Goal: Task Accomplishment & Management: Complete application form

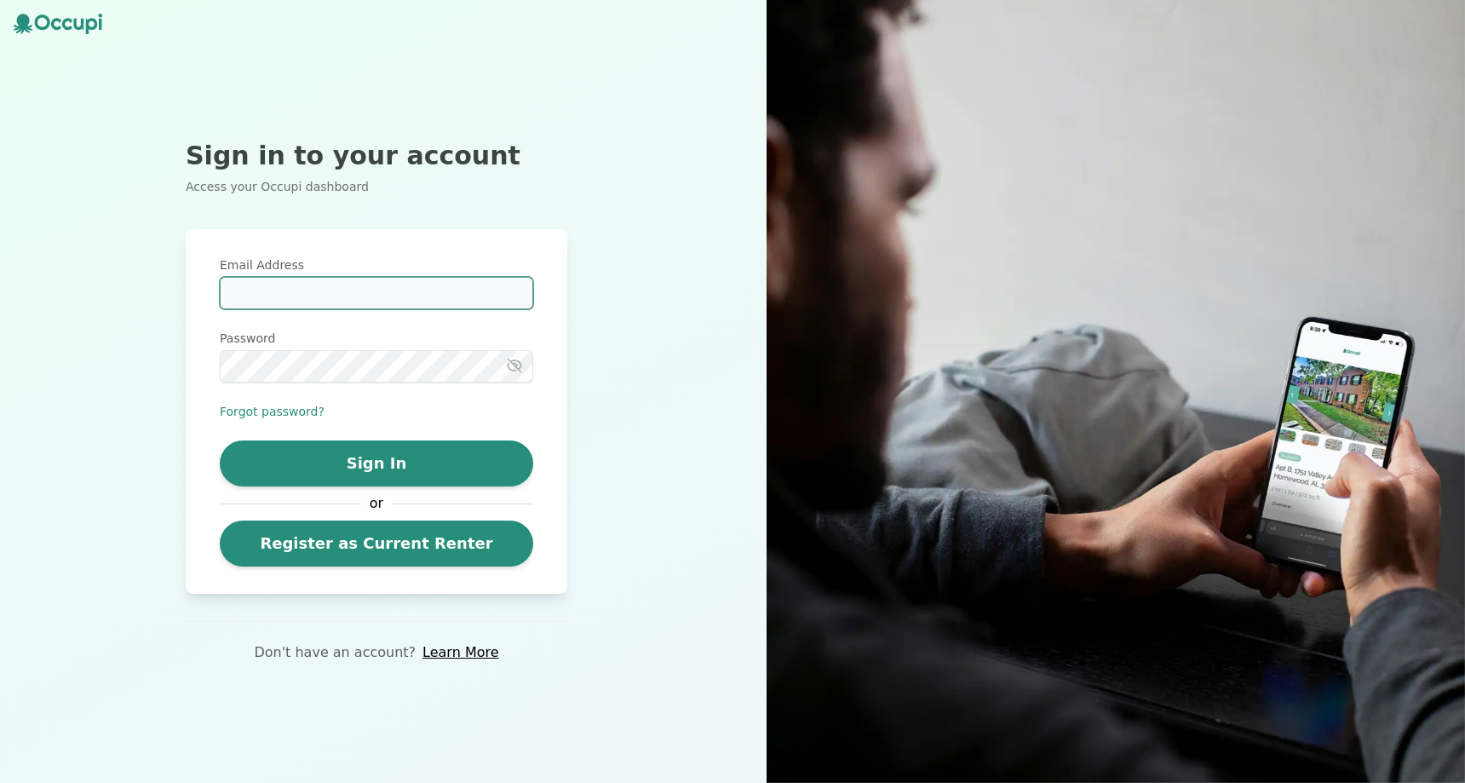
click at [337, 282] on input "Email Address" at bounding box center [376, 293] width 313 height 32
type input "*"
type input "**********"
click at [525, 369] on button "button" at bounding box center [519, 365] width 27 height 17
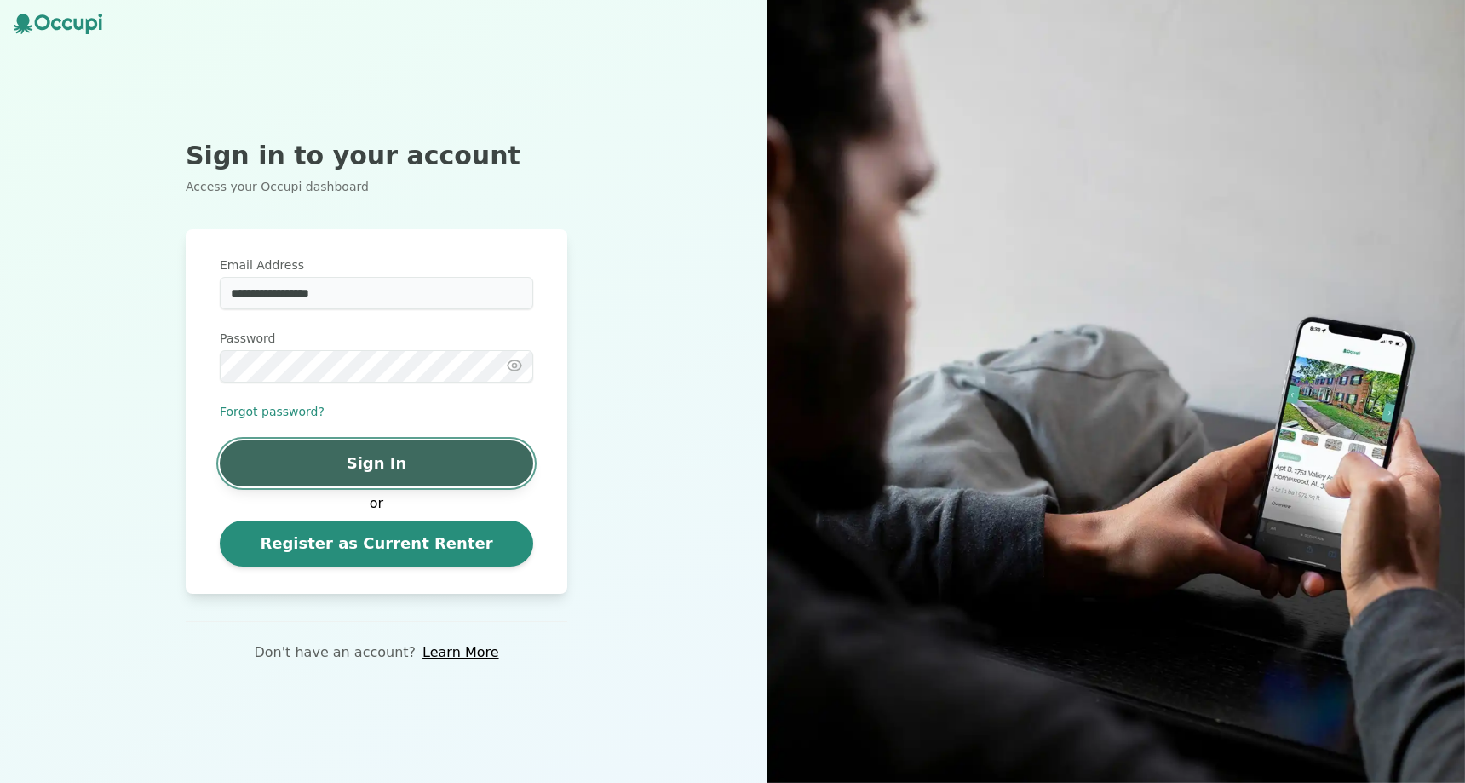
click at [467, 441] on button "Sign In" at bounding box center [376, 463] width 313 height 46
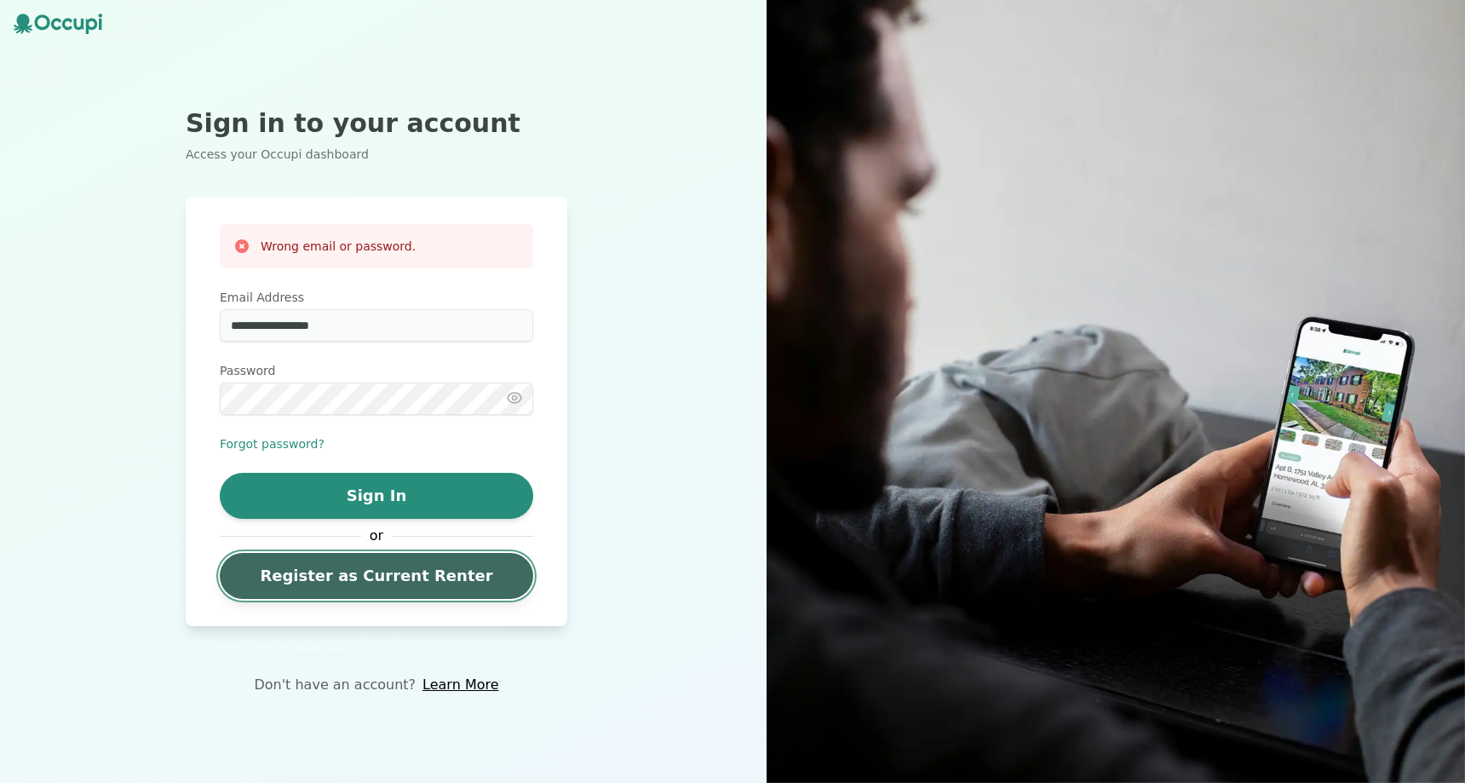
click at [389, 564] on link "Register as Current Renter" at bounding box center [376, 576] width 313 height 46
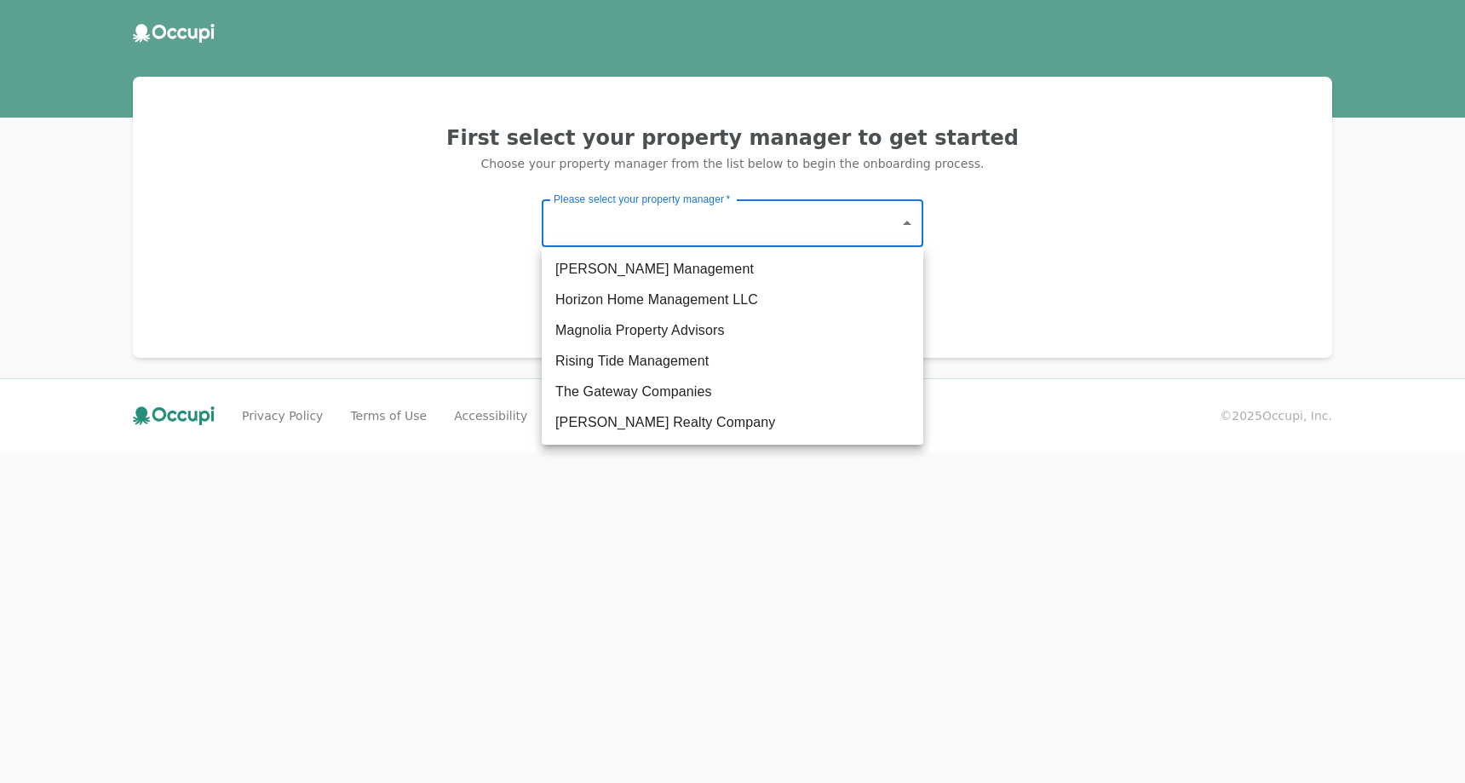
click at [696, 227] on body "First select your property manager to get started Choose your property manager …" at bounding box center [732, 391] width 1465 height 783
drag, startPoint x: 468, startPoint y: 255, endPoint x: 519, endPoint y: 198, distance: 75.4
click at [468, 253] on div at bounding box center [732, 391] width 1465 height 783
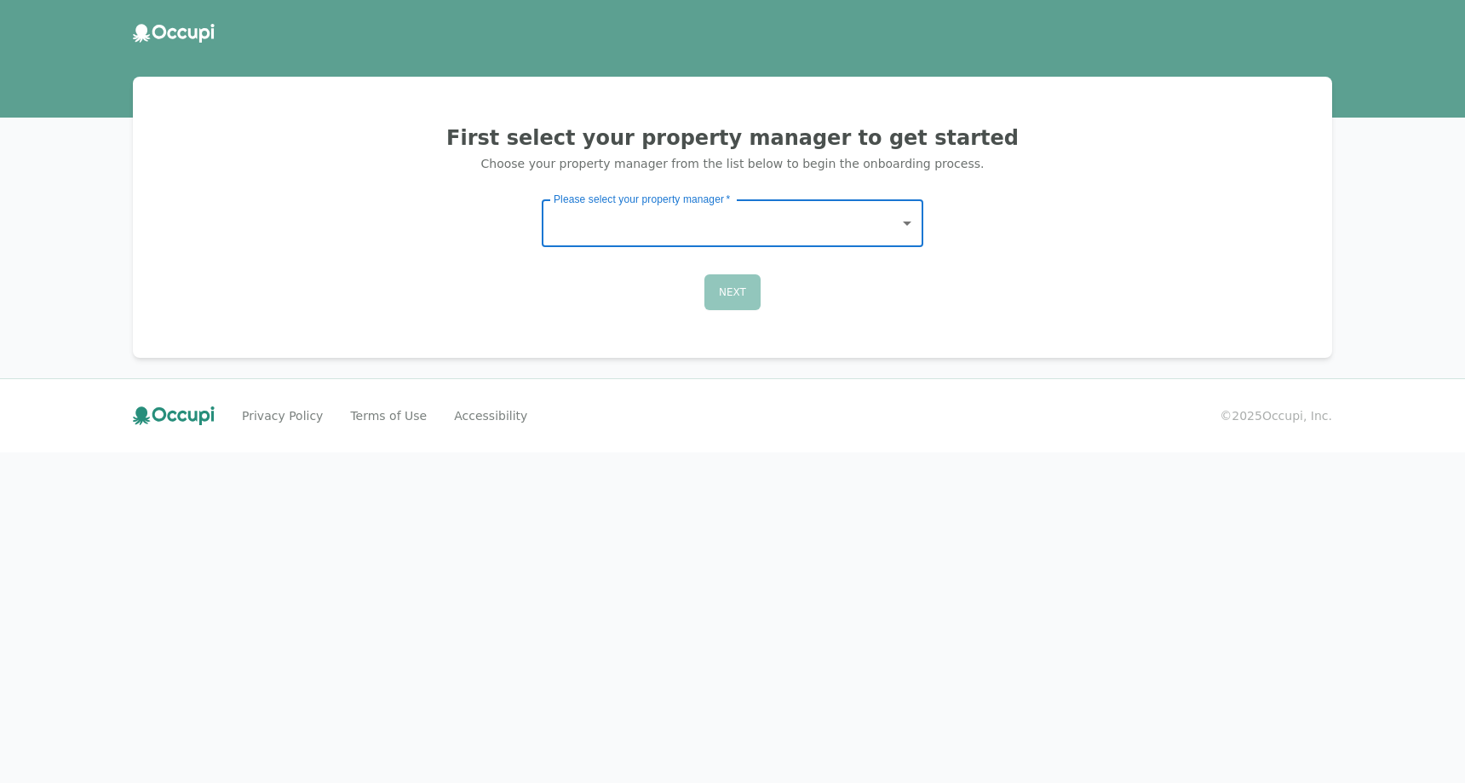
click at [687, 209] on body "First select your property manager to get started Choose your property manager …" at bounding box center [732, 391] width 1465 height 783
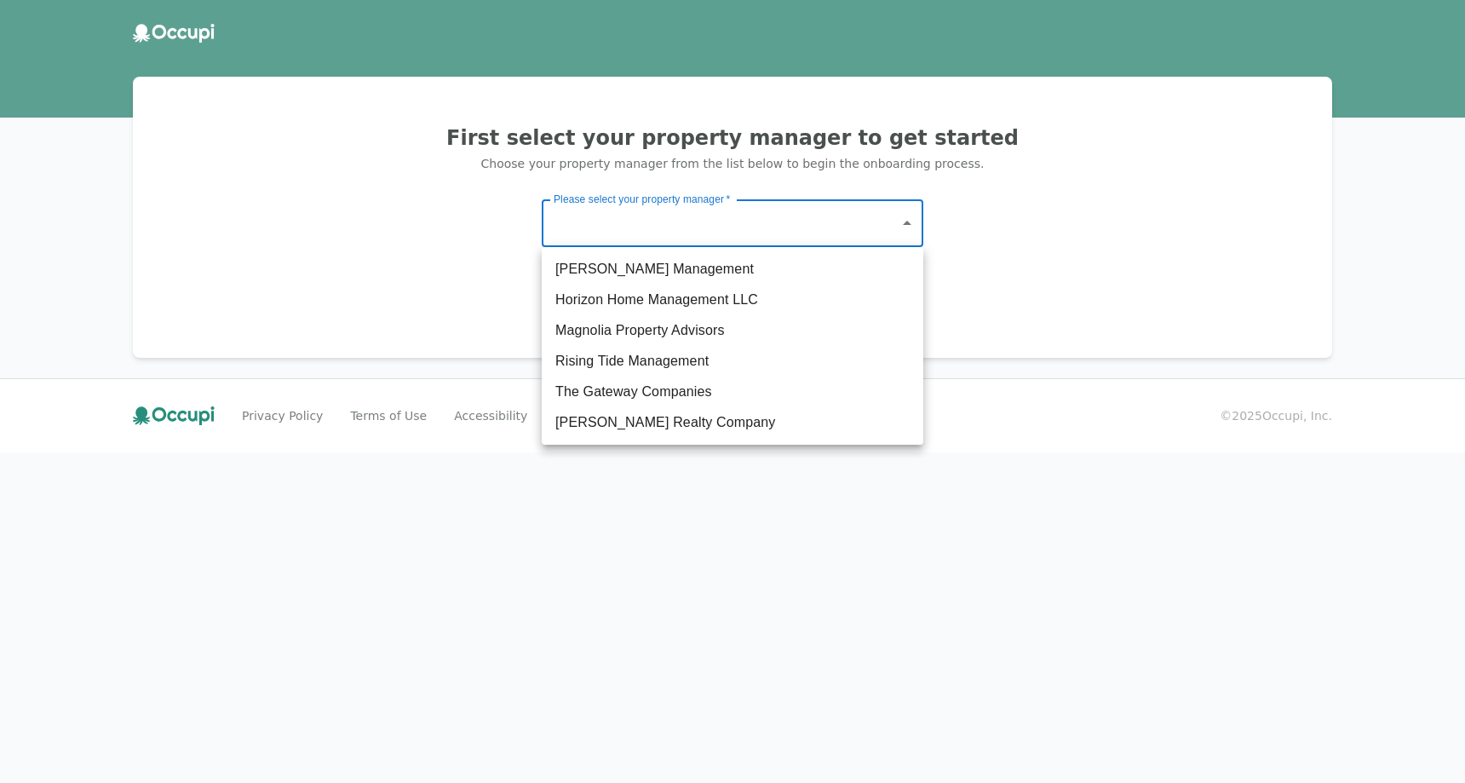
click at [696, 322] on li "Magnolia Property Advisors" at bounding box center [733, 330] width 382 height 31
type input "**********"
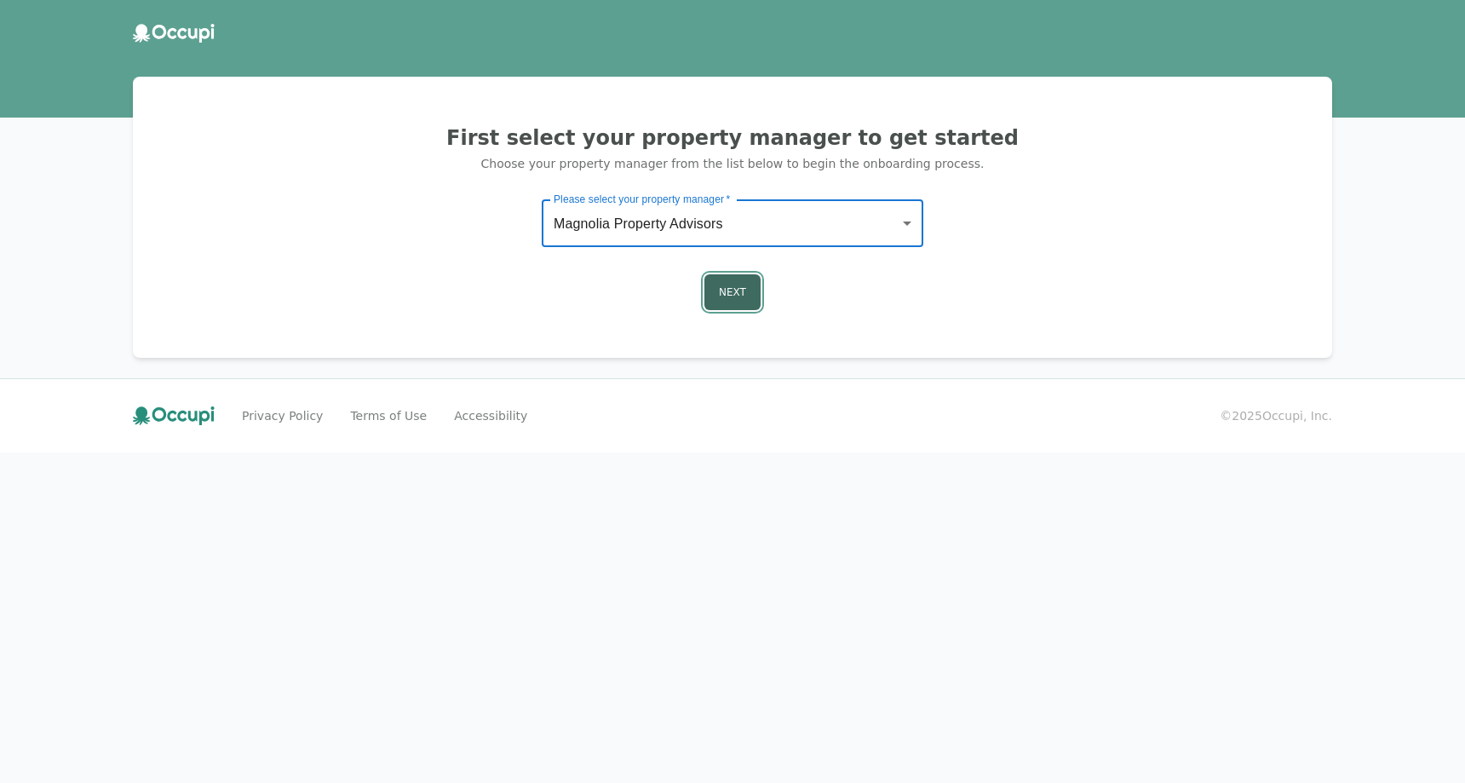
click at [739, 288] on button "Next" at bounding box center [732, 292] width 56 height 36
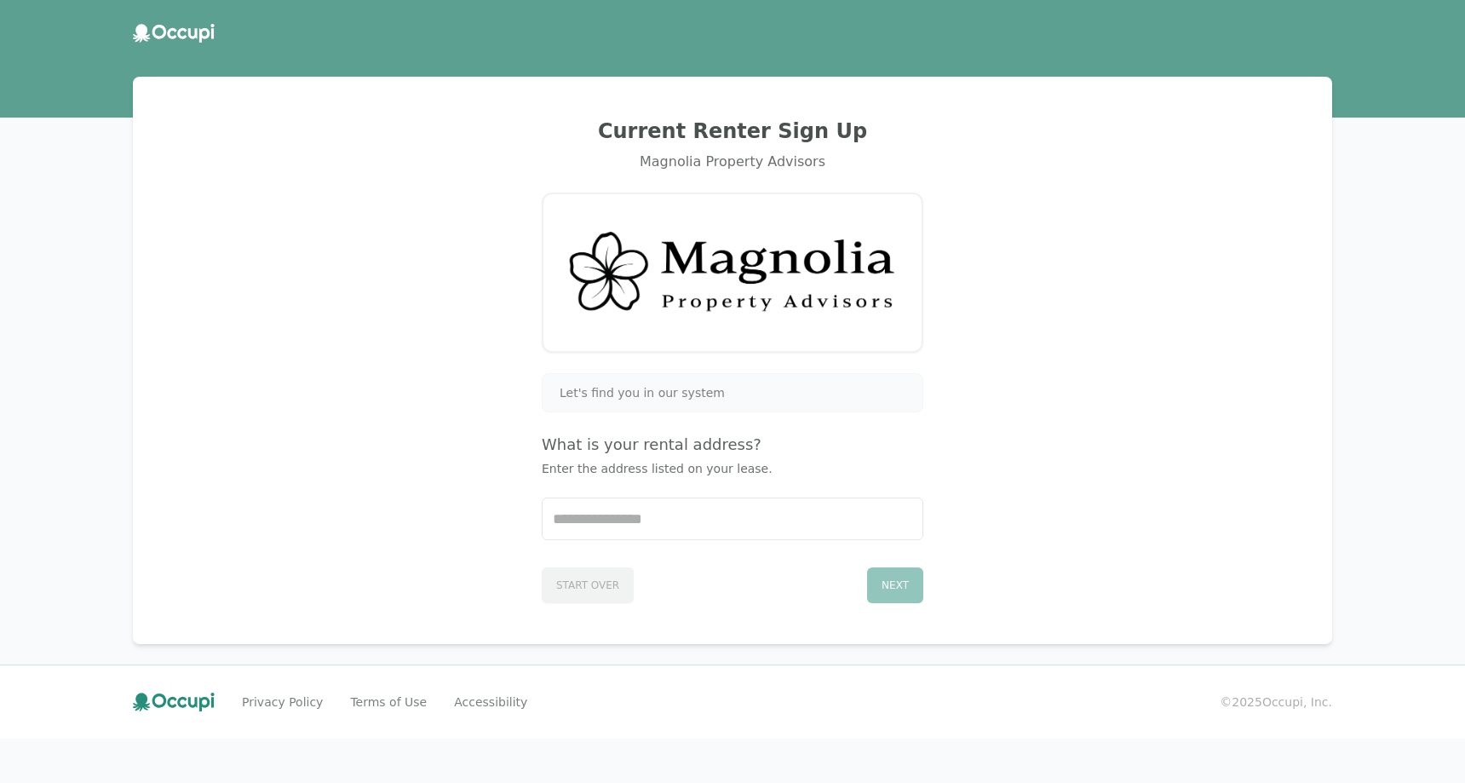
click at [661, 394] on span "Let's find you in our system" at bounding box center [642, 392] width 165 height 17
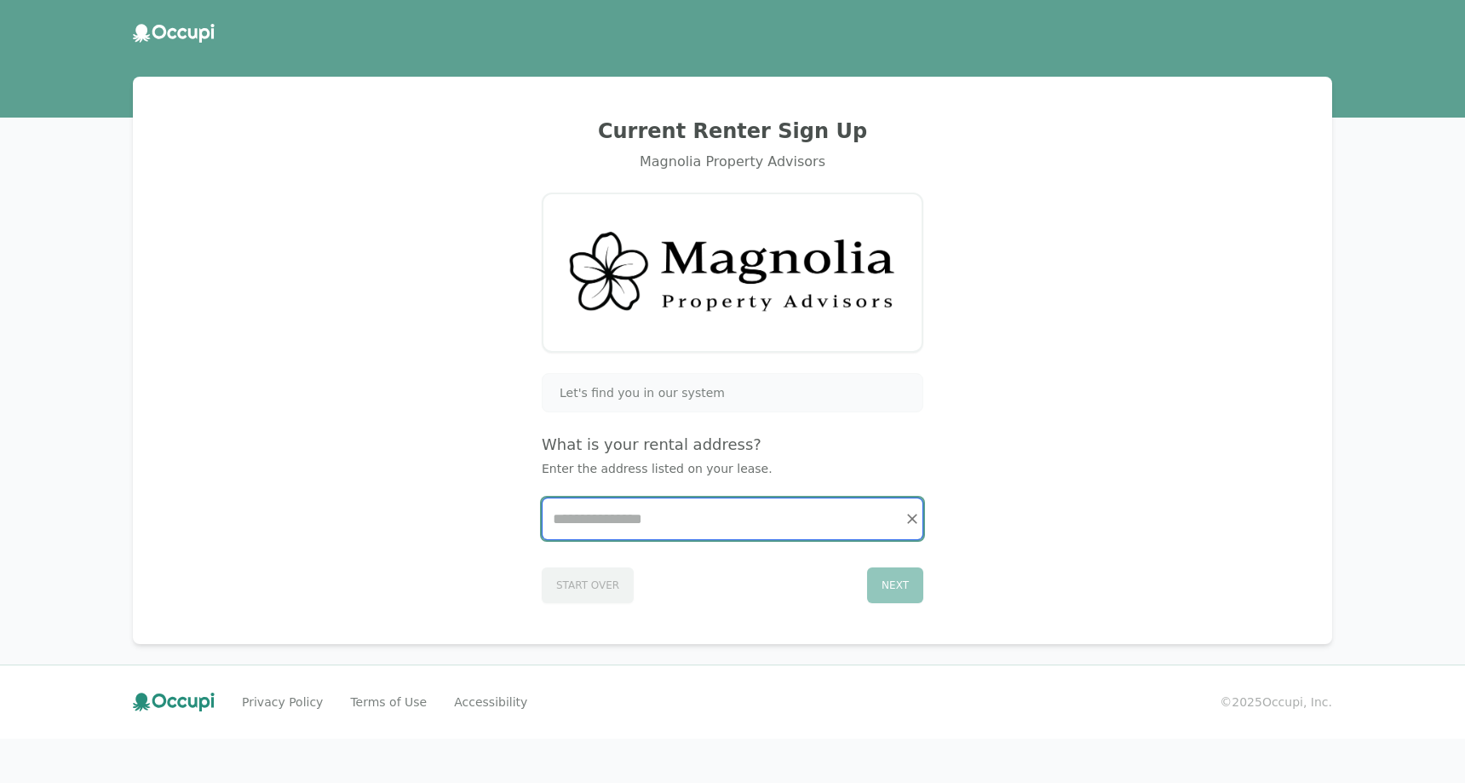
click at [638, 526] on input "Start typing..." at bounding box center [733, 518] width 380 height 41
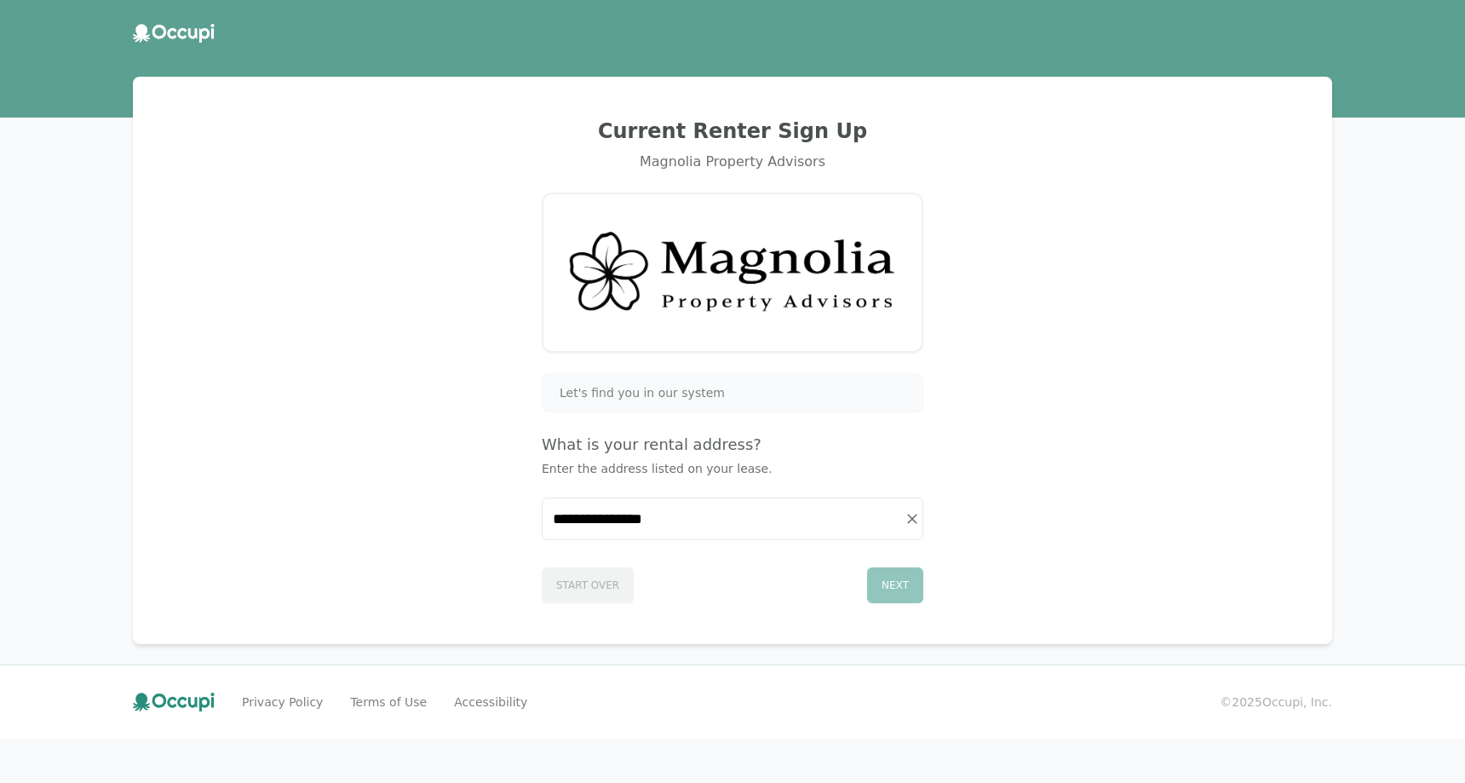
click at [903, 589] on div "Next" at bounding box center [895, 585] width 56 height 36
click at [901, 585] on div "Next" at bounding box center [895, 585] width 56 height 36
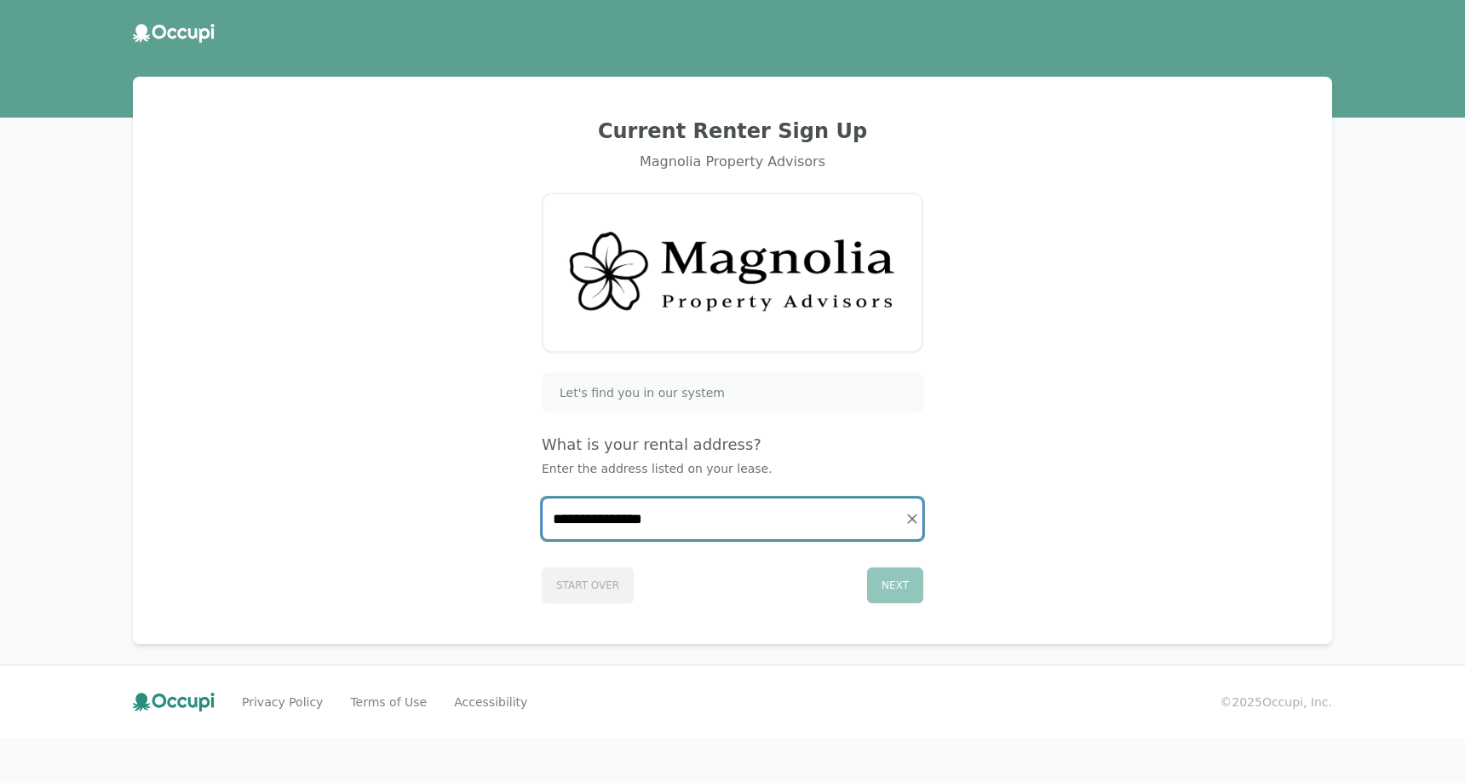
click at [754, 521] on input "**********" at bounding box center [733, 518] width 380 height 41
drag, startPoint x: 531, startPoint y: 508, endPoint x: 448, endPoint y: 513, distance: 83.6
click at [543, 513] on input "**********" at bounding box center [733, 518] width 380 height 41
paste input "**********"
type input "**********"
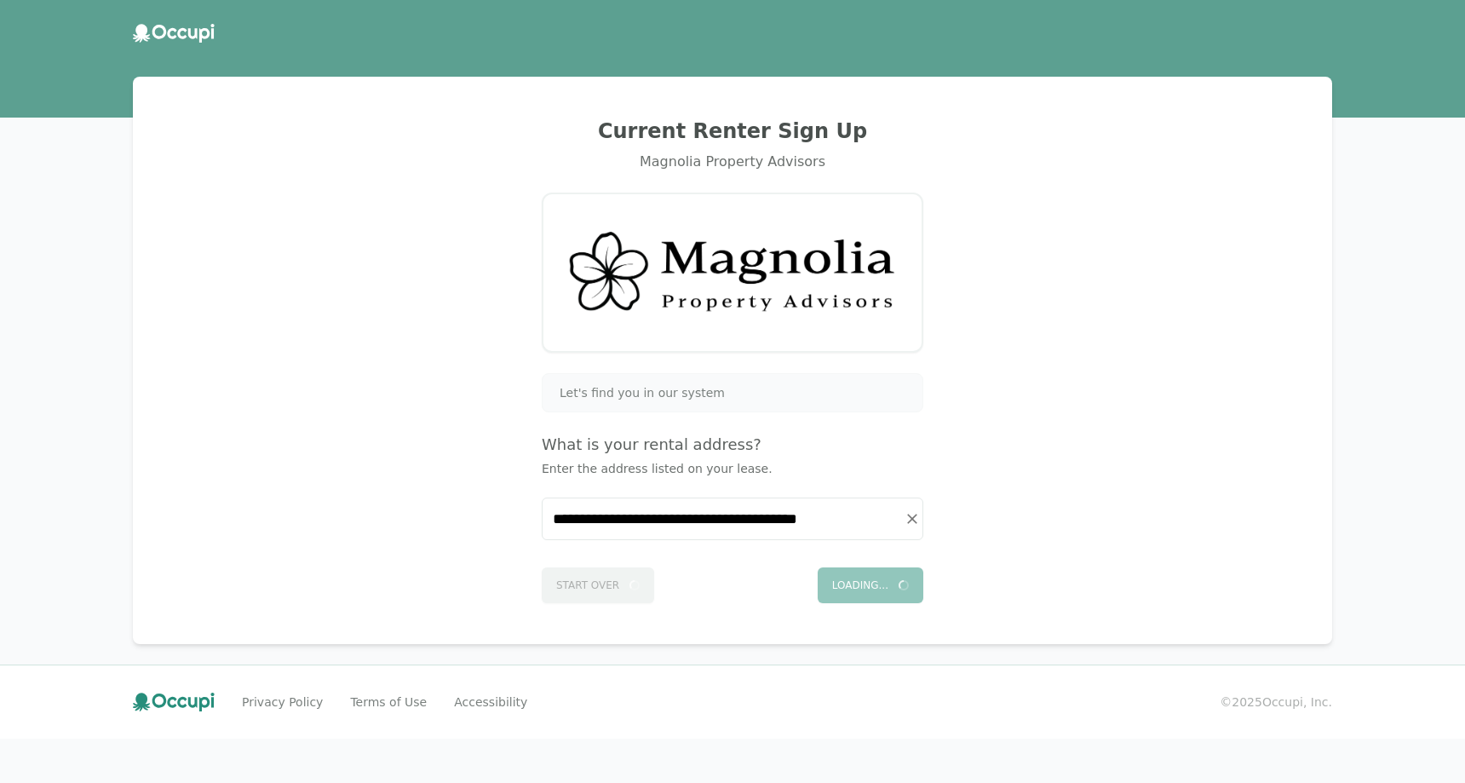
click at [888, 594] on div "Loading..." at bounding box center [871, 585] width 106 height 36
click at [872, 572] on div "Next" at bounding box center [895, 585] width 56 height 36
click at [870, 572] on div "Next" at bounding box center [895, 585] width 56 height 36
click at [576, 592] on div "Start Over Next" at bounding box center [733, 581] width 382 height 43
click at [641, 390] on span "Let's find you in our system" at bounding box center [642, 392] width 165 height 17
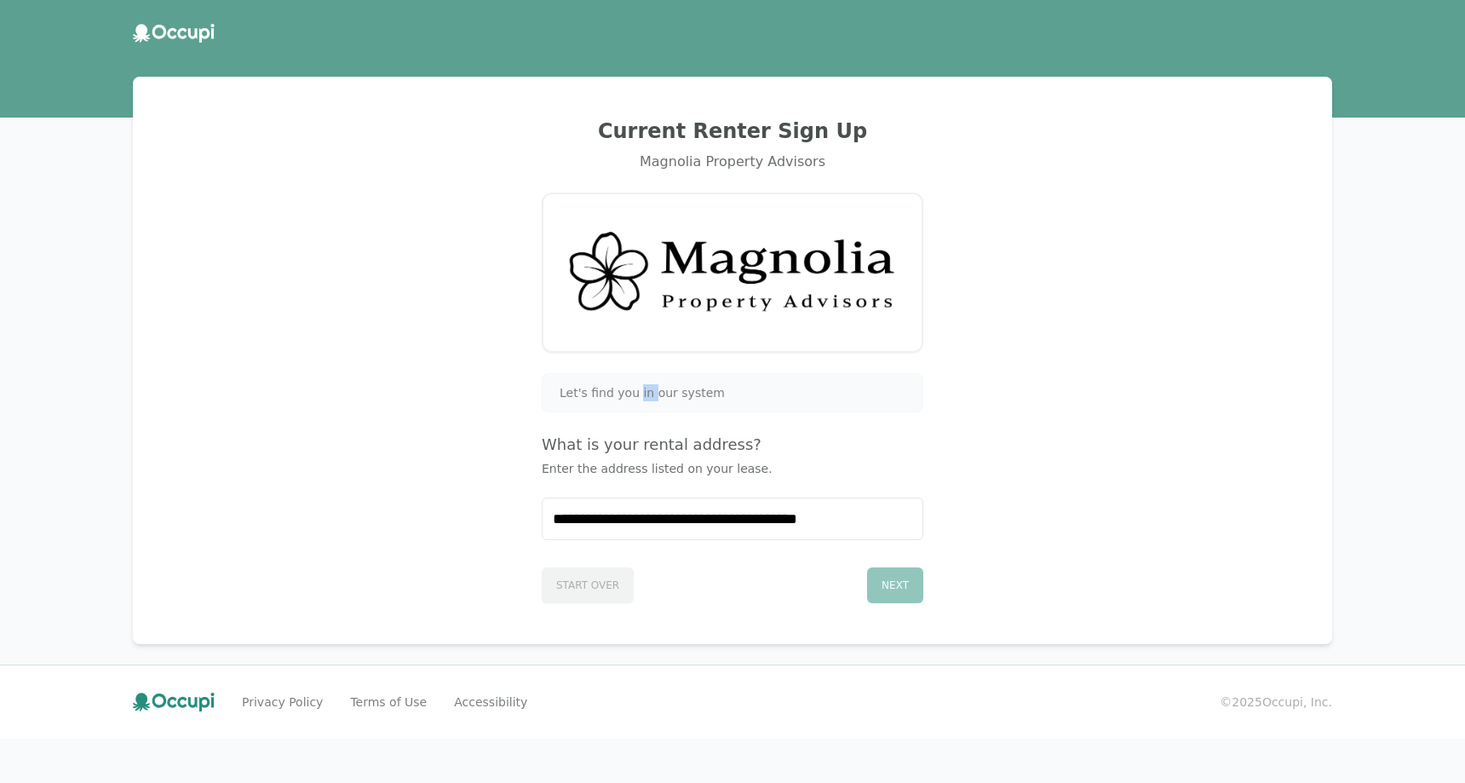
drag, startPoint x: 641, startPoint y: 390, endPoint x: 738, endPoint y: 273, distance: 152.5
click at [641, 388] on span "Let's find you in our system" at bounding box center [642, 392] width 165 height 17
click at [738, 265] on img at bounding box center [732, 272] width 337 height 115
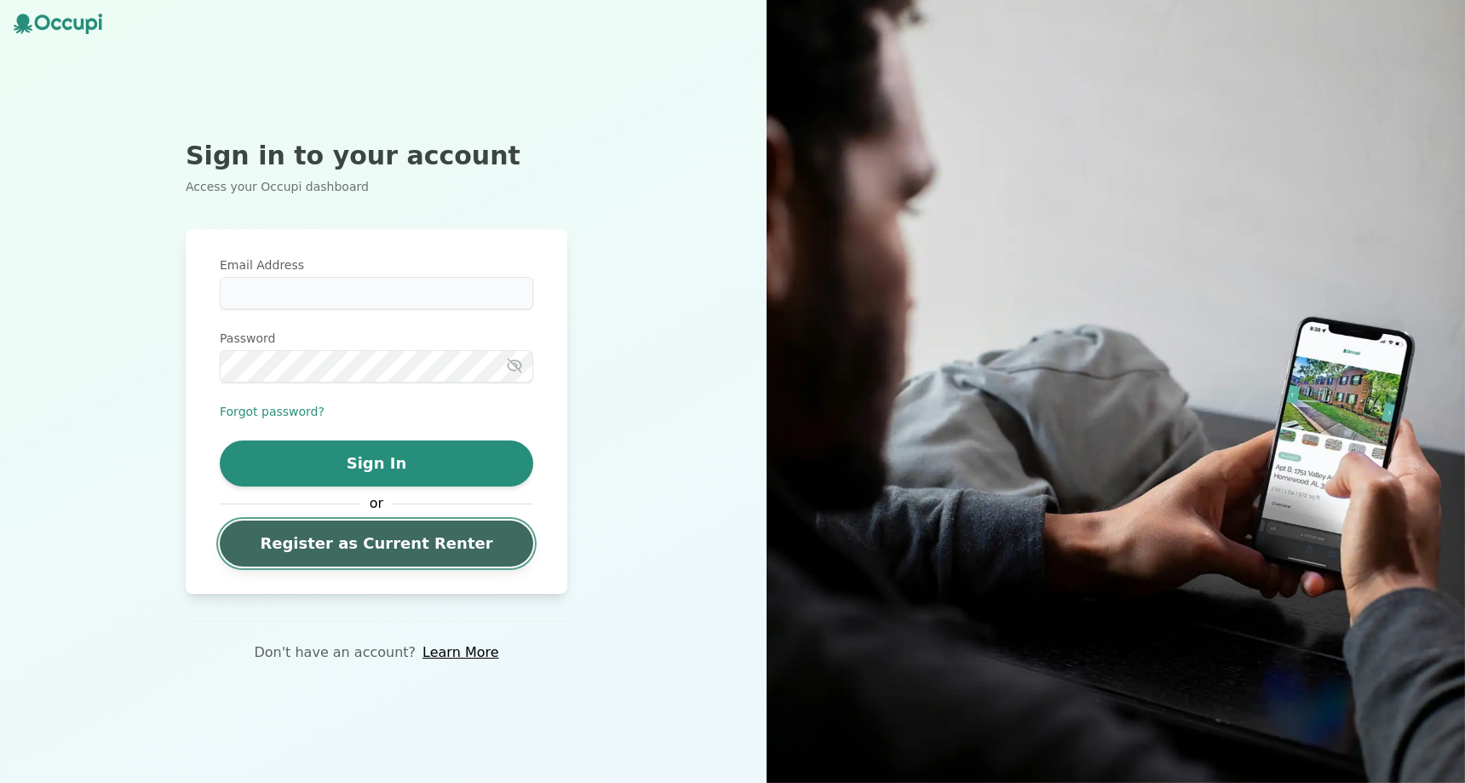
click at [365, 535] on link "Register as Current Renter" at bounding box center [376, 543] width 313 height 46
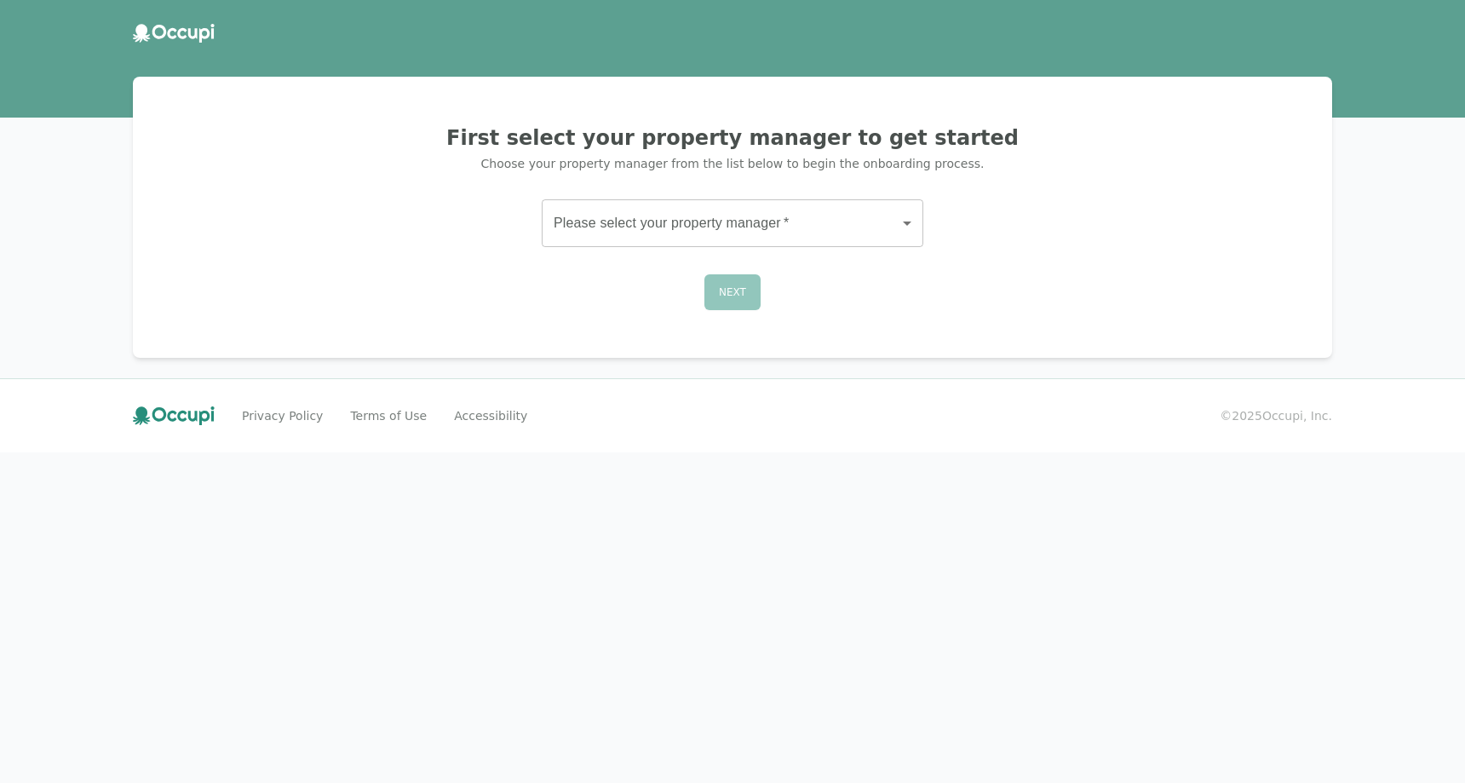
click at [691, 232] on body "First select your property manager to get started Choose your property manager …" at bounding box center [732, 391] width 1465 height 783
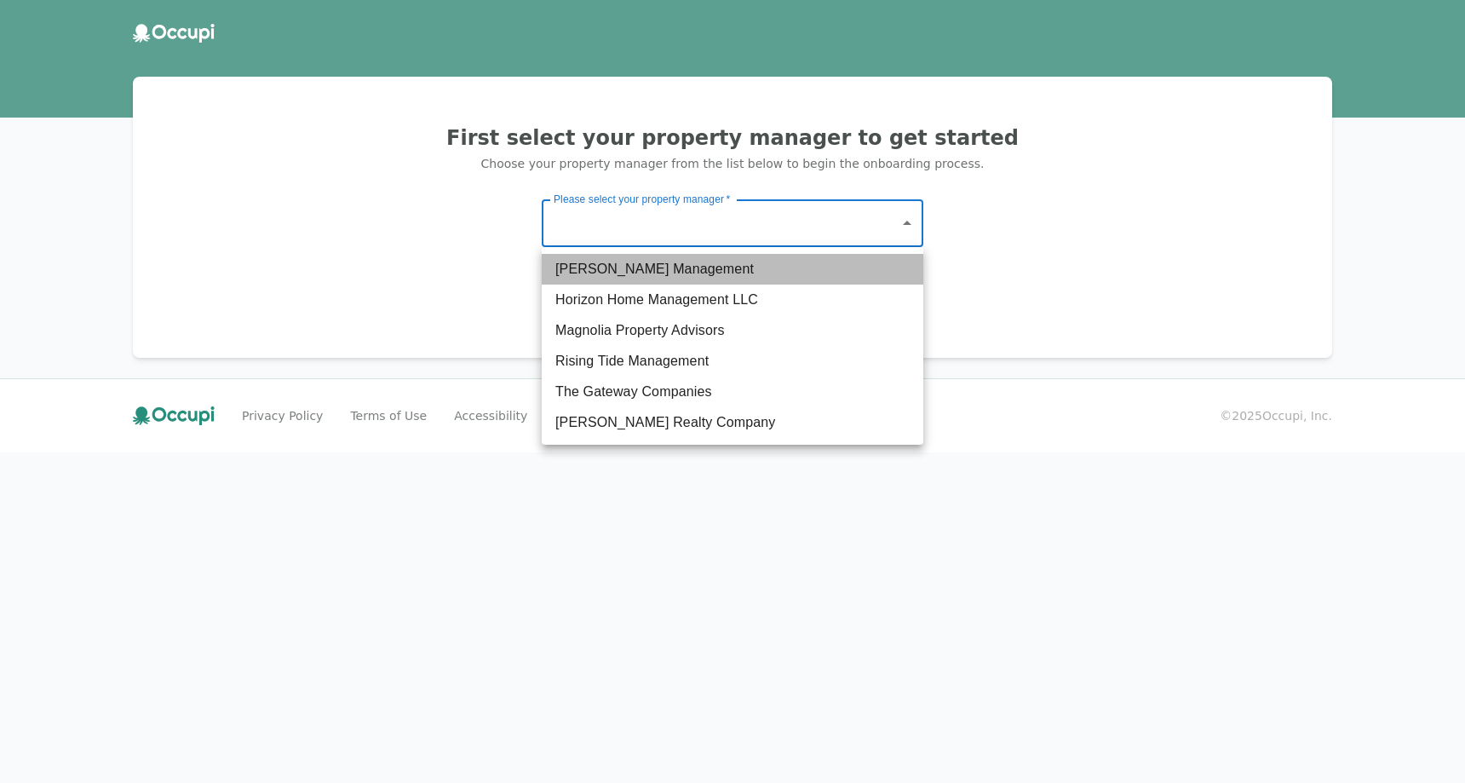
click at [675, 278] on li "Germano Management" at bounding box center [733, 269] width 382 height 31
type input "*******"
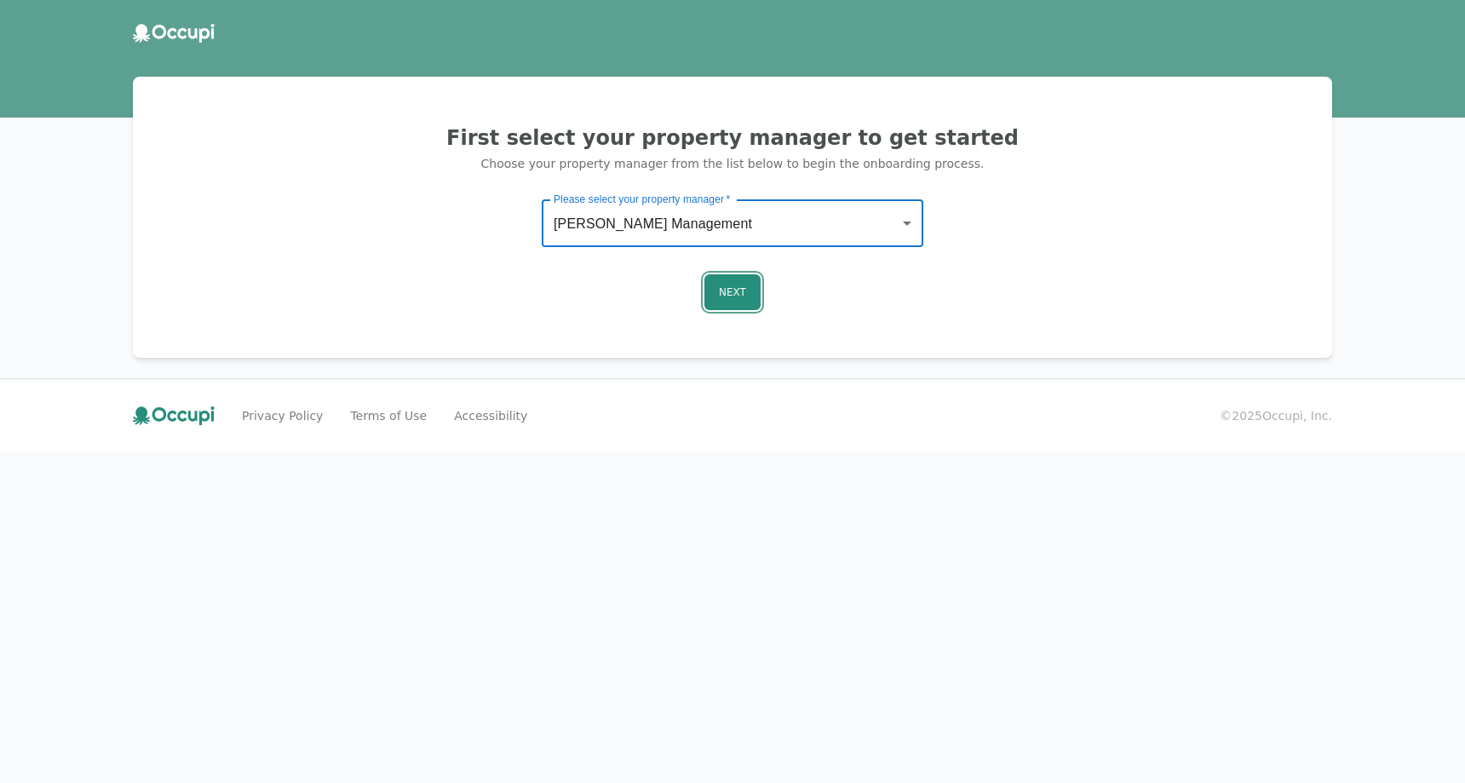
drag, startPoint x: 710, startPoint y: 283, endPoint x: 727, endPoint y: 296, distance: 22.0
click at [714, 287] on button "Next" at bounding box center [732, 292] width 56 height 36
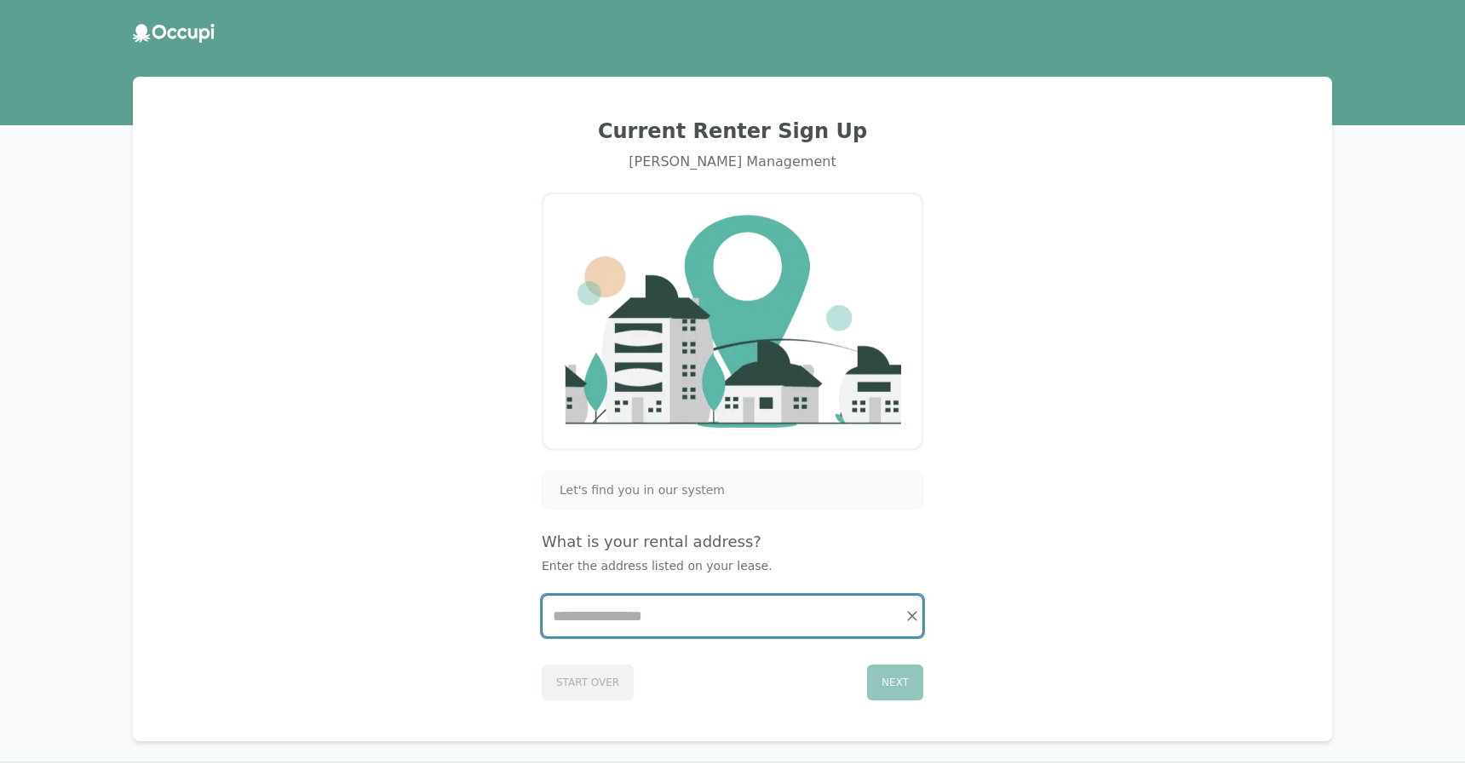
click at [669, 623] on input "Start typing..." at bounding box center [733, 615] width 380 height 41
paste input "**********"
type input "**********"
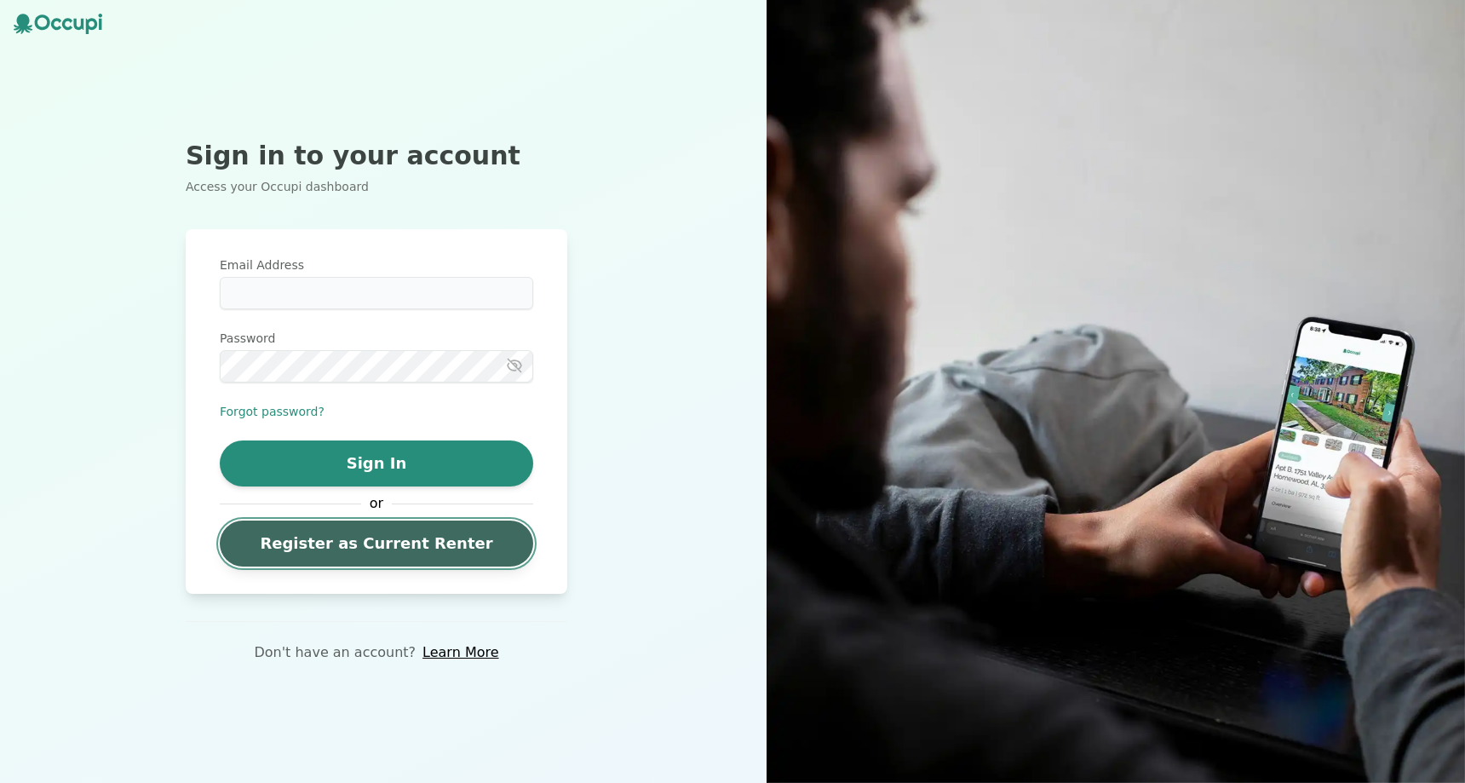
click at [397, 537] on link "Register as Current Renter" at bounding box center [376, 543] width 313 height 46
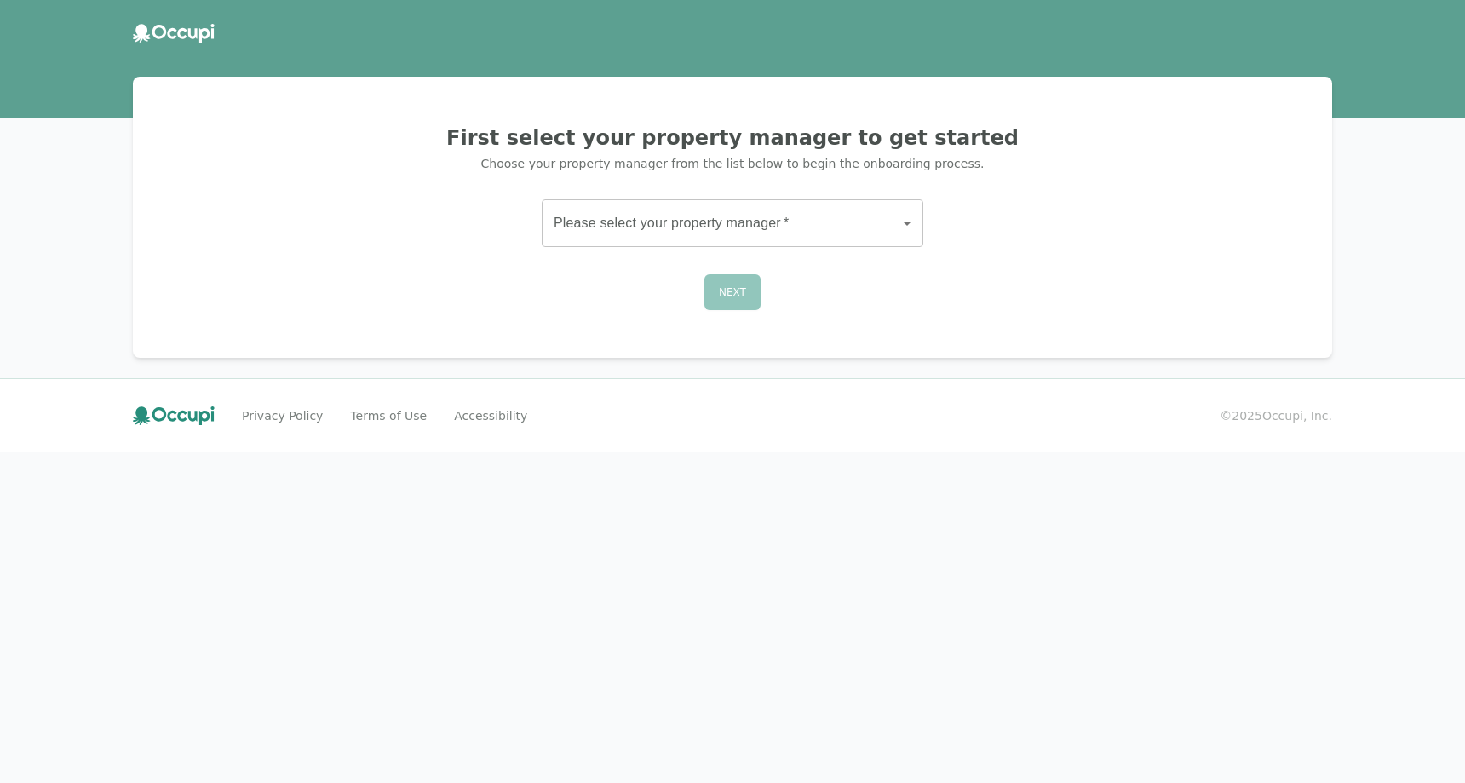
click at [718, 221] on body "First select your property manager to get started Choose your property manager …" at bounding box center [732, 391] width 1465 height 783
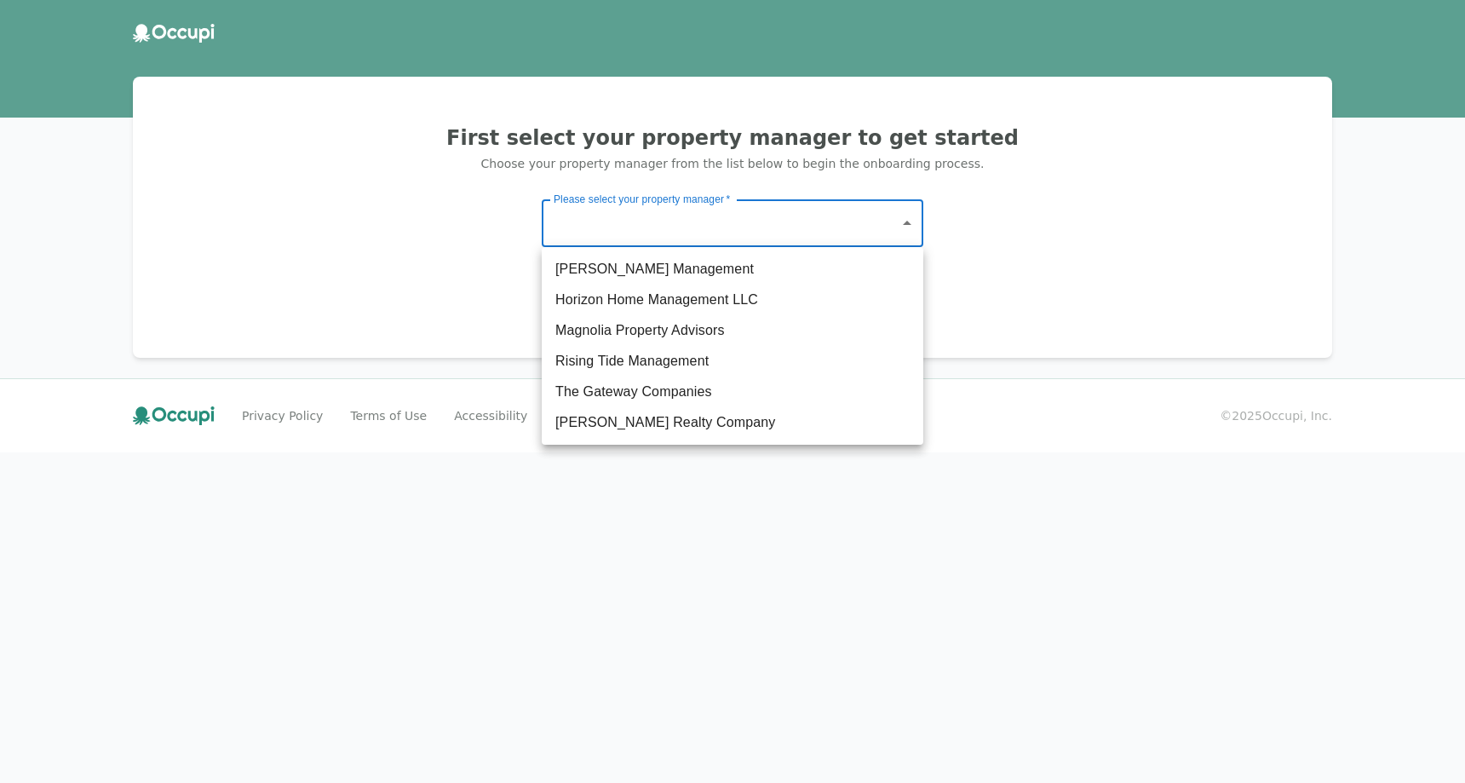
click at [679, 297] on li "Horizon Home Management LLC" at bounding box center [733, 299] width 382 height 31
type input "**********"
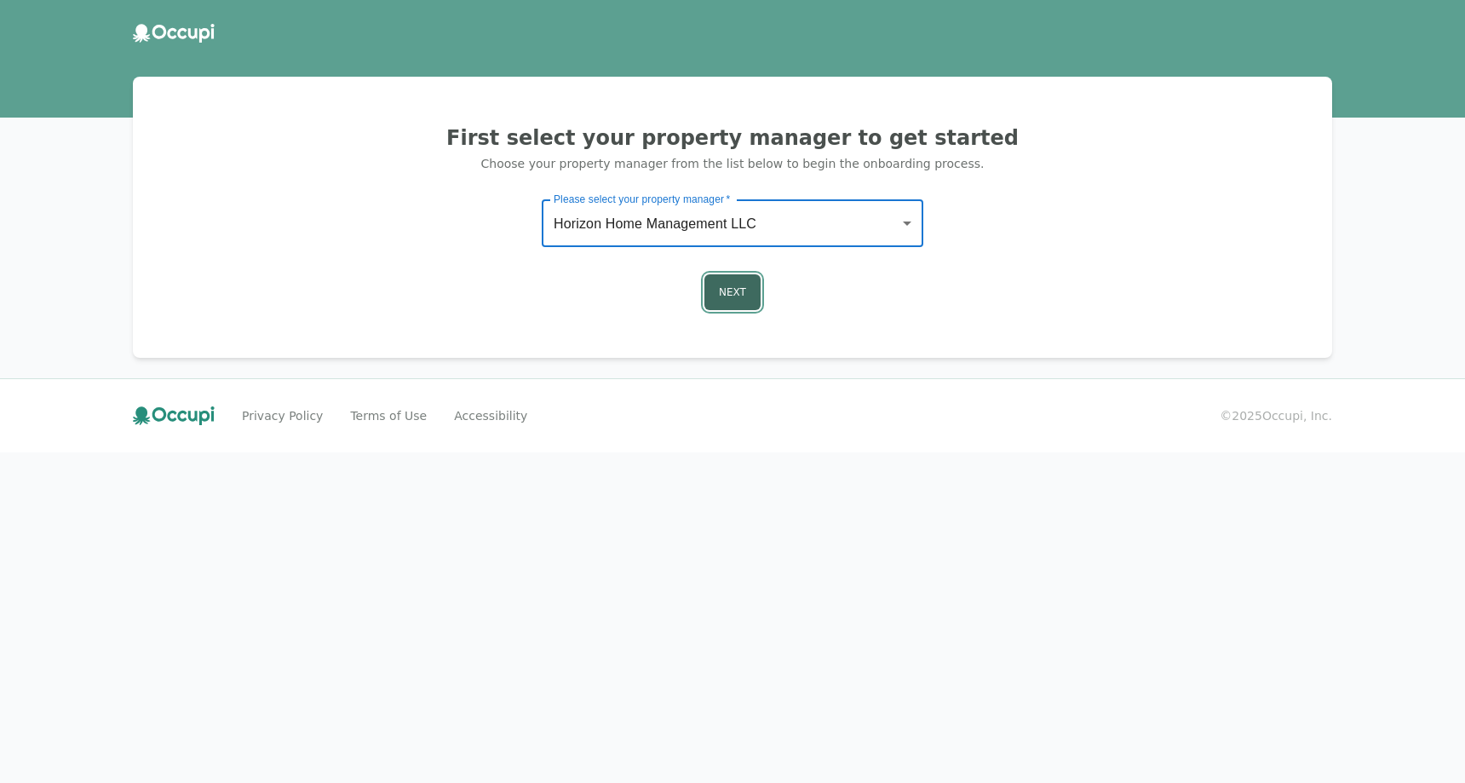
click at [716, 290] on button "Next" at bounding box center [732, 292] width 56 height 36
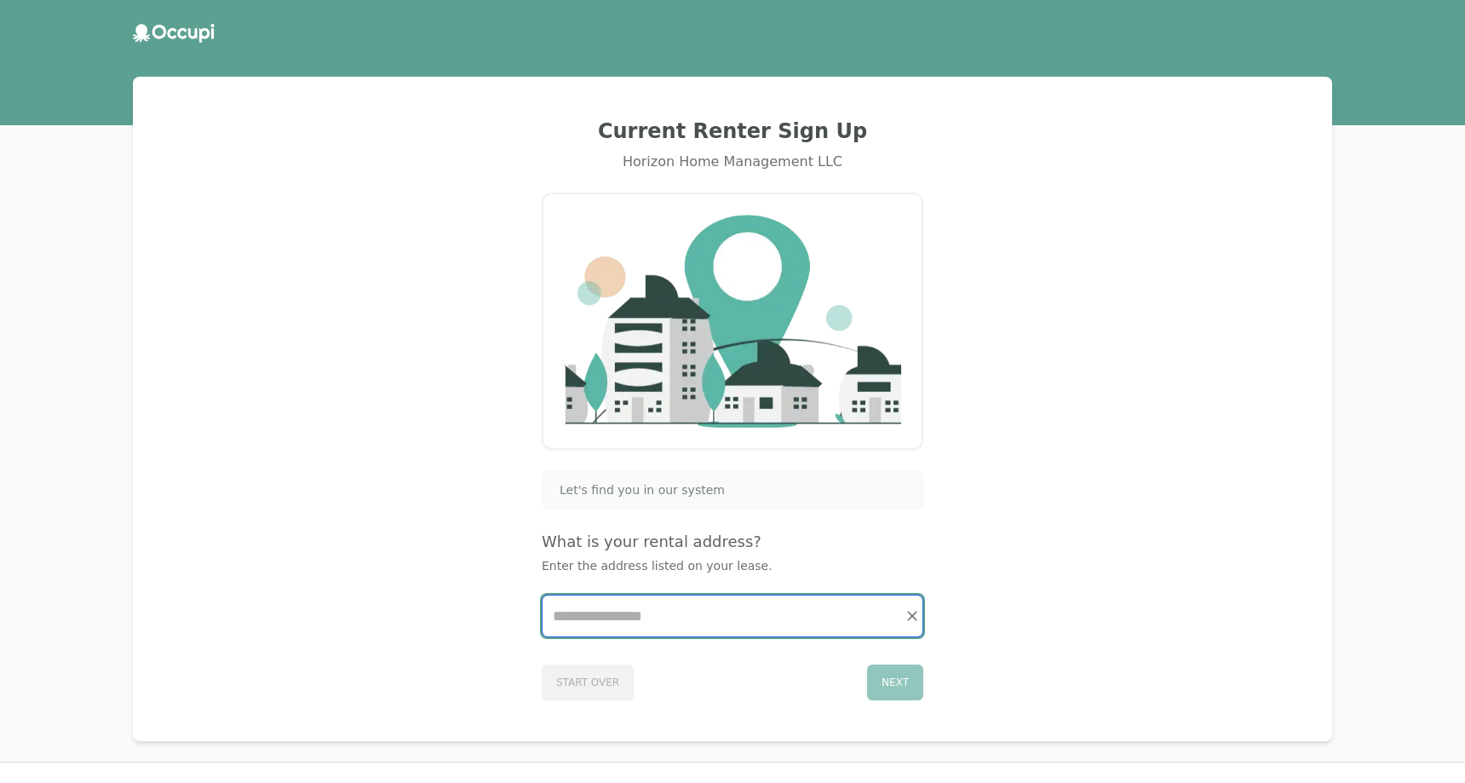
click at [621, 615] on input "Start typing..." at bounding box center [733, 615] width 380 height 41
paste input "**********"
type input "**********"
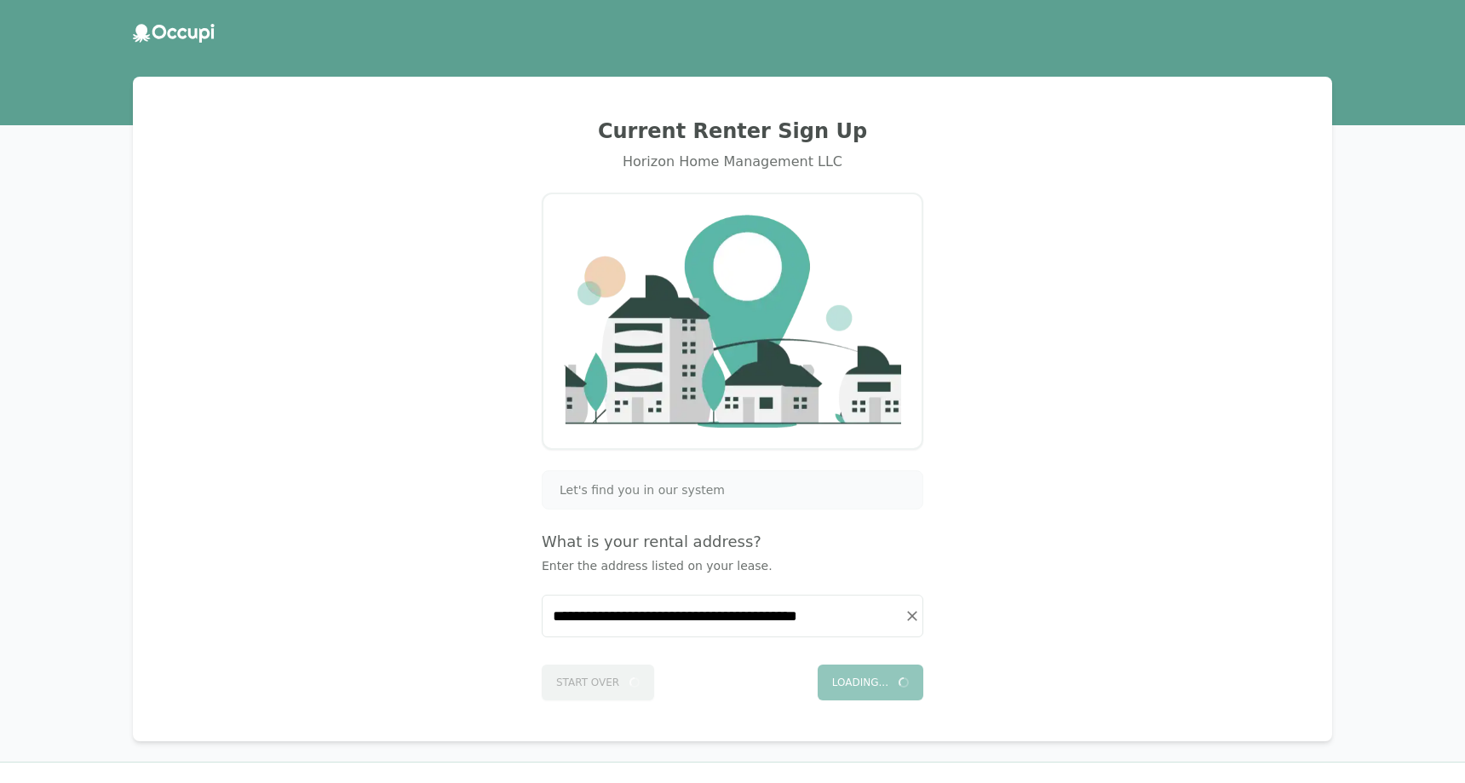
click at [896, 686] on div "Loading..." at bounding box center [871, 682] width 106 height 36
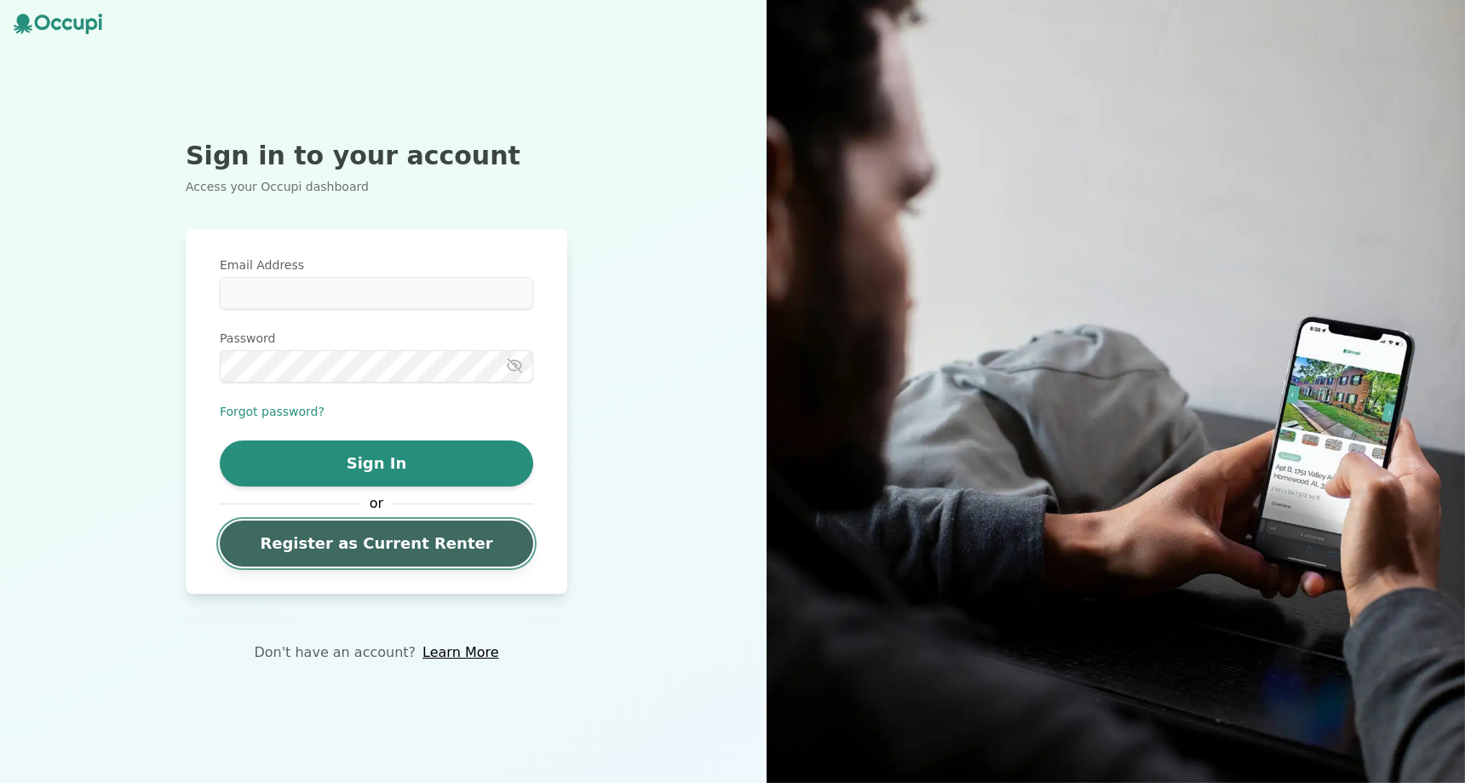
click at [373, 551] on link "Register as Current Renter" at bounding box center [376, 543] width 313 height 46
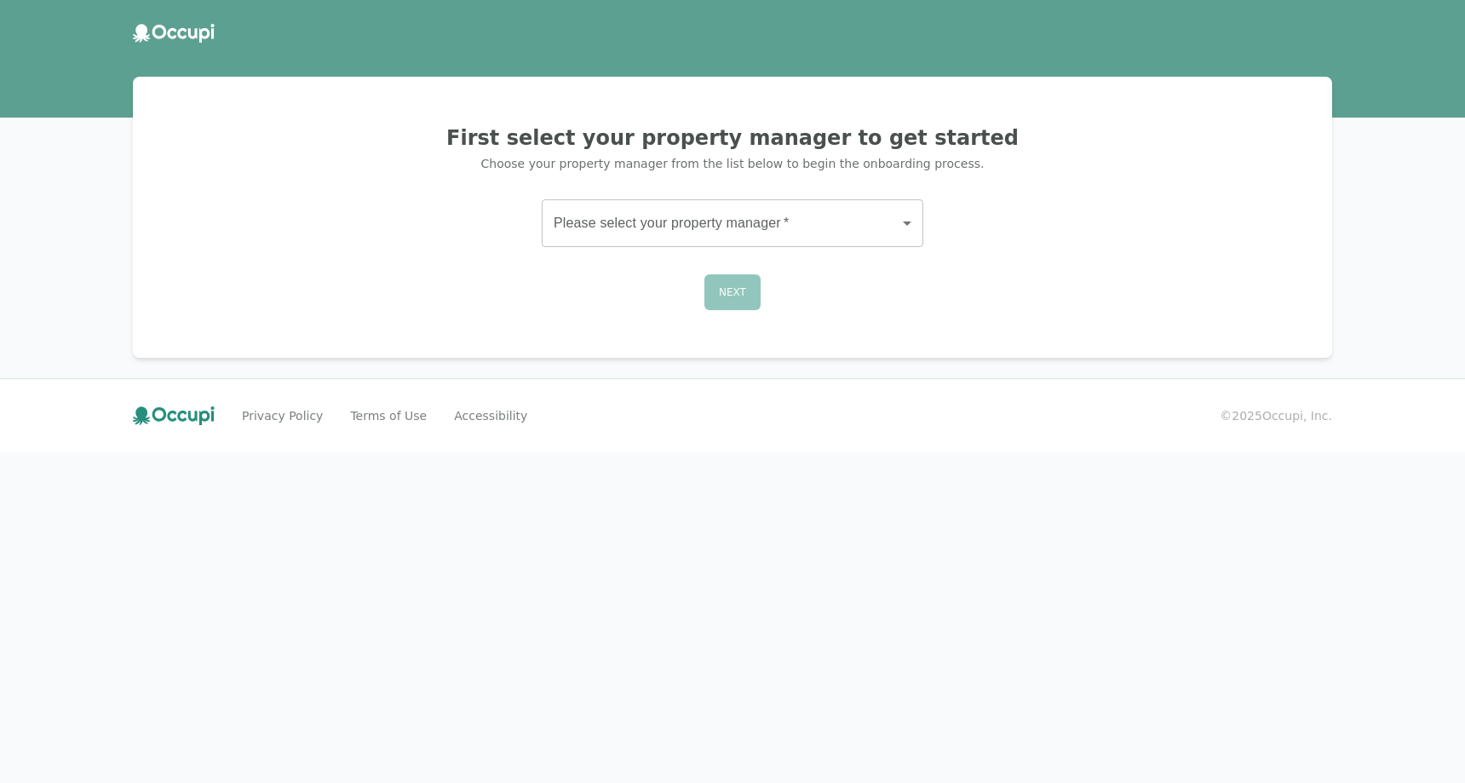
click at [805, 227] on body "First select your property manager to get started Choose your property manager …" at bounding box center [732, 391] width 1465 height 783
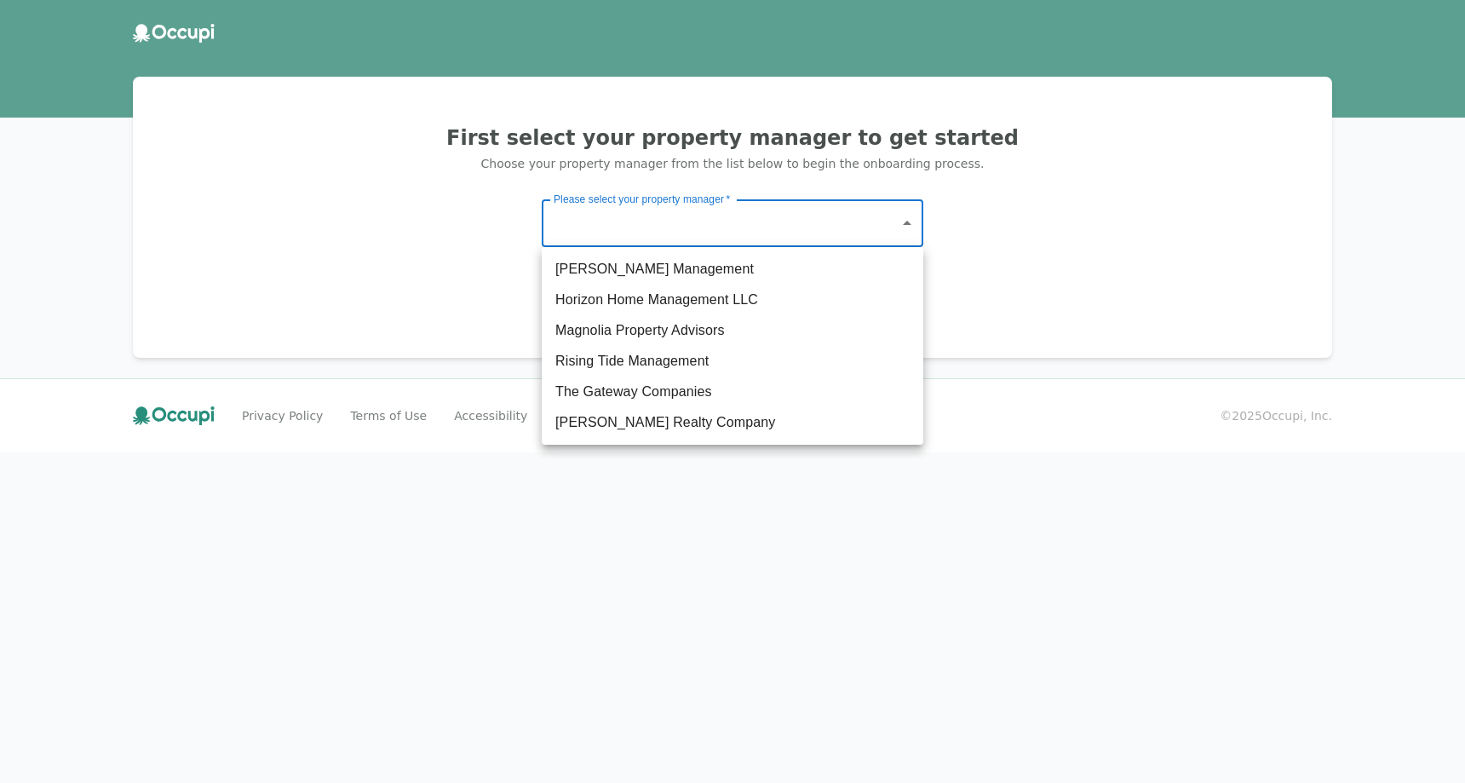
click at [700, 322] on li "Magnolia Property Advisors" at bounding box center [733, 330] width 382 height 31
type input "**********"
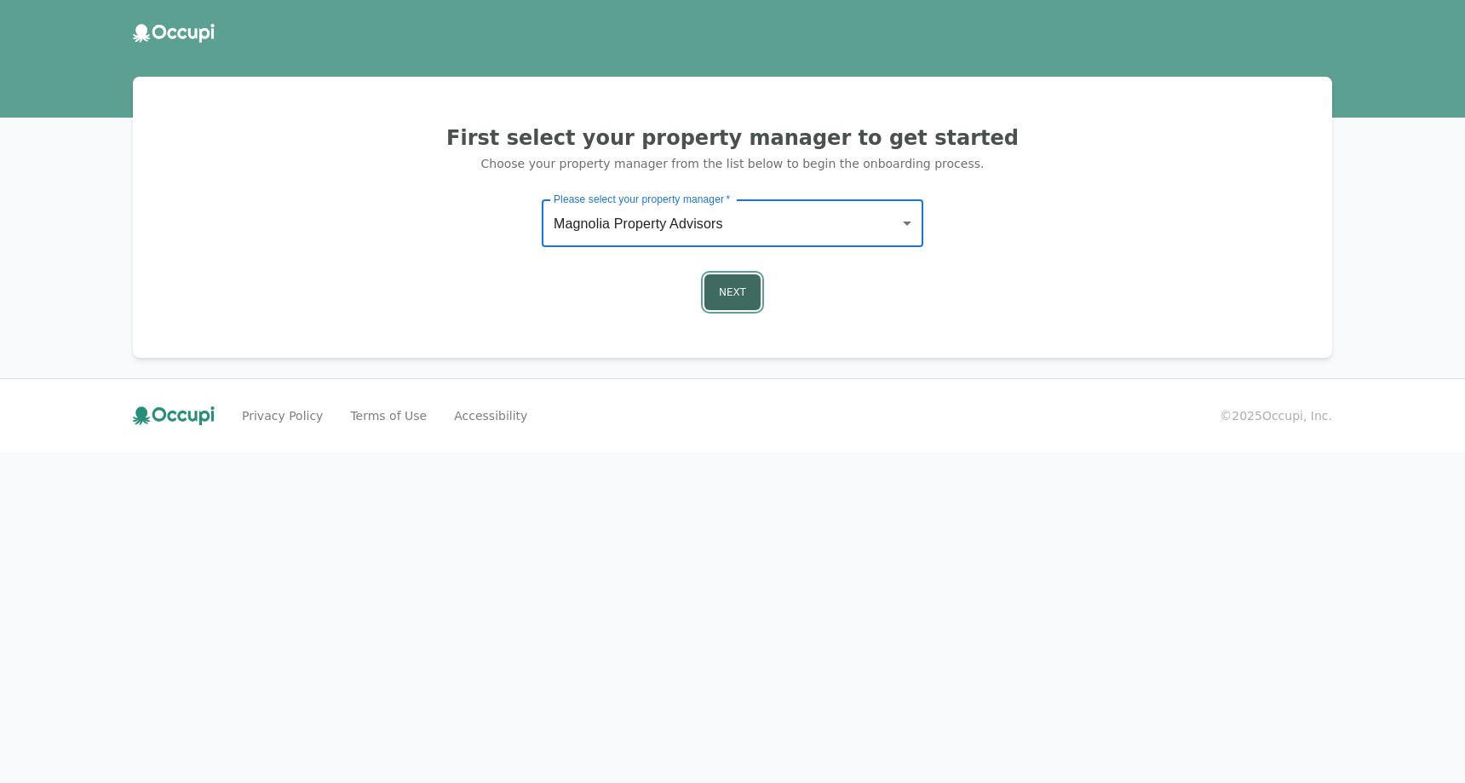
click at [732, 302] on button "Next" at bounding box center [732, 292] width 56 height 36
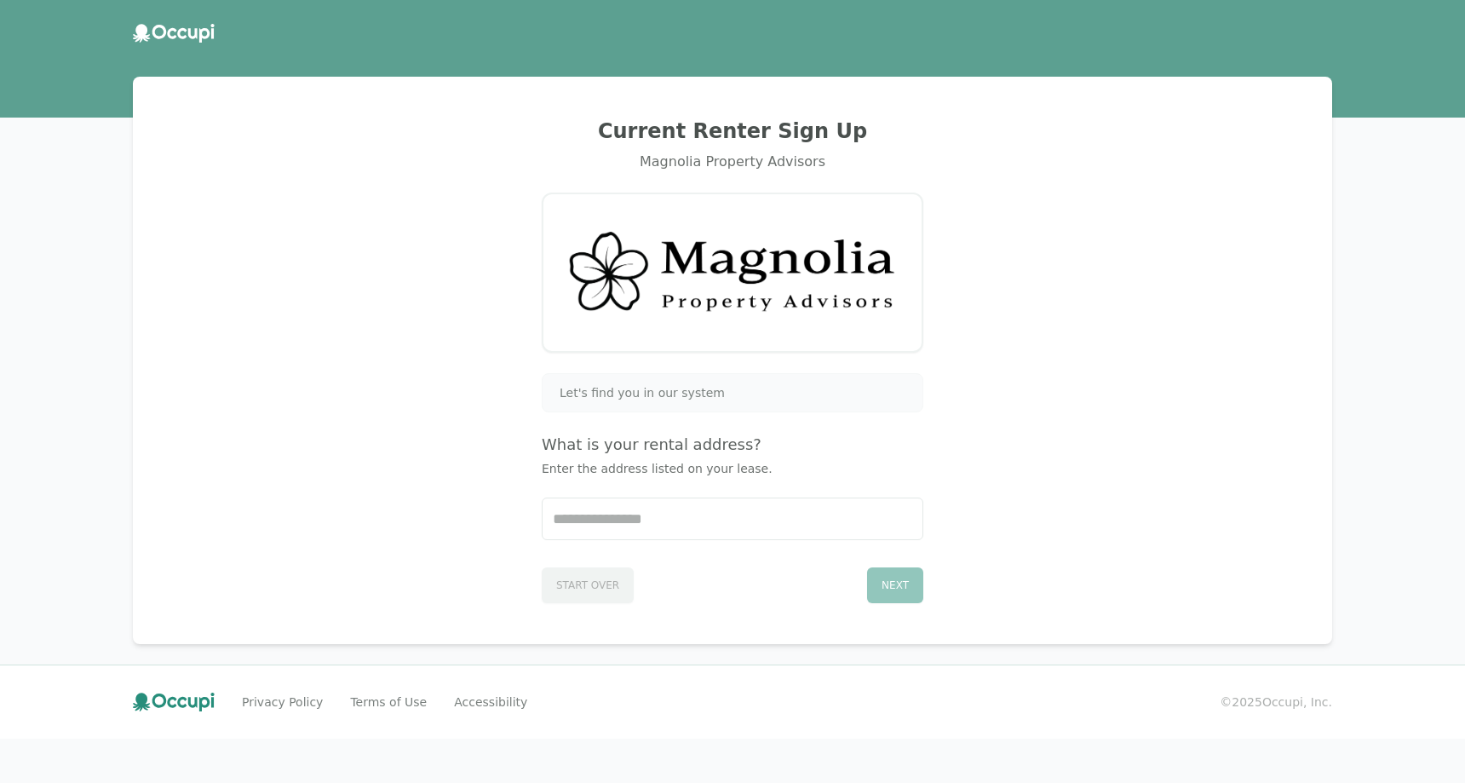
click at [687, 497] on div "Let's find you in our system What is your rental address? Enter the address lis…" at bounding box center [733, 488] width 382 height 230
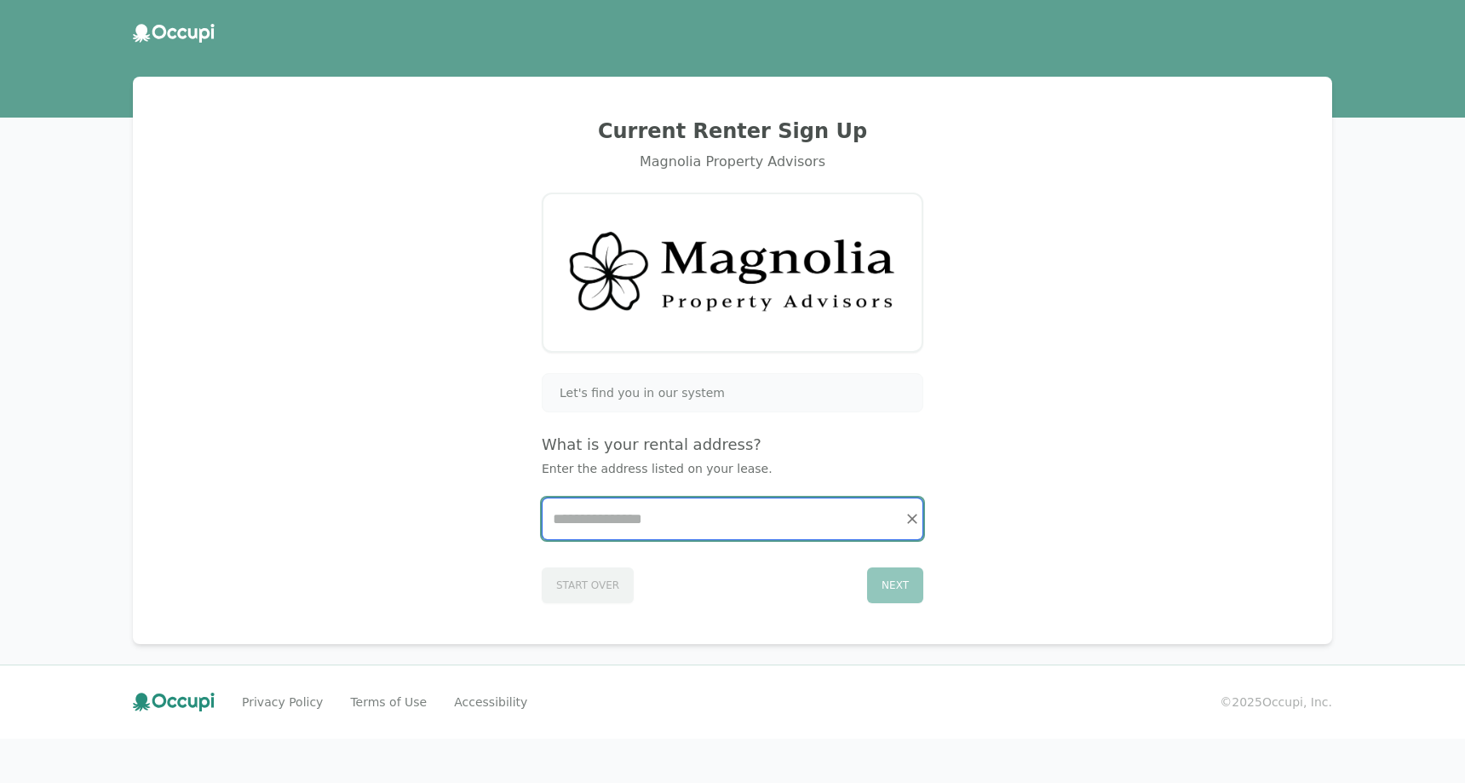
click at [687, 526] on input "Start typing..." at bounding box center [733, 518] width 380 height 41
paste input "**********"
type input "**********"
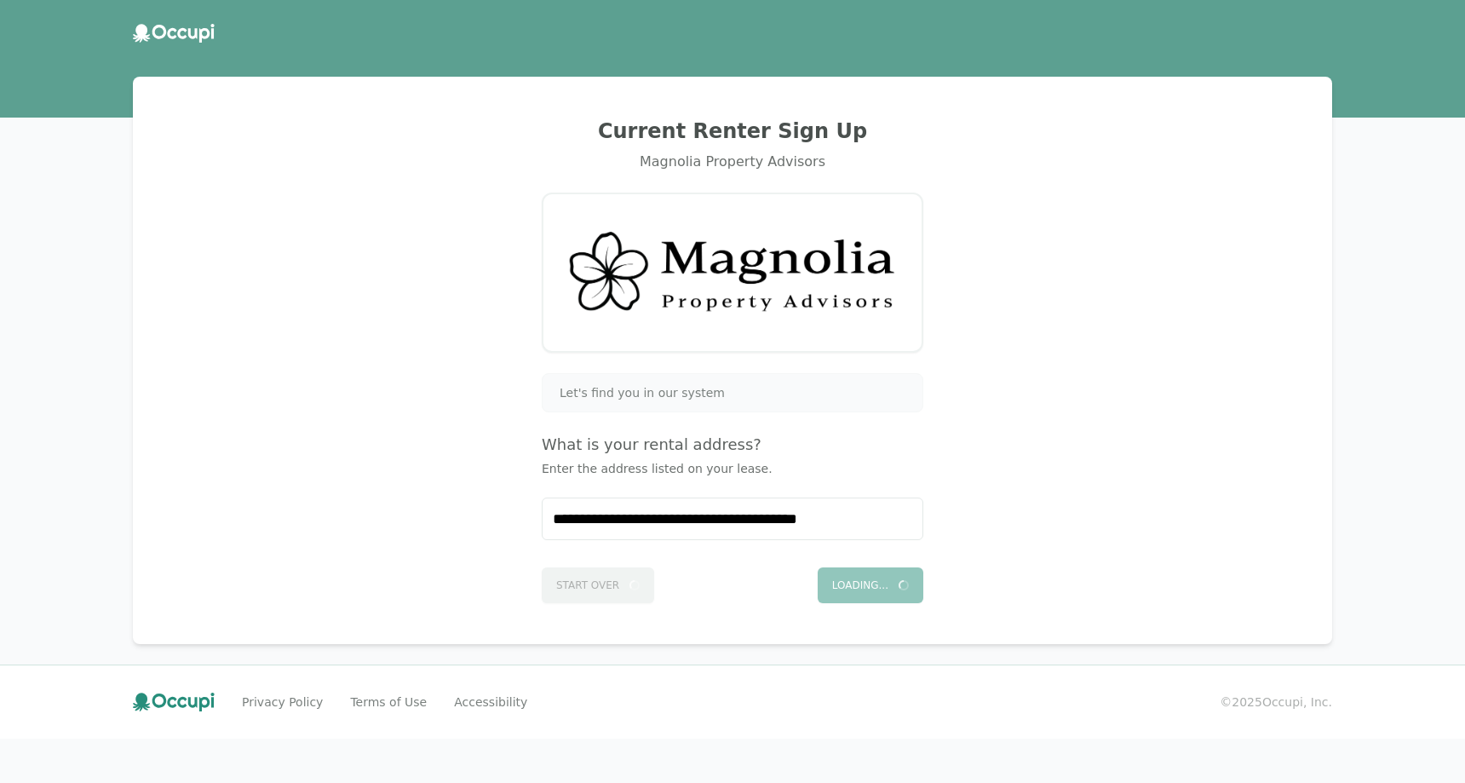
click at [744, 361] on div "**********" at bounding box center [732, 360] width 1158 height 526
click at [746, 391] on div "Let's find you in our system" at bounding box center [732, 392] width 359 height 17
click at [751, 403] on div "Let's find you in our system" at bounding box center [733, 392] width 382 height 39
click at [893, 584] on div "Next" at bounding box center [895, 585] width 56 height 36
drag, startPoint x: 704, startPoint y: 192, endPoint x: 706, endPoint y: 162, distance: 30.8
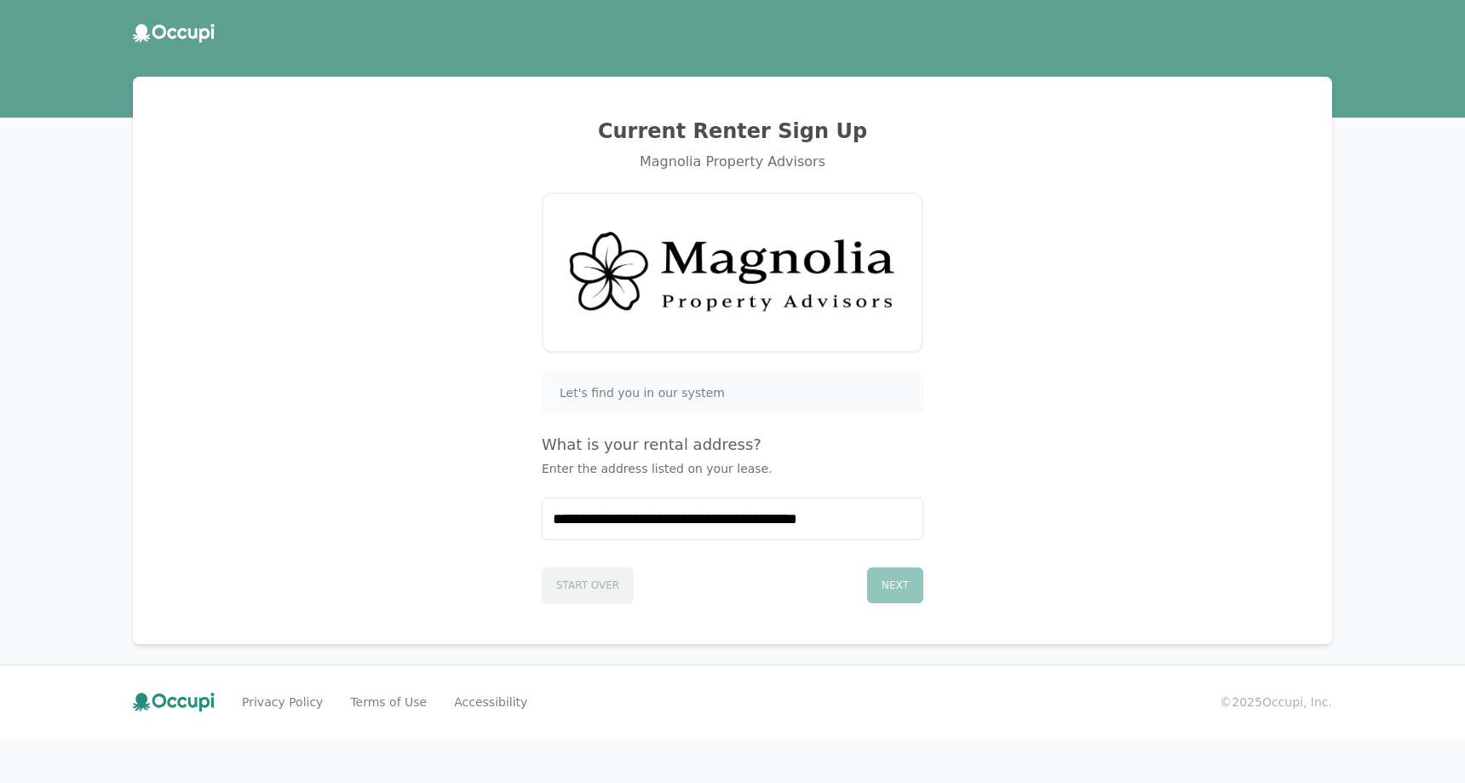
click at [704, 192] on div "**********" at bounding box center [732, 360] width 1158 height 526
click at [706, 140] on h2 "Current Renter Sign Up" at bounding box center [732, 131] width 1158 height 27
drag, startPoint x: 706, startPoint y: 140, endPoint x: 285, endPoint y: 78, distance: 425.2
click at [704, 140] on h2 "Current Renter Sign Up" at bounding box center [732, 131] width 1158 height 27
click at [249, 152] on div "Current Renter Sign Up Magnolia Property Advisors" at bounding box center [732, 145] width 1158 height 55
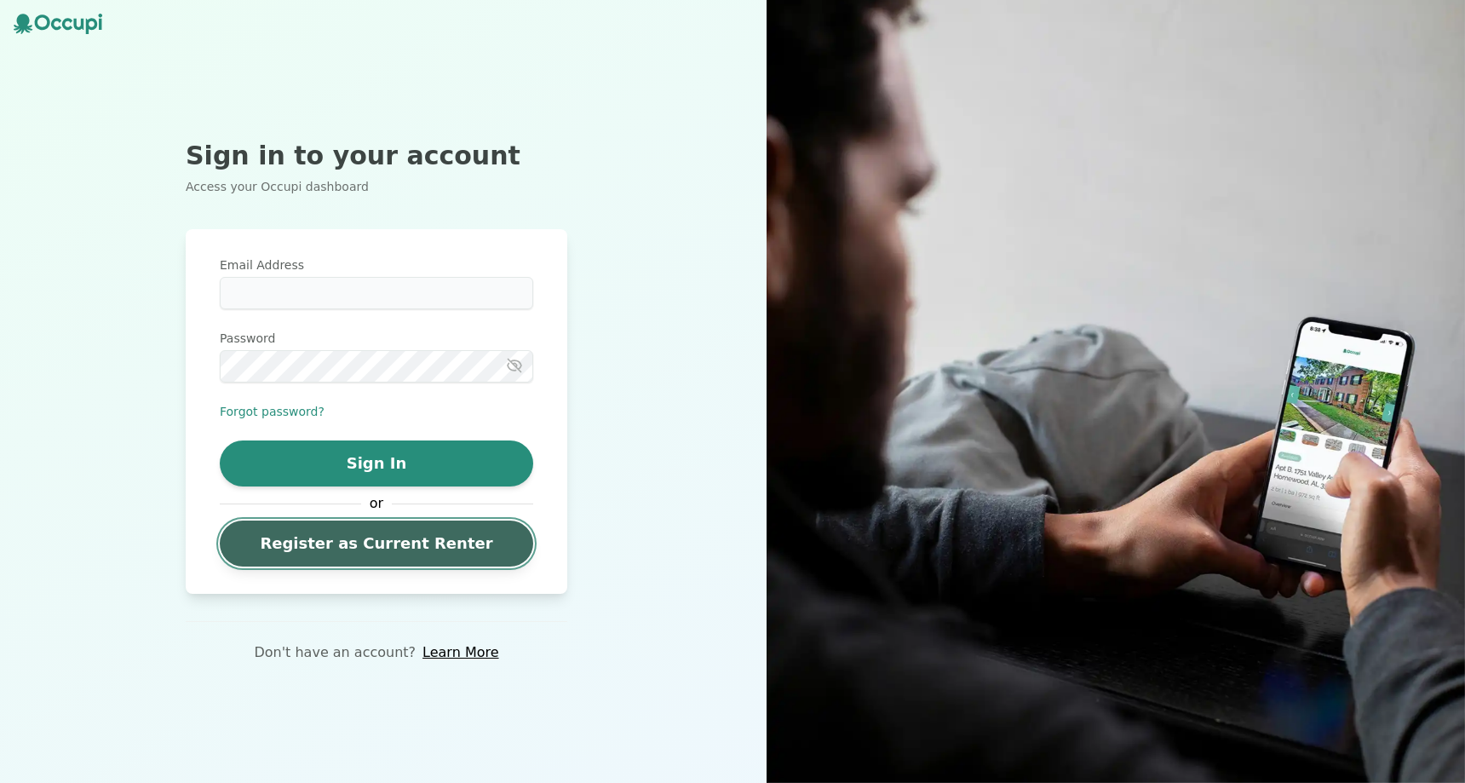
click at [392, 558] on link "Register as Current Renter" at bounding box center [376, 543] width 313 height 46
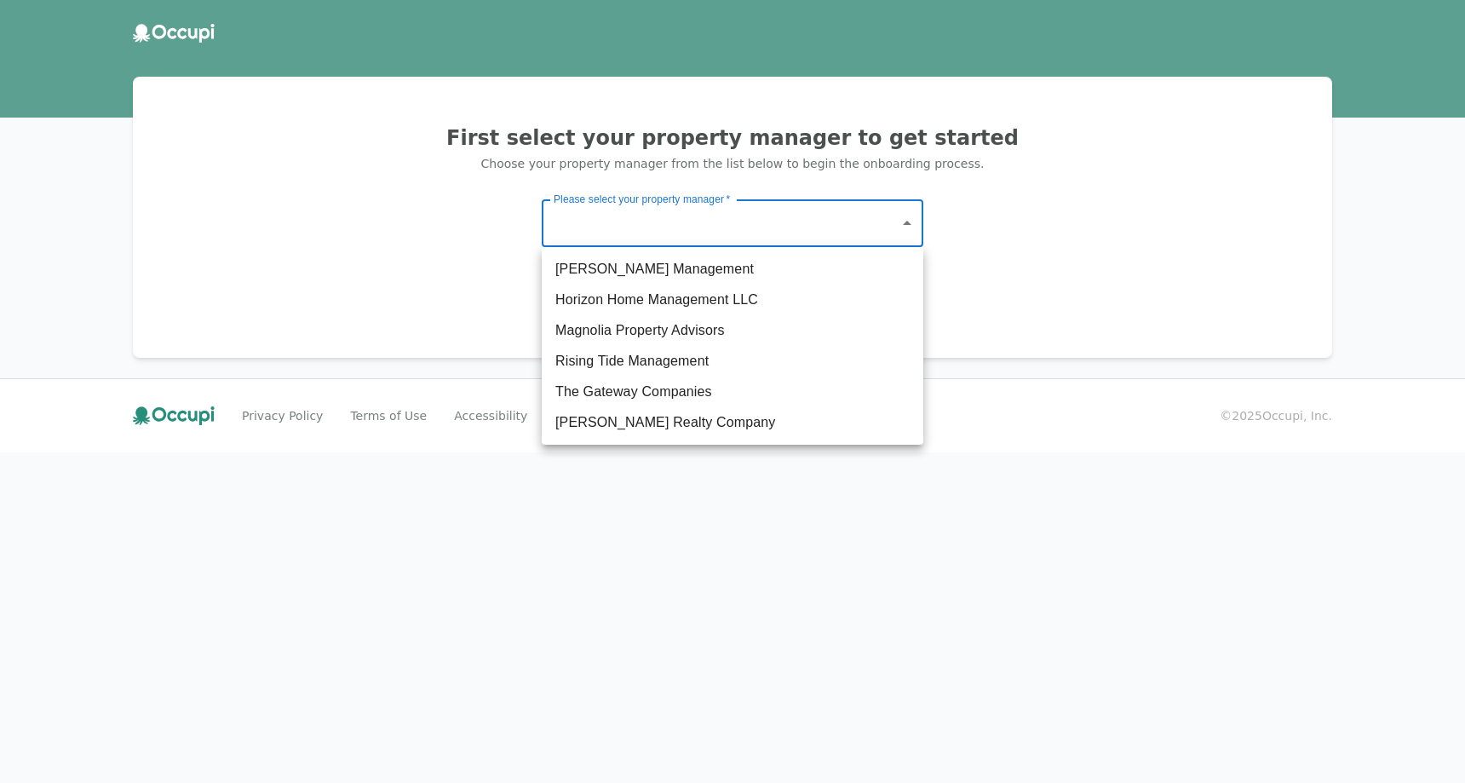
drag, startPoint x: 661, startPoint y: 240, endPoint x: 723, endPoint y: 344, distance: 121.1
click at [662, 240] on body "First select your property manager to get started Choose your property manager …" at bounding box center [732, 391] width 1465 height 783
click at [704, 351] on li "Rising Tide Management" at bounding box center [733, 361] width 382 height 31
type input "**********"
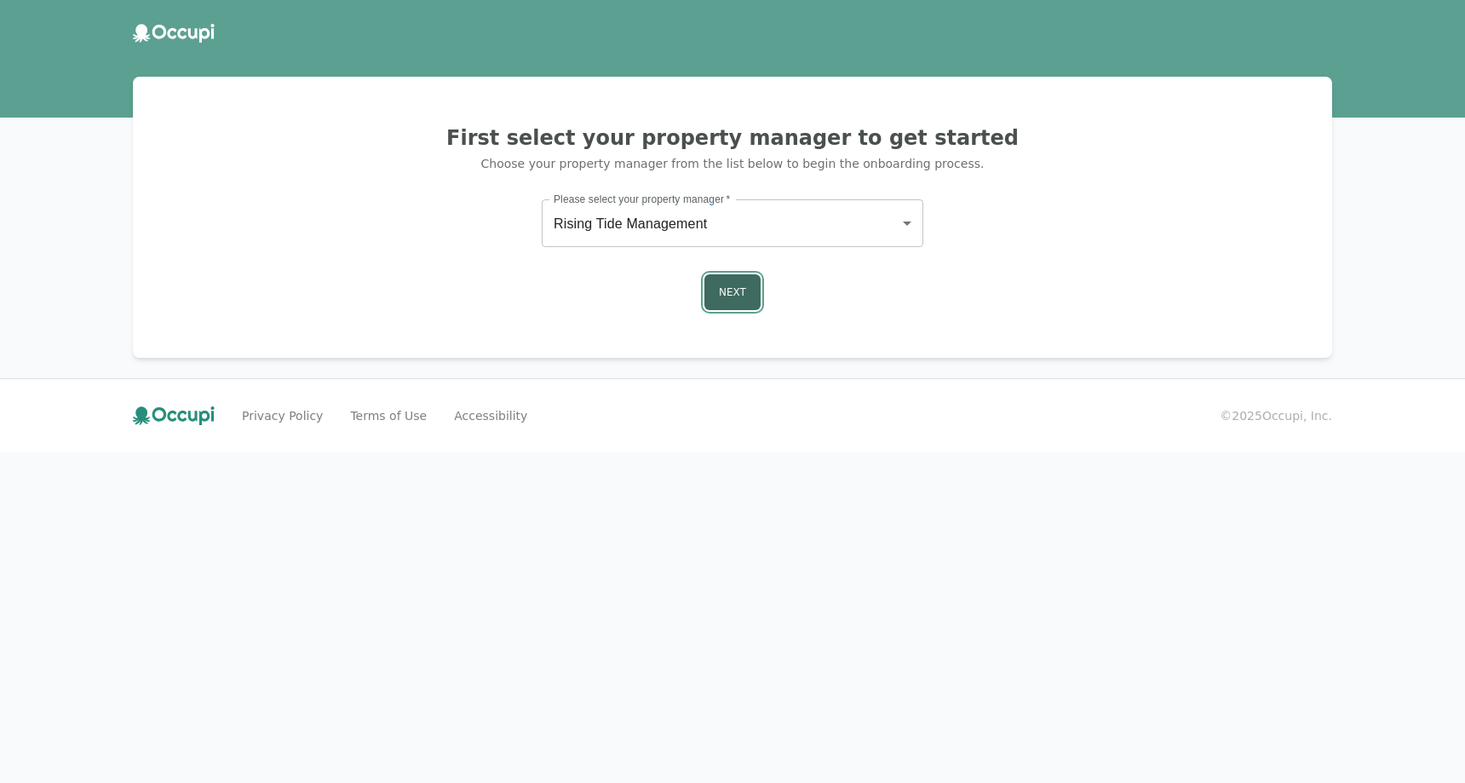
click at [724, 301] on button "Next" at bounding box center [732, 292] width 56 height 36
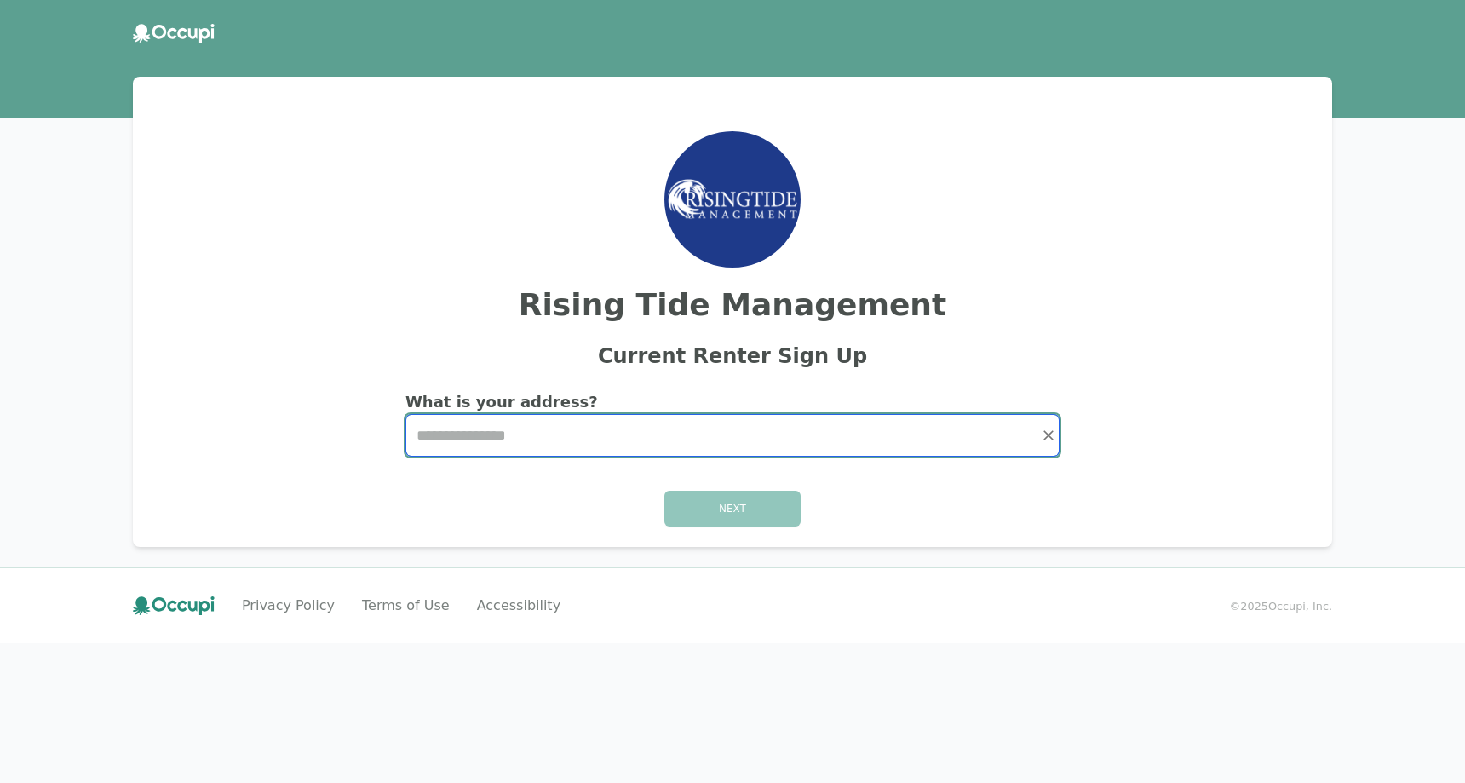
click at [652, 451] on input "Start typing..." at bounding box center [732, 435] width 652 height 41
paste input "**********"
type input "**********"
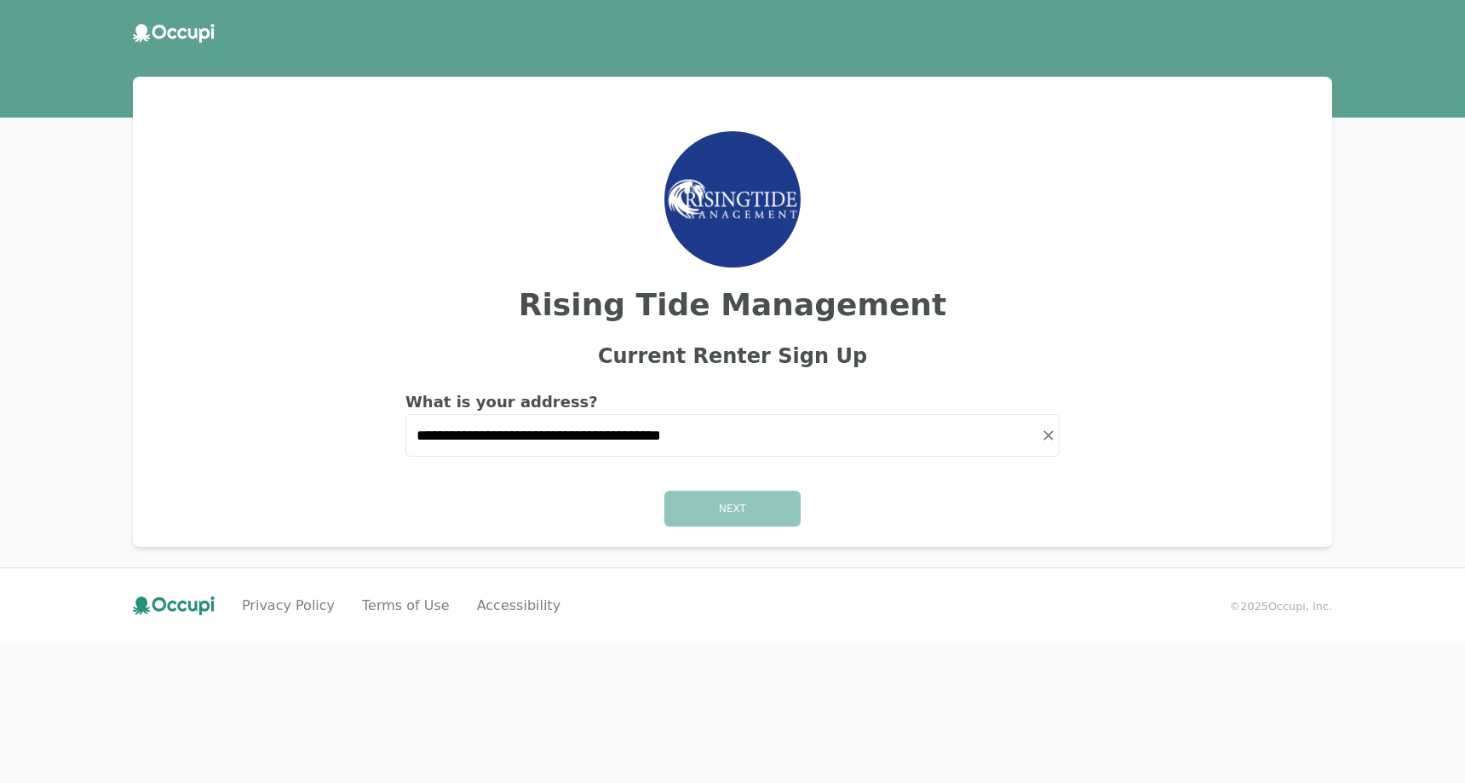
click at [703, 510] on div "Next" at bounding box center [732, 509] width 1158 height 36
click at [704, 509] on div "Next" at bounding box center [732, 509] width 1158 height 36
click at [707, 507] on div "Next" at bounding box center [732, 509] width 1158 height 36
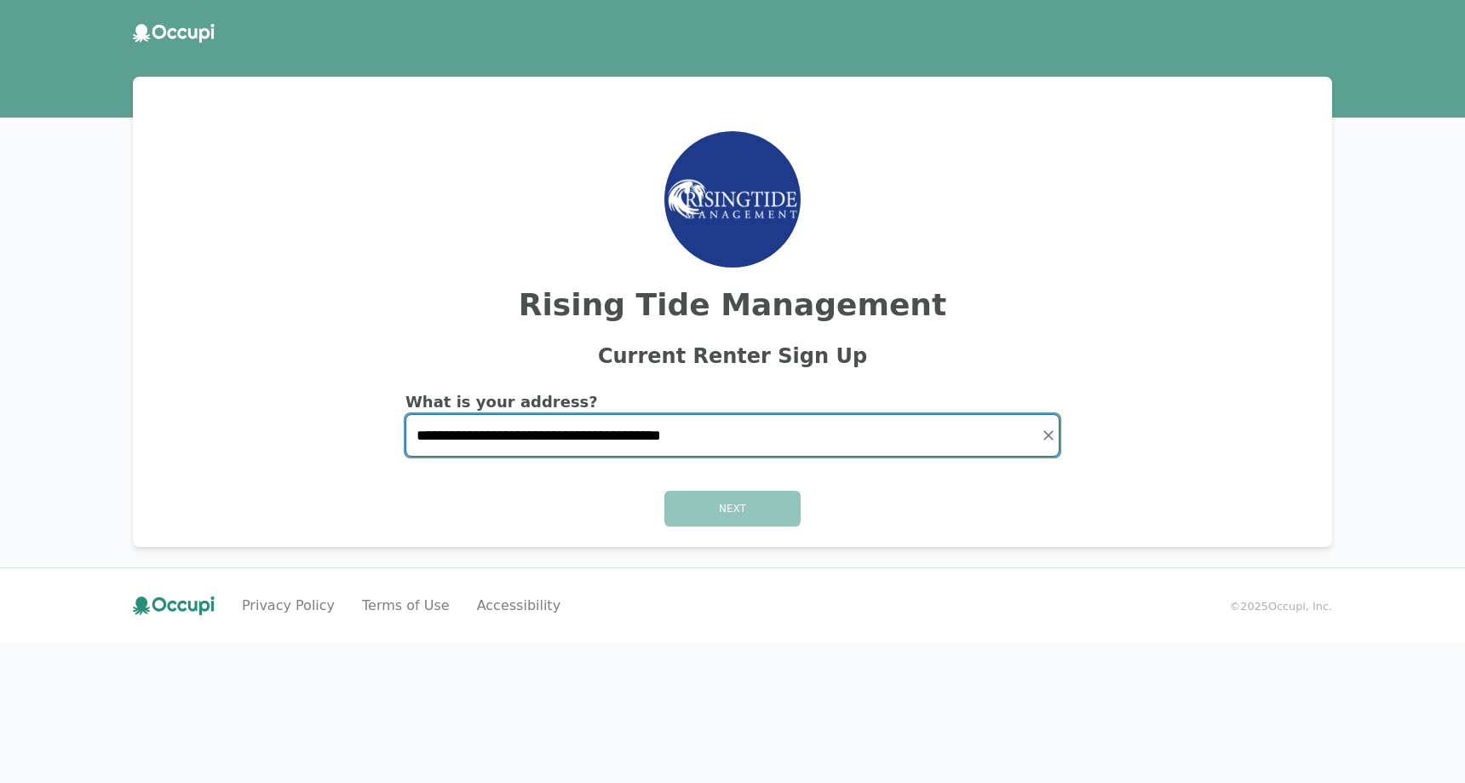
click at [805, 445] on input "**********" at bounding box center [732, 435] width 652 height 41
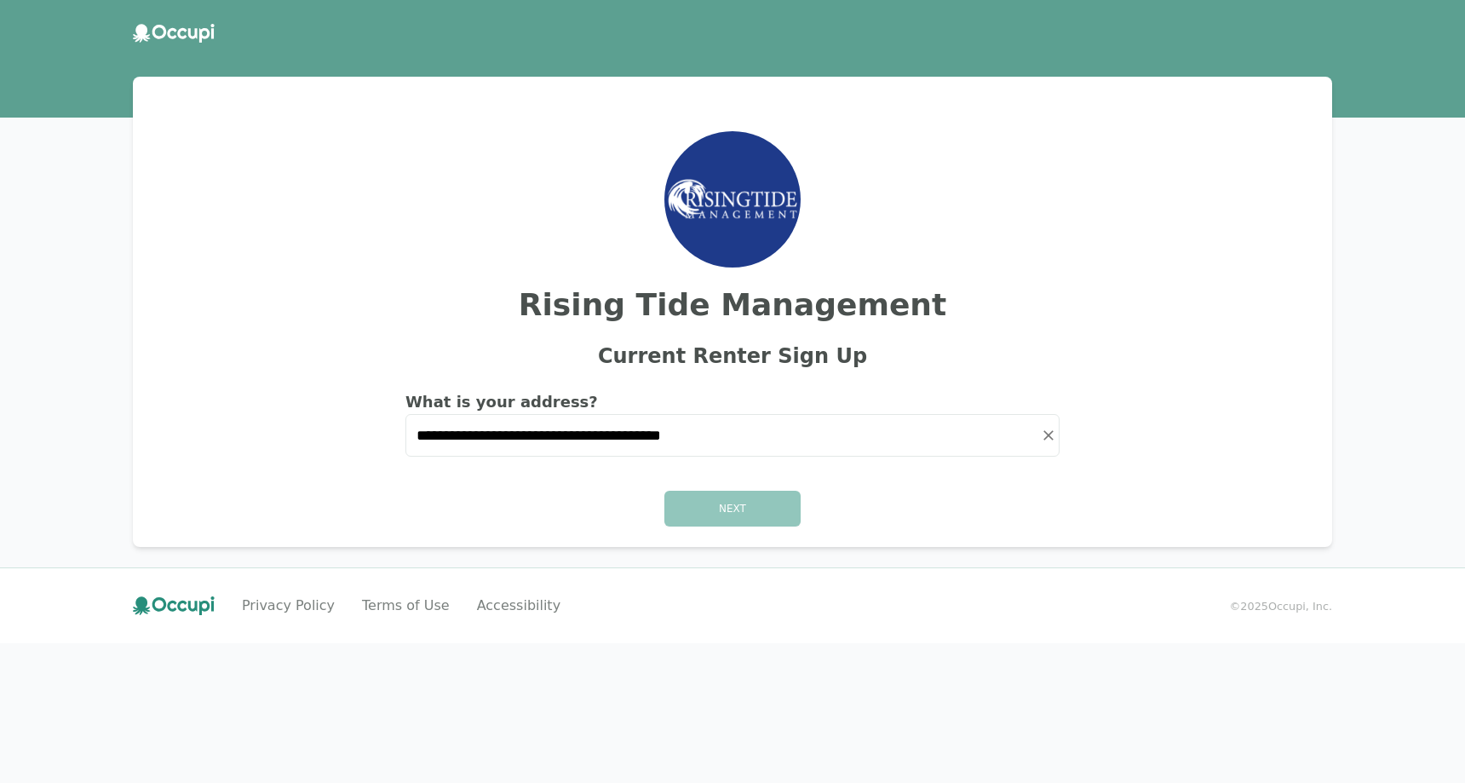
click at [739, 520] on div "Next" at bounding box center [732, 509] width 1158 height 36
drag, startPoint x: 739, startPoint y: 519, endPoint x: 333, endPoint y: 331, distance: 447.4
click at [738, 518] on div "Next" at bounding box center [732, 509] width 1158 height 36
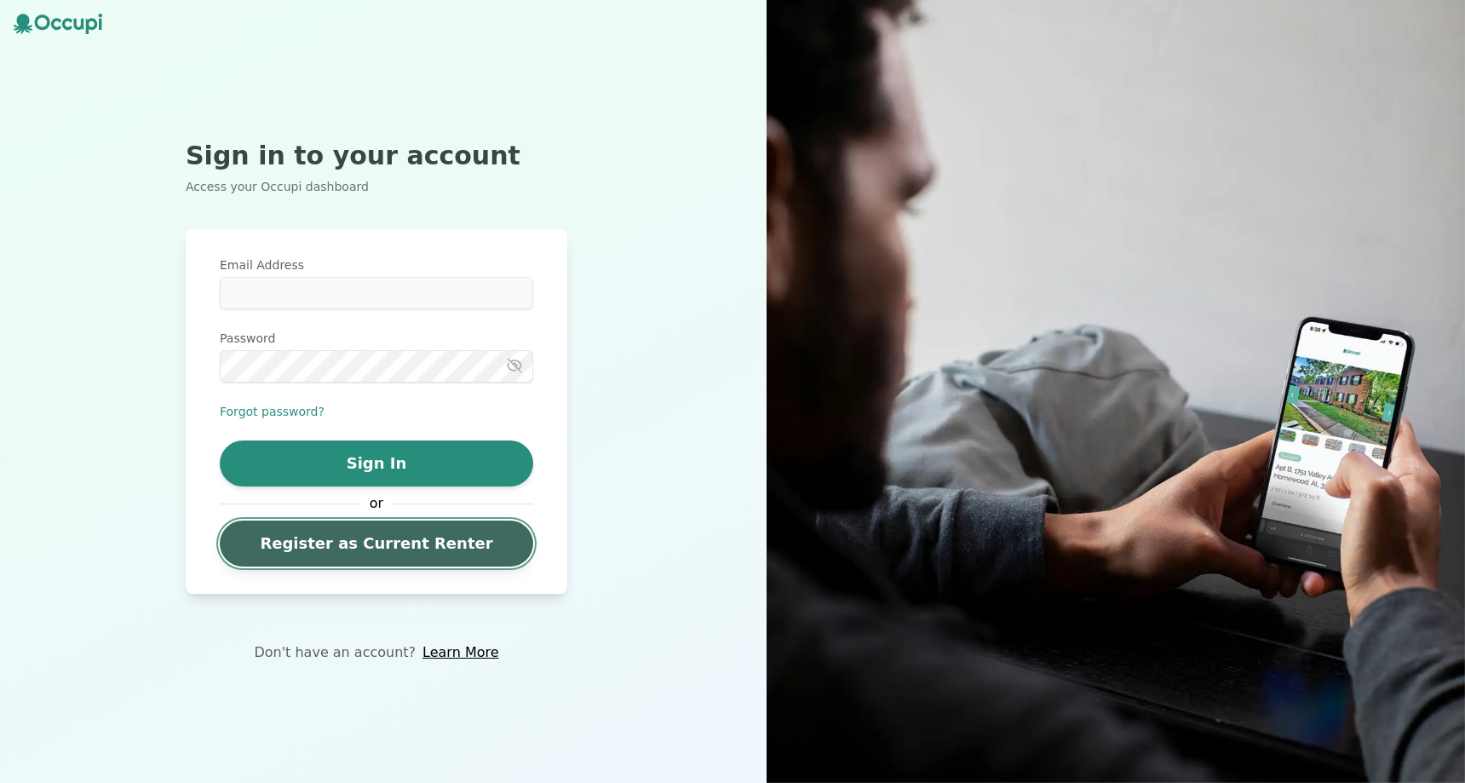
click at [410, 548] on link "Register as Current Renter" at bounding box center [376, 543] width 313 height 46
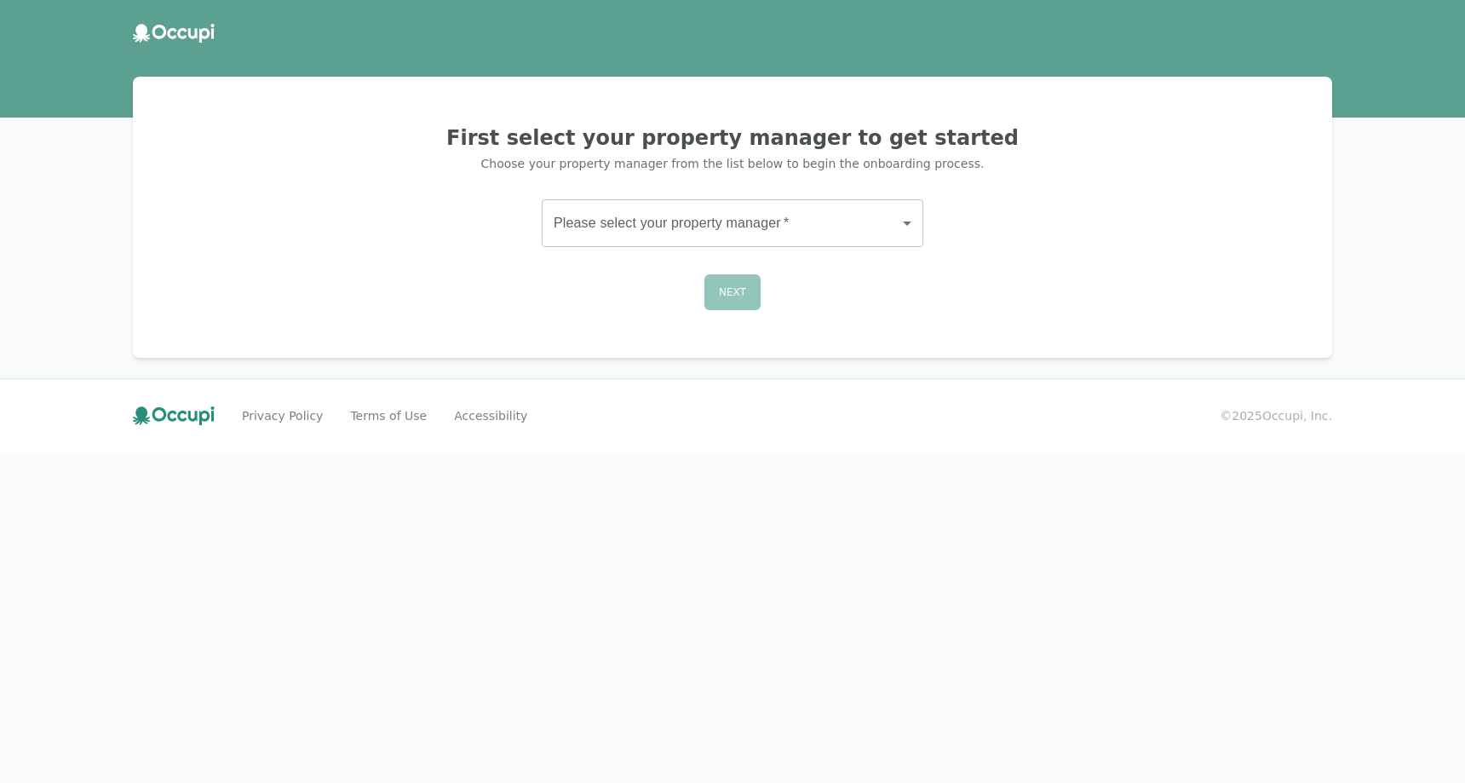
click at [791, 231] on body "First select your property manager to get started Choose your property manager …" at bounding box center [732, 391] width 1465 height 783
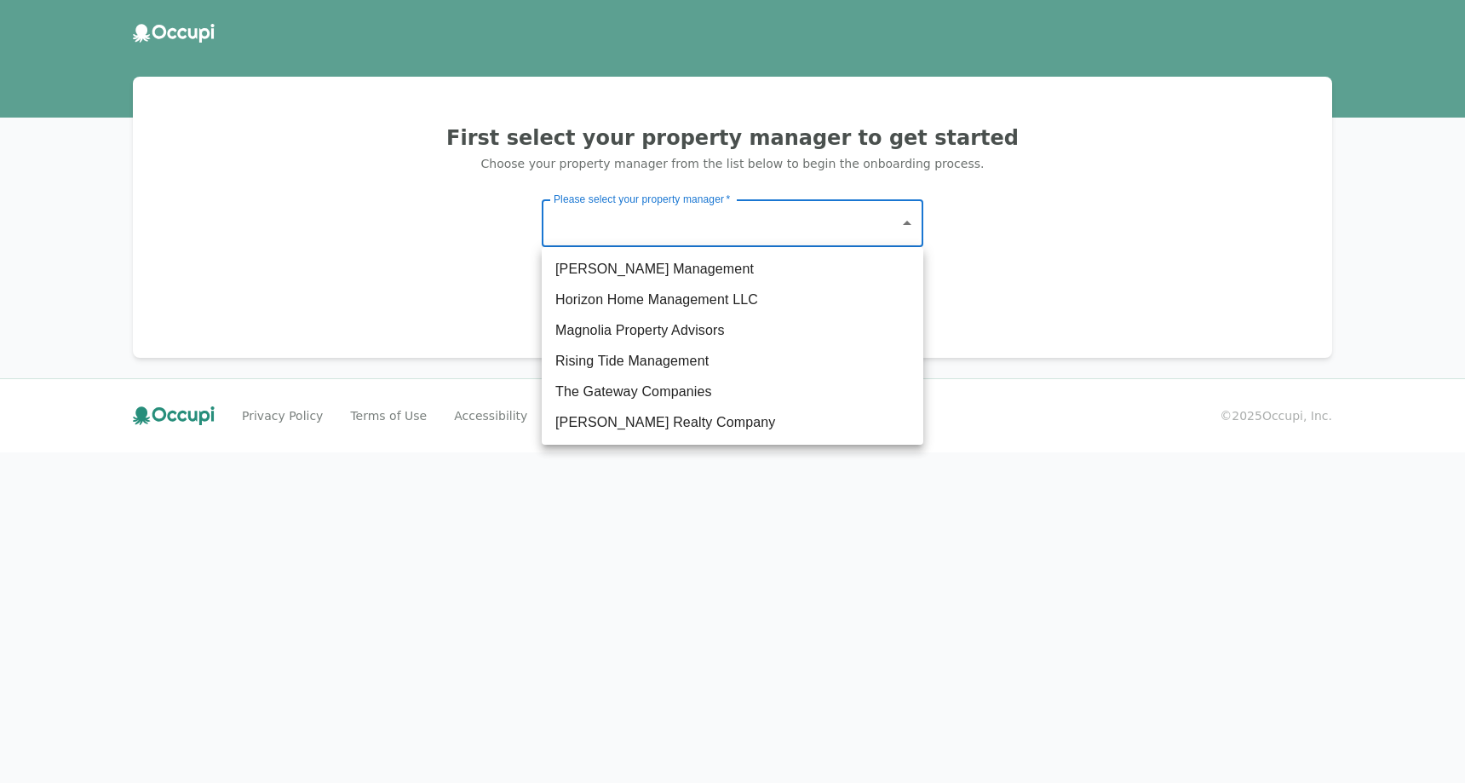
click at [691, 381] on li "The Gateway Companies" at bounding box center [733, 391] width 382 height 31
type input "**********"
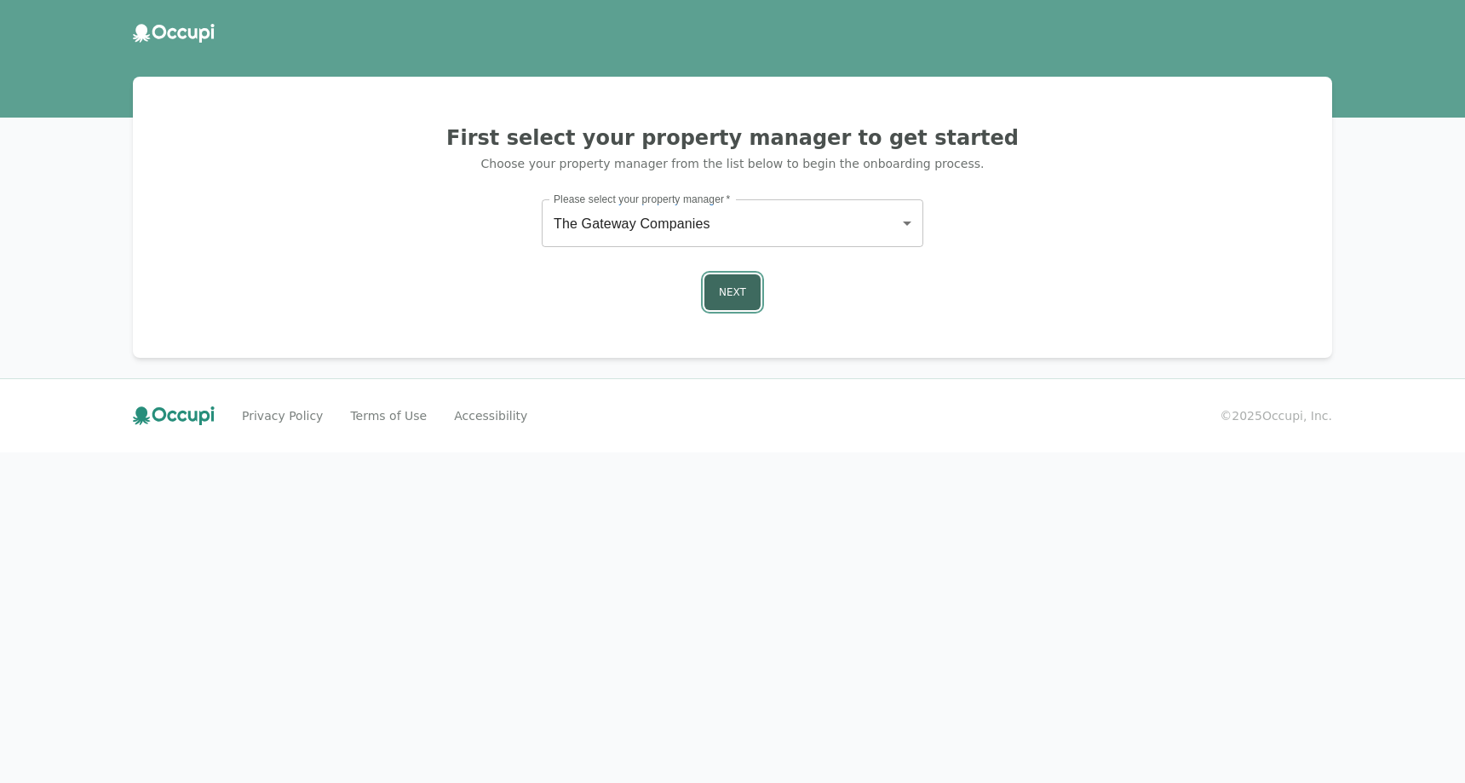
click at [738, 291] on button "Next" at bounding box center [732, 292] width 56 height 36
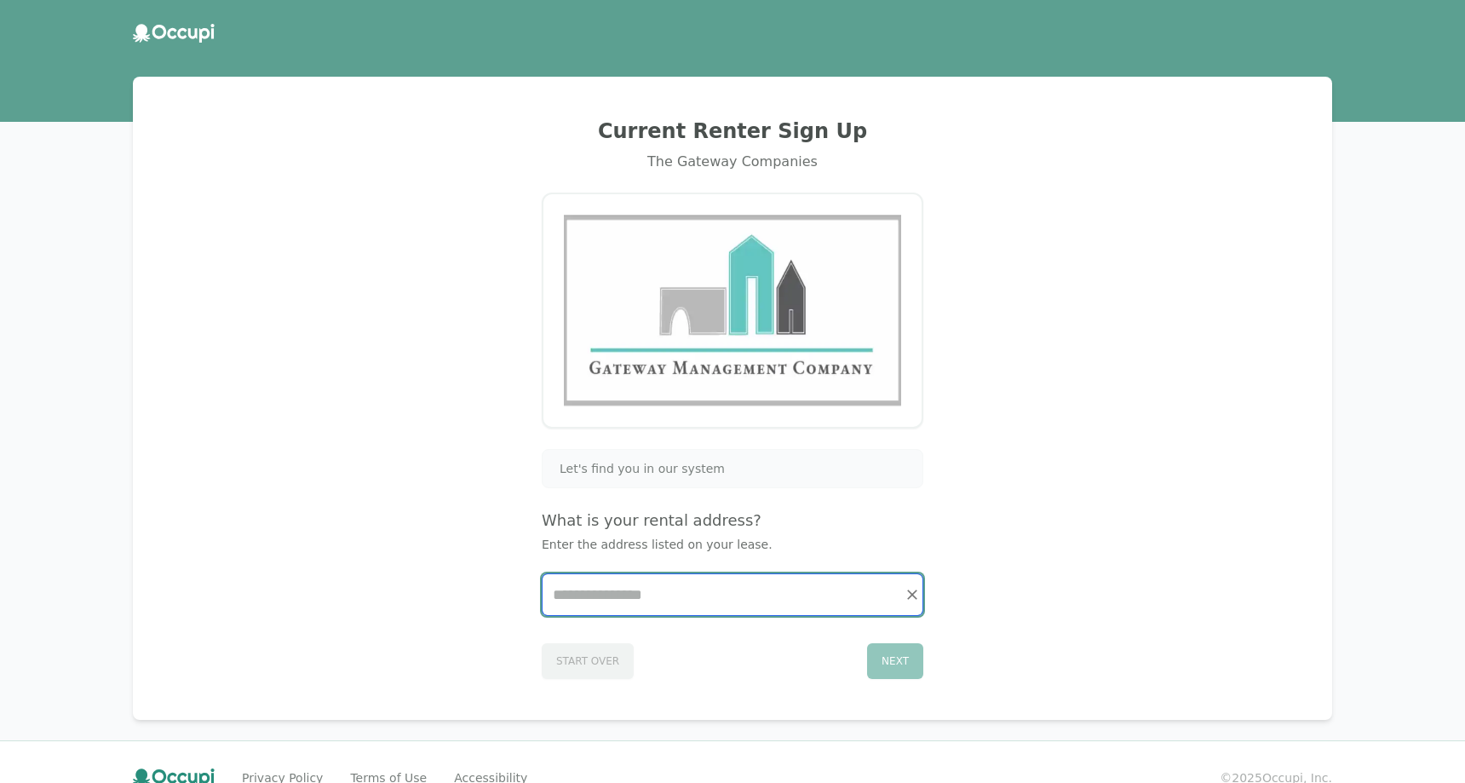
click at [680, 612] on input "Start typing..." at bounding box center [733, 594] width 380 height 41
paste input "**********"
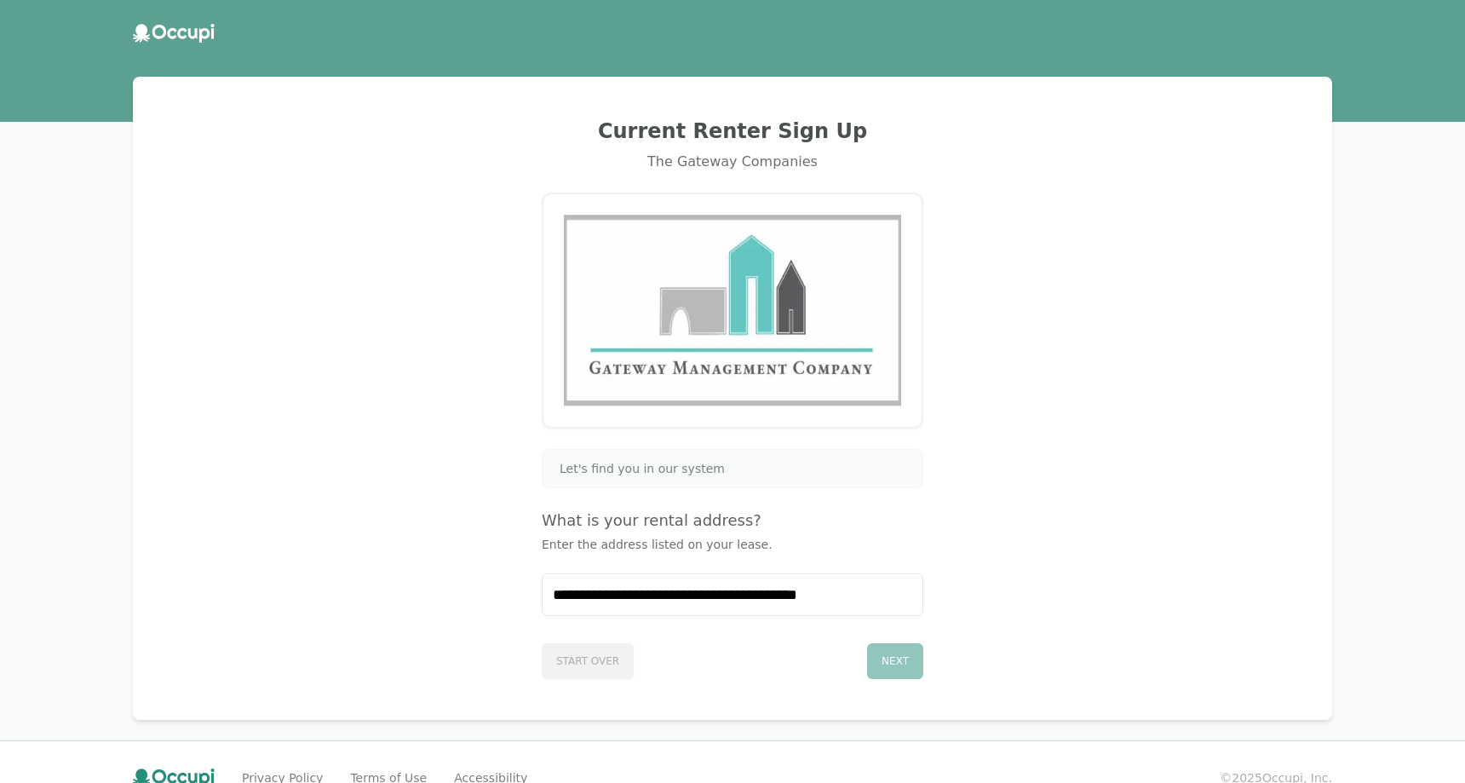
click at [908, 658] on div "Next" at bounding box center [895, 661] width 56 height 36
click at [906, 658] on div "Next" at bounding box center [895, 661] width 56 height 36
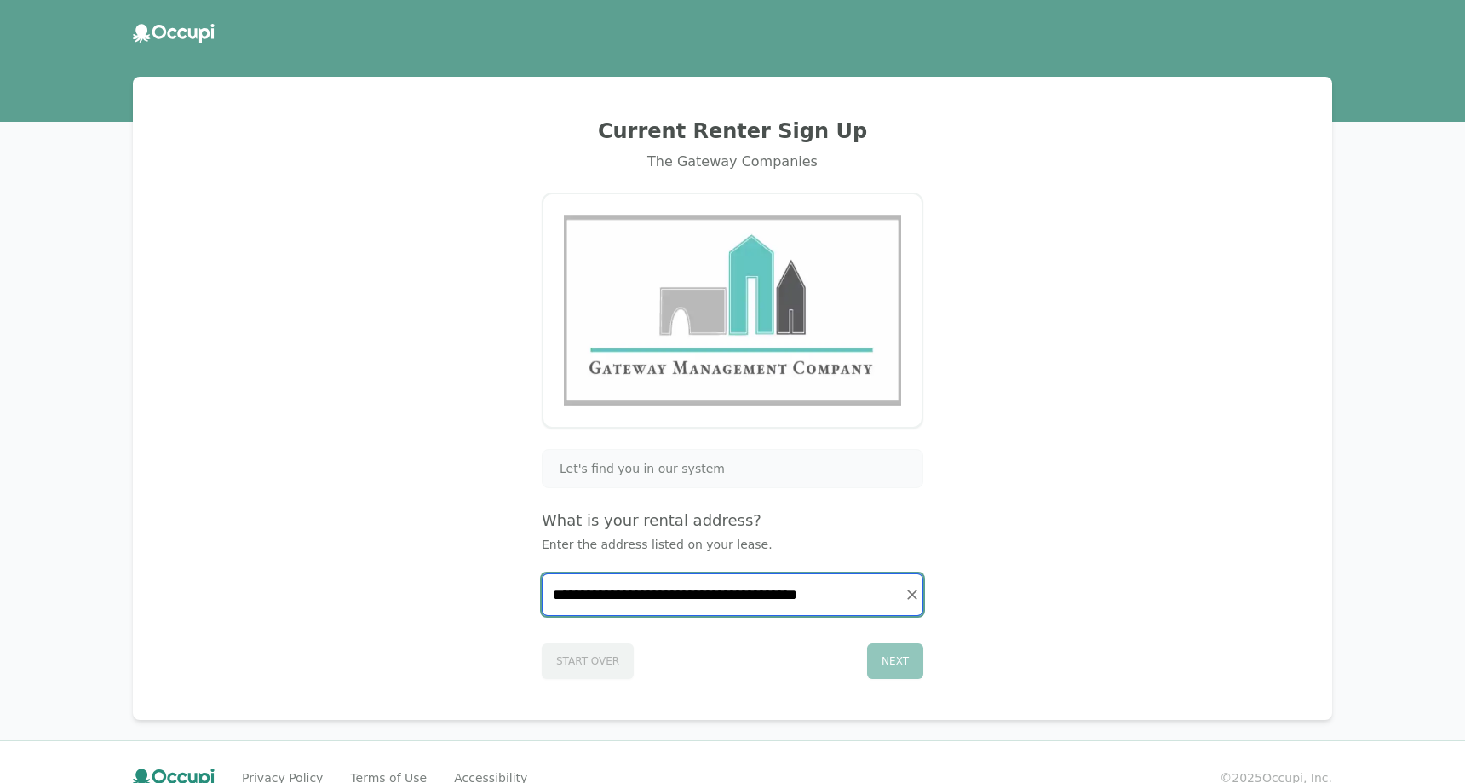
click at [878, 610] on input "**********" at bounding box center [733, 594] width 380 height 41
drag, startPoint x: 877, startPoint y: 610, endPoint x: 843, endPoint y: 600, distance: 35.6
click at [843, 600] on input "**********" at bounding box center [733, 594] width 380 height 41
type input "**********"
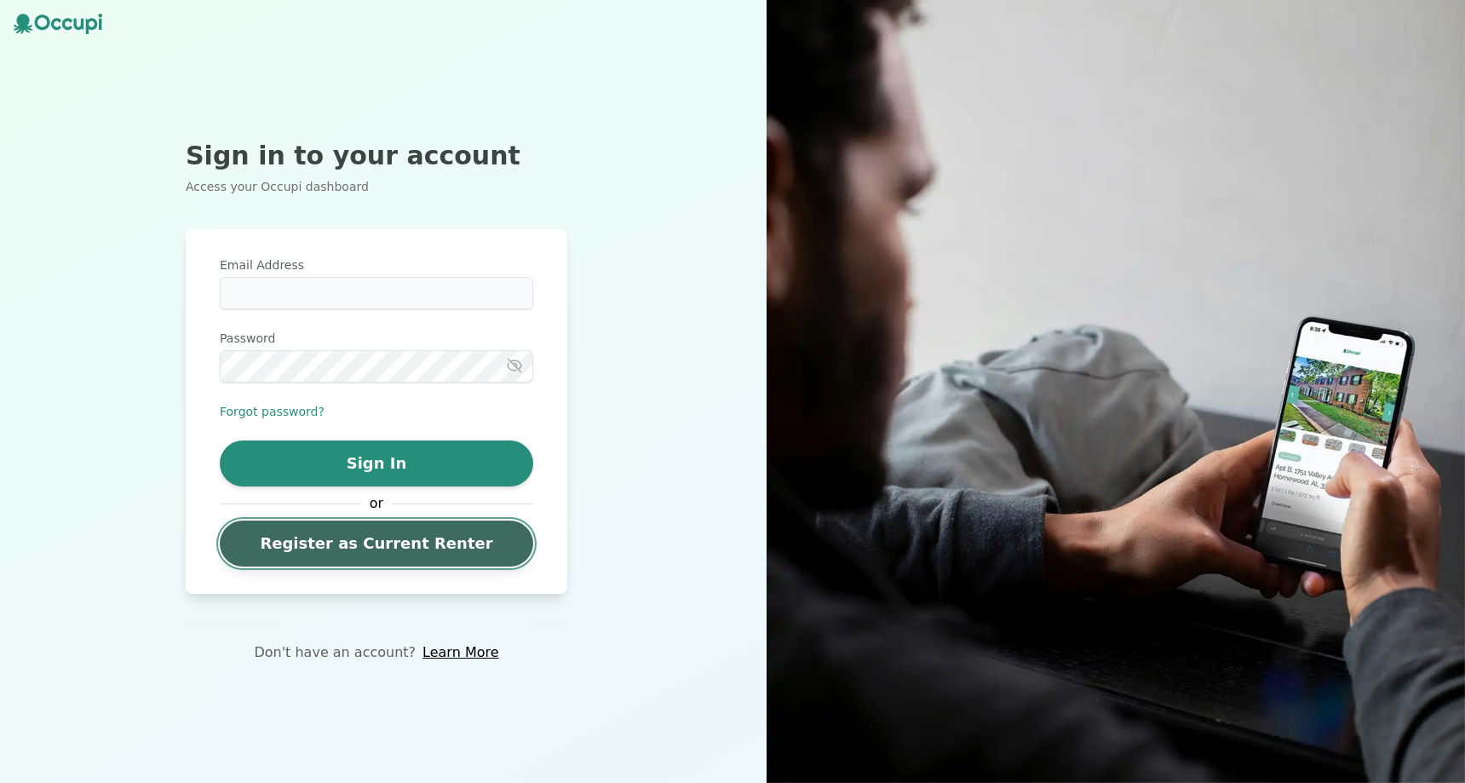
click at [353, 521] on link "Register as Current Renter" at bounding box center [376, 543] width 313 height 46
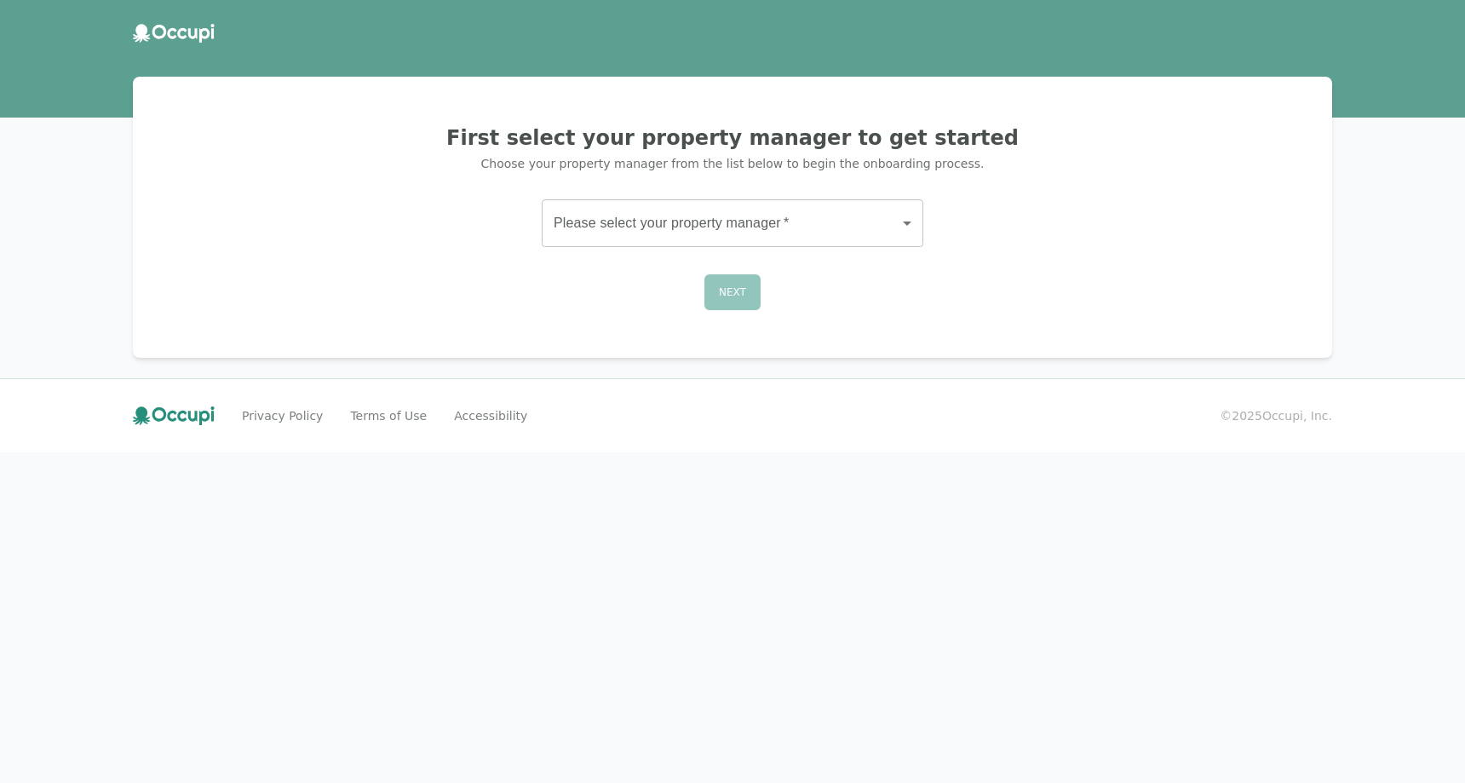
click at [771, 201] on div "First select your property manager to get started Choose your property manager …" at bounding box center [732, 217] width 1158 height 240
click at [764, 231] on body "First select your property manager to get started Choose your property manager …" at bounding box center [732, 391] width 1465 height 783
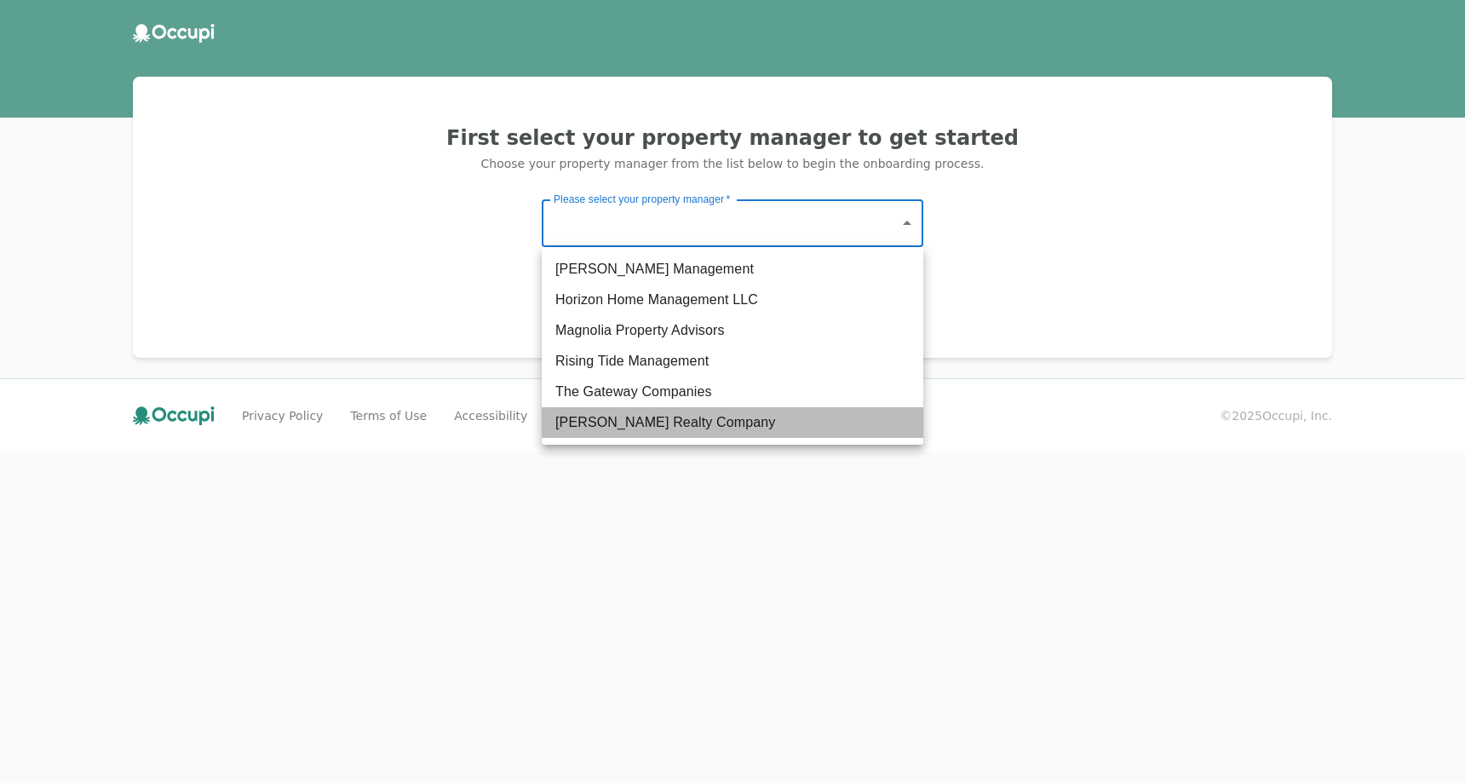
click at [670, 417] on li "Watts Realty Company" at bounding box center [733, 422] width 382 height 31
type input "**********"
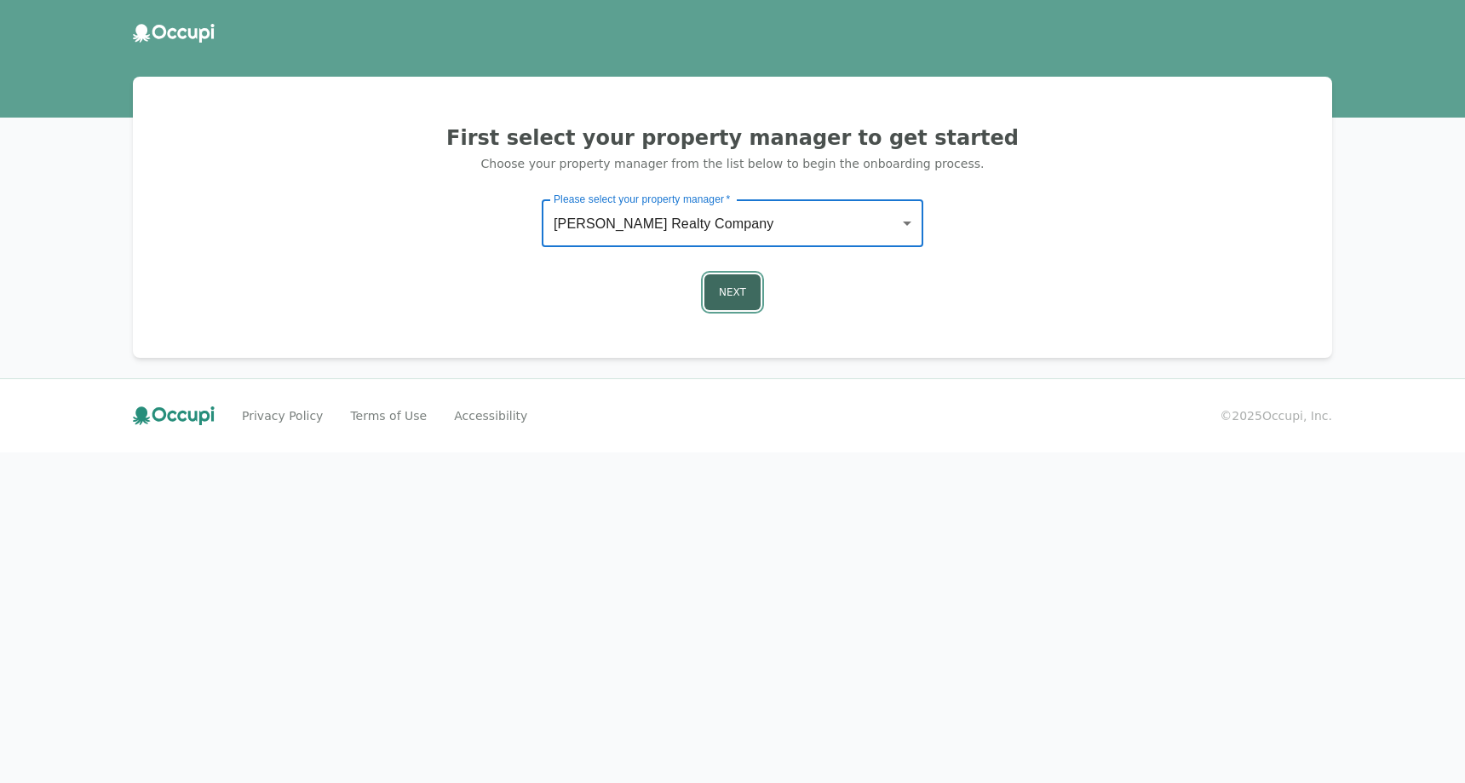
click at [741, 294] on button "Next" at bounding box center [732, 292] width 56 height 36
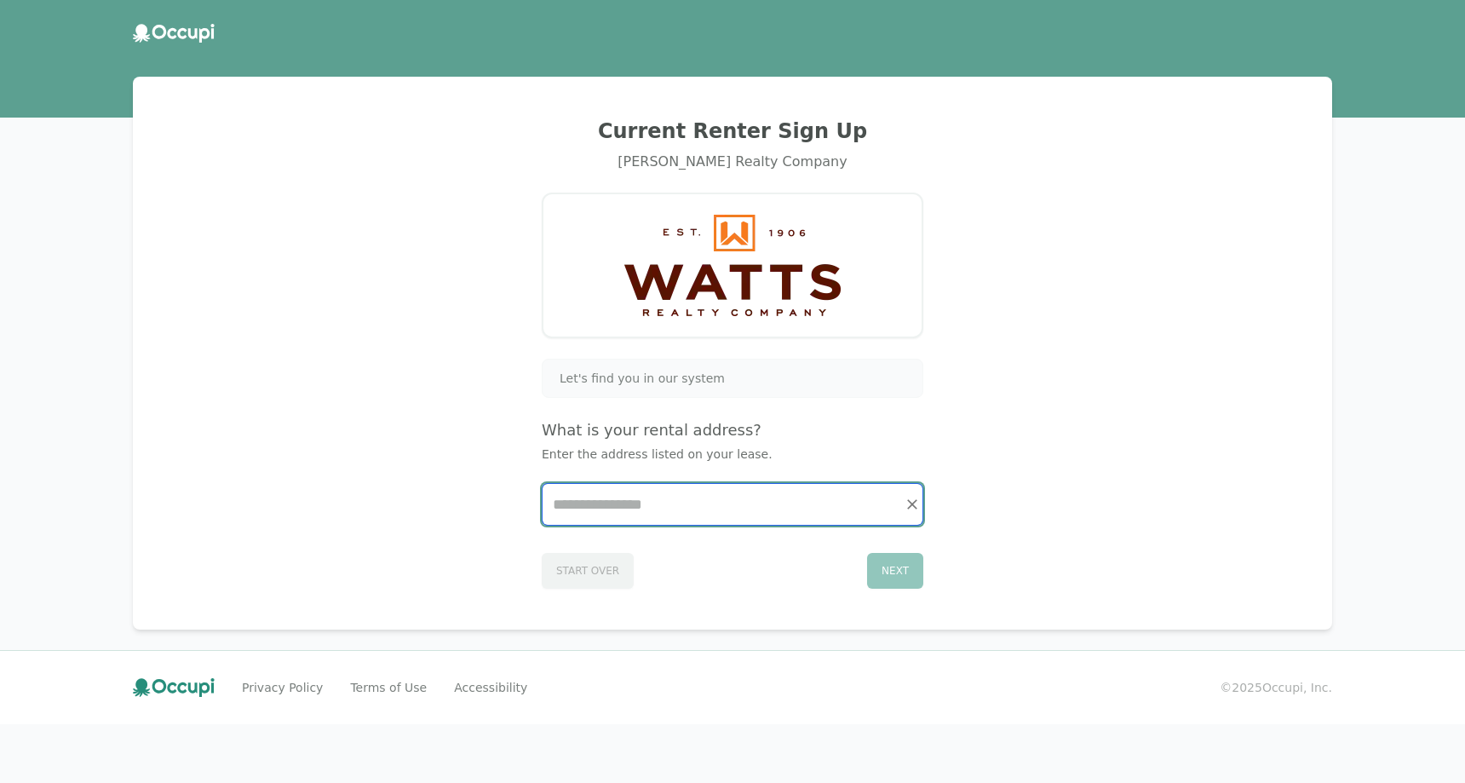
click at [640, 510] on input "Start typing..." at bounding box center [733, 504] width 380 height 41
paste input "**********"
type input "**********"
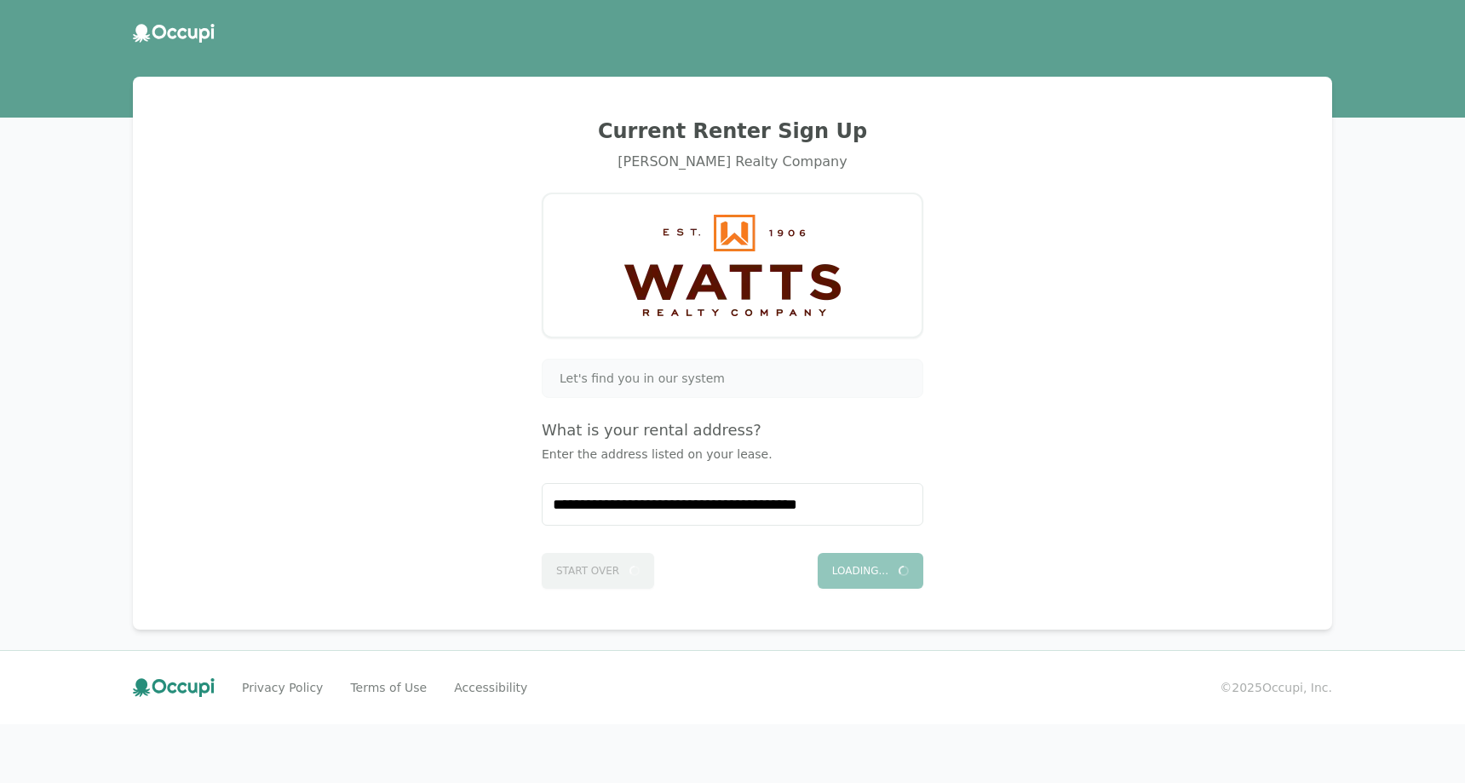
click at [901, 571] on div "Loading..." at bounding box center [871, 571] width 106 height 36
click at [897, 558] on div "Next" at bounding box center [895, 571] width 56 height 36
drag, startPoint x: 897, startPoint y: 558, endPoint x: 891, endPoint y: 566, distance: 10.4
click at [896, 561] on div "Next" at bounding box center [895, 571] width 56 height 36
click at [891, 568] on div "Next" at bounding box center [895, 571] width 56 height 36
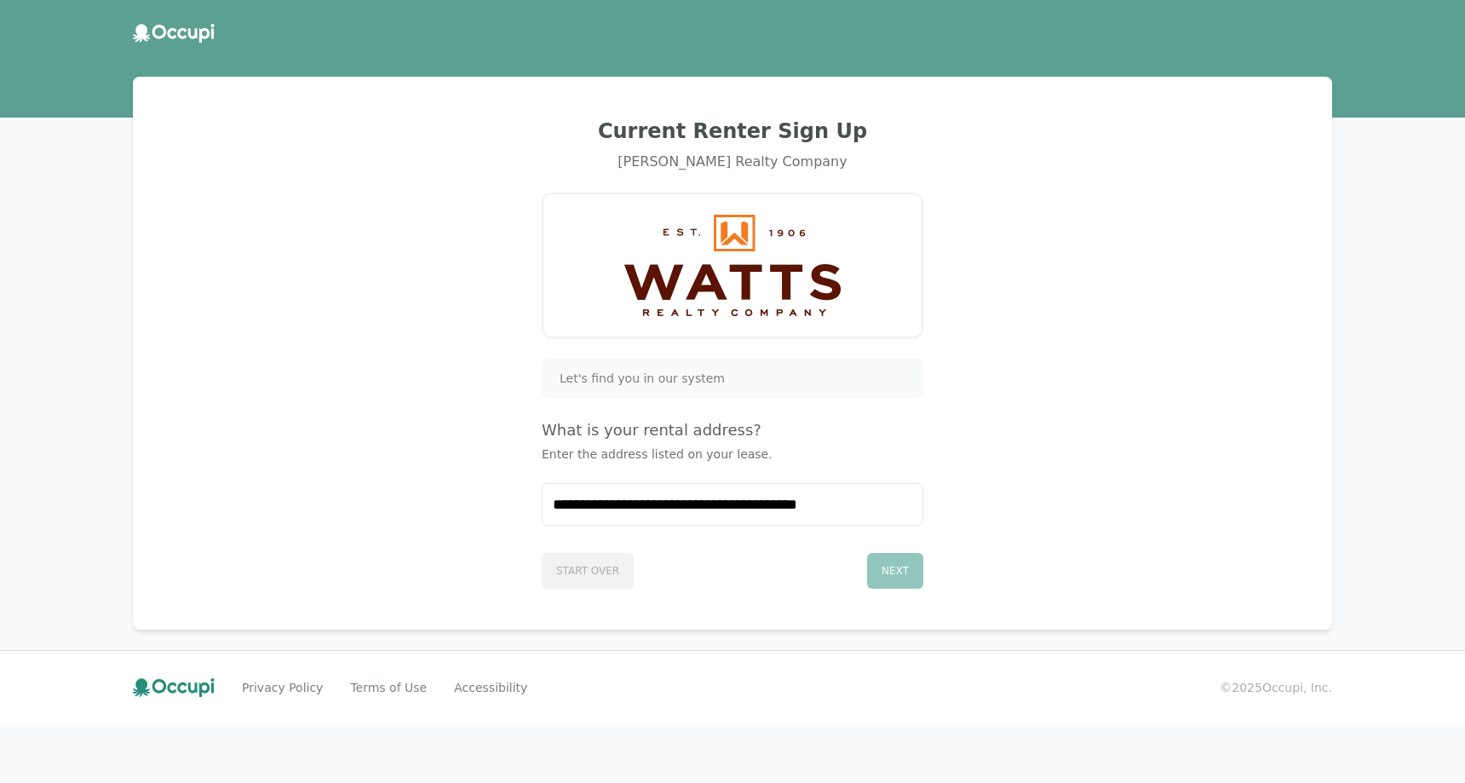
click at [602, 572] on div "Start Over Next" at bounding box center [733, 567] width 382 height 43
click at [614, 440] on h4 "What is your rental address?" at bounding box center [733, 430] width 382 height 24
drag, startPoint x: 614, startPoint y: 440, endPoint x: 598, endPoint y: 419, distance: 26.1
click at [613, 438] on h4 "What is your rental address?" at bounding box center [733, 430] width 382 height 24
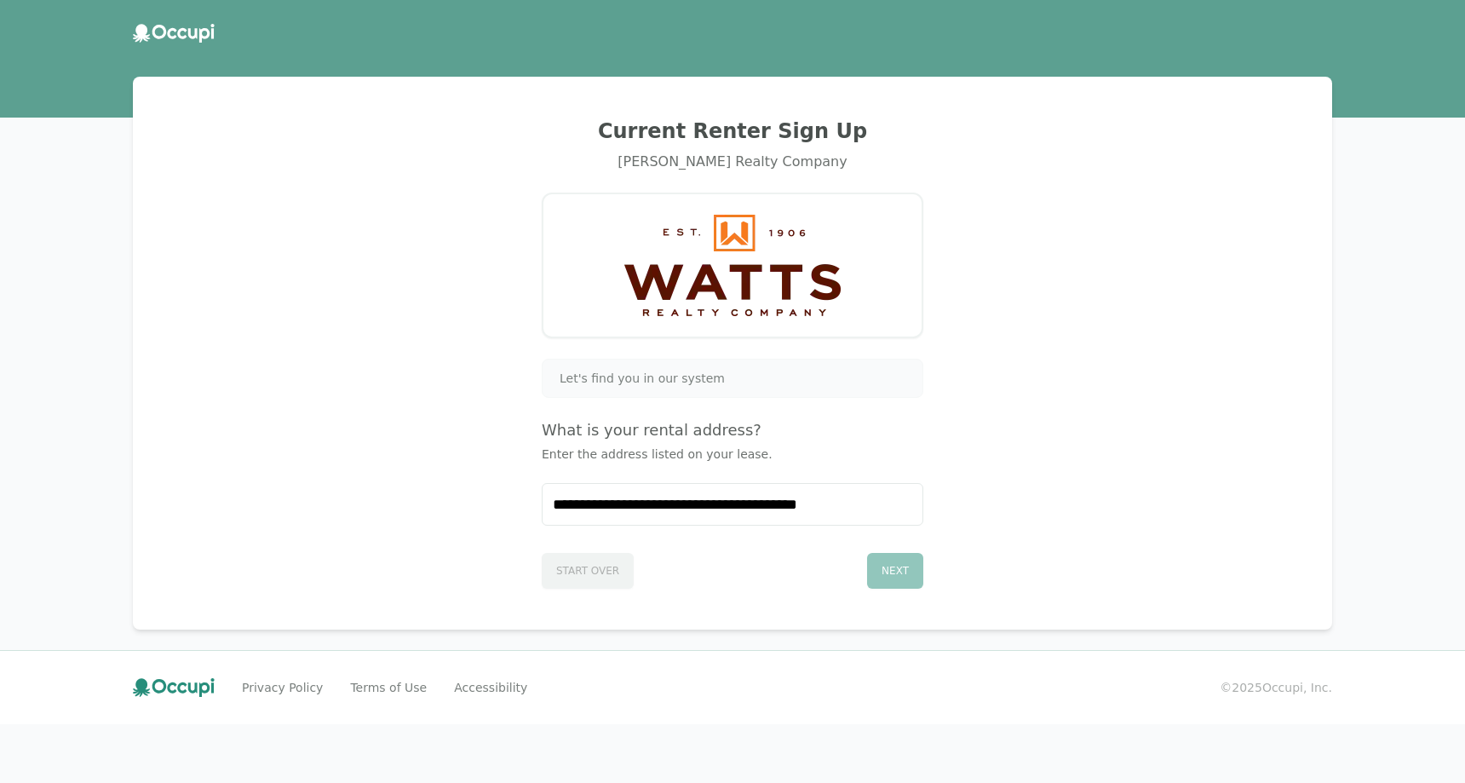
click at [174, 32] on icon at bounding box center [174, 33] width 82 height 19
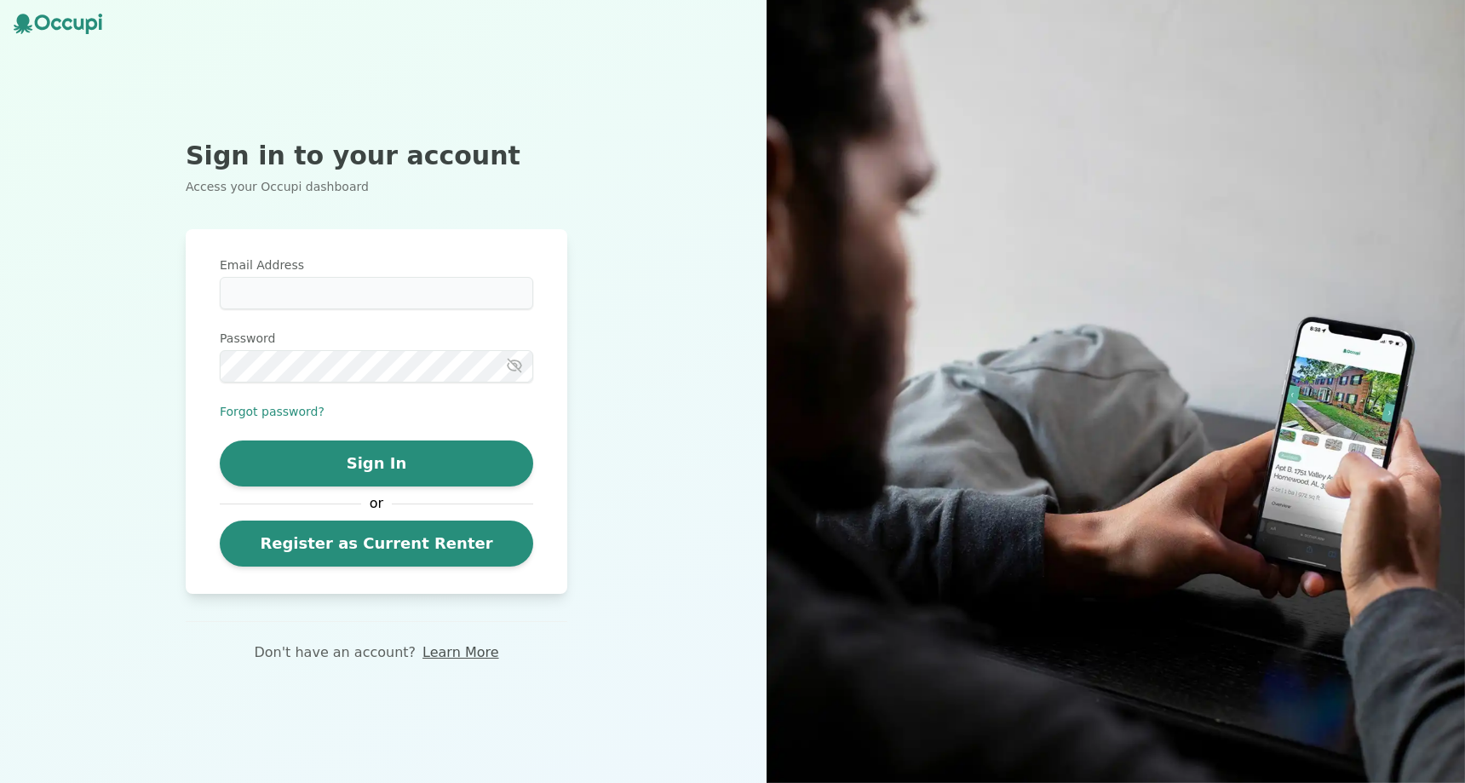
click at [441, 655] on link "Learn More" at bounding box center [460, 652] width 76 height 20
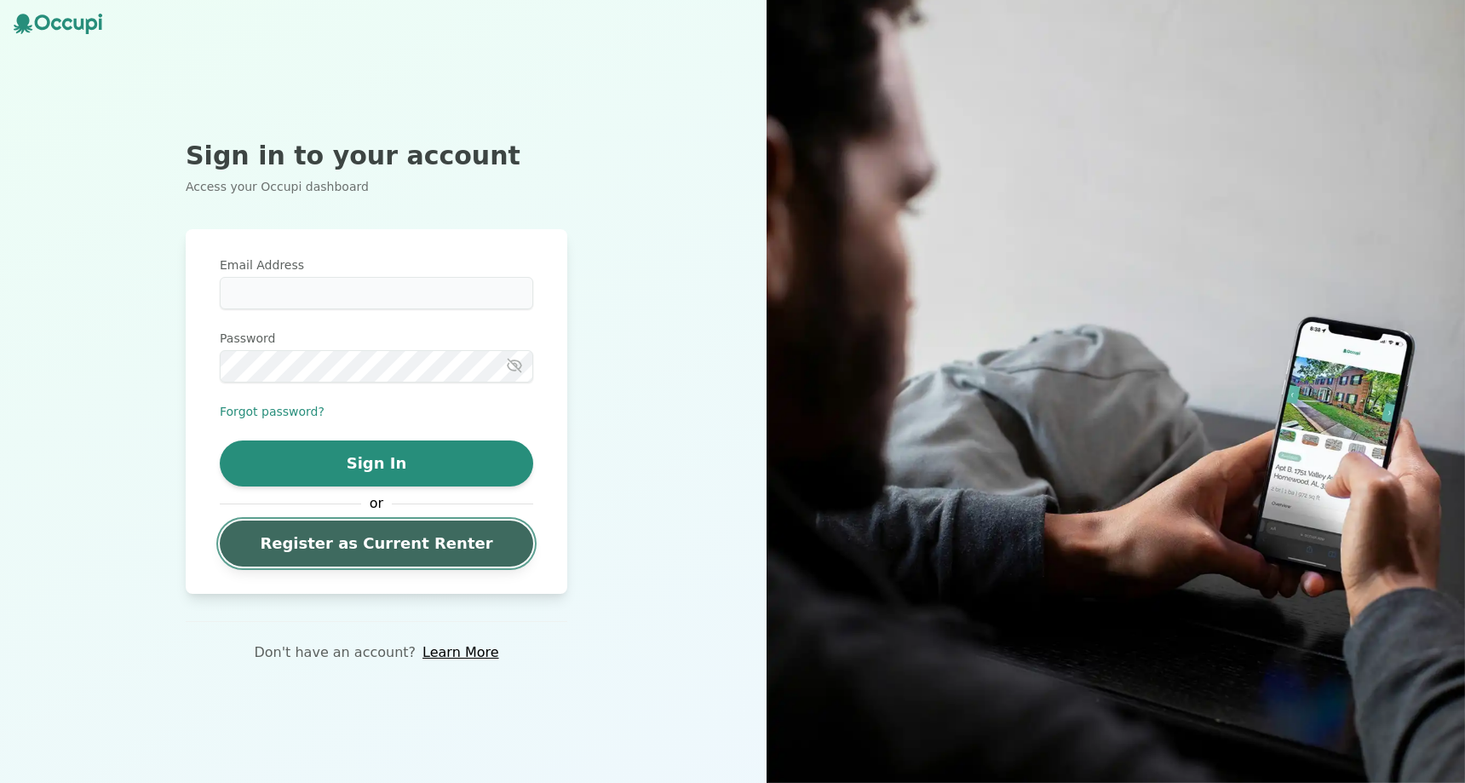
click at [347, 537] on link "Register as Current Renter" at bounding box center [376, 543] width 313 height 46
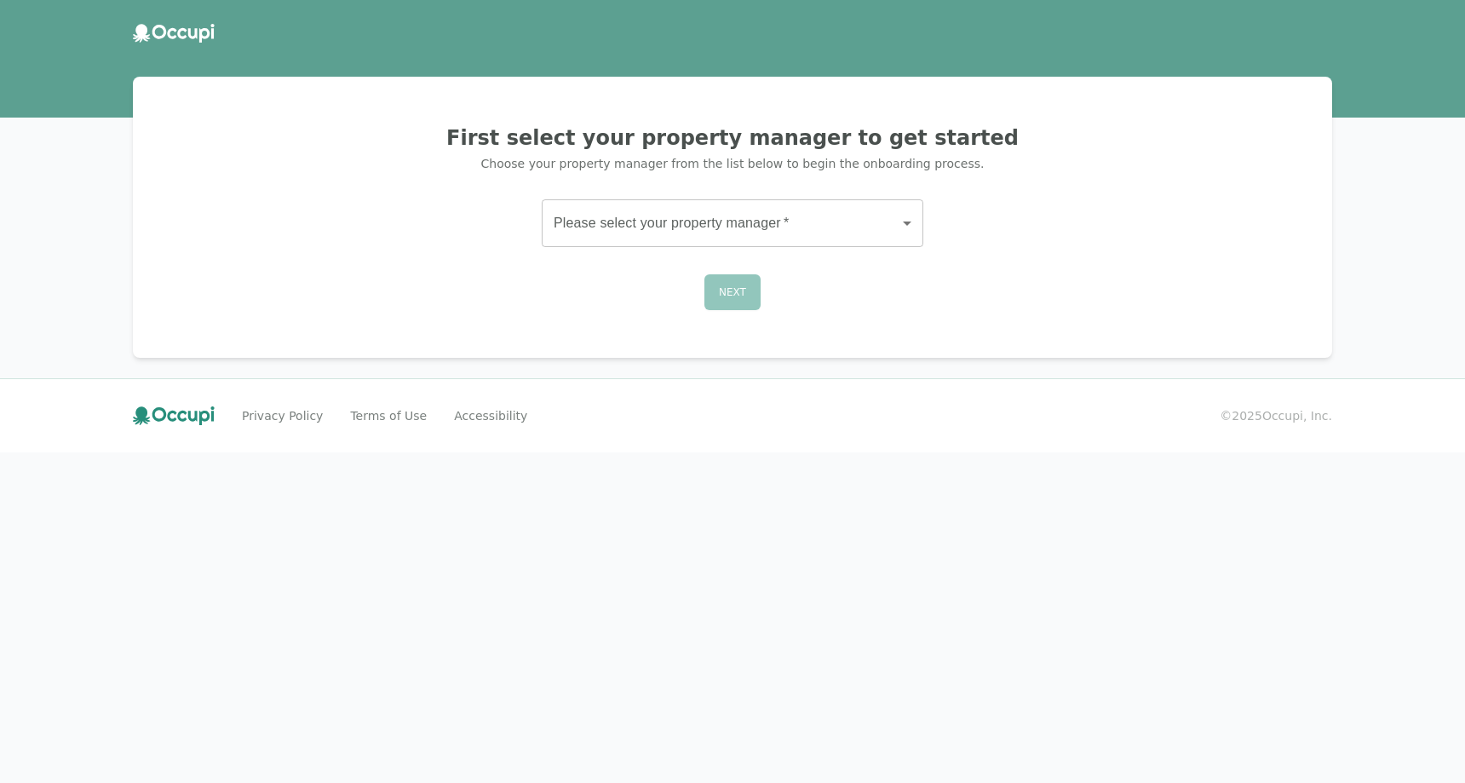
click at [669, 238] on body "First select your property manager to get started Choose your property manager …" at bounding box center [732, 391] width 1465 height 783
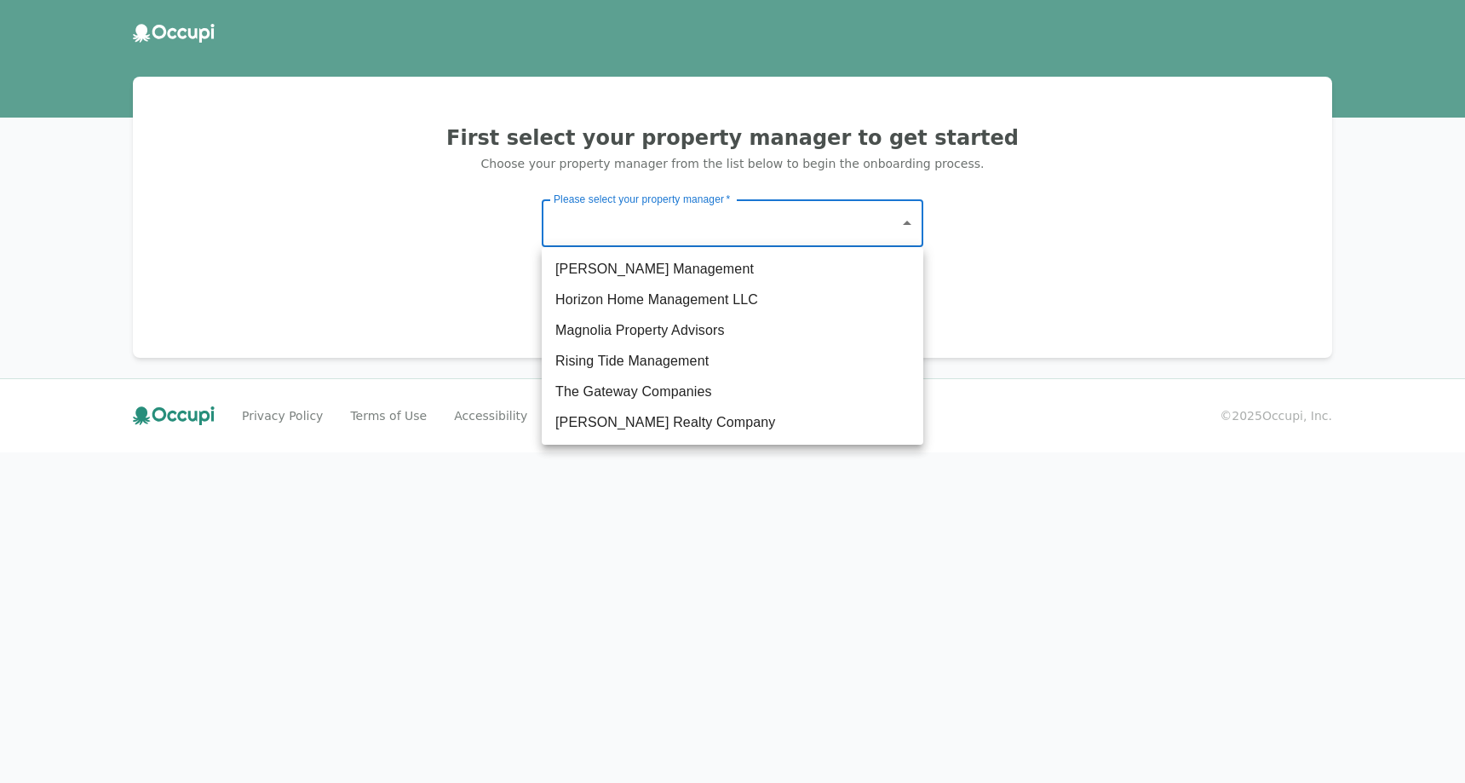
click at [659, 273] on li "Germano Management" at bounding box center [733, 269] width 382 height 31
type input "*******"
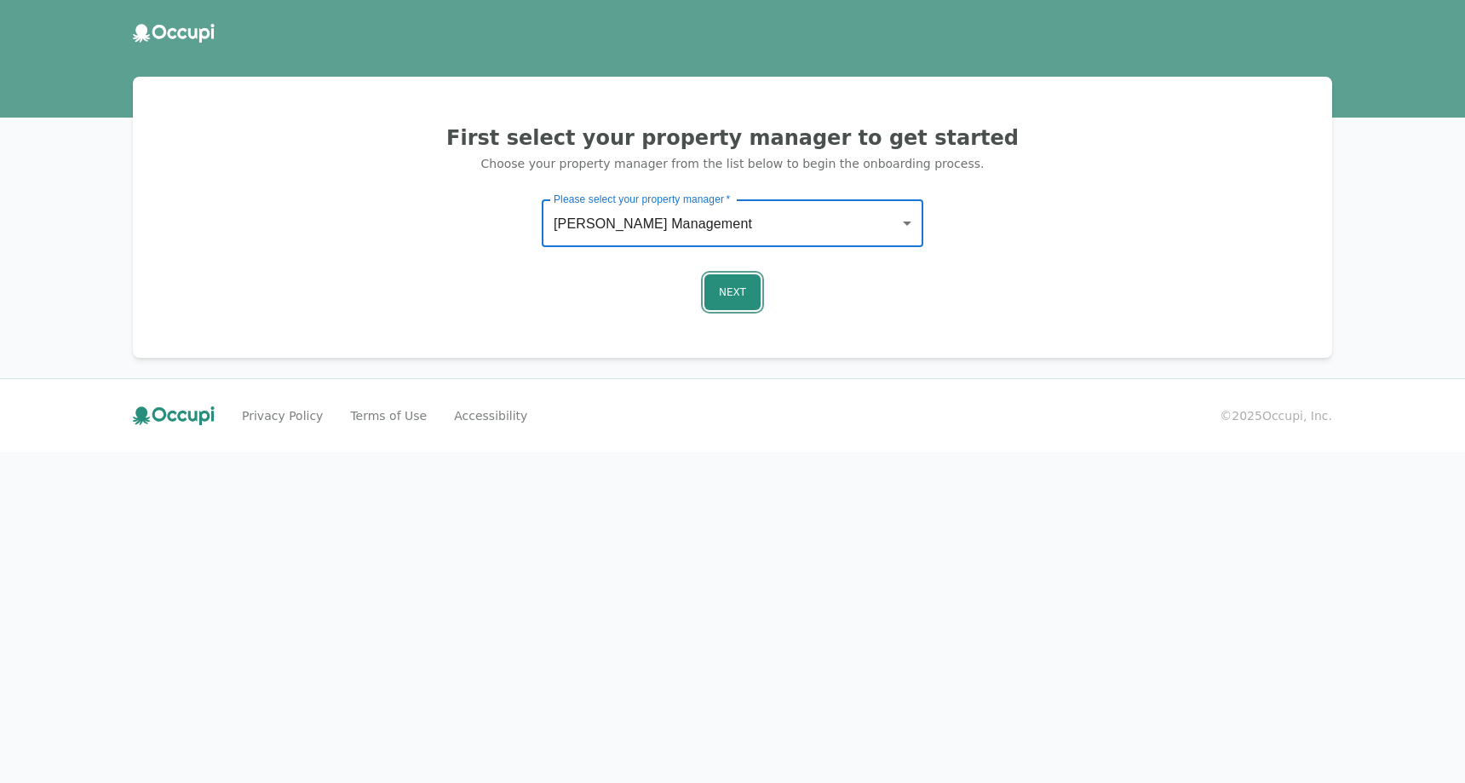
click at [750, 290] on button "Next" at bounding box center [732, 292] width 56 height 36
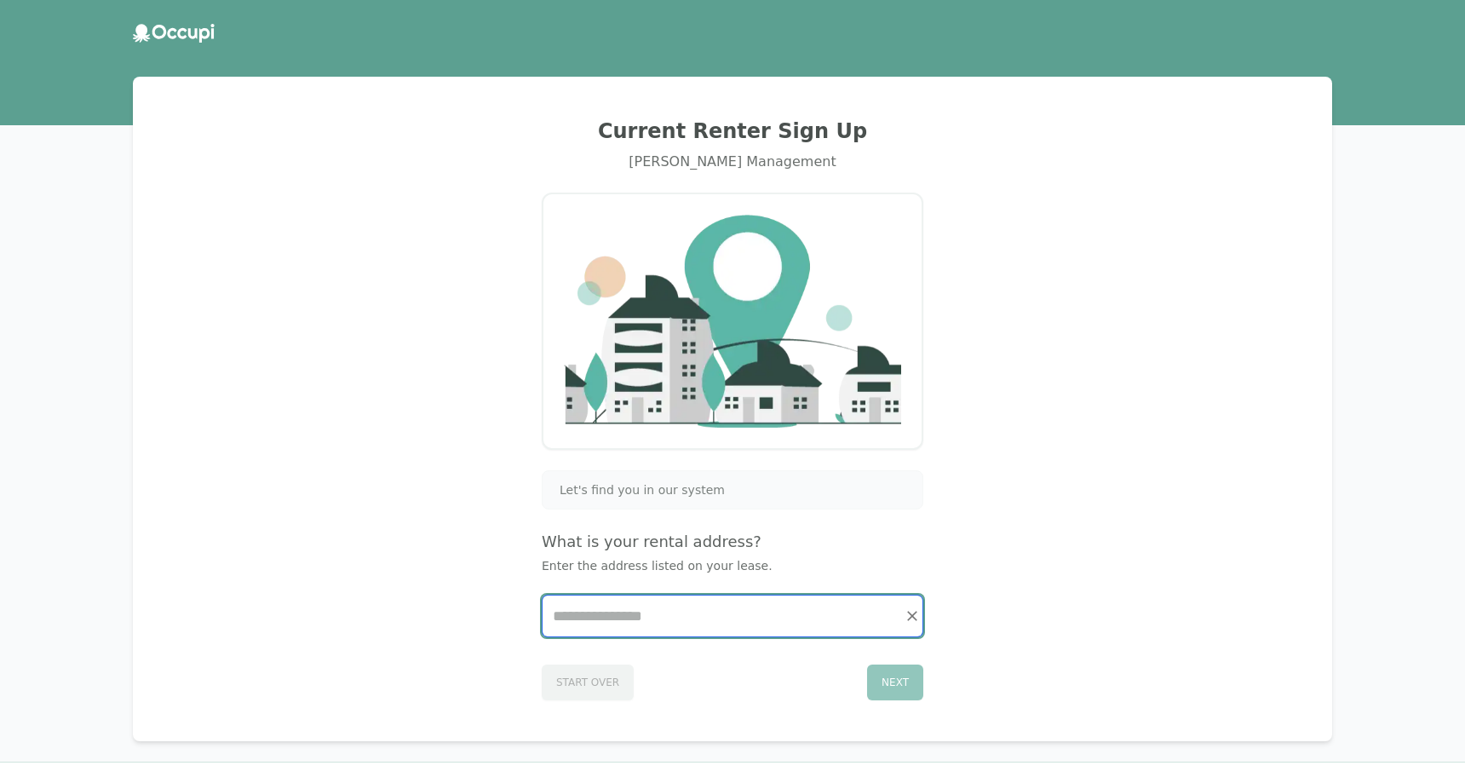
click at [652, 607] on input "Start typing..." at bounding box center [733, 615] width 380 height 41
type input "**********"
click at [904, 697] on div "Next" at bounding box center [895, 682] width 56 height 36
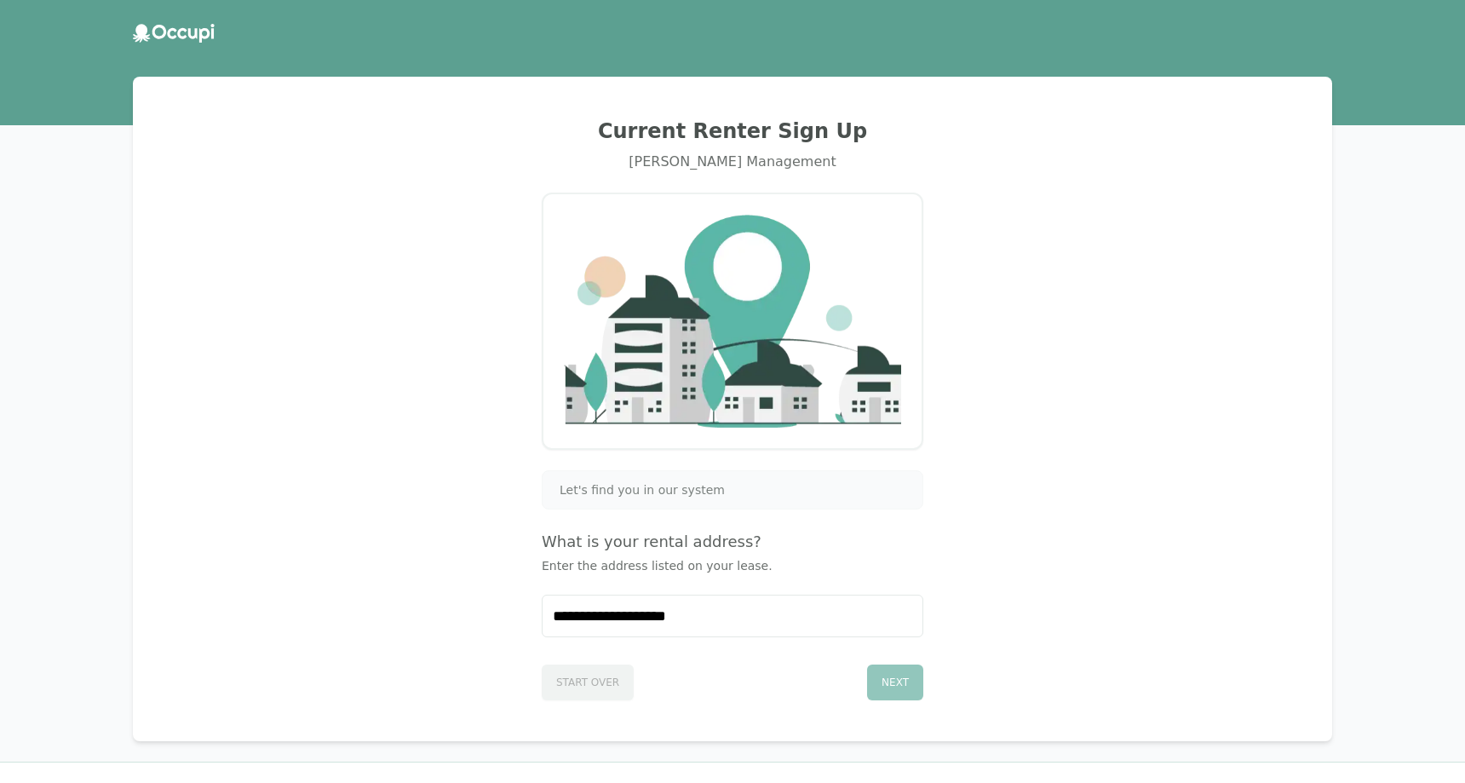
click at [606, 675] on div "Start Over Next" at bounding box center [733, 679] width 382 height 43
drag, startPoint x: 601, startPoint y: 703, endPoint x: 602, endPoint y: 681, distance: 21.3
click at [598, 698] on div "**********" at bounding box center [732, 408] width 1158 height 623
click at [603, 667] on div "Start Over Next" at bounding box center [733, 679] width 382 height 43
click at [579, 506] on div "Let's find you in our system" at bounding box center [733, 489] width 382 height 39
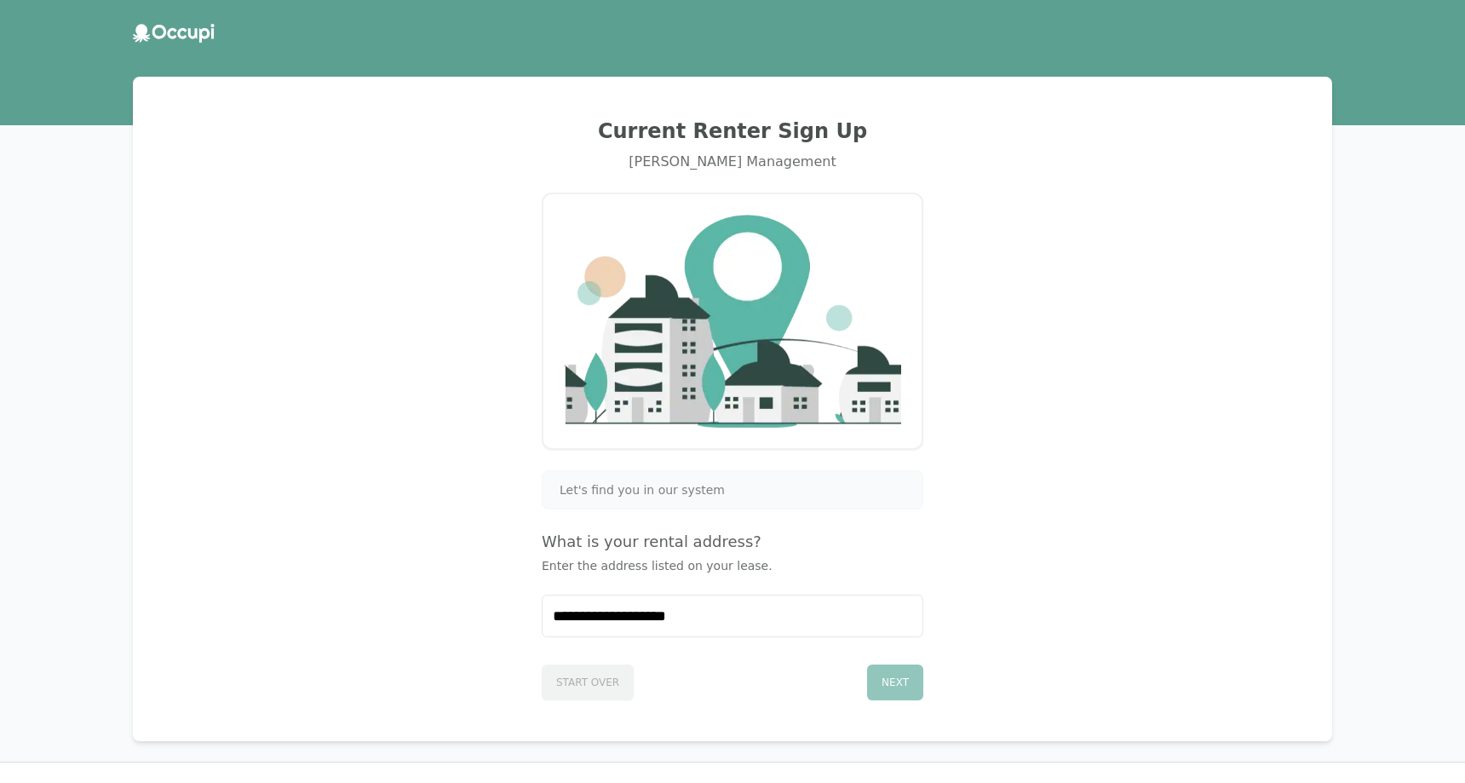
click at [587, 496] on span "Let's find you in our system" at bounding box center [642, 489] width 165 height 17
click at [588, 496] on span "Let's find you in our system" at bounding box center [642, 489] width 165 height 17
drag, startPoint x: 588, startPoint y: 496, endPoint x: 643, endPoint y: 417, distance: 96.6
click at [590, 489] on span "Let's find you in our system" at bounding box center [642, 489] width 165 height 17
drag, startPoint x: 732, startPoint y: 128, endPoint x: 724, endPoint y: 132, distance: 8.8
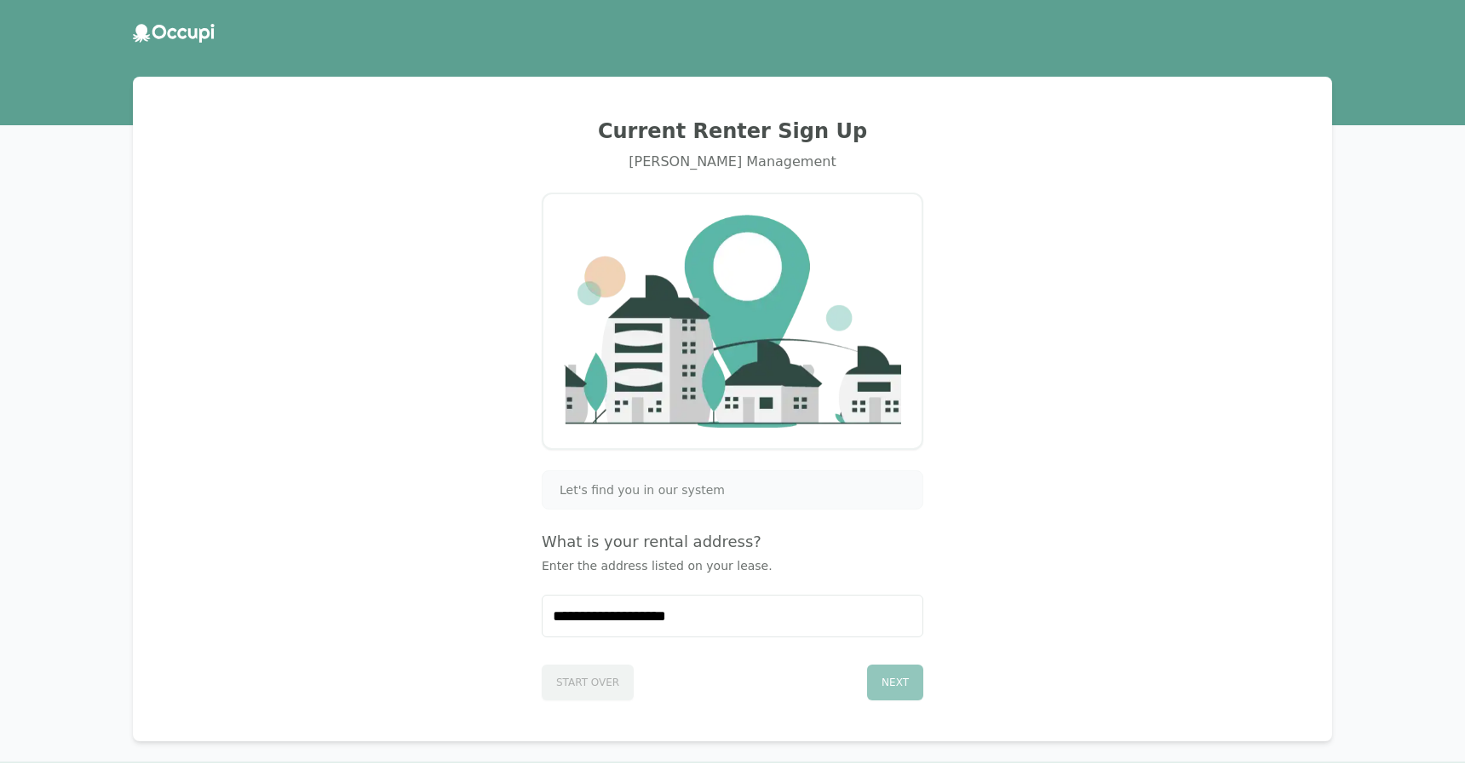
click at [730, 128] on h2 "Current Renter Sign Up" at bounding box center [732, 131] width 1158 height 27
click at [147, 16] on header at bounding box center [732, 33] width 1465 height 46
click at [157, 27] on icon at bounding box center [159, 32] width 14 height 14
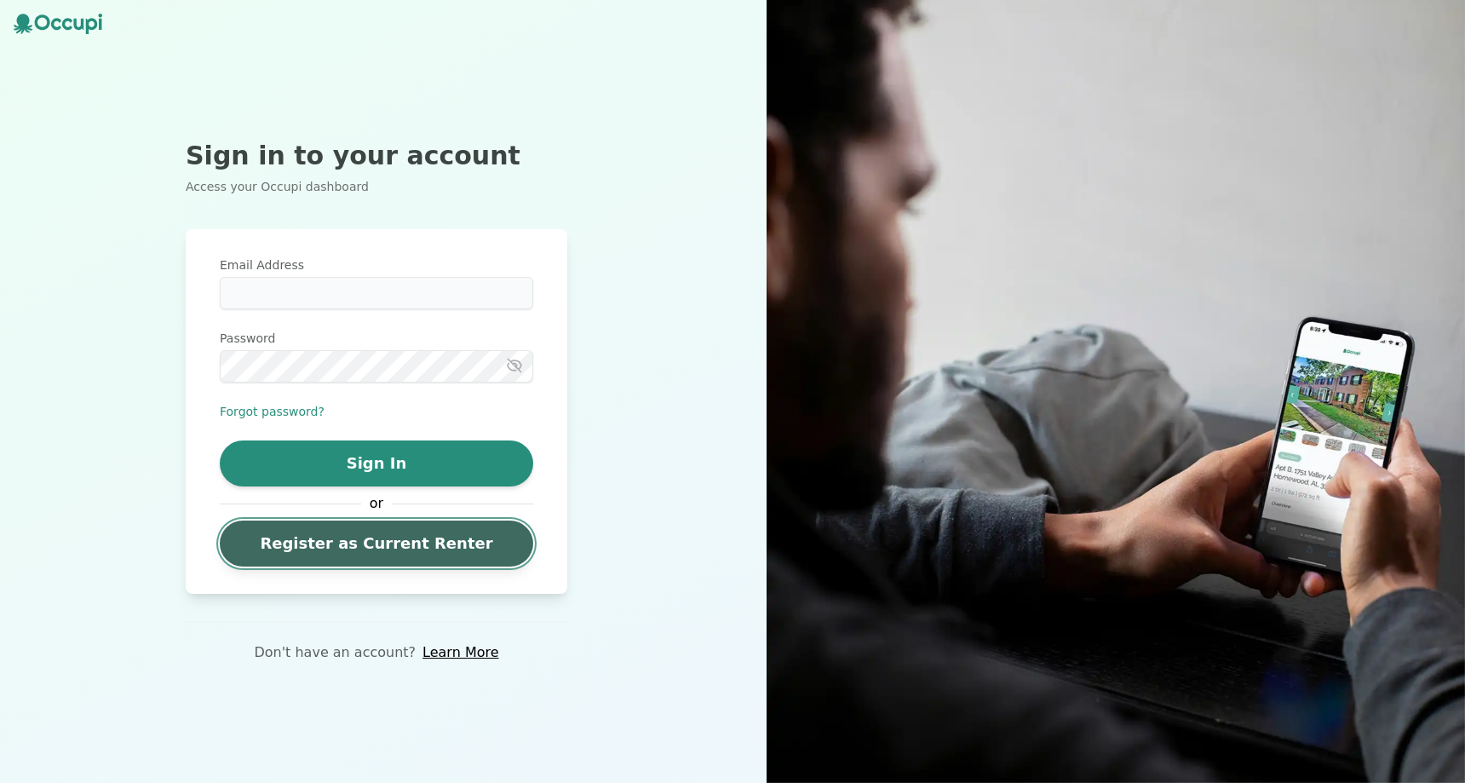
click at [338, 539] on link "Register as Current Renter" at bounding box center [376, 543] width 313 height 46
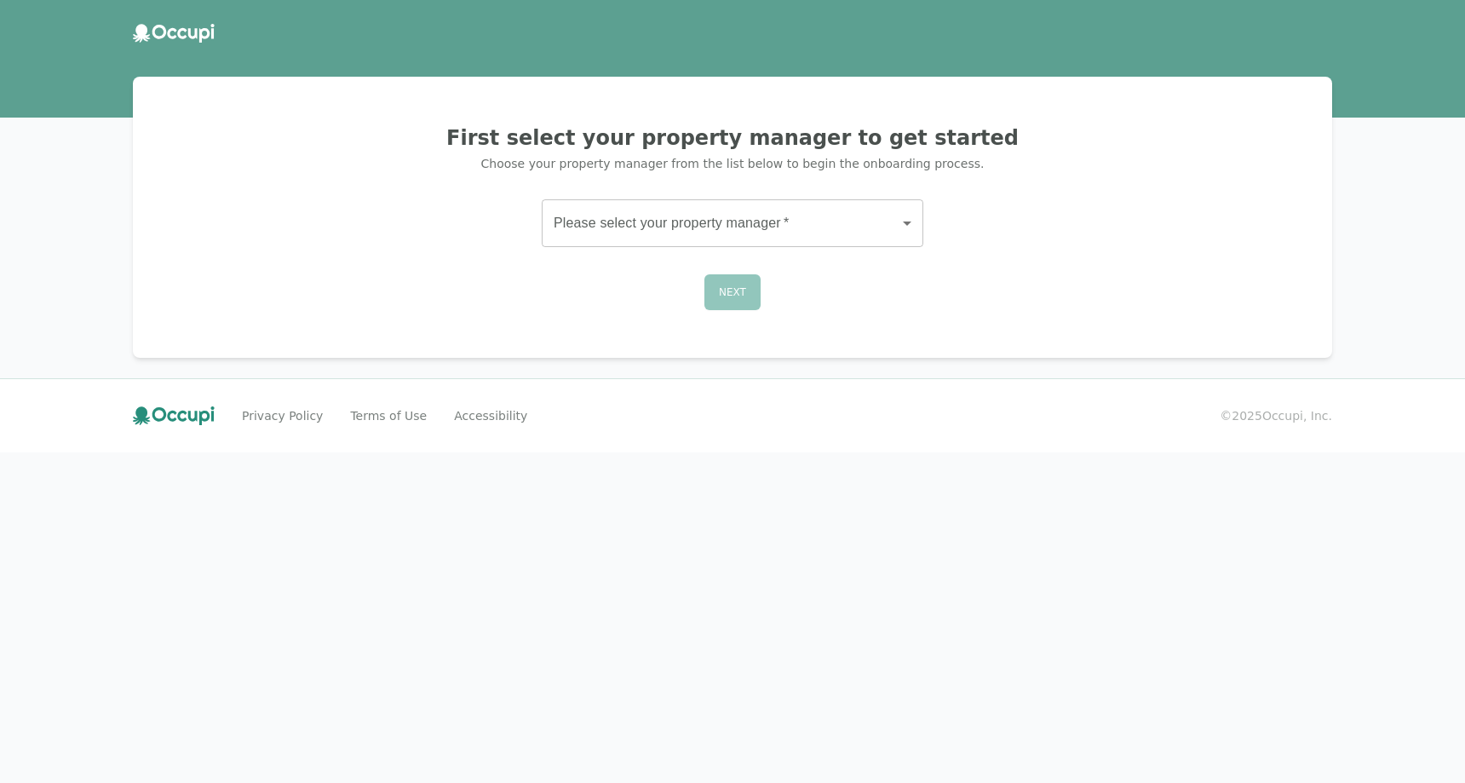
click at [725, 238] on body "First select your property manager to get started Choose your property manager …" at bounding box center [732, 391] width 1465 height 783
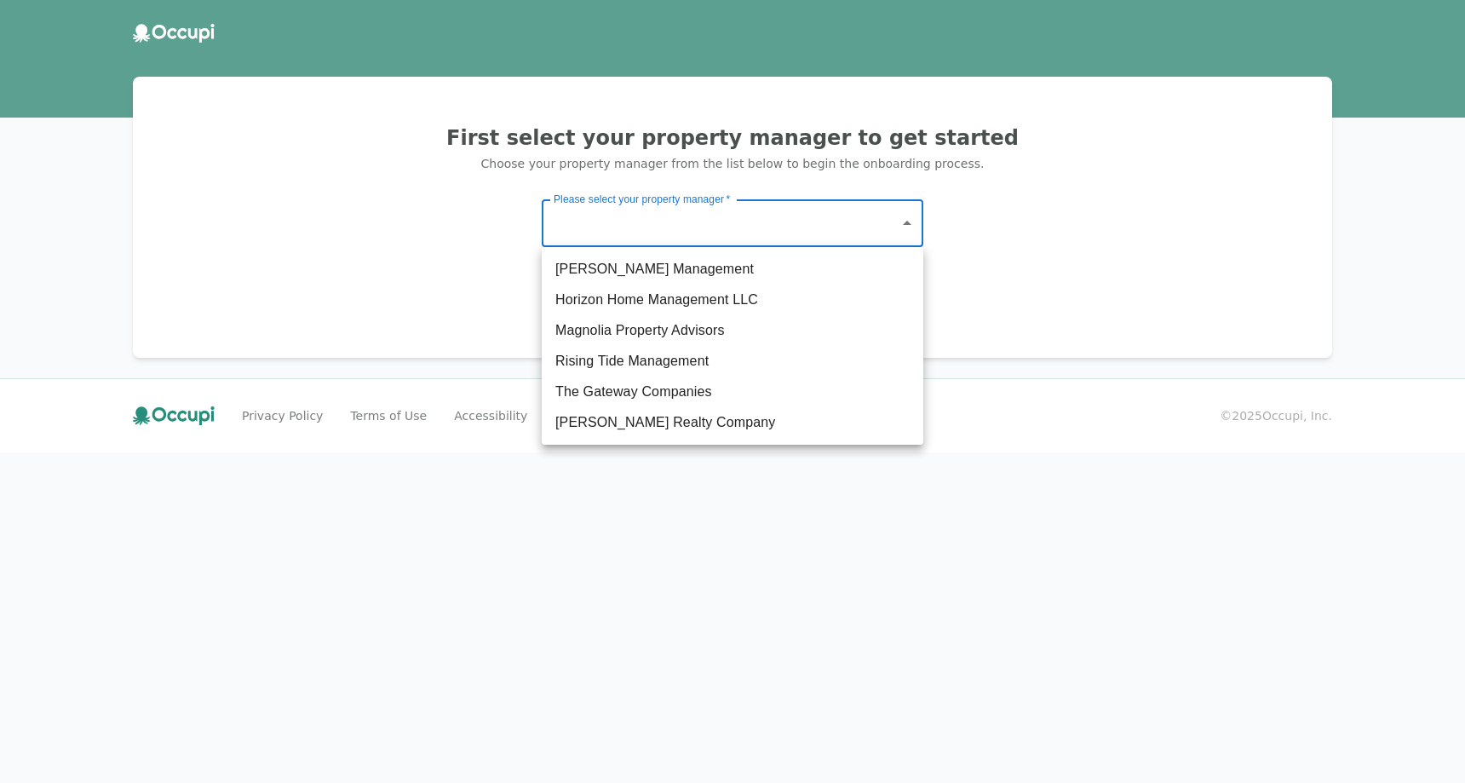
click at [655, 333] on li "Magnolia Property Advisors" at bounding box center [733, 330] width 382 height 31
type input "**********"
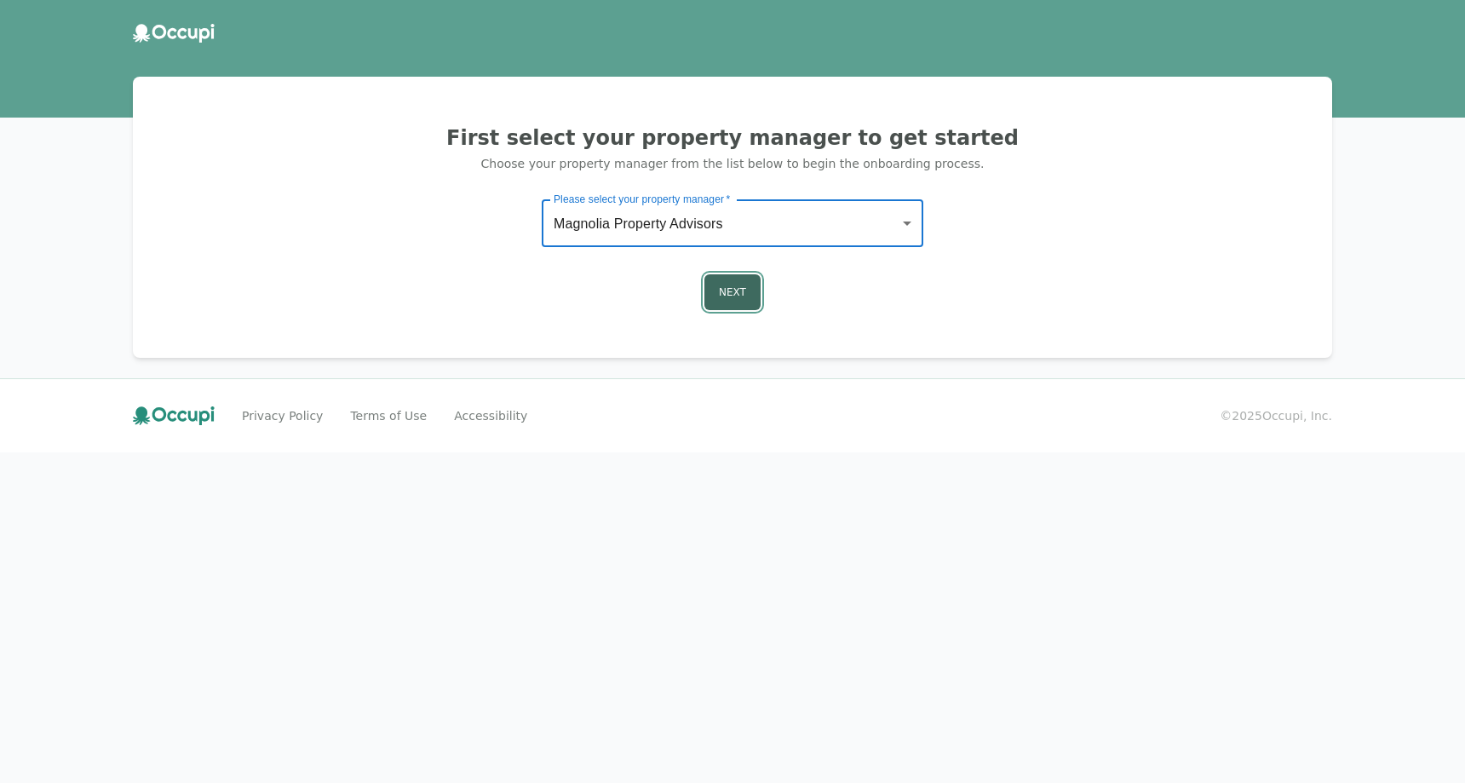
click at [732, 291] on button "Next" at bounding box center [732, 292] width 56 height 36
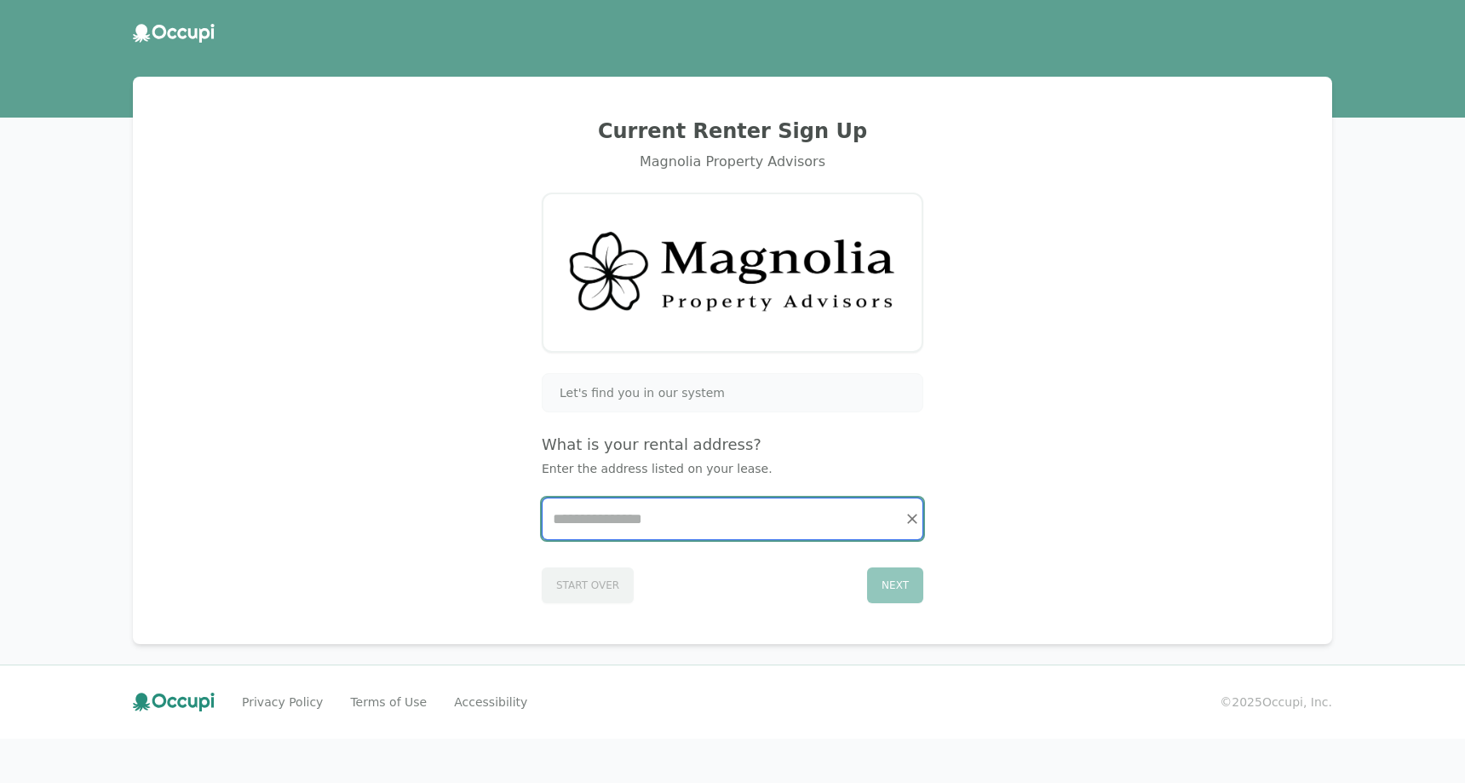
click at [628, 531] on input "Start typing..." at bounding box center [733, 518] width 380 height 41
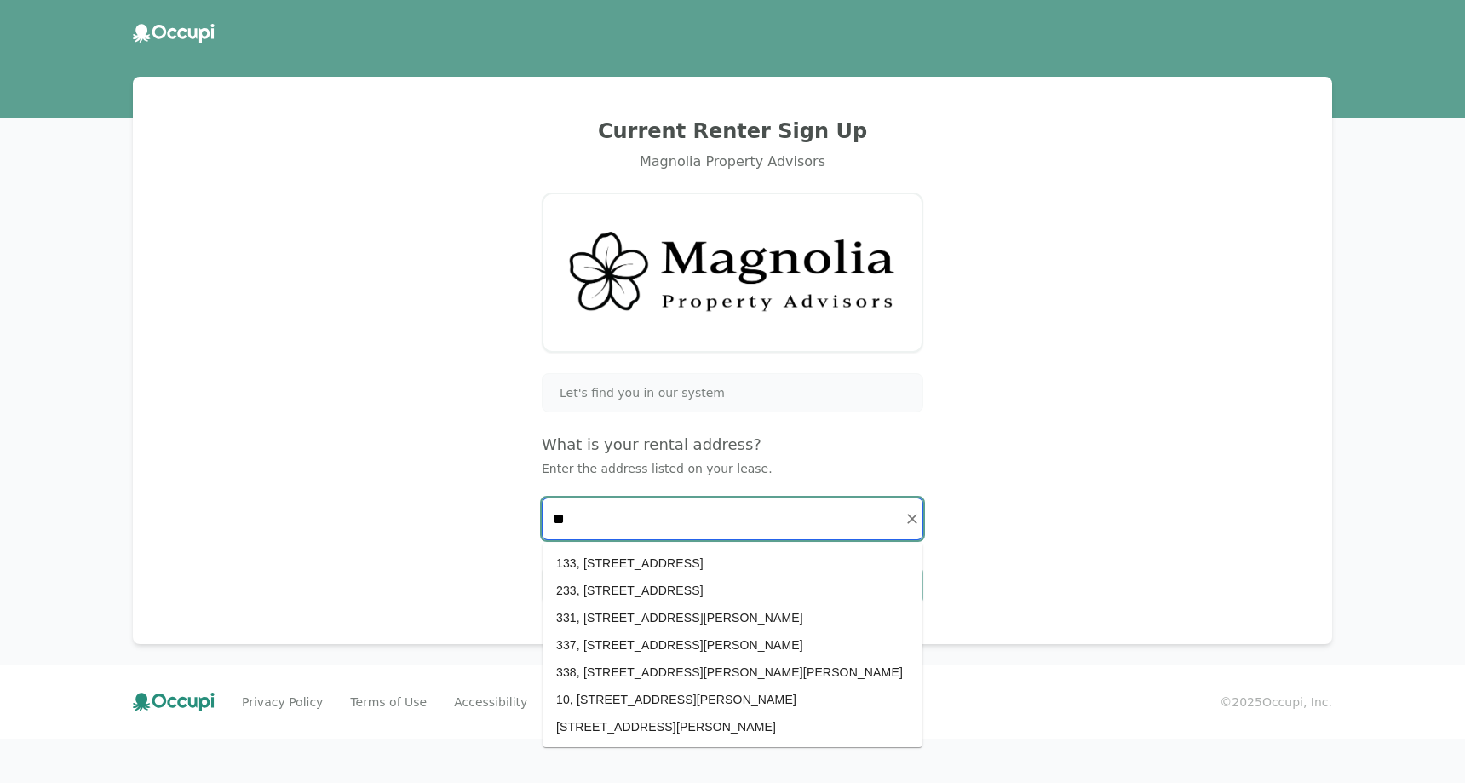
type input "**"
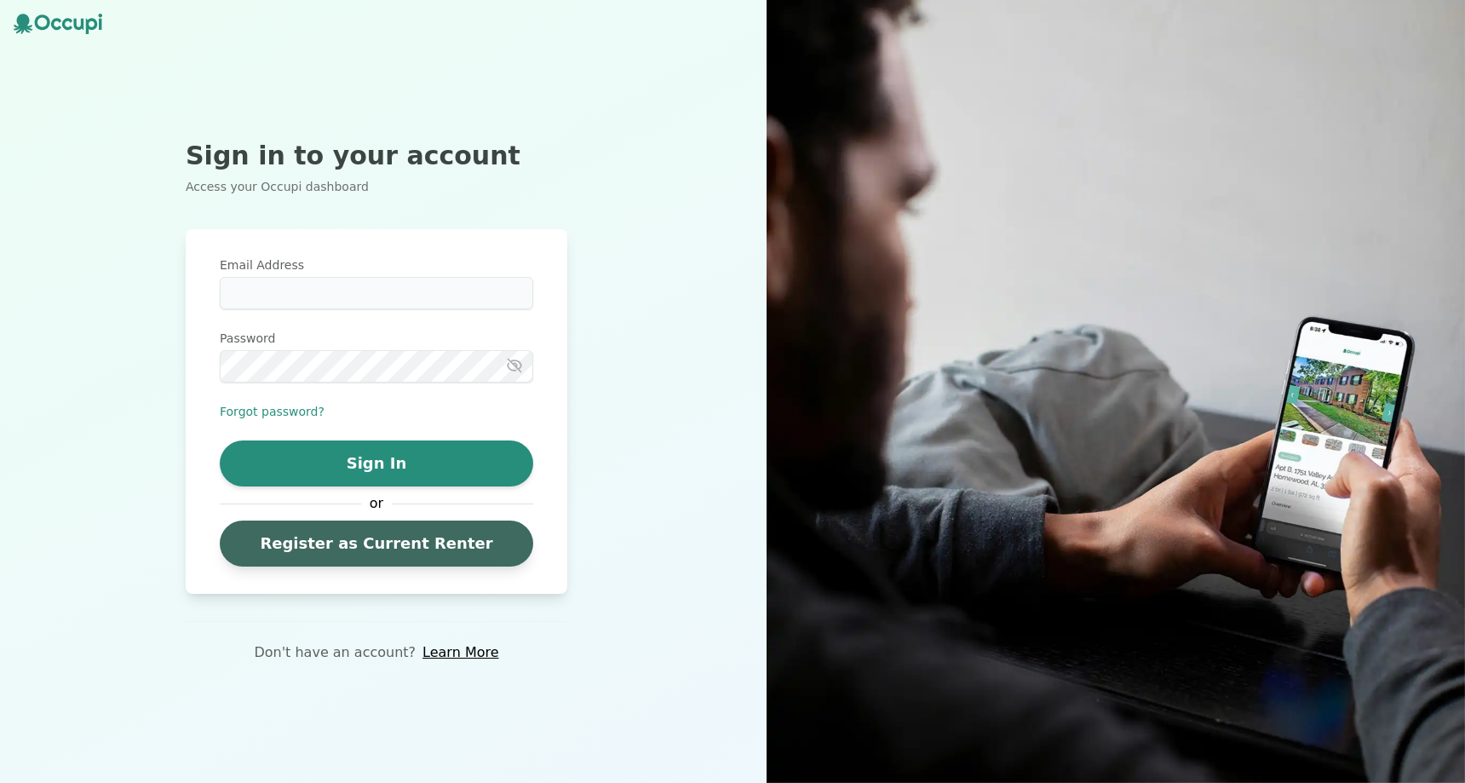
click at [411, 519] on div "Sign In or Register as Current Renter" at bounding box center [376, 503] width 313 height 126
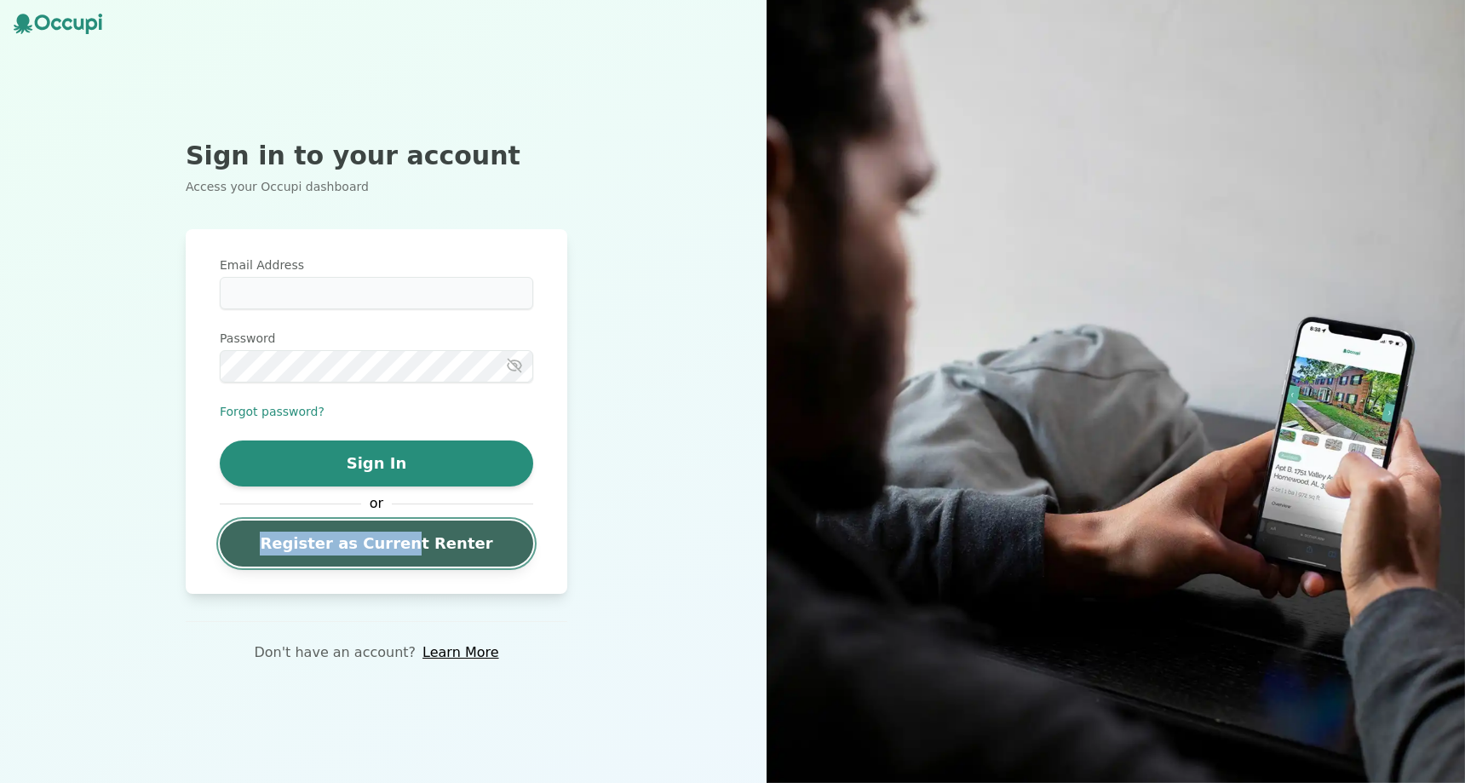
click at [405, 532] on link "Register as Current Renter" at bounding box center [376, 543] width 313 height 46
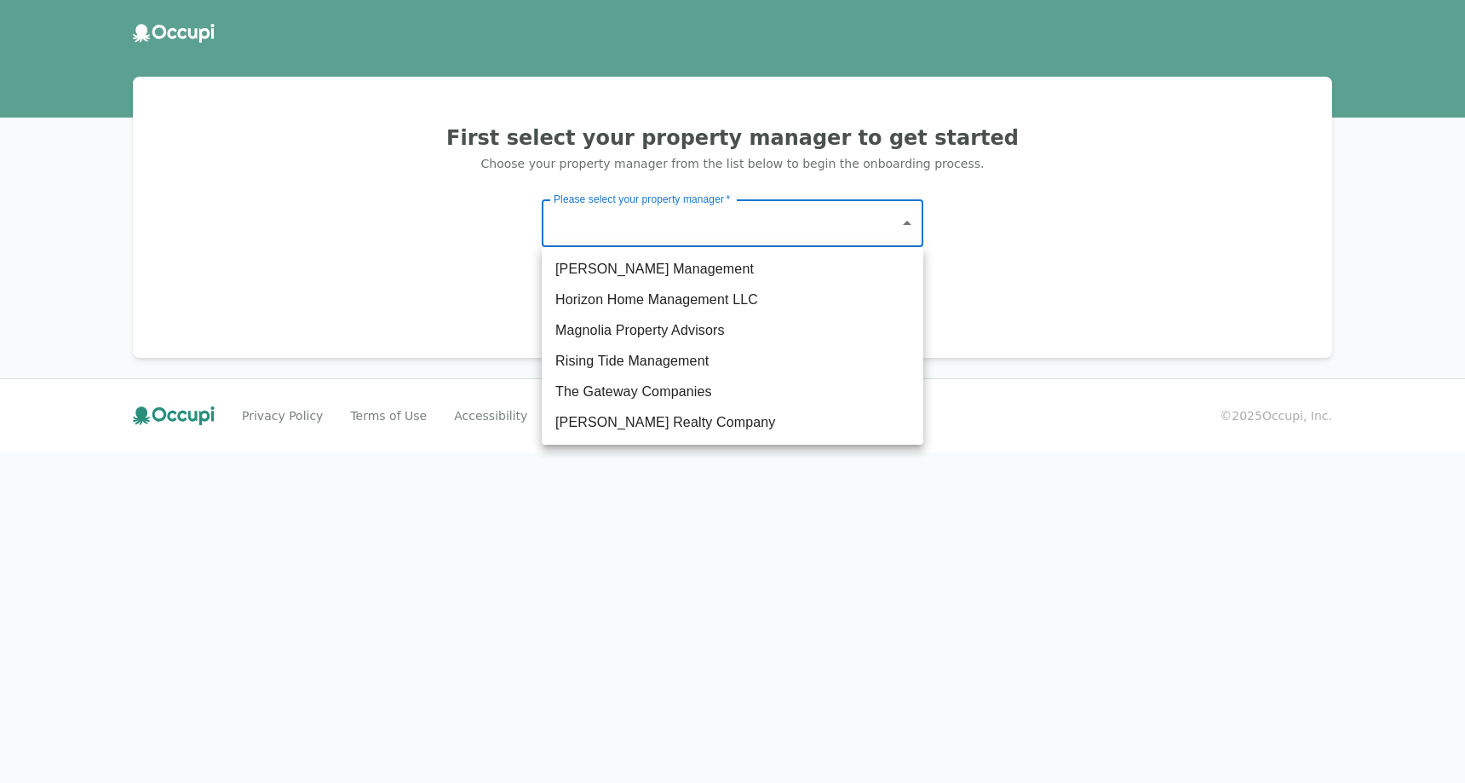
click at [658, 229] on body "First select your property manager to get started Choose your property manager …" at bounding box center [732, 391] width 1465 height 783
click at [643, 277] on li "Germano Management" at bounding box center [733, 269] width 382 height 31
type input "*******"
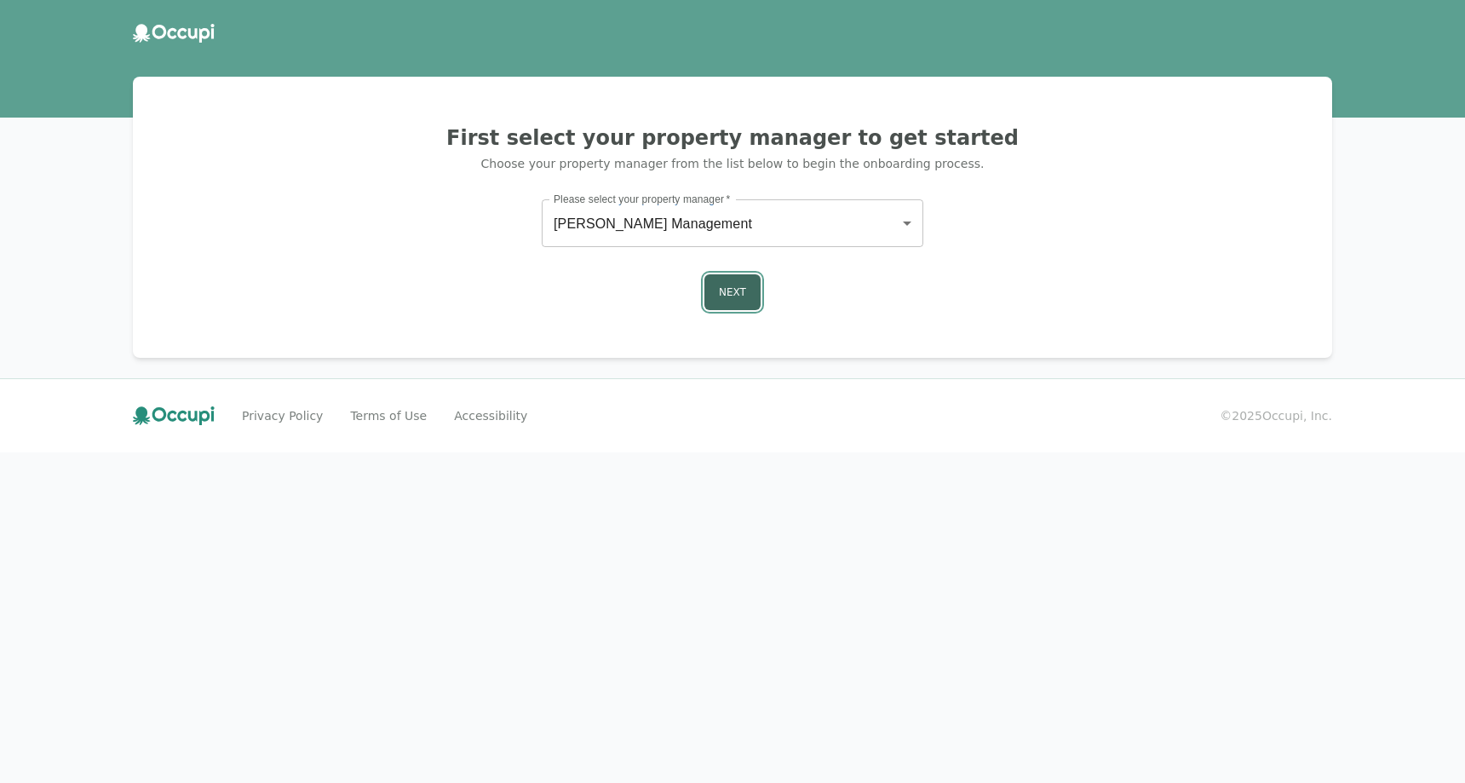
click at [723, 296] on button "Next" at bounding box center [732, 292] width 56 height 36
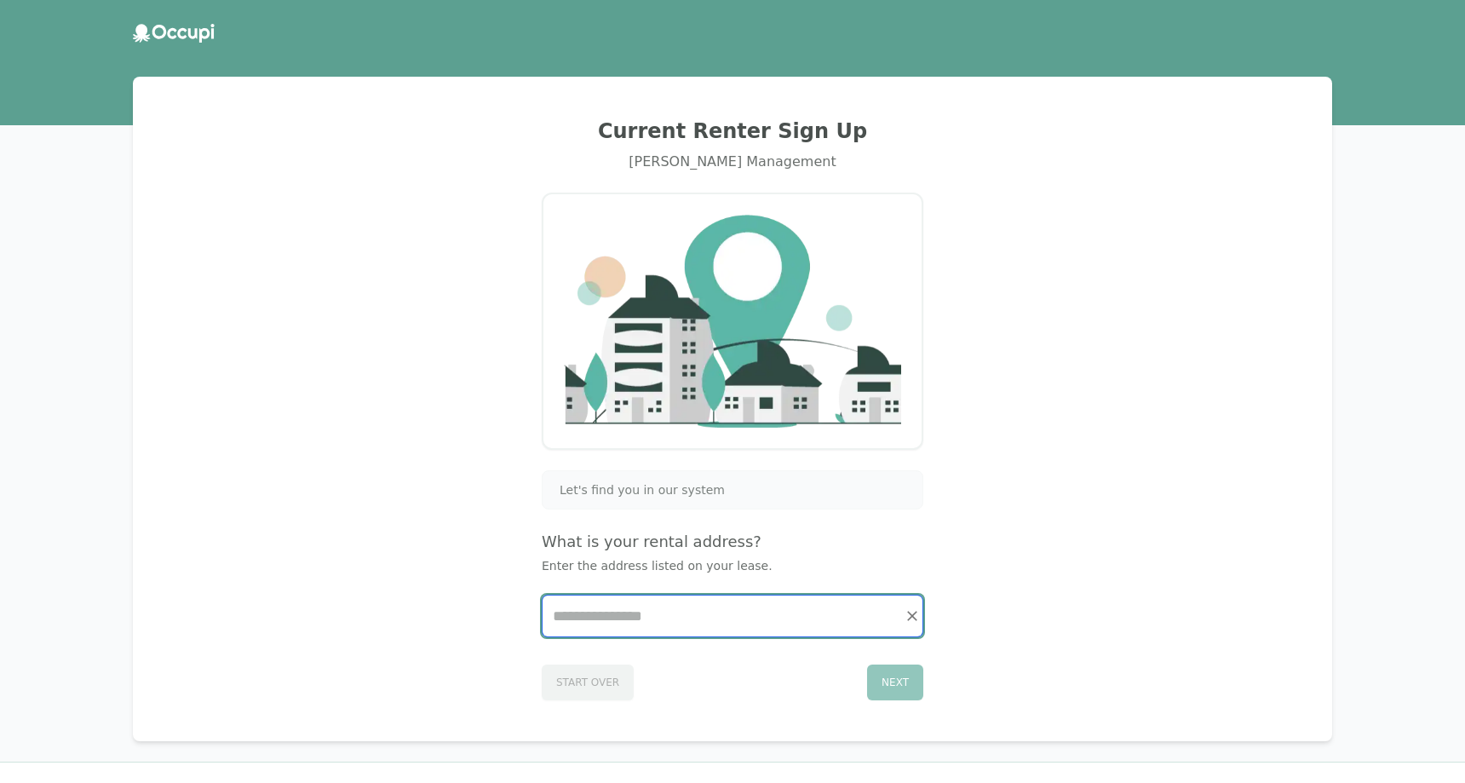
click at [624, 622] on input "Start typing..." at bounding box center [733, 615] width 380 height 41
type input "*****"
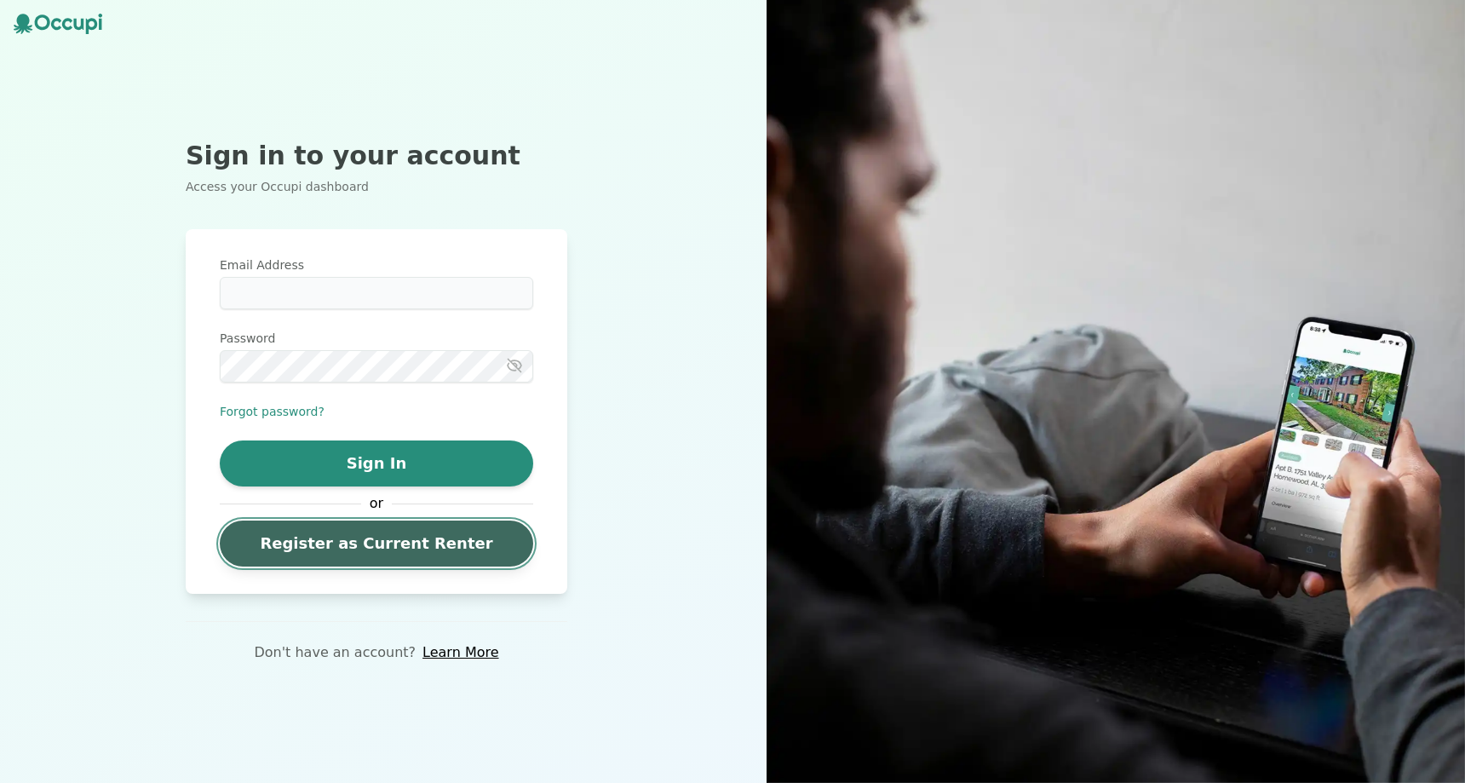
click at [365, 534] on link "Register as Current Renter" at bounding box center [376, 543] width 313 height 46
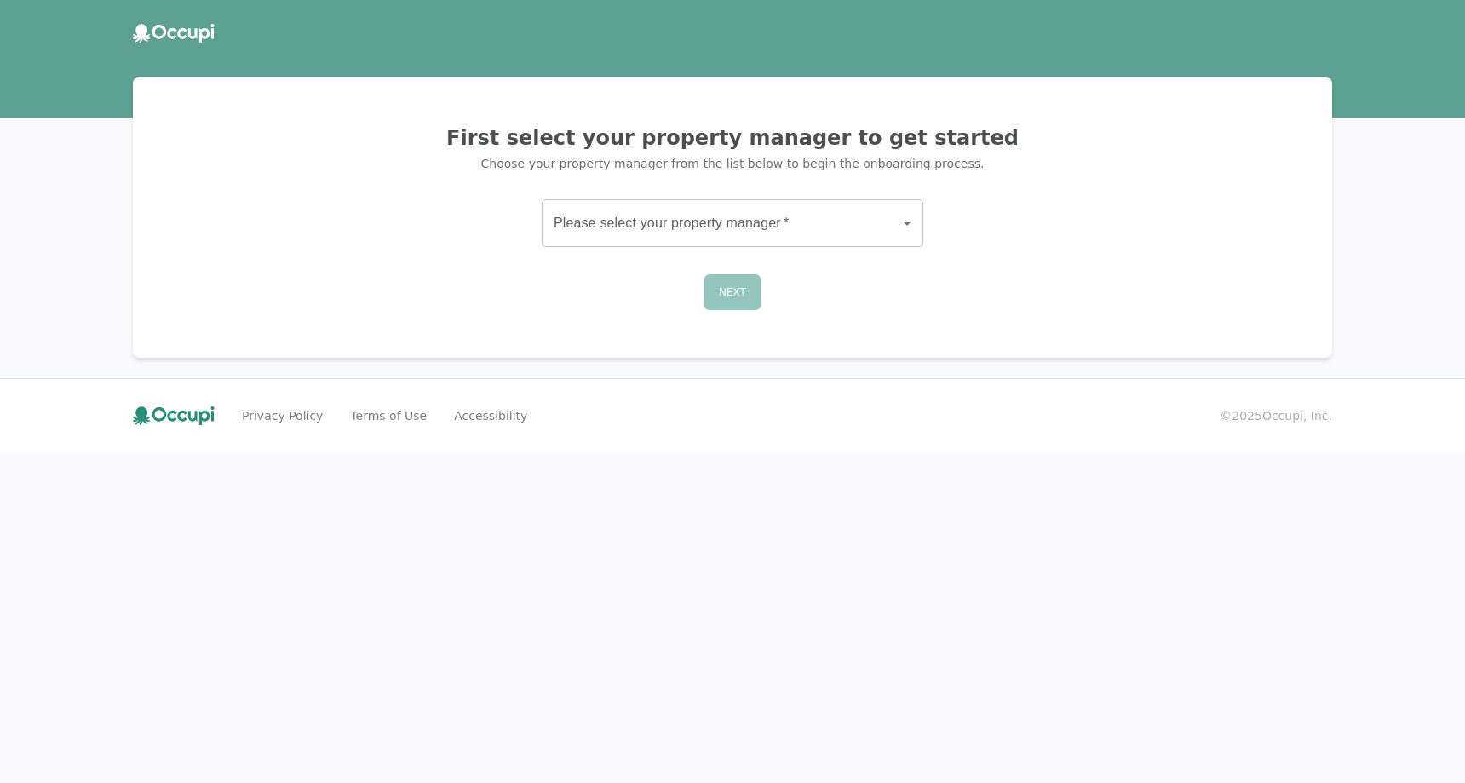
click at [671, 246] on body "First select your property manager to get started Choose your property manager …" at bounding box center [732, 391] width 1465 height 783
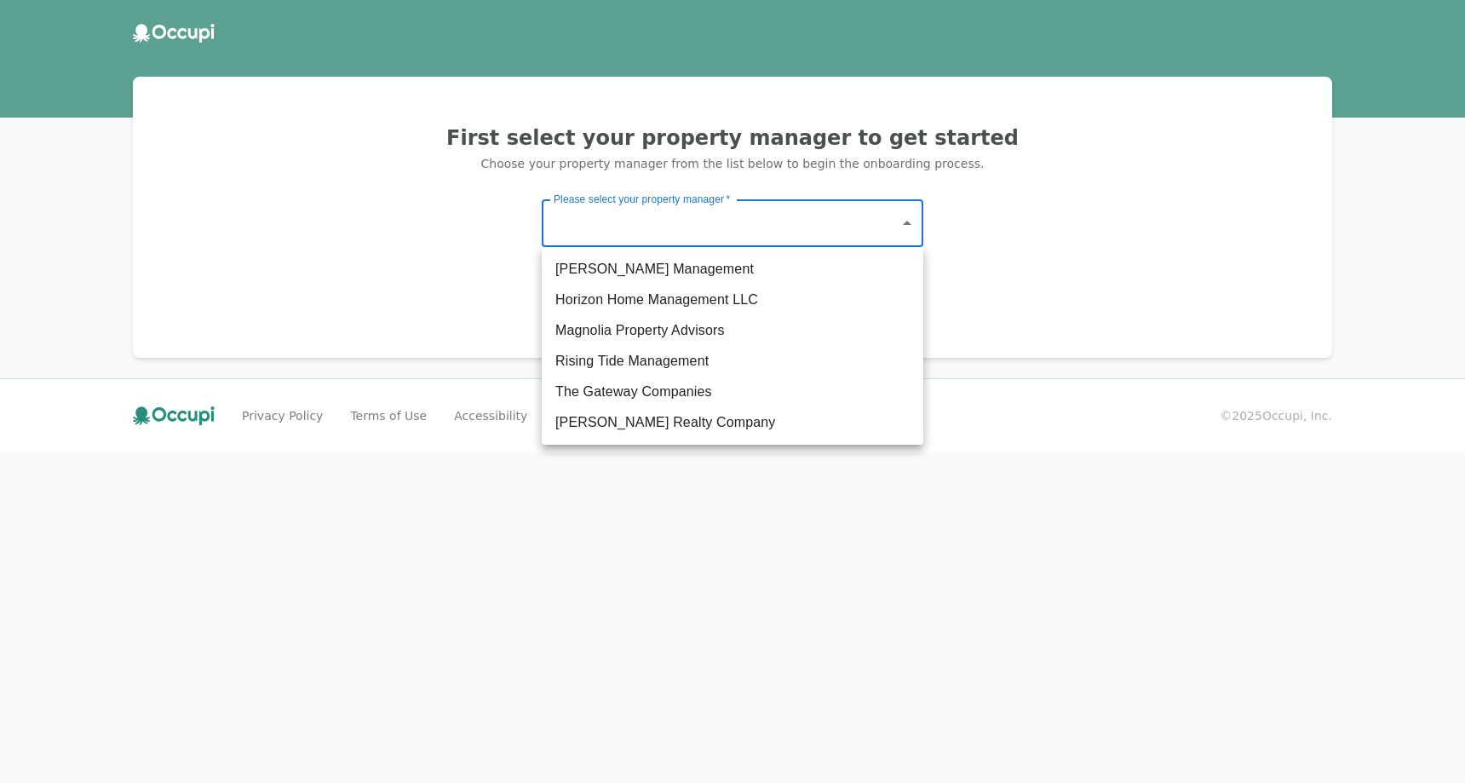
click at [636, 338] on li "Magnolia Property Advisors" at bounding box center [733, 330] width 382 height 31
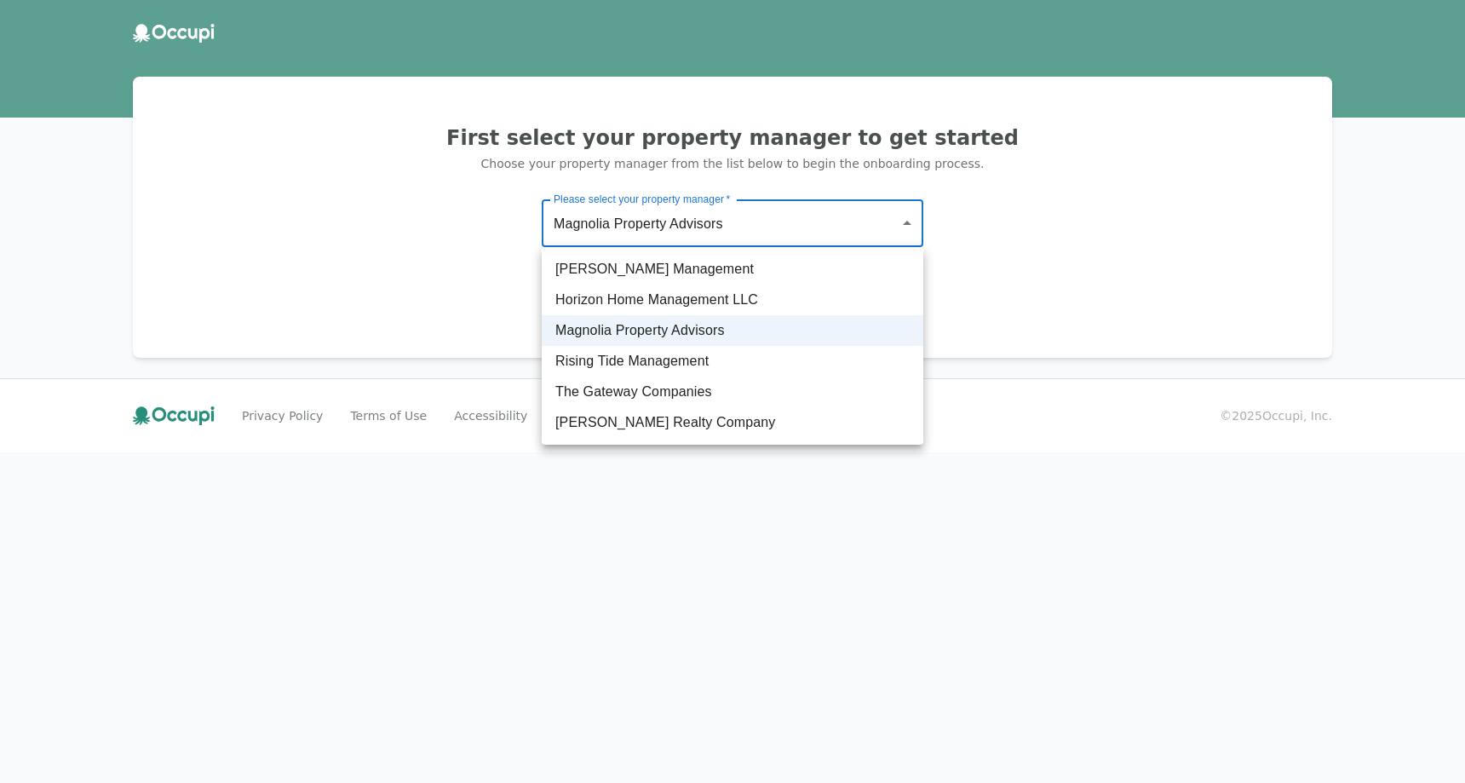
click at [666, 234] on body "**********" at bounding box center [732, 391] width 1465 height 783
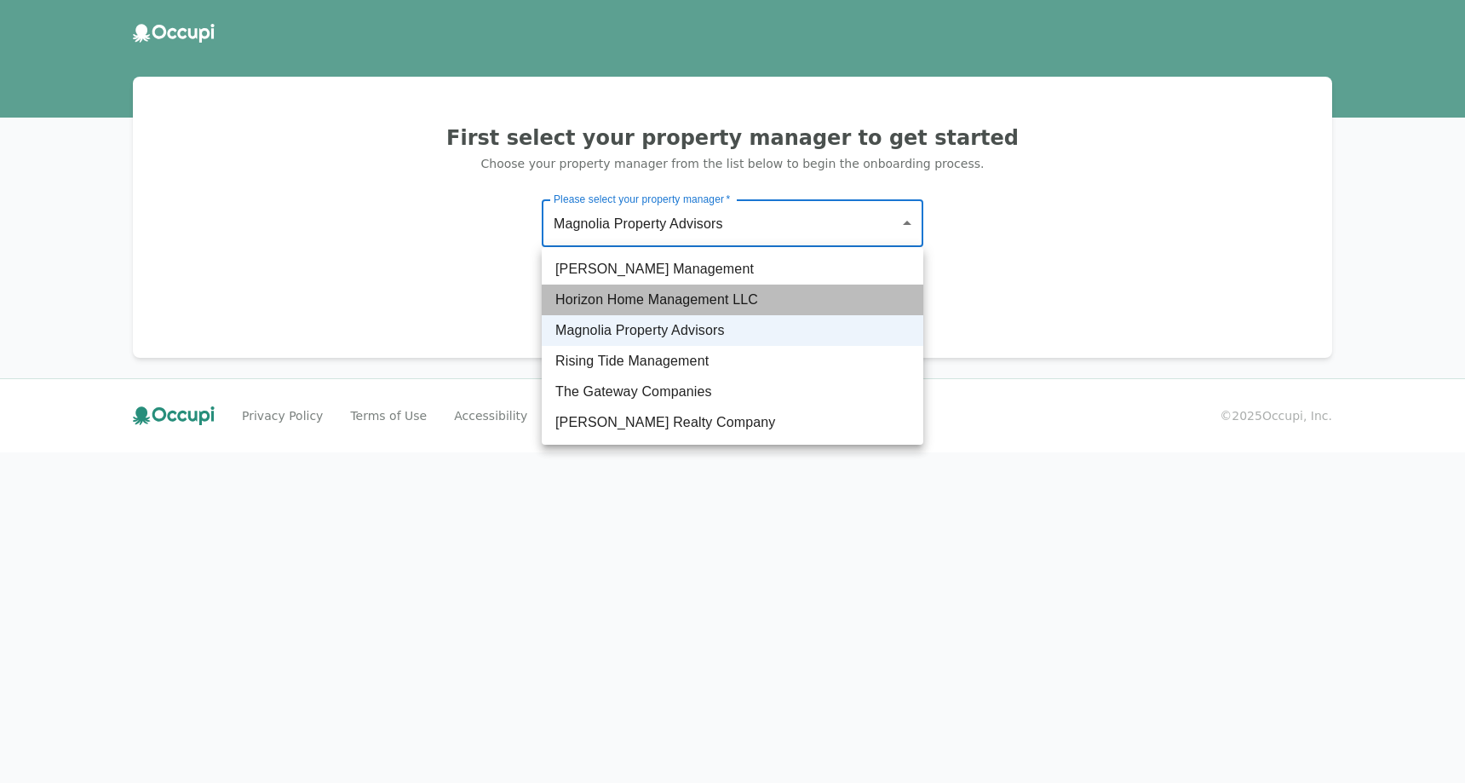
click at [651, 291] on li "Horizon Home Management LLC" at bounding box center [733, 299] width 382 height 31
type input "**********"
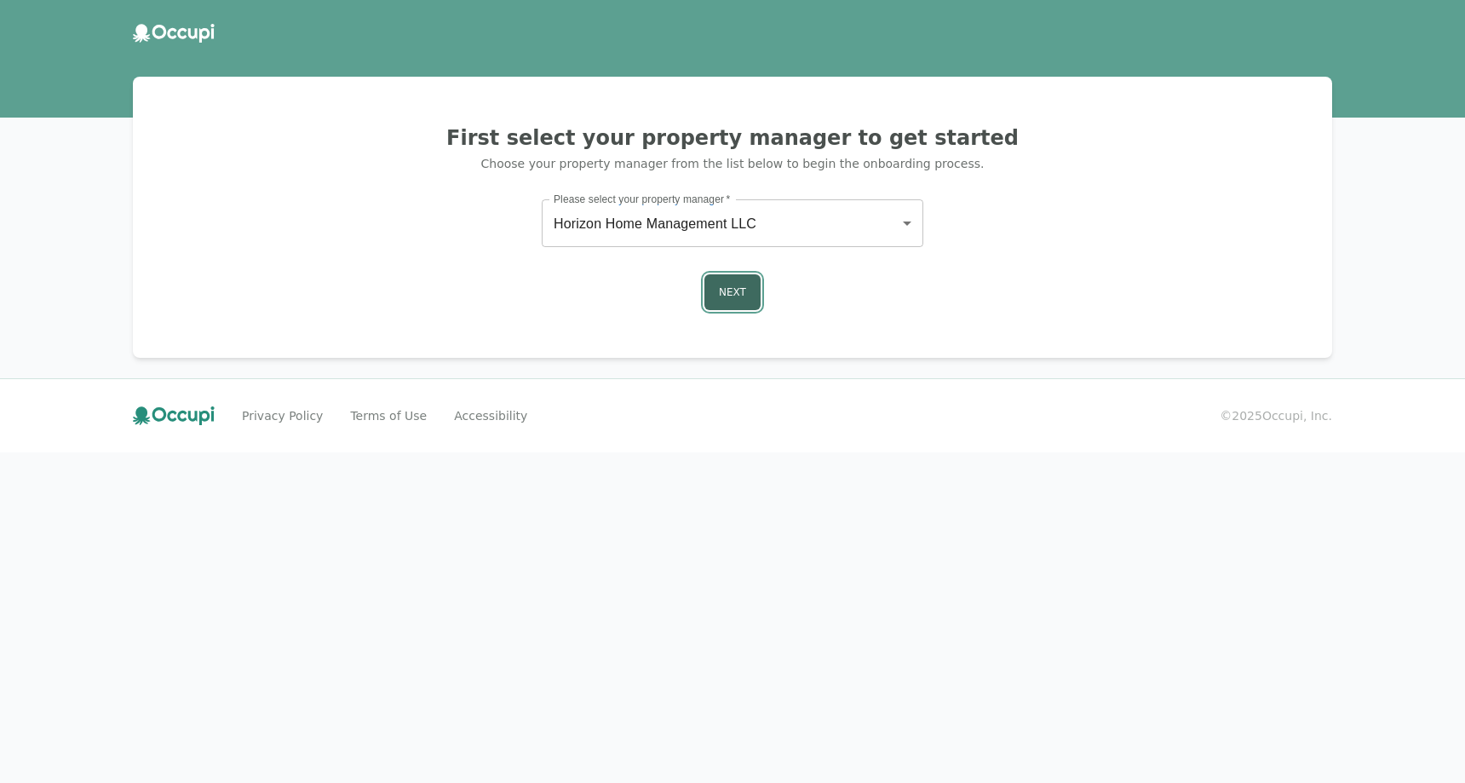
click at [730, 310] on button "Next" at bounding box center [732, 292] width 56 height 36
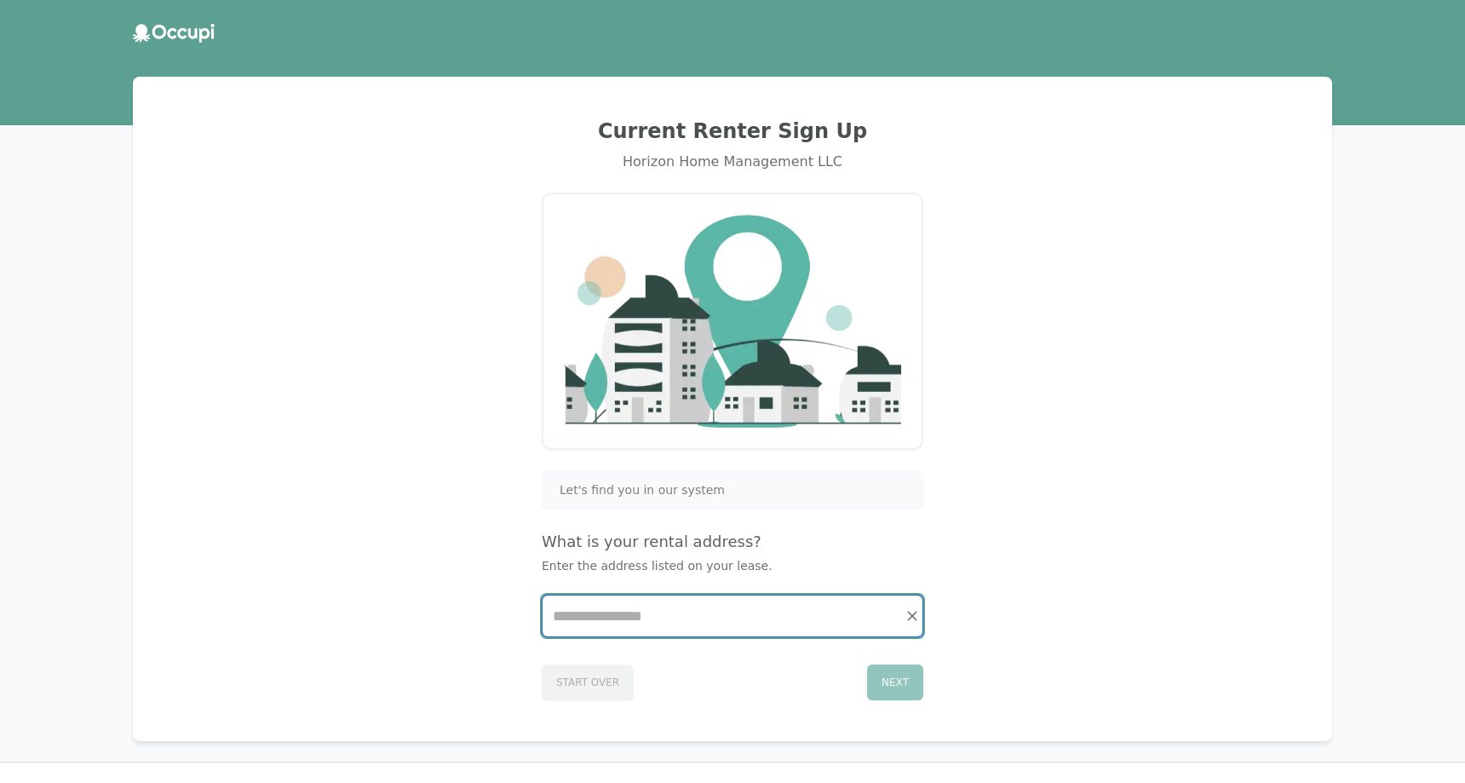
click at [621, 601] on input "Start typing..." at bounding box center [733, 615] width 380 height 41
type input "***"
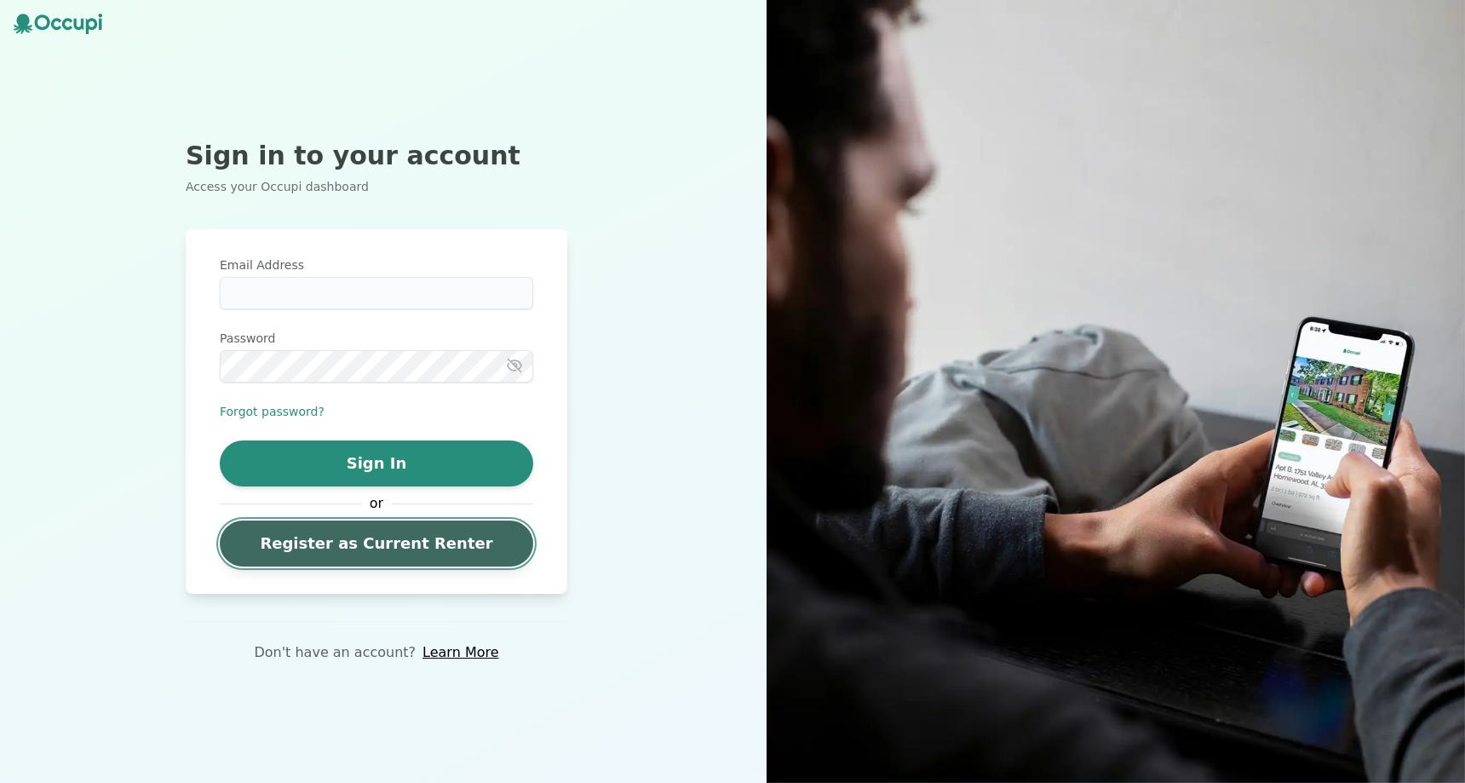
click at [417, 536] on link "Register as Current Renter" at bounding box center [376, 543] width 313 height 46
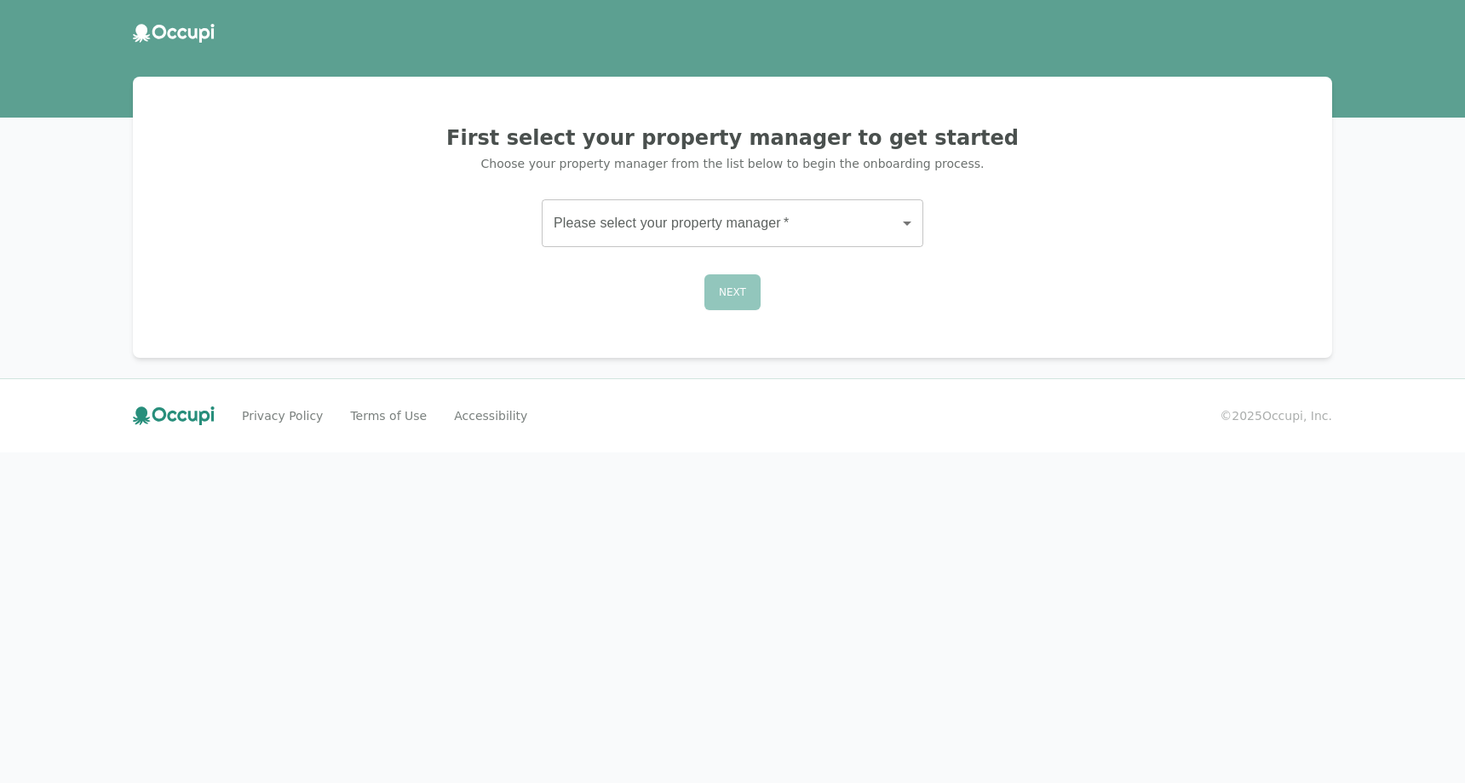
drag, startPoint x: 646, startPoint y: 264, endPoint x: 650, endPoint y: 239, distance: 25.1
click at [647, 252] on div "First select your property manager to get started Choose your property manager …" at bounding box center [732, 217] width 1158 height 240
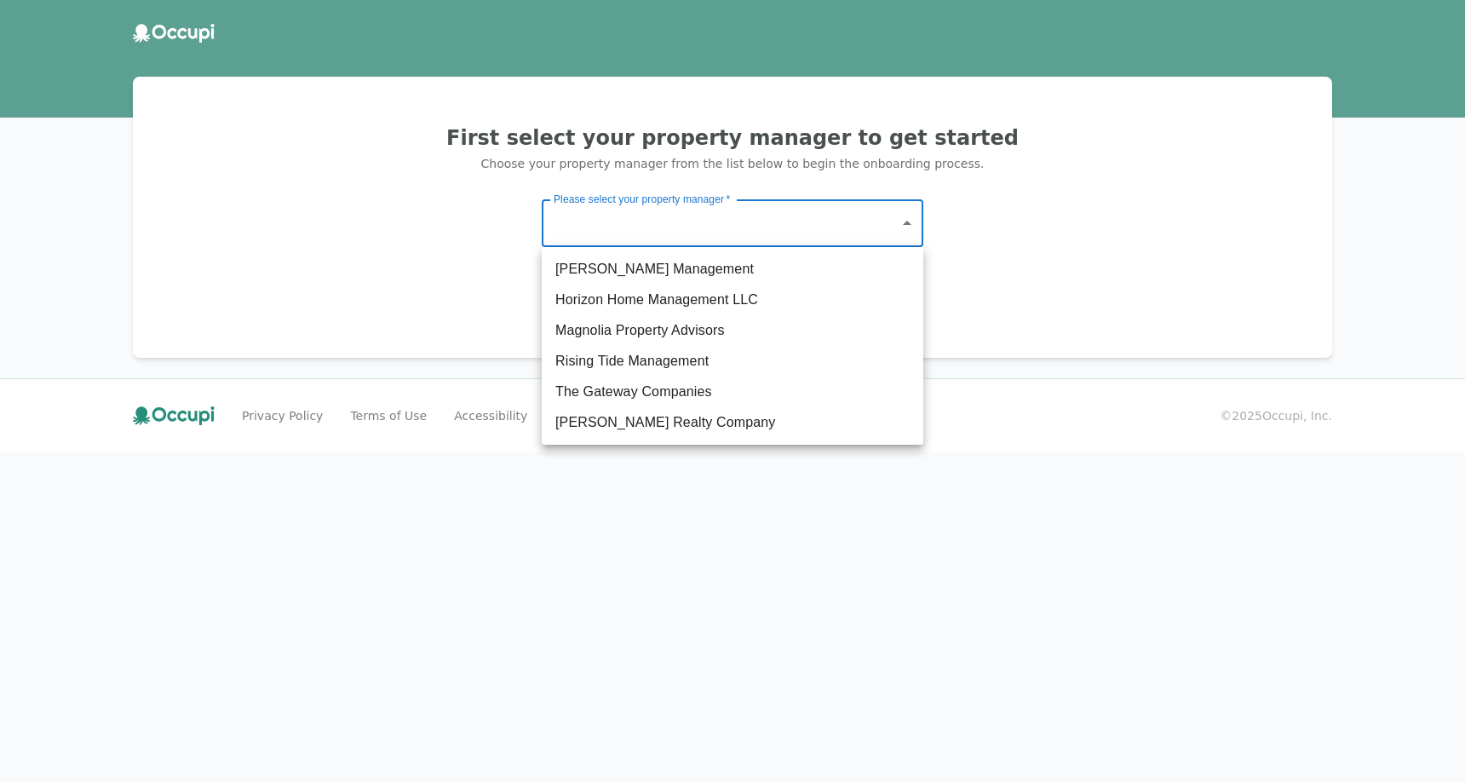
click at [650, 237] on body "First select your property manager to get started Choose your property manager …" at bounding box center [732, 391] width 1465 height 783
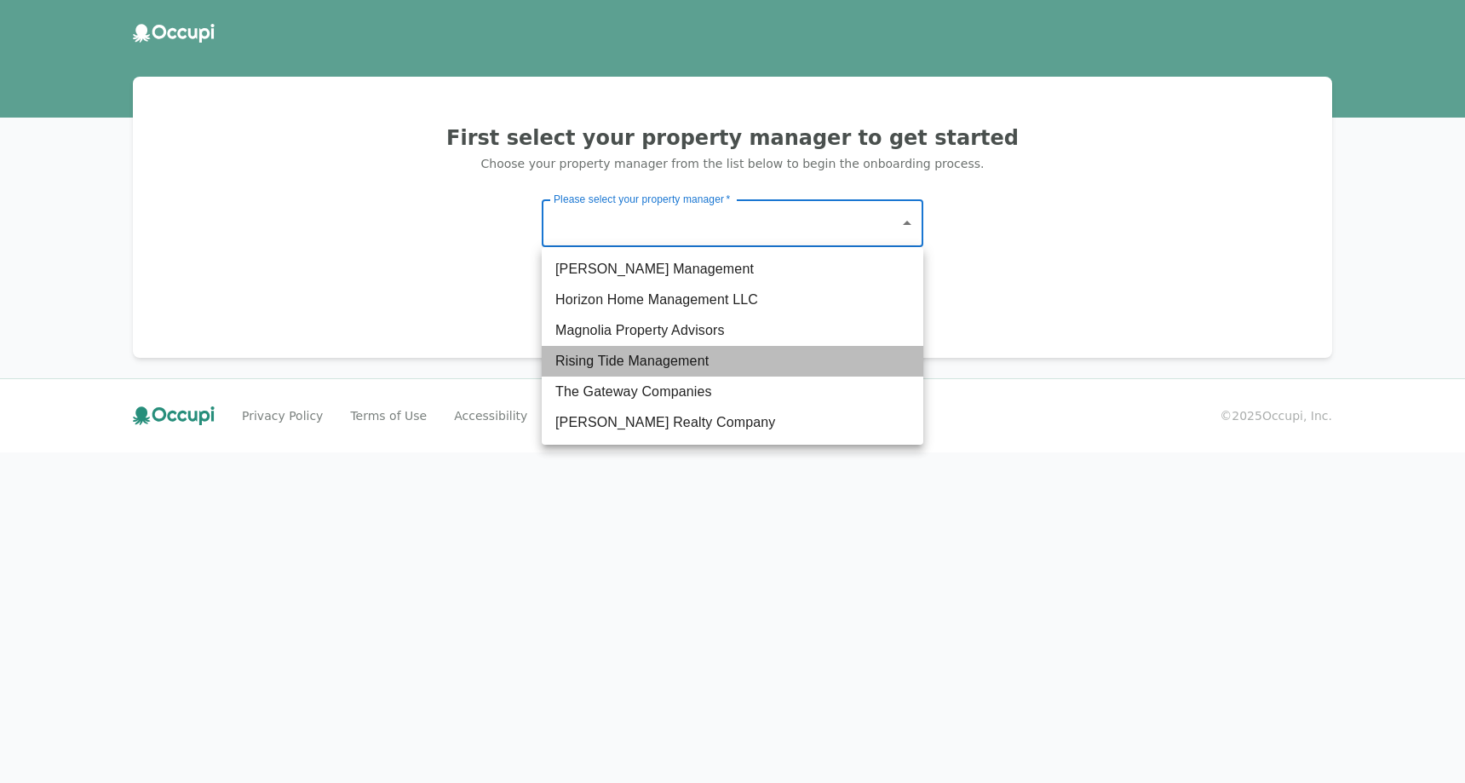
click at [653, 359] on li "Rising Tide Management" at bounding box center [733, 361] width 382 height 31
type input "**********"
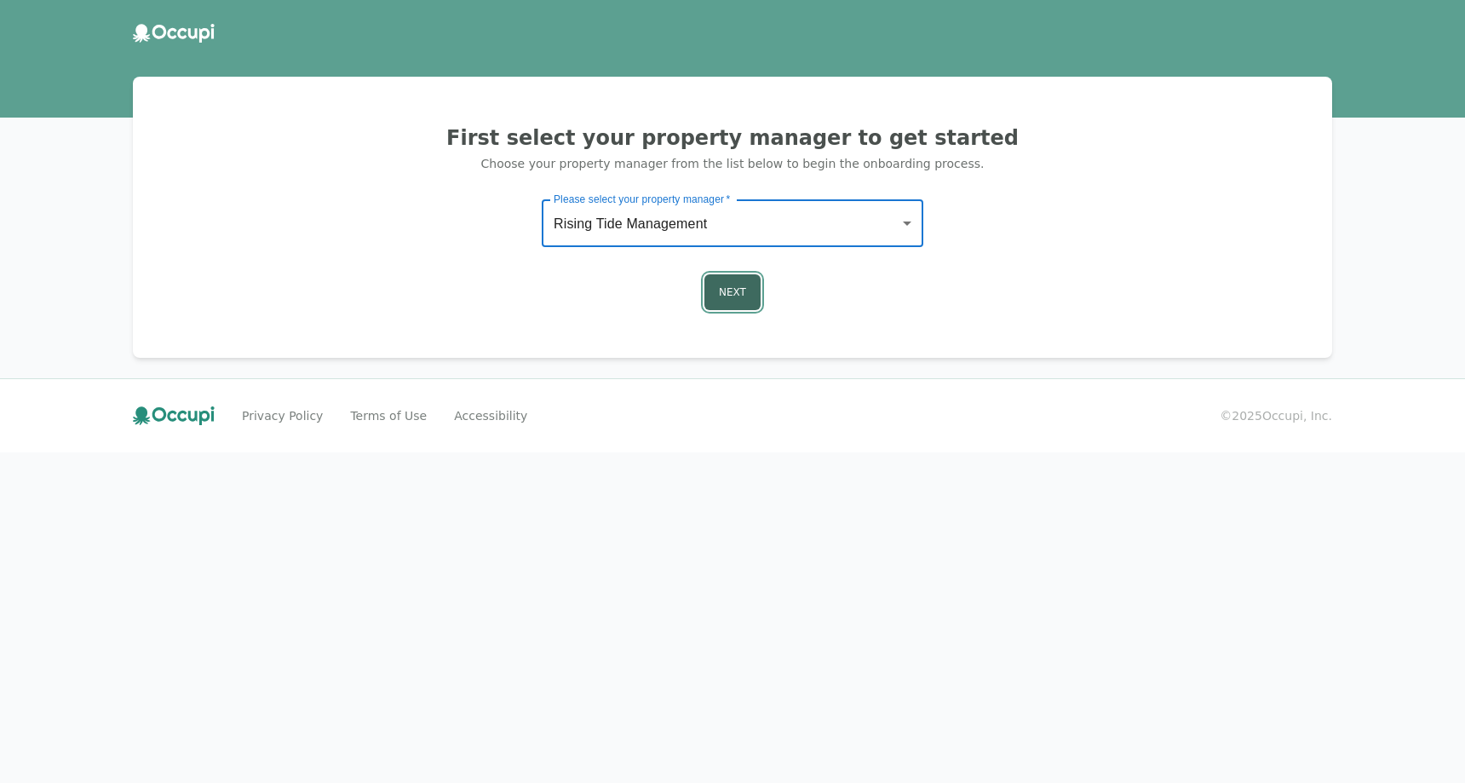
drag, startPoint x: 733, startPoint y: 286, endPoint x: 732, endPoint y: 295, distance: 8.7
click at [732, 295] on button "Next" at bounding box center [732, 292] width 56 height 36
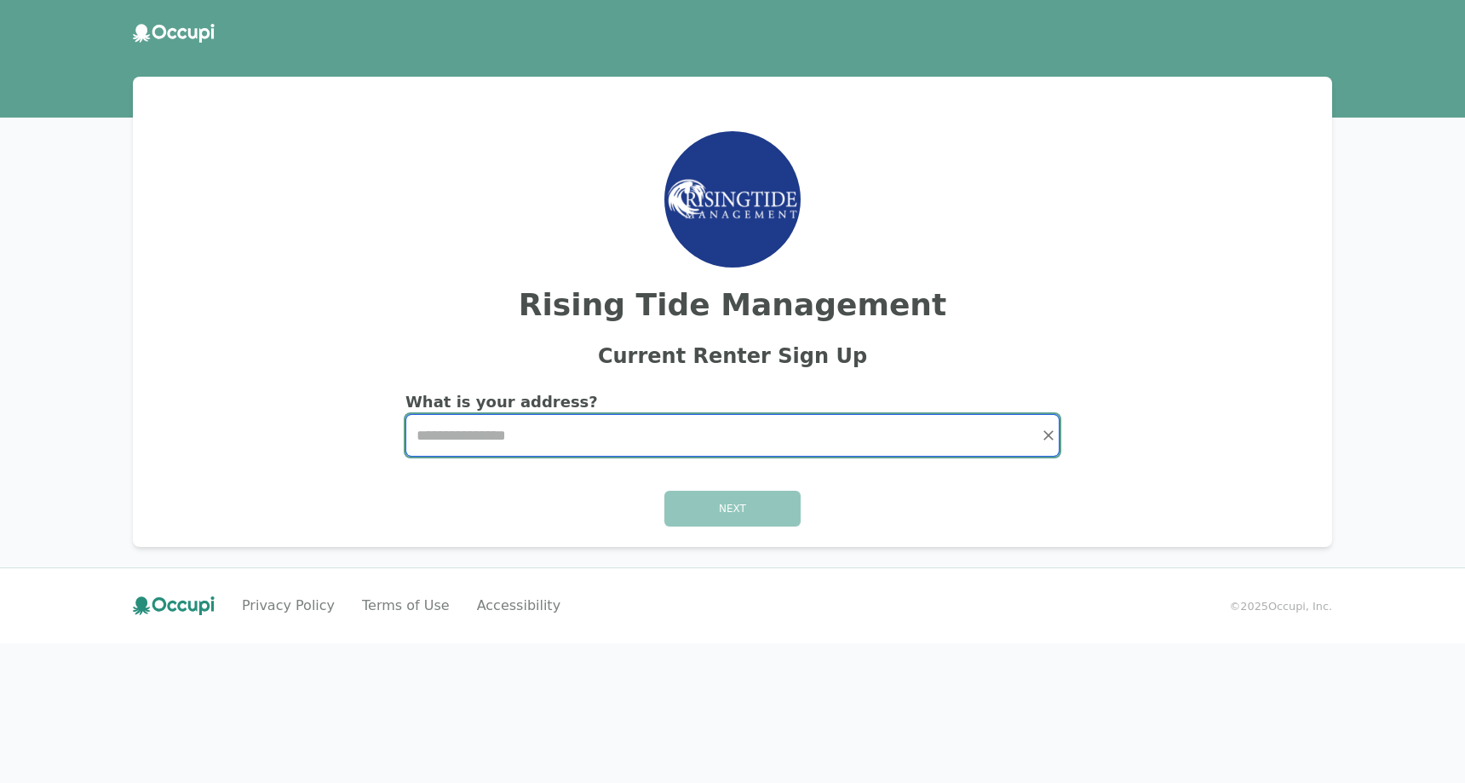
click at [597, 451] on input "Start typing..." at bounding box center [732, 435] width 652 height 41
type input "*****"
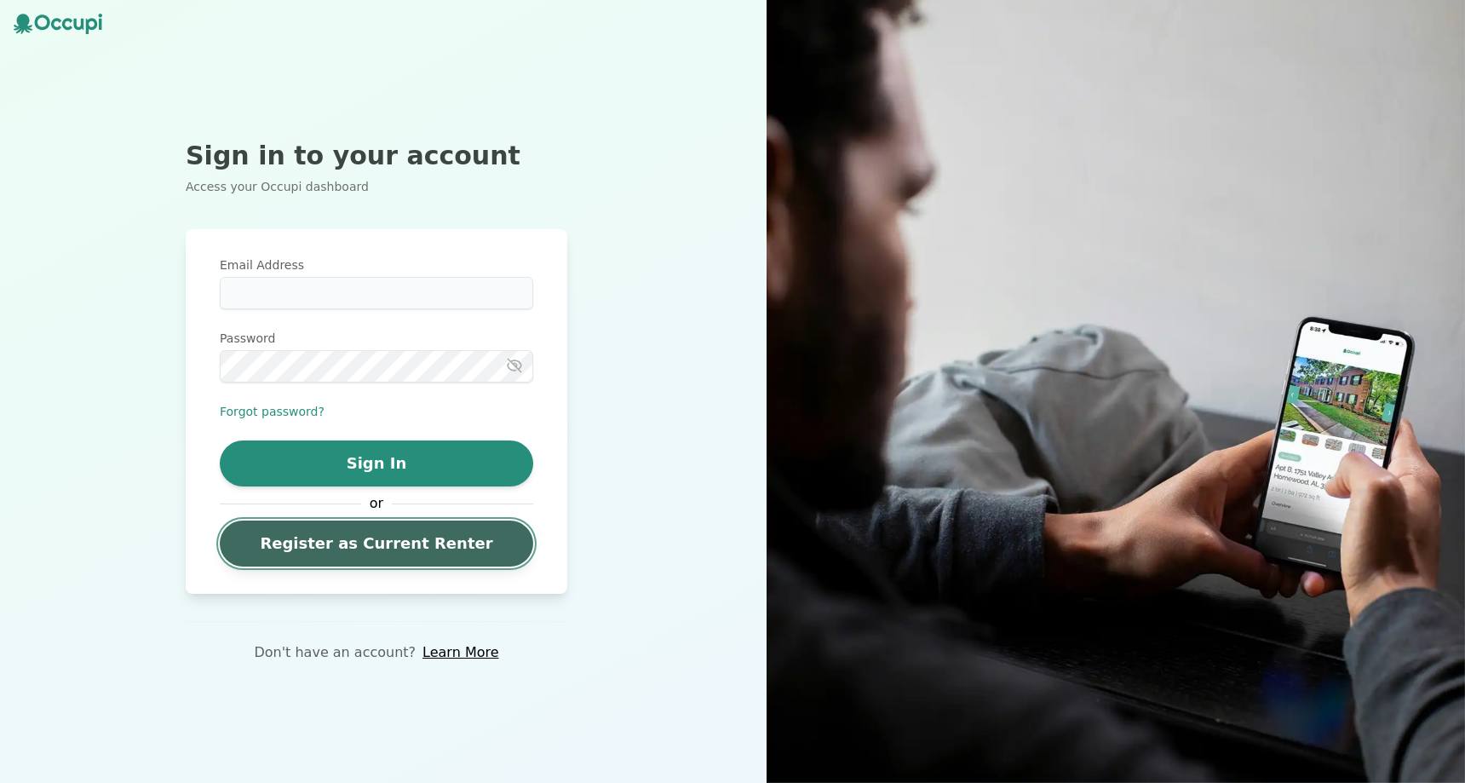
click at [351, 530] on link "Register as Current Renter" at bounding box center [376, 543] width 313 height 46
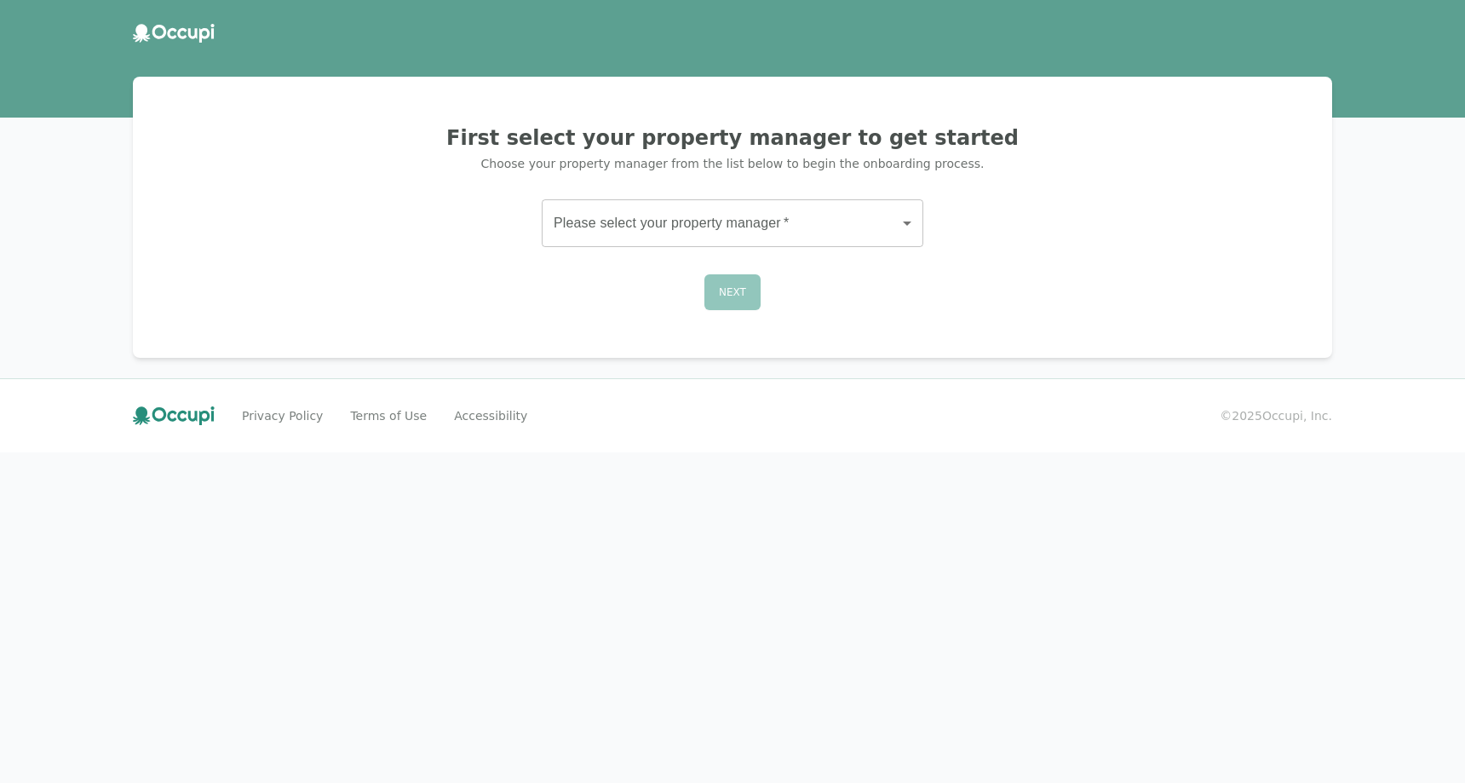
click at [706, 234] on body "First select your property manager to get started Choose your property manager …" at bounding box center [732, 391] width 1465 height 783
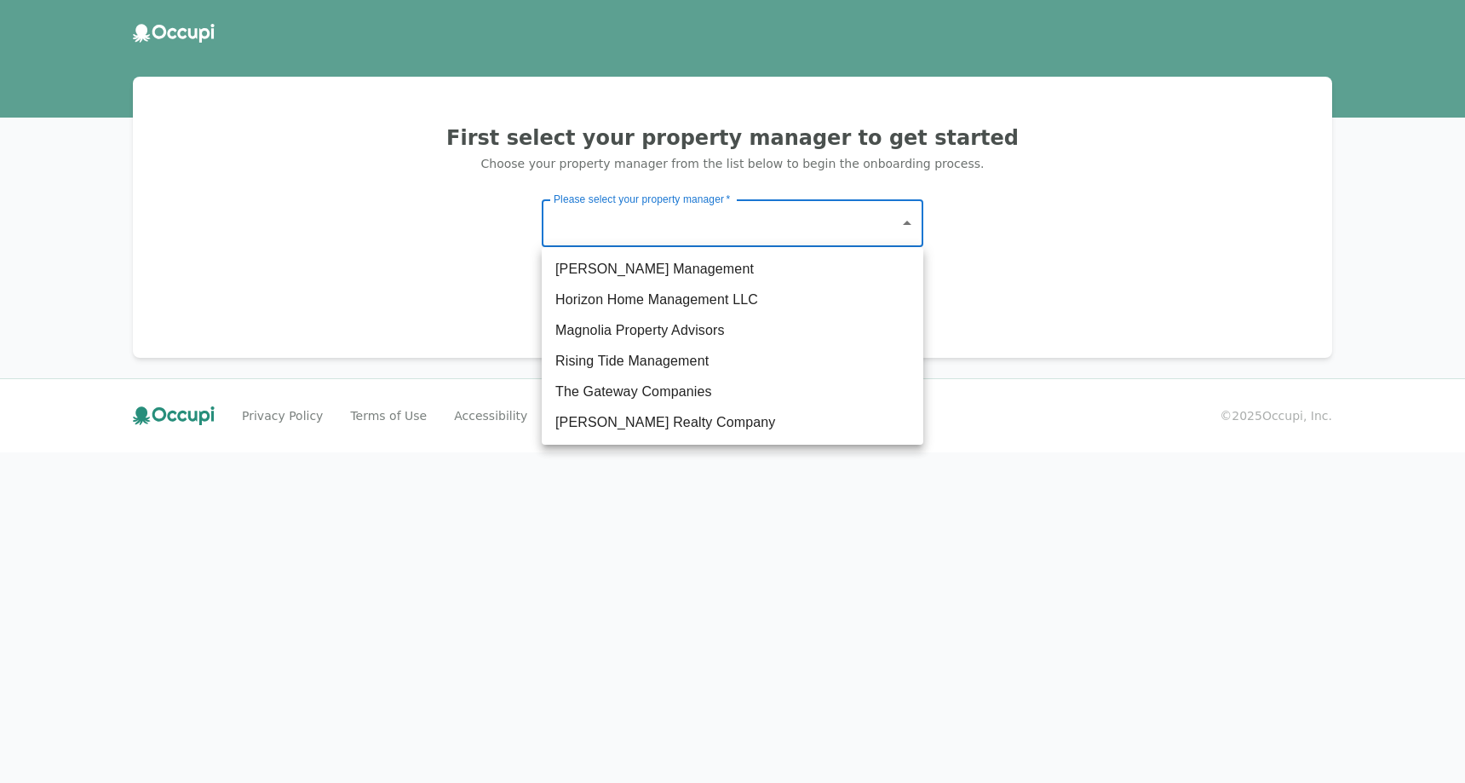
click at [650, 399] on li "The Gateway Companies" at bounding box center [733, 391] width 382 height 31
type input "**********"
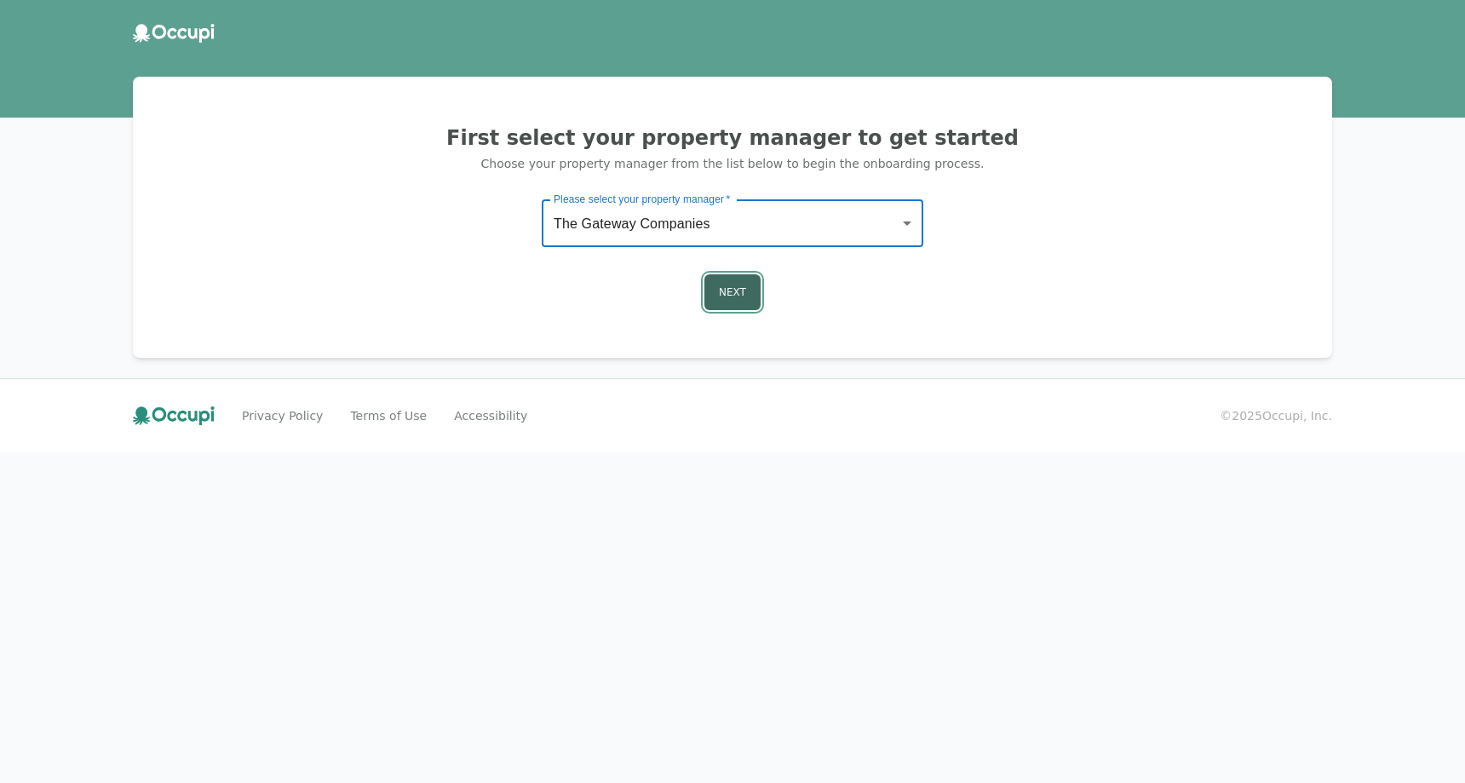
click at [724, 296] on button "Next" at bounding box center [732, 292] width 56 height 36
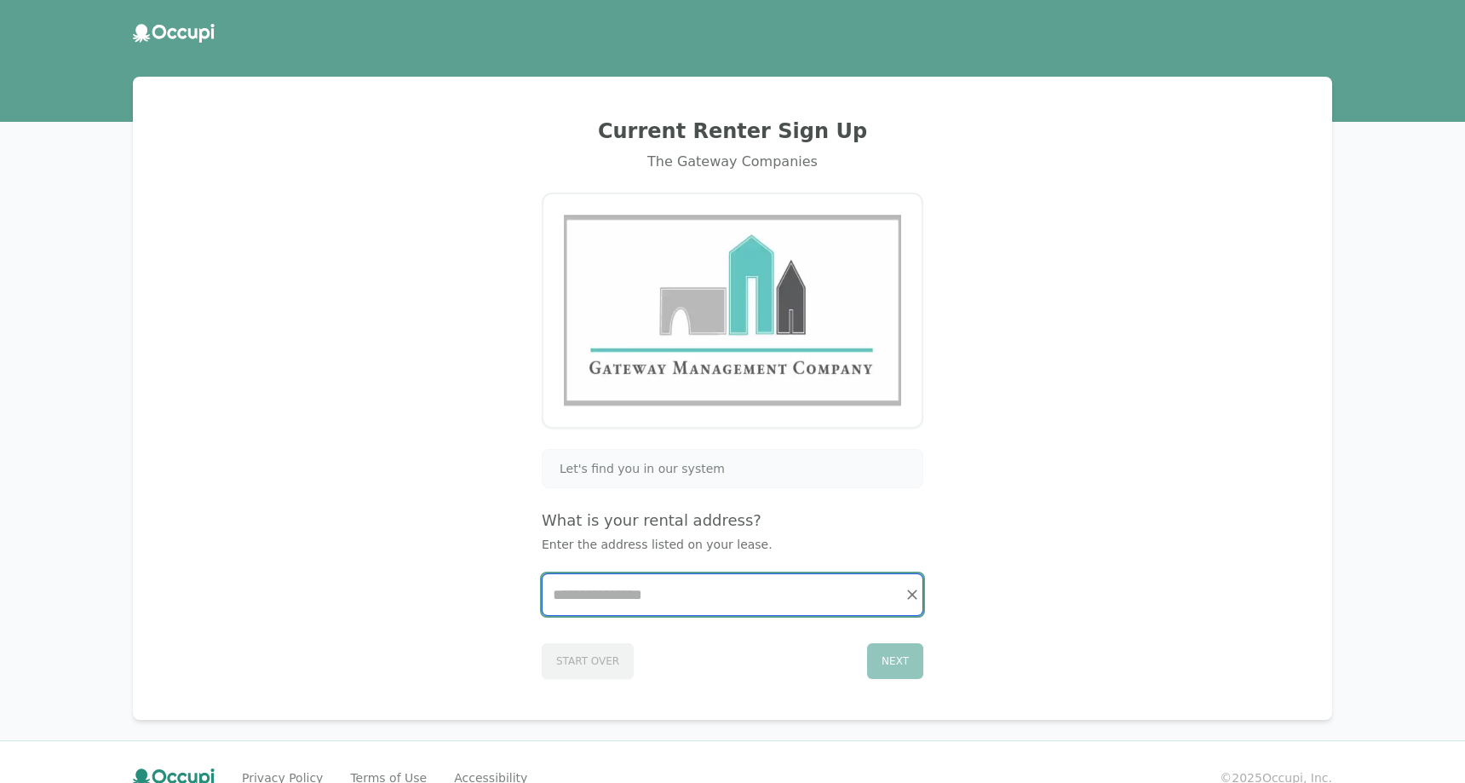
click at [613, 612] on input "Start typing..." at bounding box center [733, 594] width 380 height 41
type input "*"
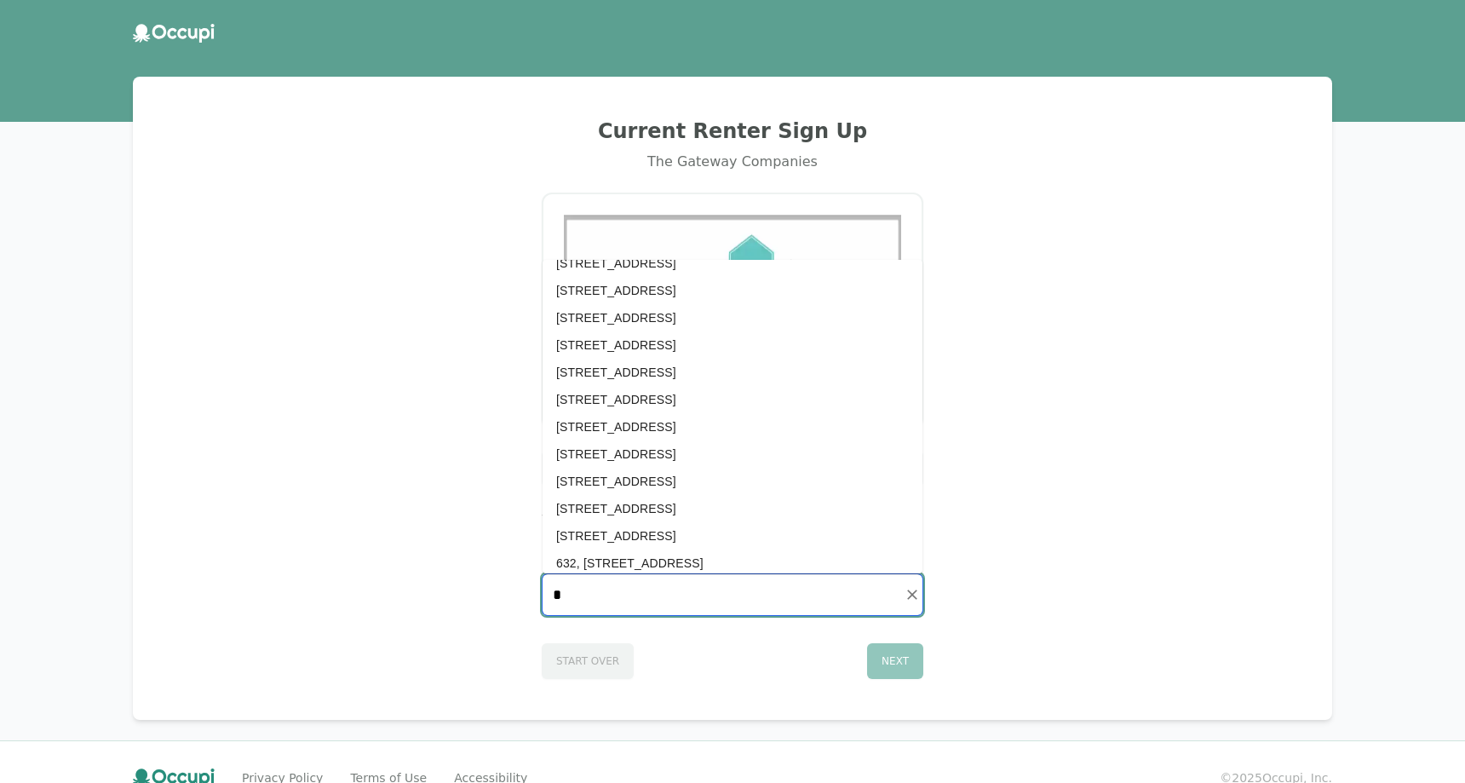
scroll to position [2426, 0]
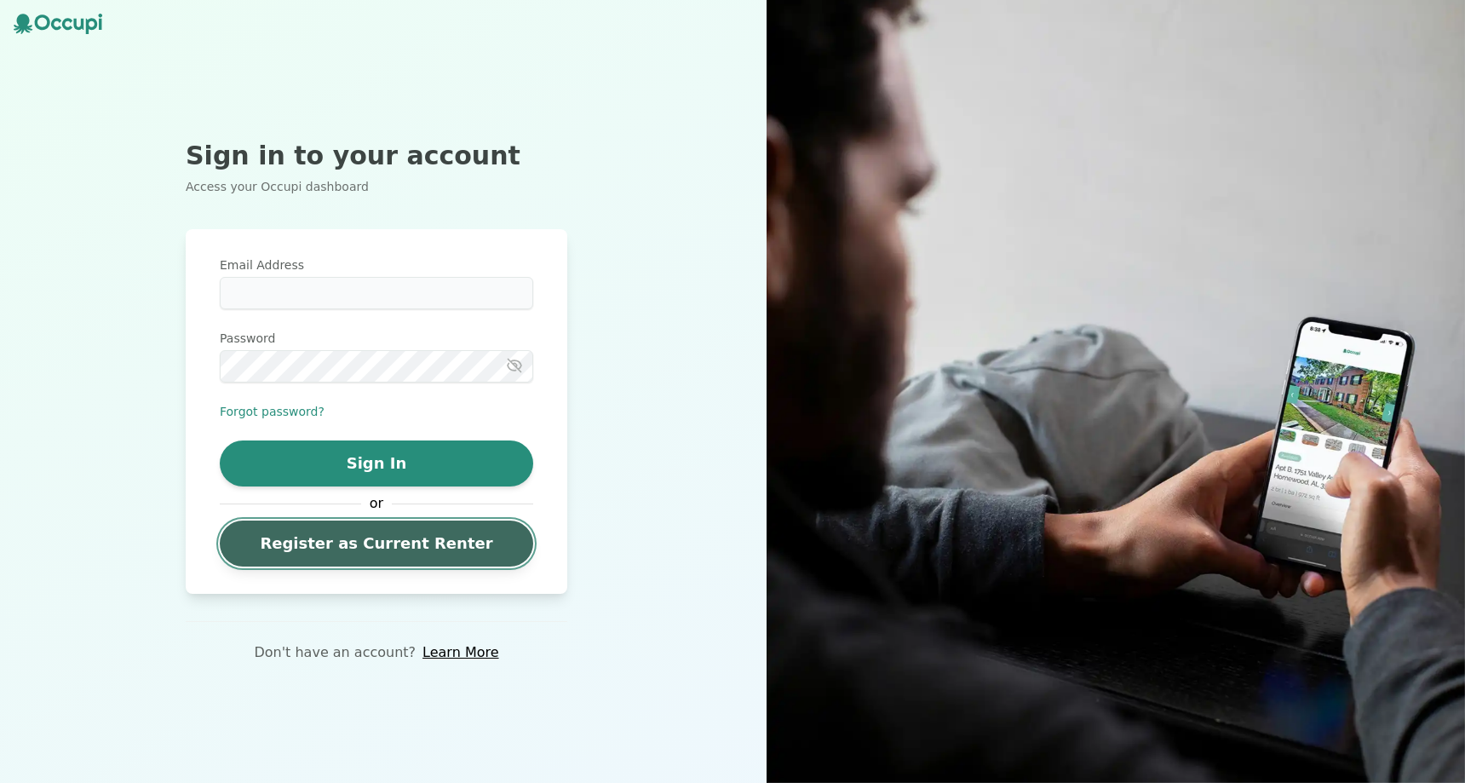
click at [348, 520] on link "Register as Current Renter" at bounding box center [376, 543] width 313 height 46
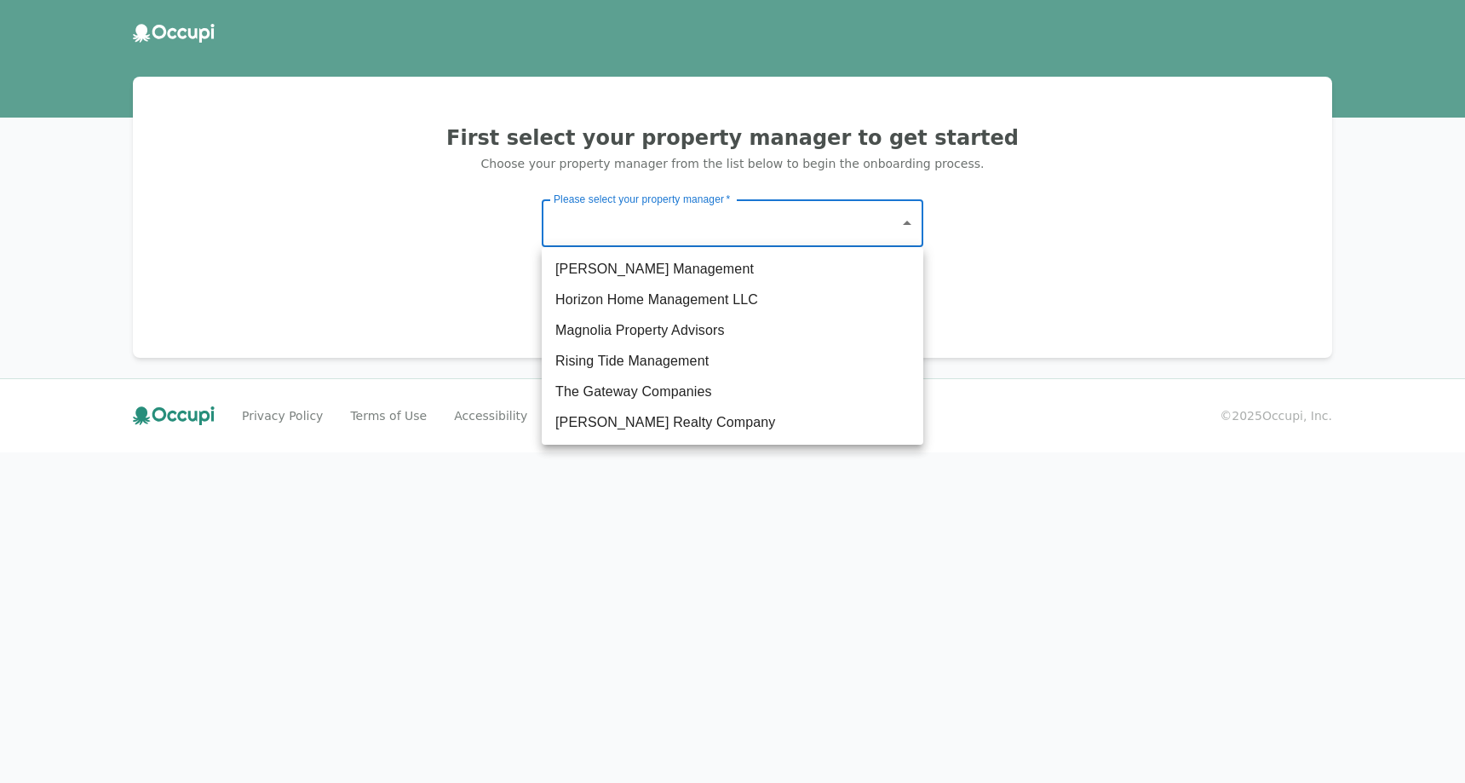
click at [657, 224] on body "First select your property manager to get started Choose your property manager …" at bounding box center [732, 391] width 1465 height 783
click at [647, 415] on li "Watts Realty Company" at bounding box center [733, 422] width 382 height 31
type input "**********"
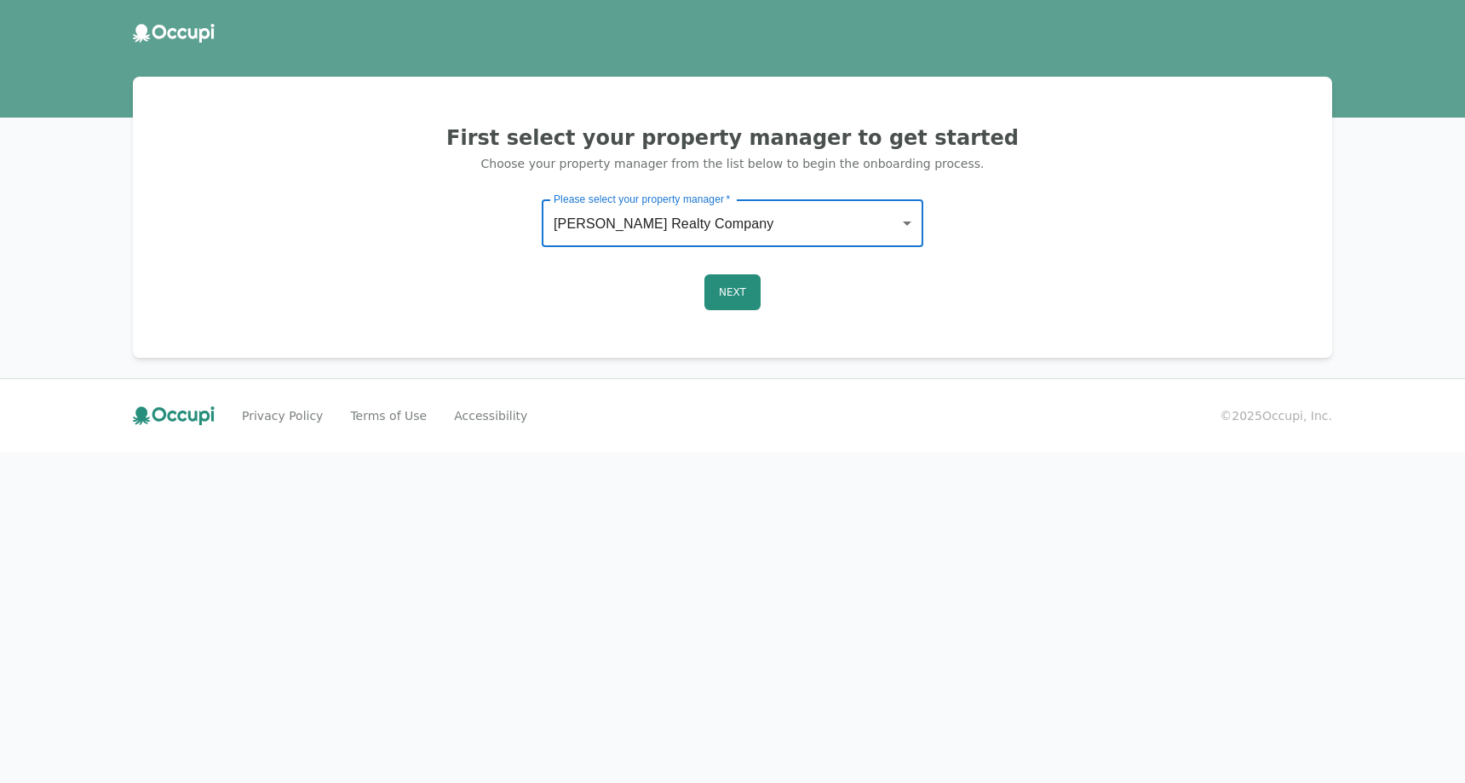
click at [698, 302] on div "Next" at bounding box center [732, 292] width 1158 height 36
click at [707, 300] on button "Next" at bounding box center [732, 292] width 56 height 36
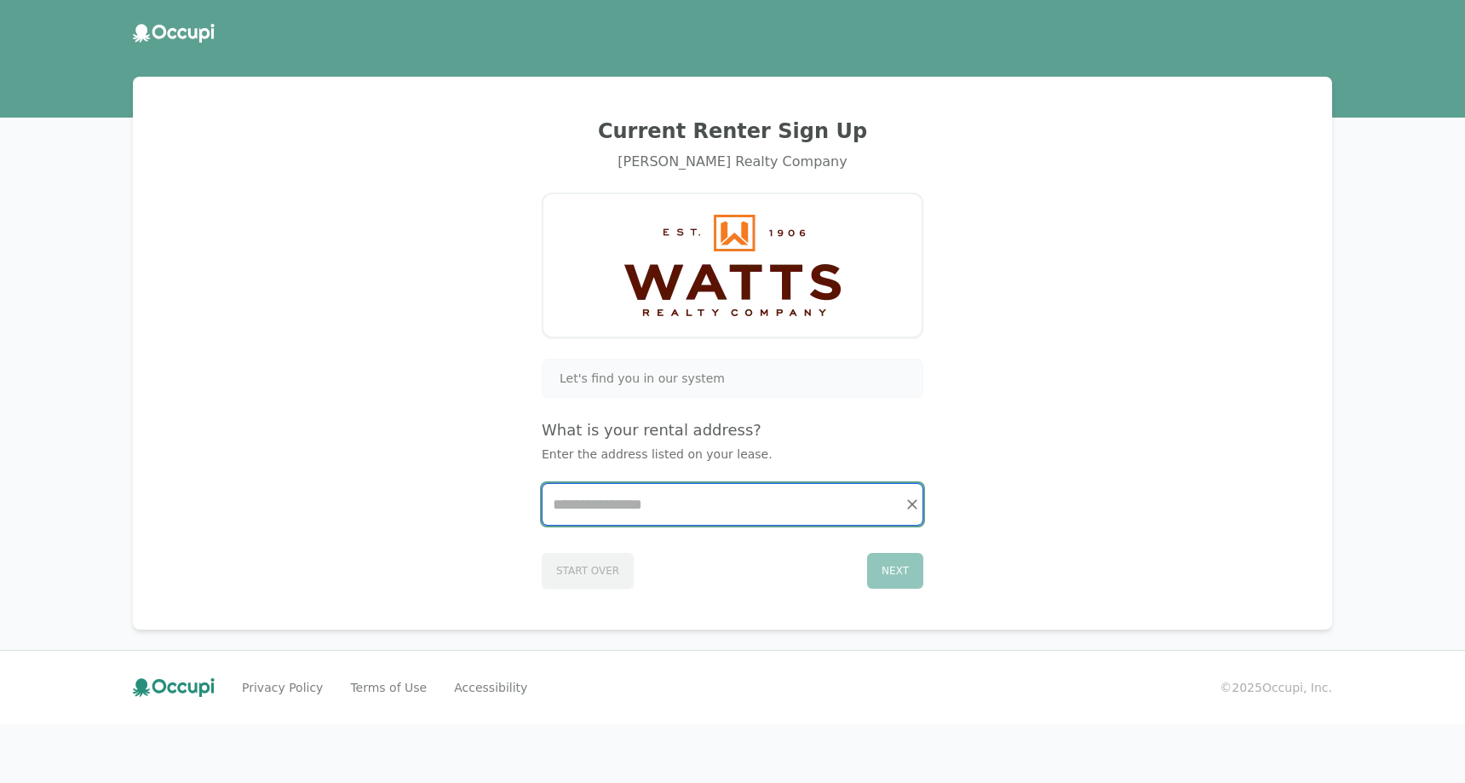
click at [612, 509] on input "Start typing..." at bounding box center [733, 504] width 380 height 41
type input "*"
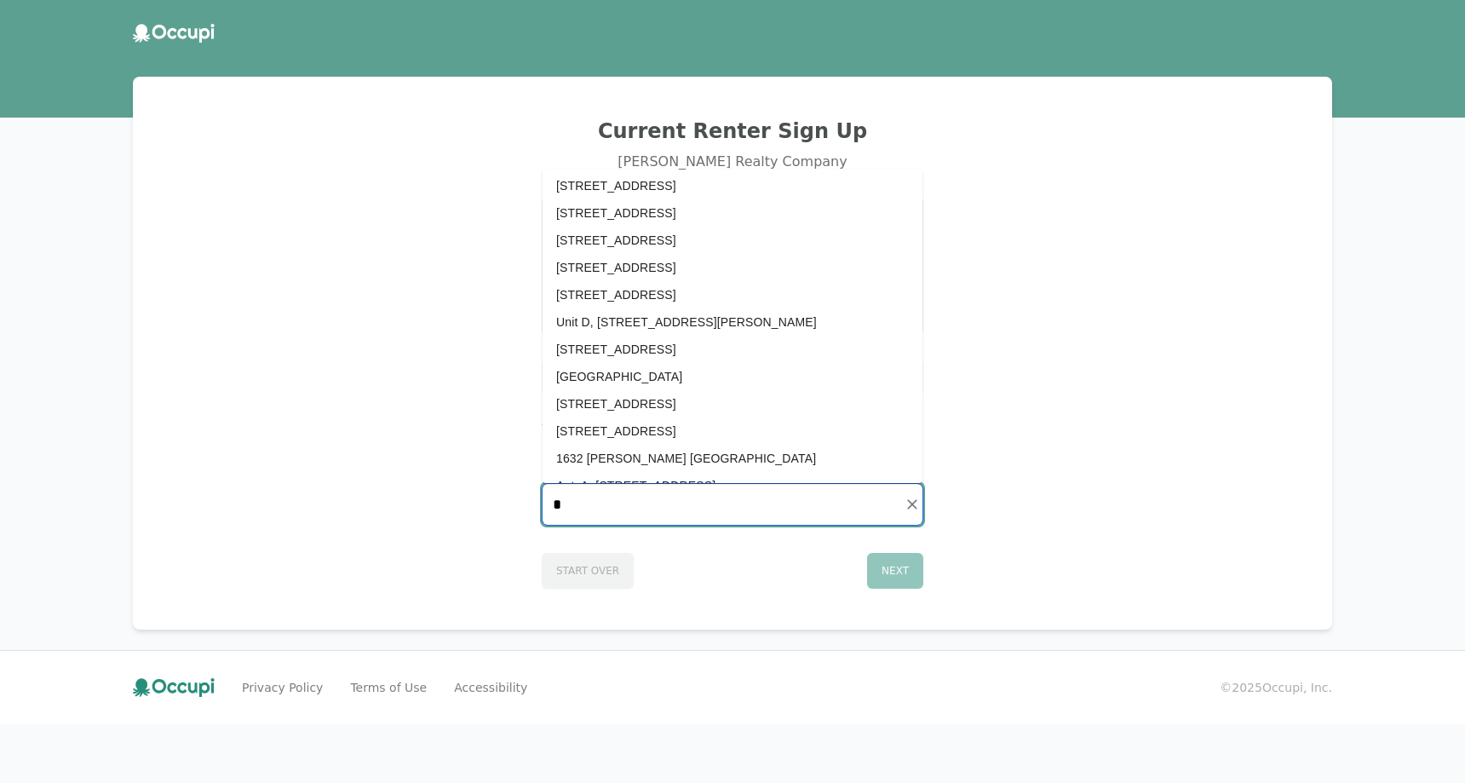
scroll to position [2198, 0]
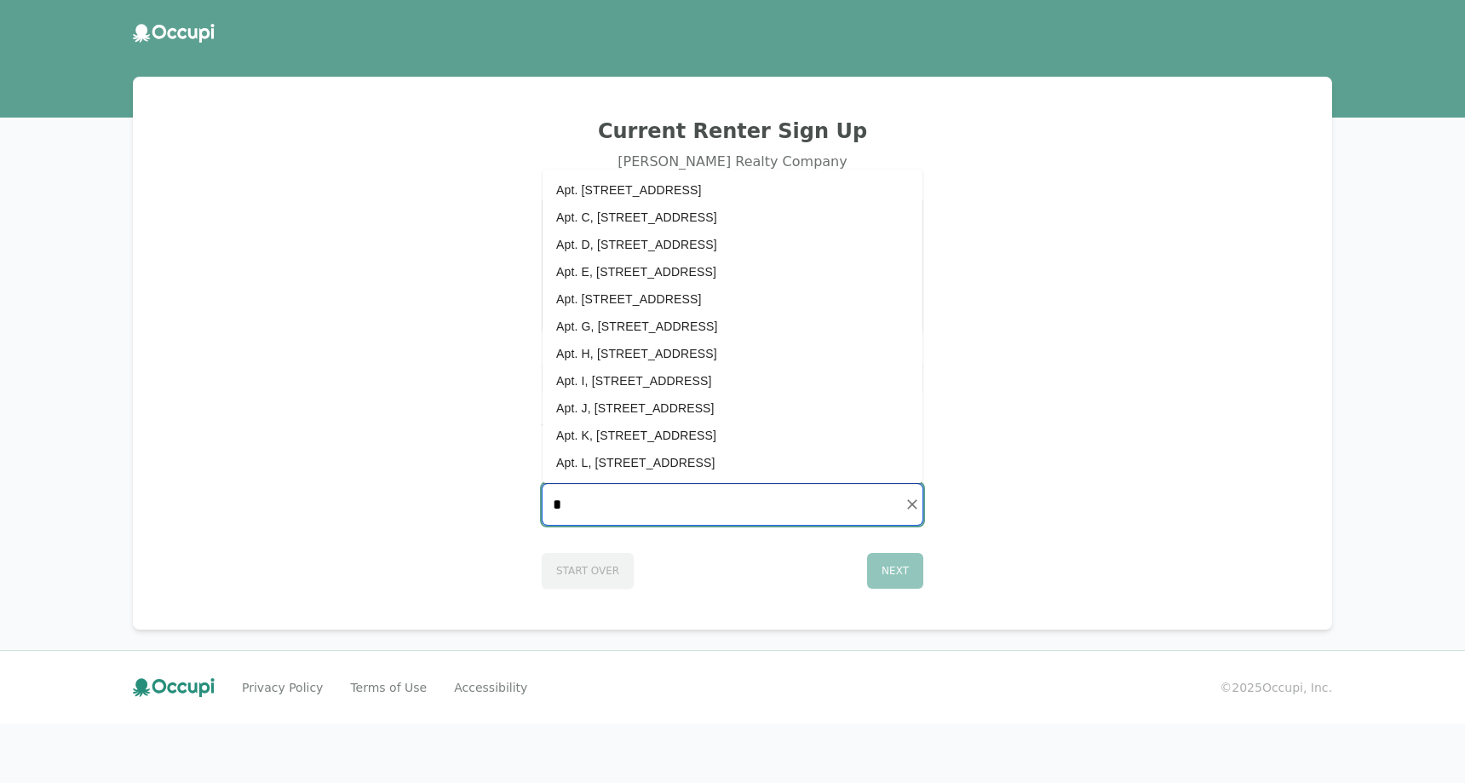
click at [694, 520] on input "*" at bounding box center [733, 504] width 380 height 41
drag, startPoint x: 694, startPoint y: 520, endPoint x: 681, endPoint y: 523, distance: 14.0
click at [693, 520] on input "*" at bounding box center [733, 504] width 380 height 41
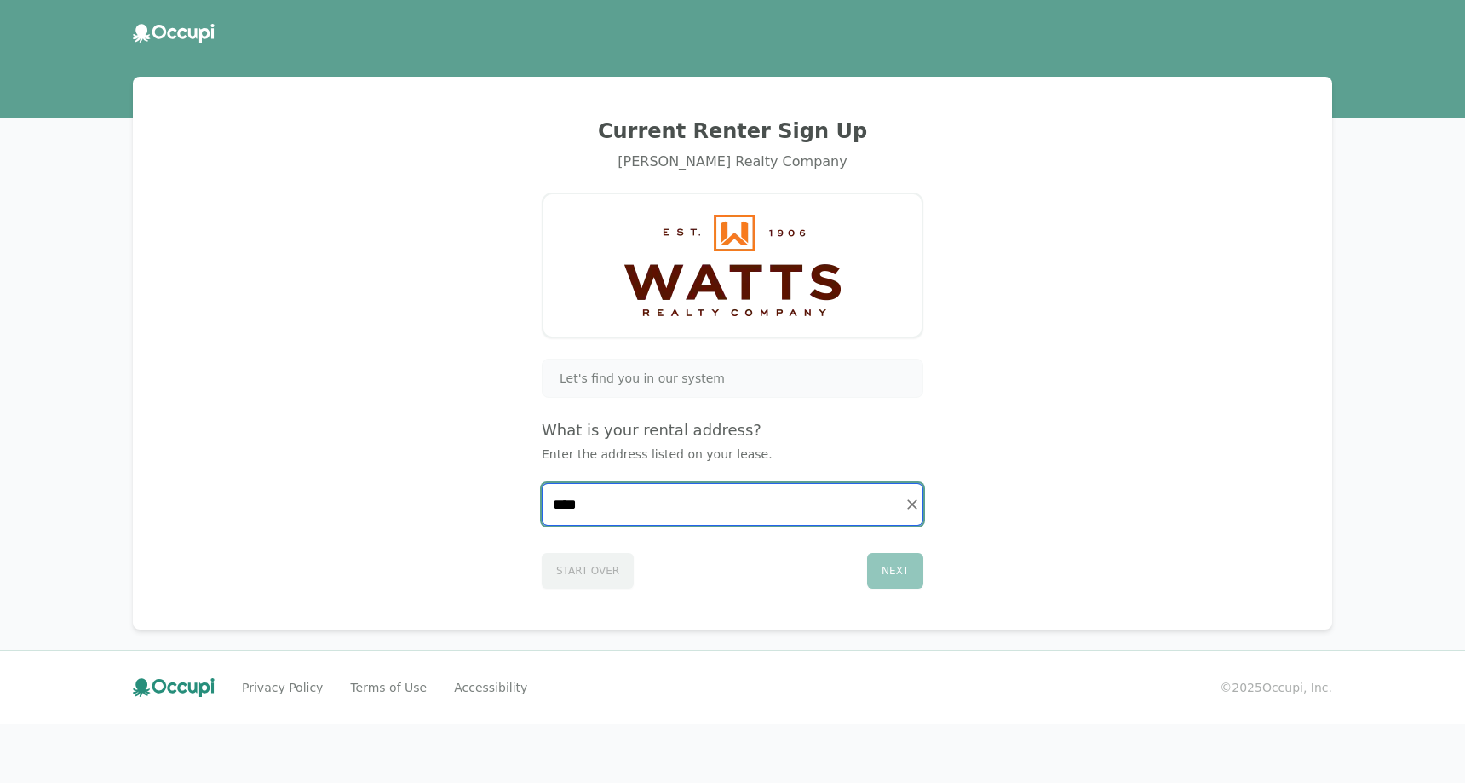
type input "****"
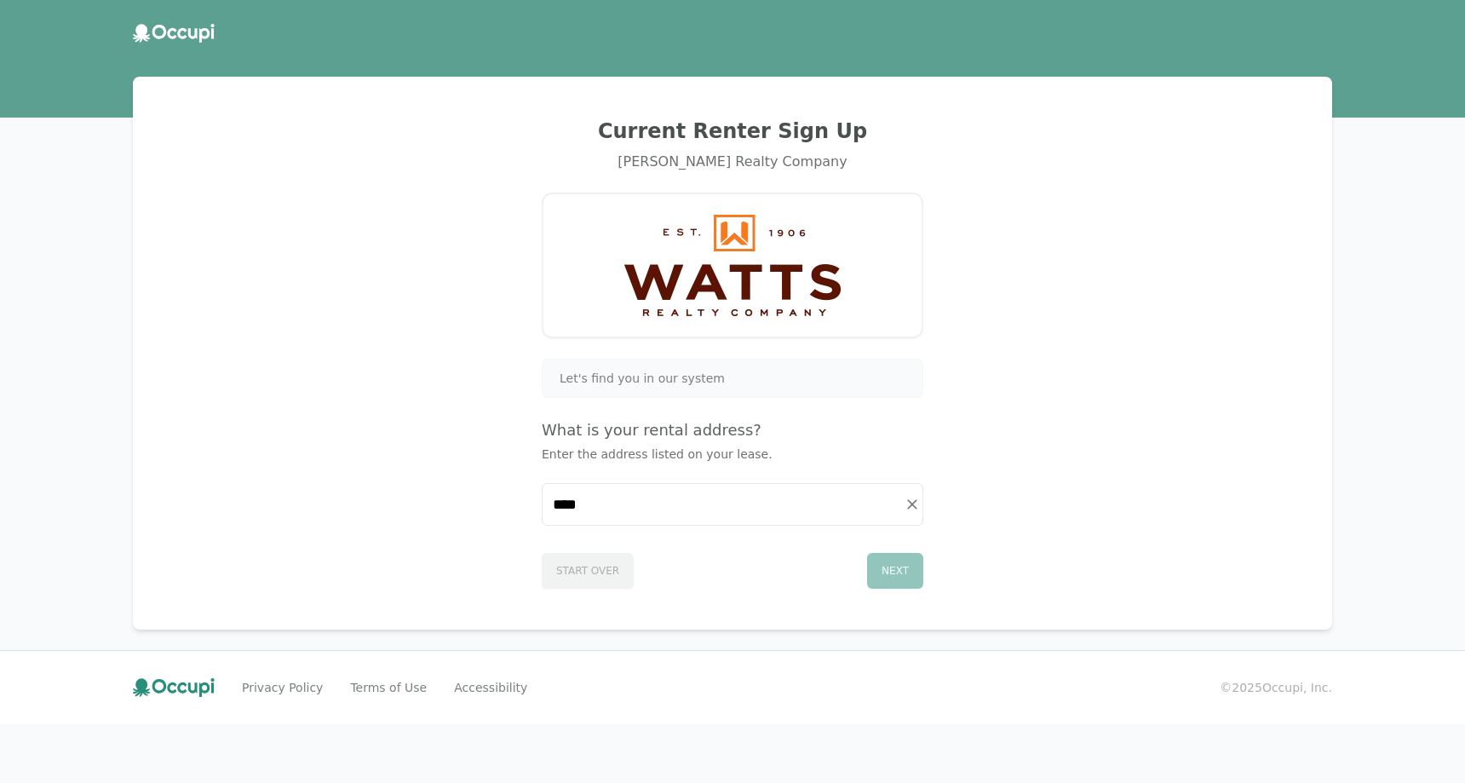
drag, startPoint x: 230, startPoint y: 32, endPoint x: 214, endPoint y: 33, distance: 16.3
click at [223, 32] on div at bounding box center [732, 33] width 1199 height 19
click at [196, 33] on icon at bounding box center [192, 33] width 9 height 10
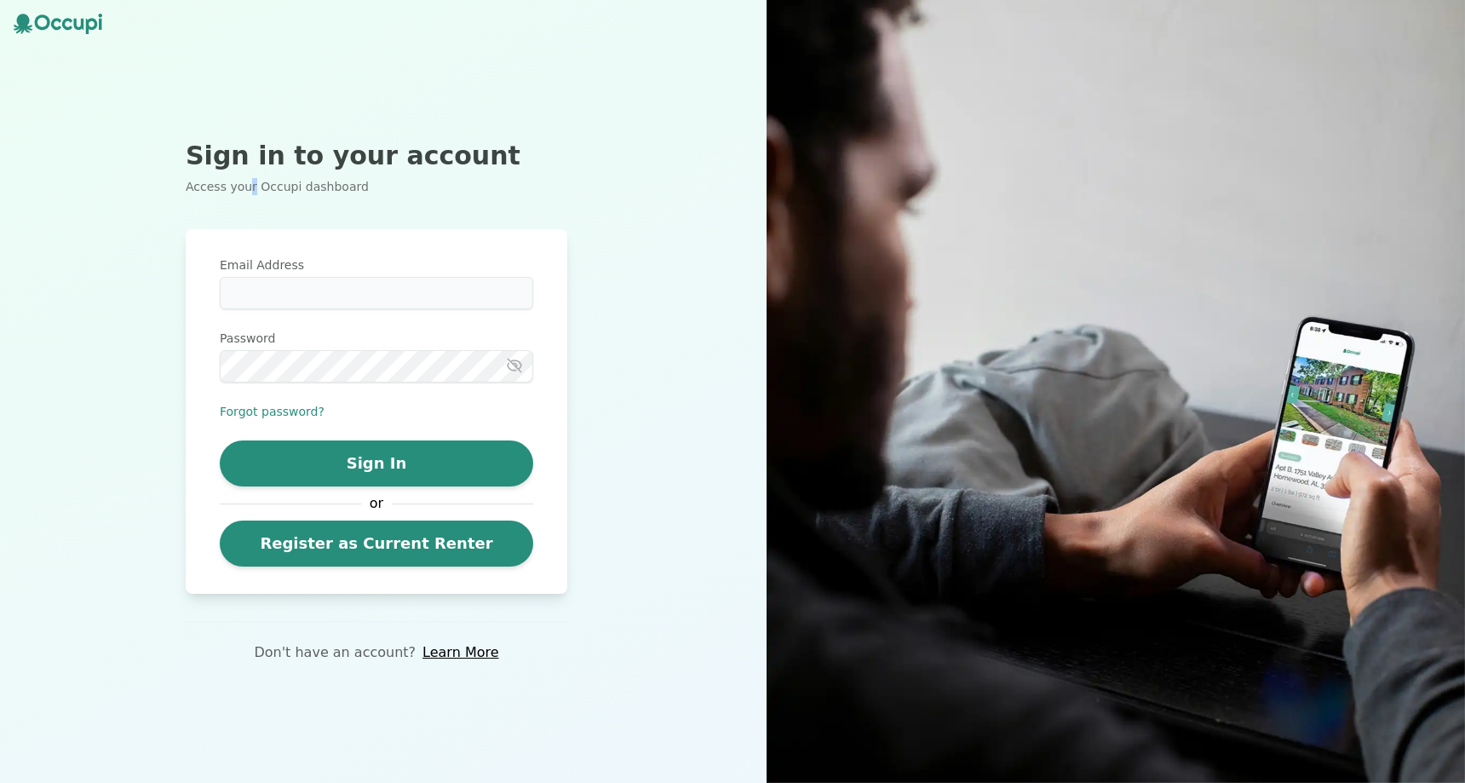
click at [246, 193] on p "Access your Occupi dashboard" at bounding box center [377, 186] width 382 height 17
click at [357, 141] on h2 "Sign in to your account" at bounding box center [377, 156] width 382 height 31
click at [431, 646] on link "Learn More" at bounding box center [460, 652] width 76 height 20
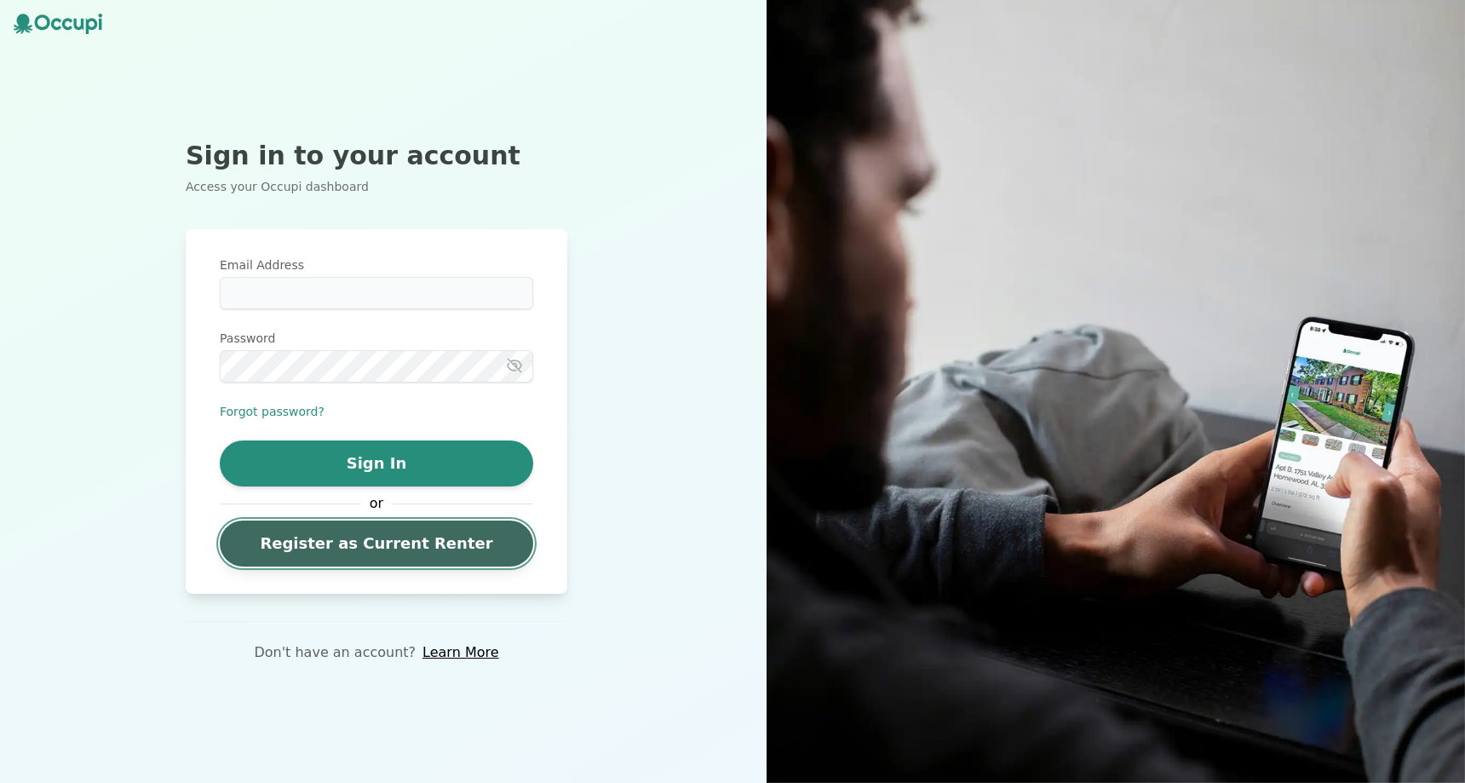
click at [413, 548] on link "Register as Current Renter" at bounding box center [376, 543] width 313 height 46
click at [325, 548] on link "Register as Current Renter" at bounding box center [376, 543] width 313 height 46
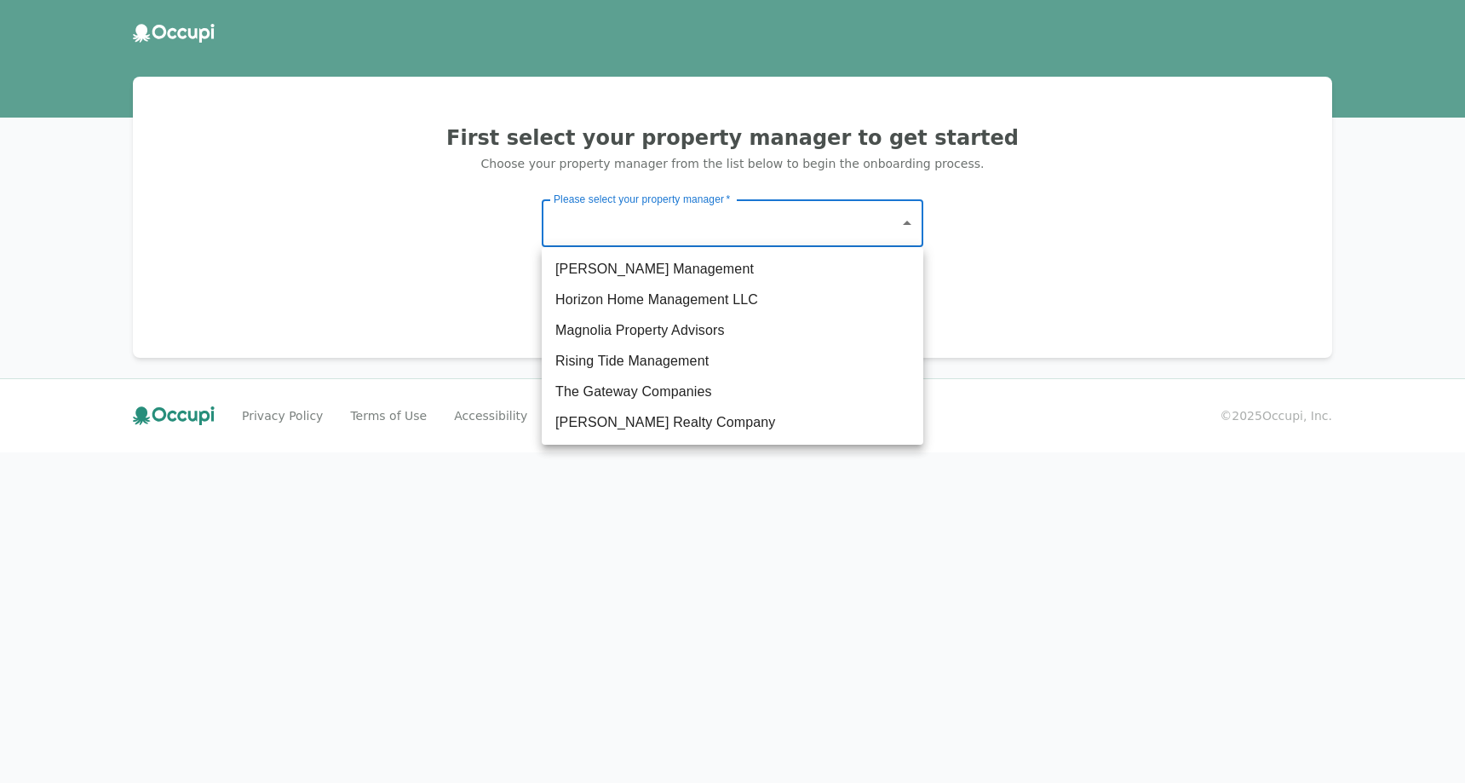
click at [699, 217] on body "First select your property manager to get started Choose your property manager …" at bounding box center [732, 391] width 1465 height 783
drag, startPoint x: 531, startPoint y: 486, endPoint x: 542, endPoint y: 483, distance: 10.8
click at [532, 486] on div at bounding box center [732, 391] width 1465 height 783
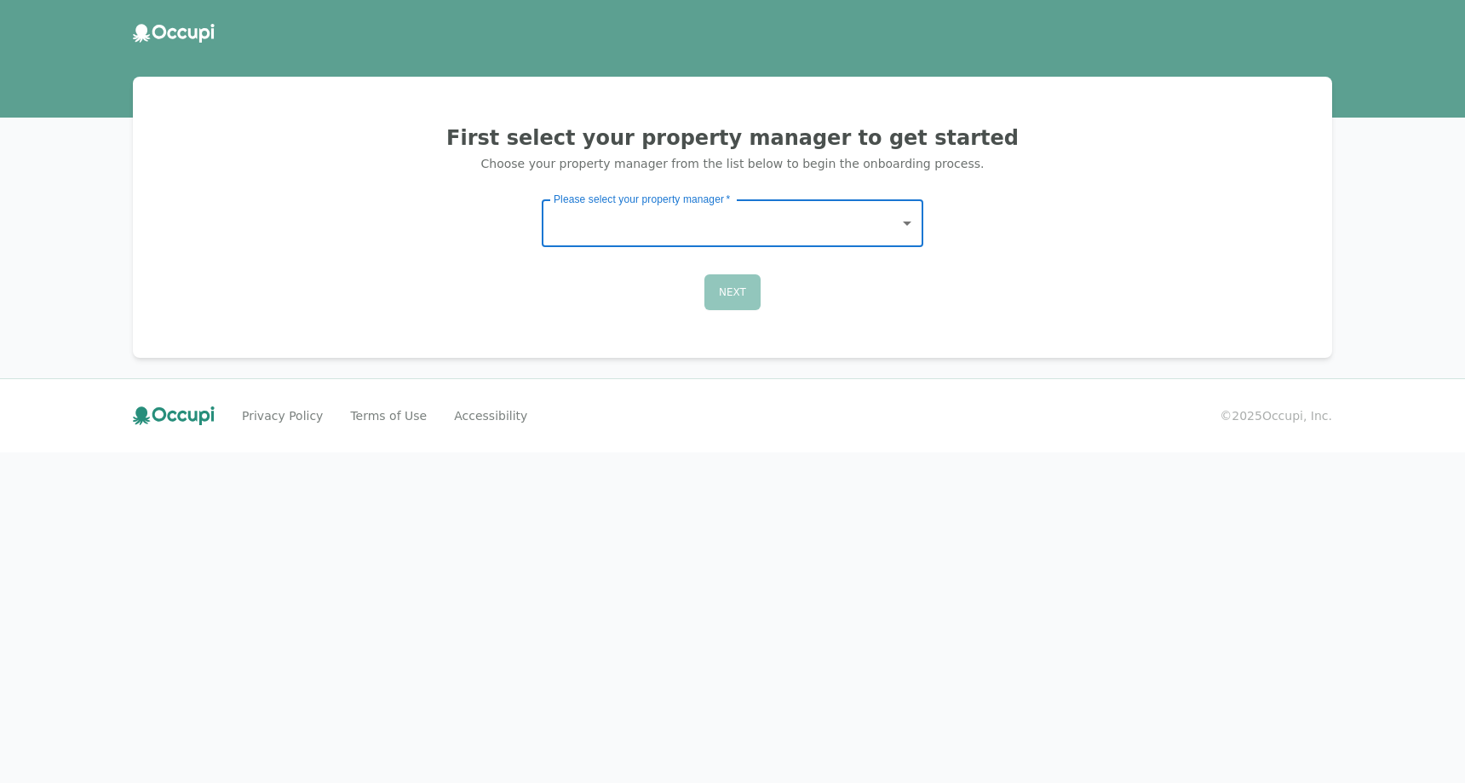
click at [728, 290] on div "Next" at bounding box center [732, 292] width 1158 height 36
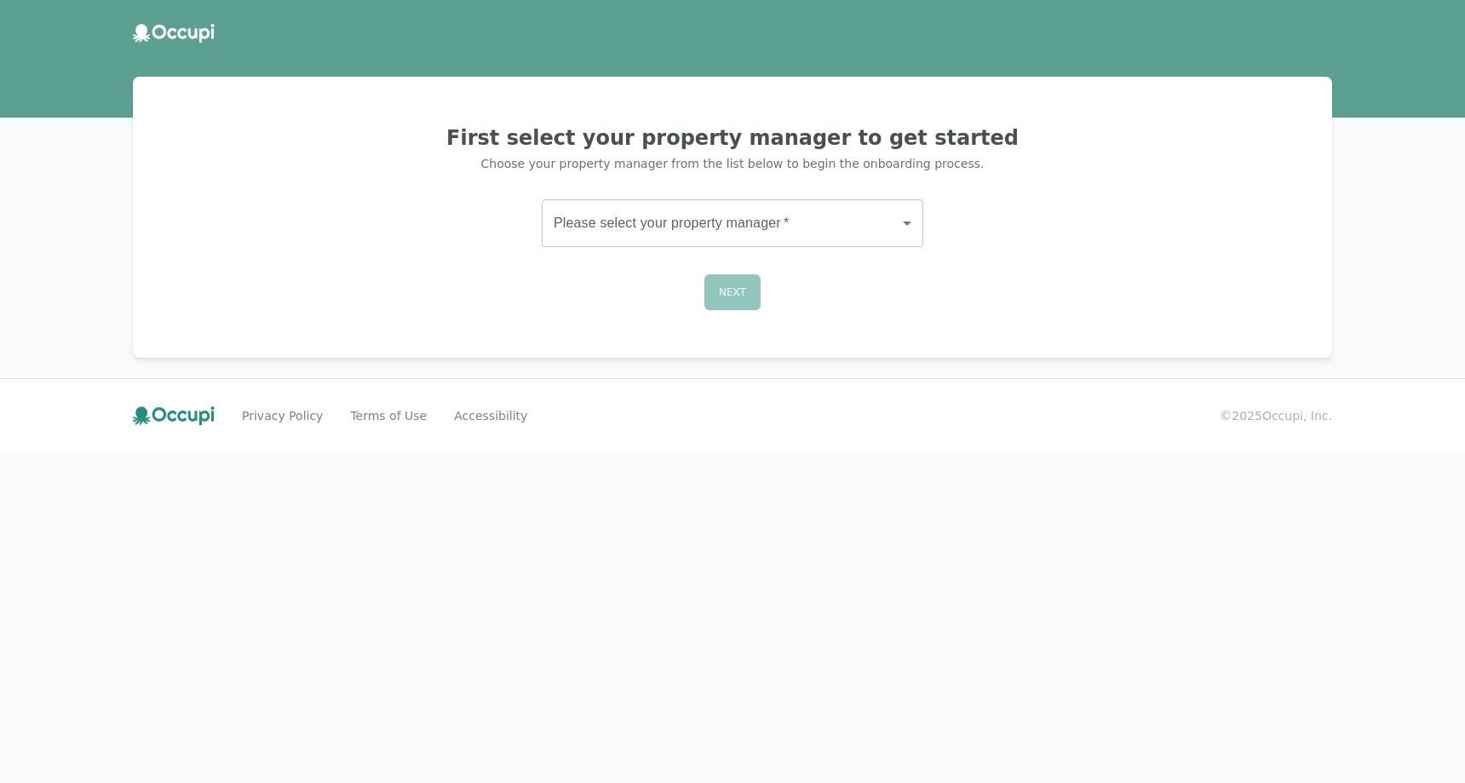
click at [623, 143] on h2 "First select your property manager to get started" at bounding box center [732, 137] width 1158 height 27
drag, startPoint x: 543, startPoint y: 284, endPoint x: 577, endPoint y: 273, distance: 36.9
click at [553, 284] on div "Next" at bounding box center [732, 292] width 1158 height 36
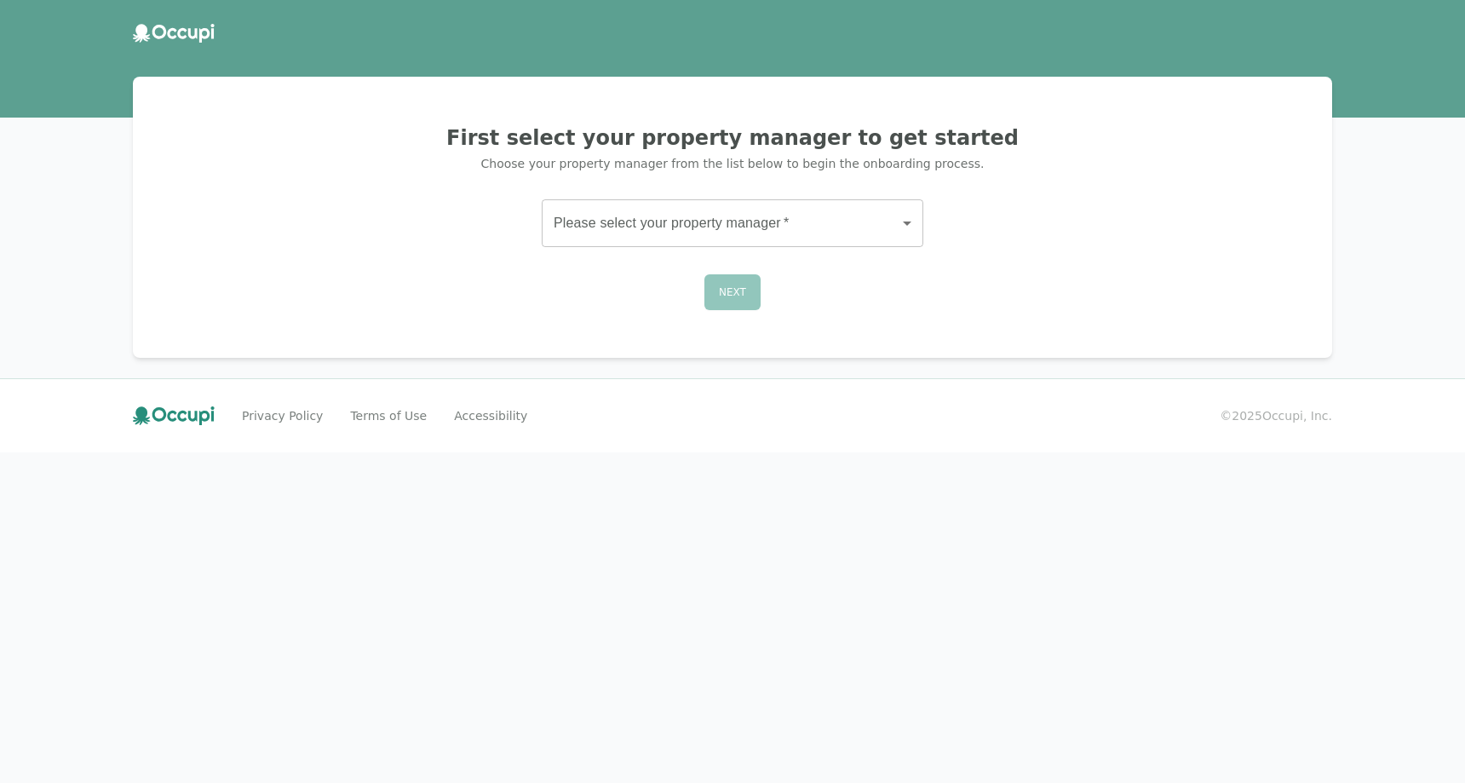
click at [779, 142] on h2 "First select your property manager to get started" at bounding box center [732, 137] width 1158 height 27
click at [715, 143] on h2 "First select your property manager to get started" at bounding box center [732, 137] width 1158 height 27
click at [699, 193] on div "First select your property manager to get started Choose your property manager …" at bounding box center [732, 217] width 1158 height 240
click at [695, 223] on body "First select your property manager to get started Choose your property manager …" at bounding box center [732, 391] width 1465 height 783
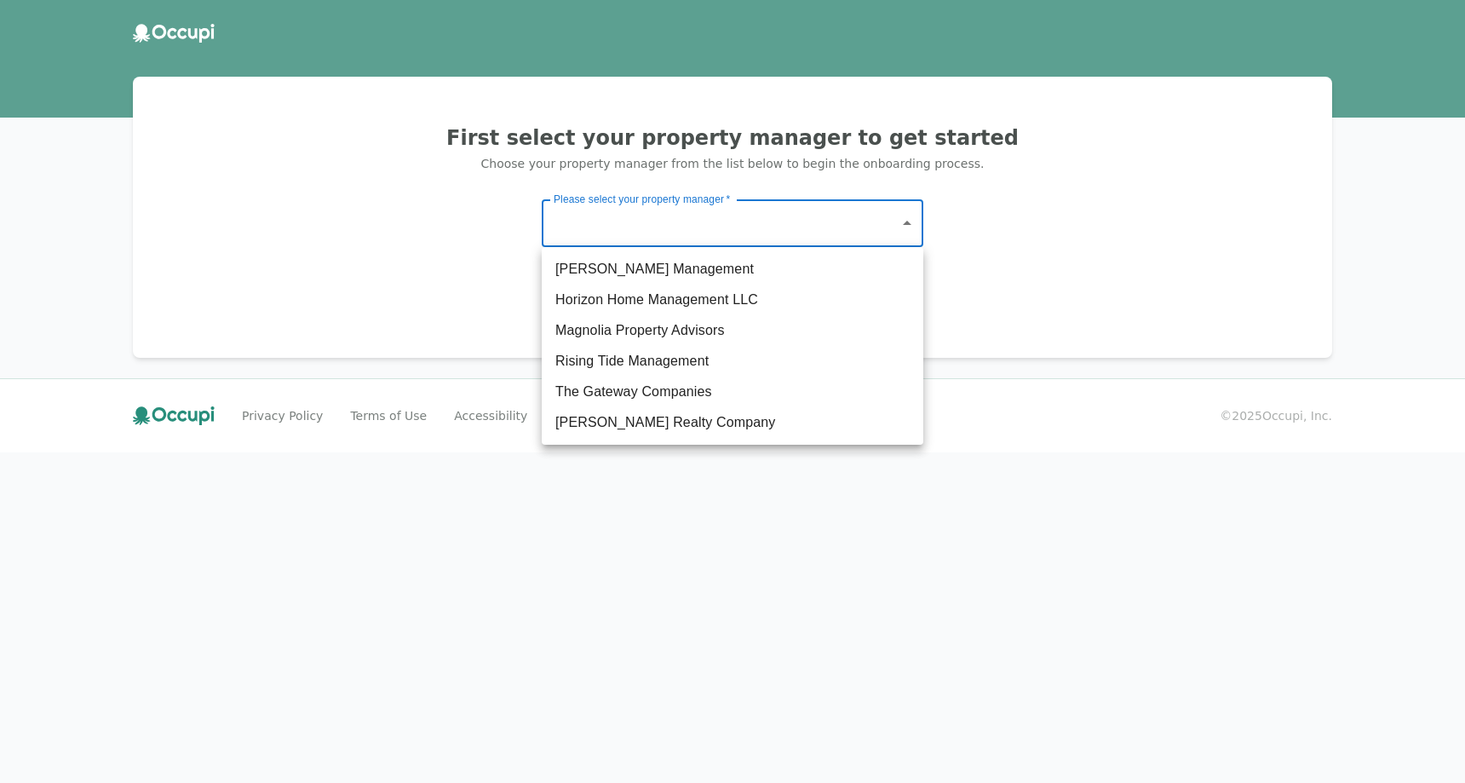
drag, startPoint x: 710, startPoint y: 178, endPoint x: 824, endPoint y: 67, distance: 159.0
click at [714, 175] on div at bounding box center [732, 391] width 1465 height 783
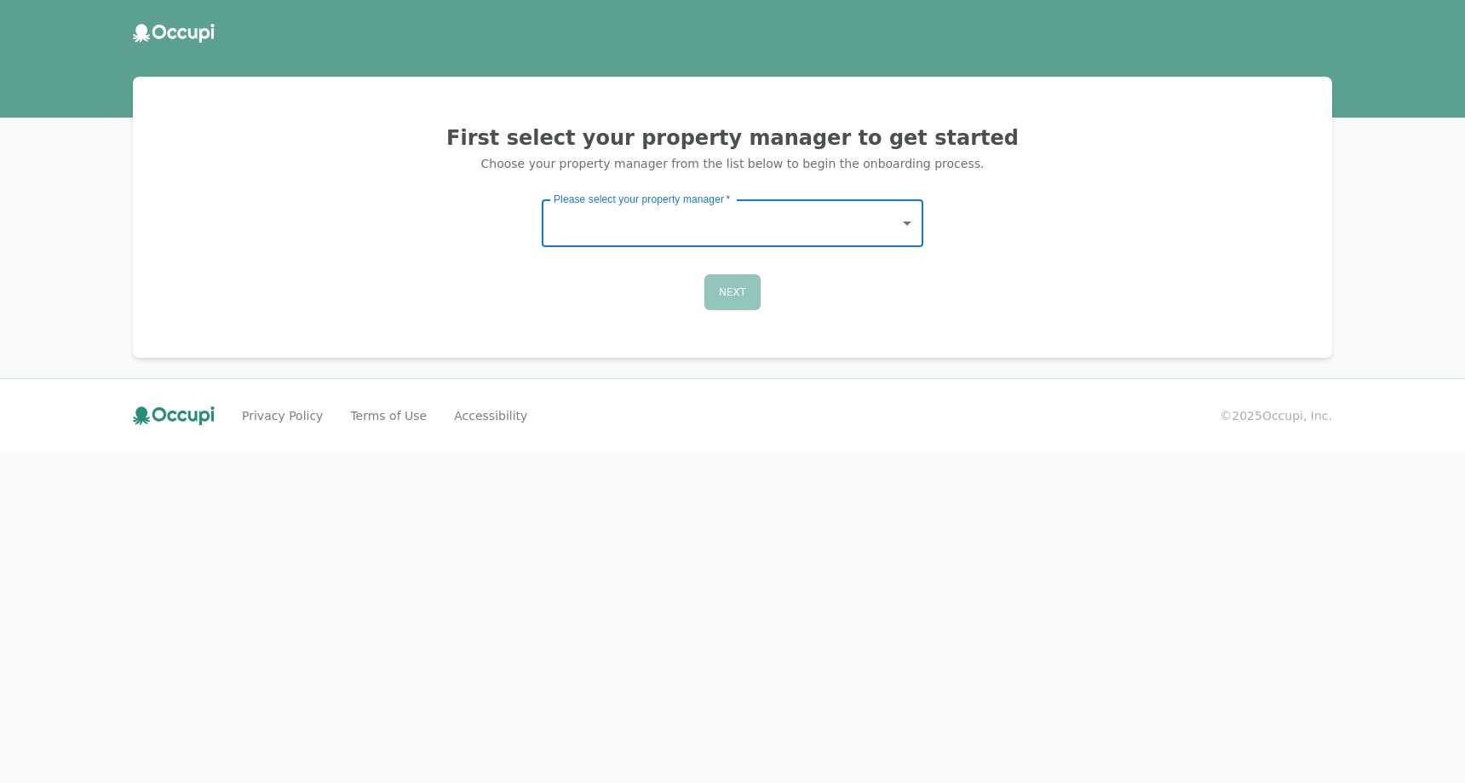
click at [612, 219] on body "First select your property manager to get started Choose your property manager …" at bounding box center [732, 391] width 1465 height 783
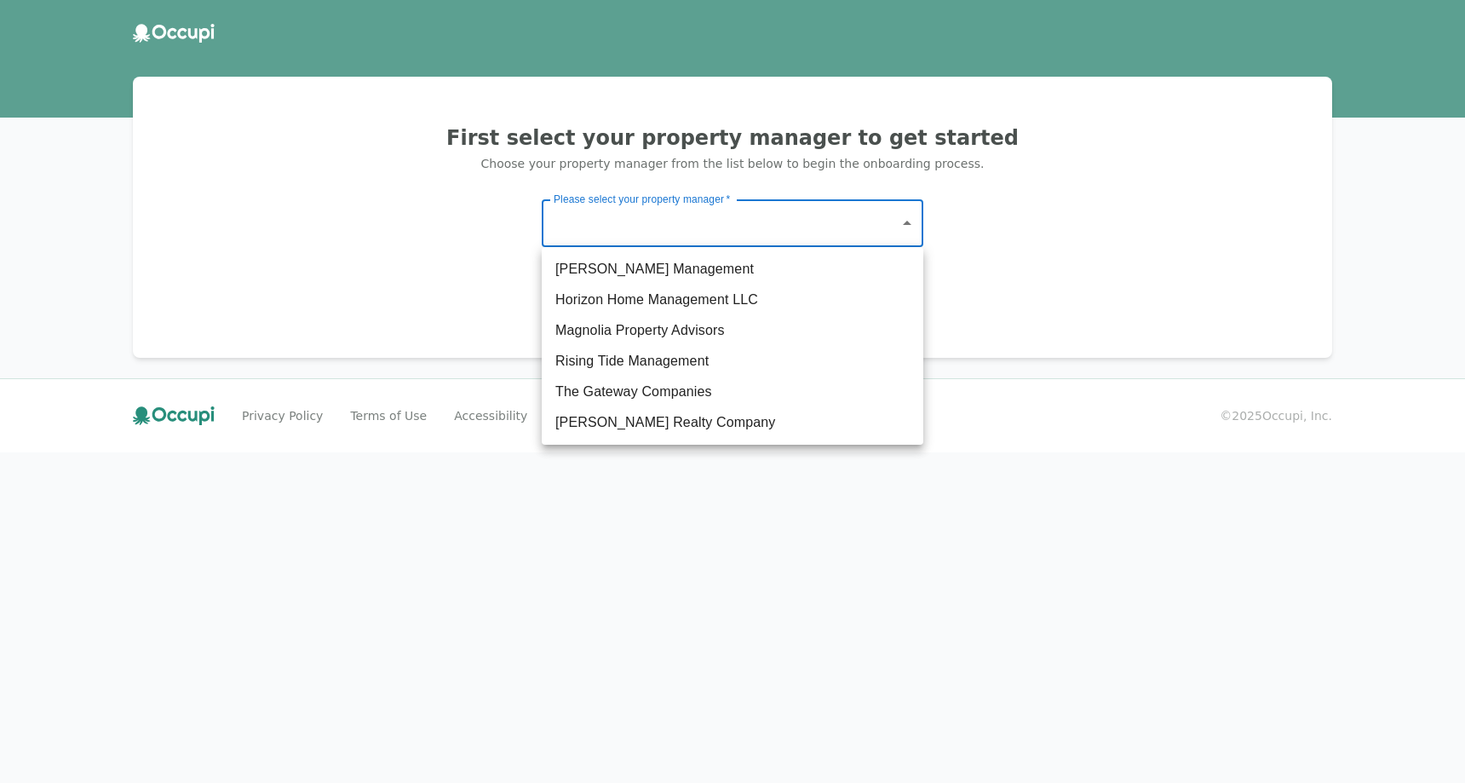
click at [641, 388] on li "The Gateway Companies" at bounding box center [733, 391] width 382 height 31
type input "**********"
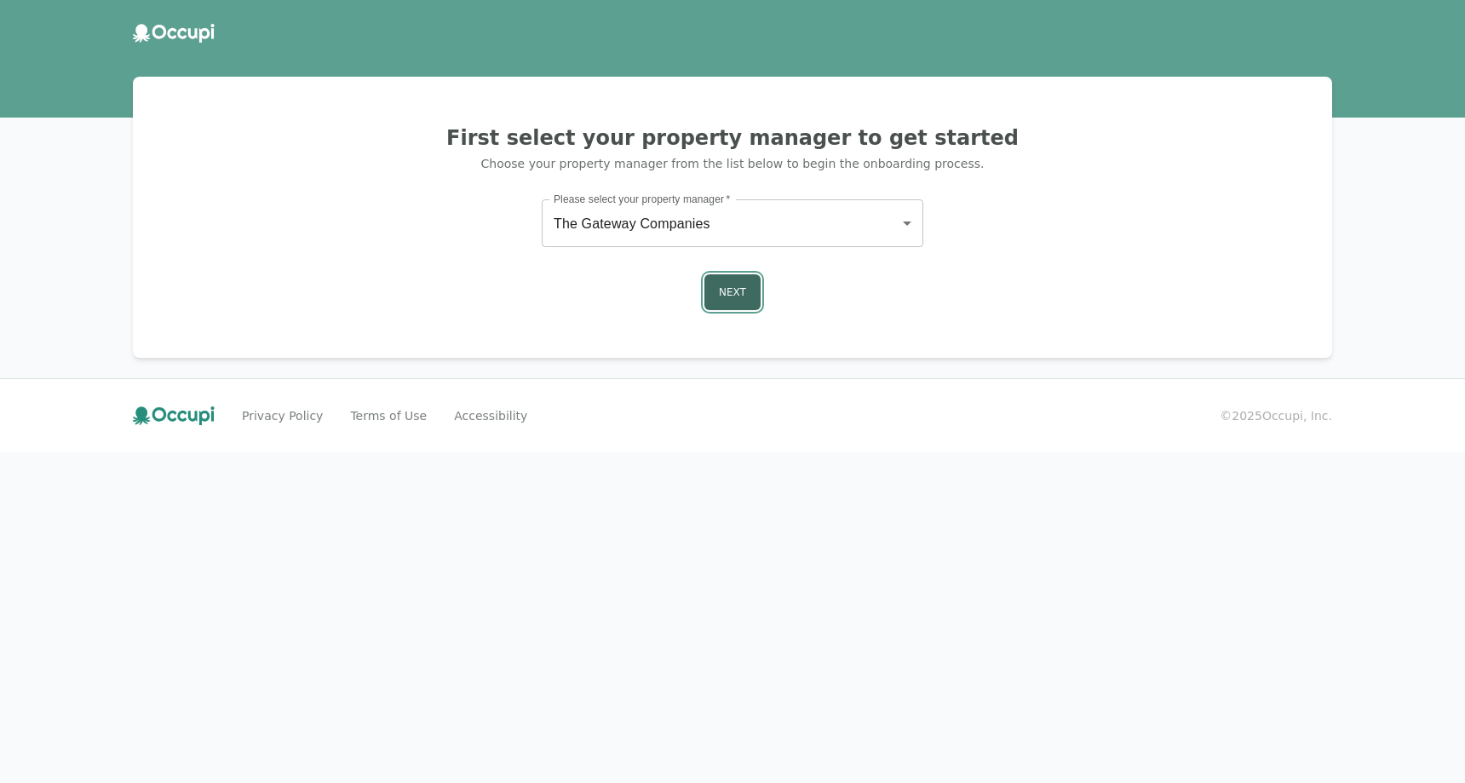
click at [734, 293] on button "Next" at bounding box center [732, 292] width 56 height 36
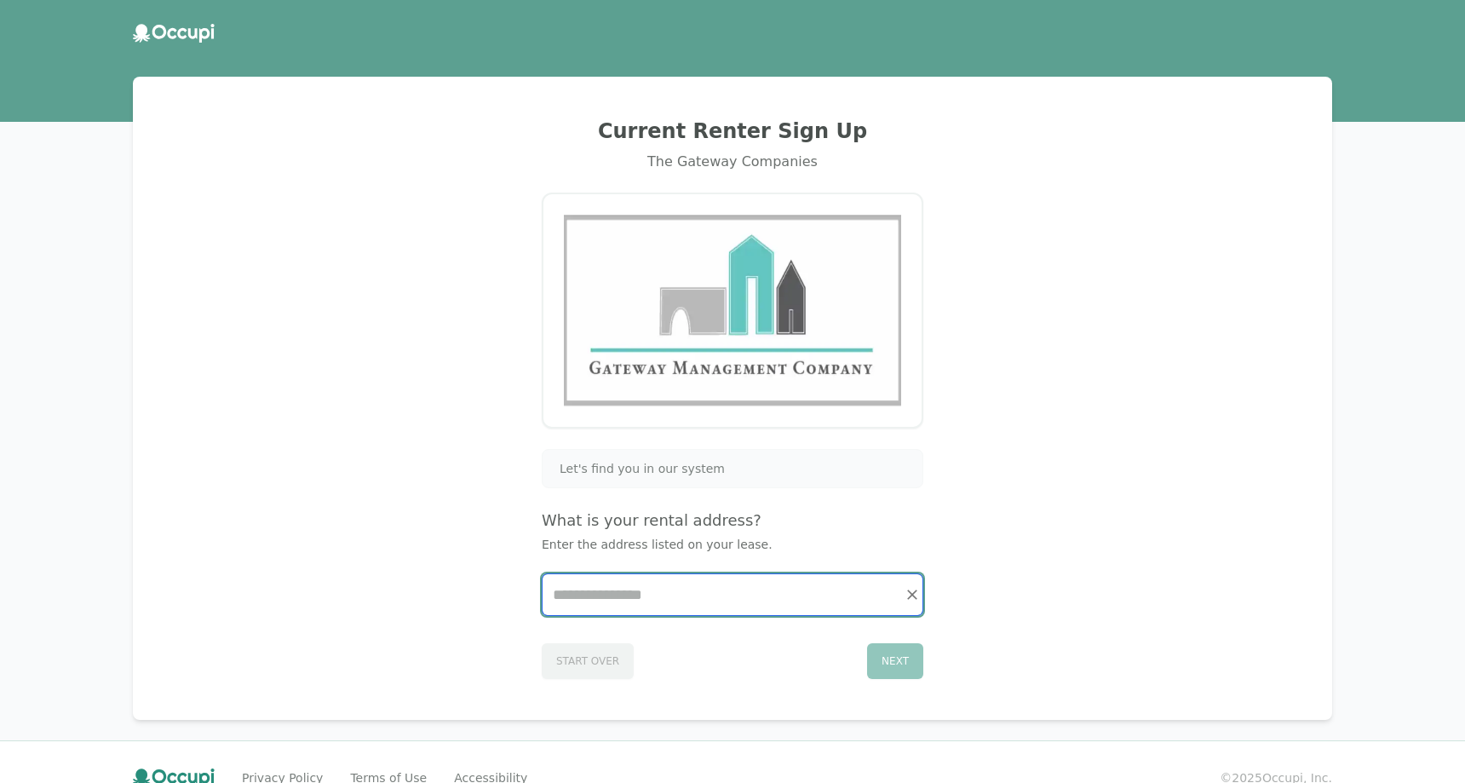
click at [679, 595] on input "Start typing..." at bounding box center [733, 594] width 380 height 41
type input "*"
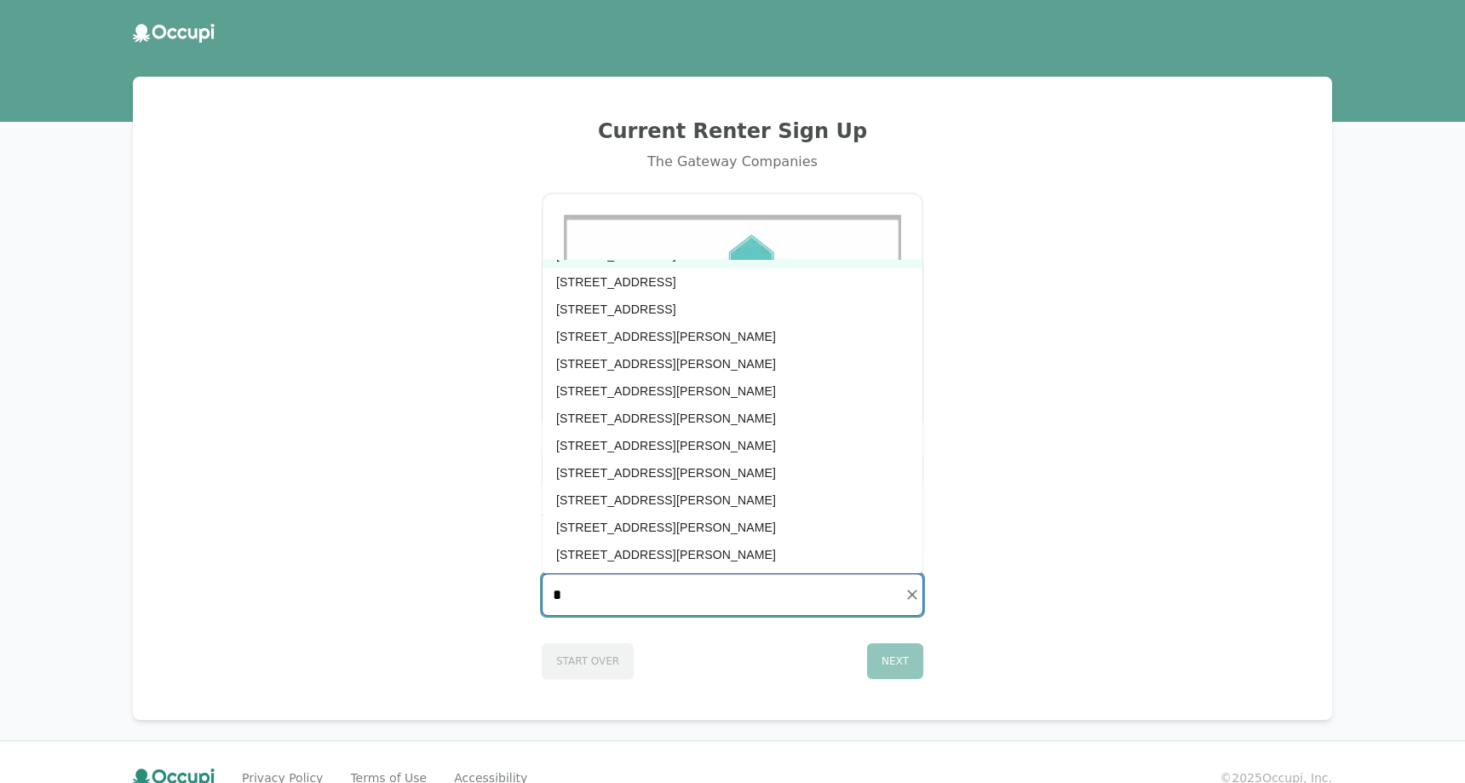
scroll to position [2346, 0]
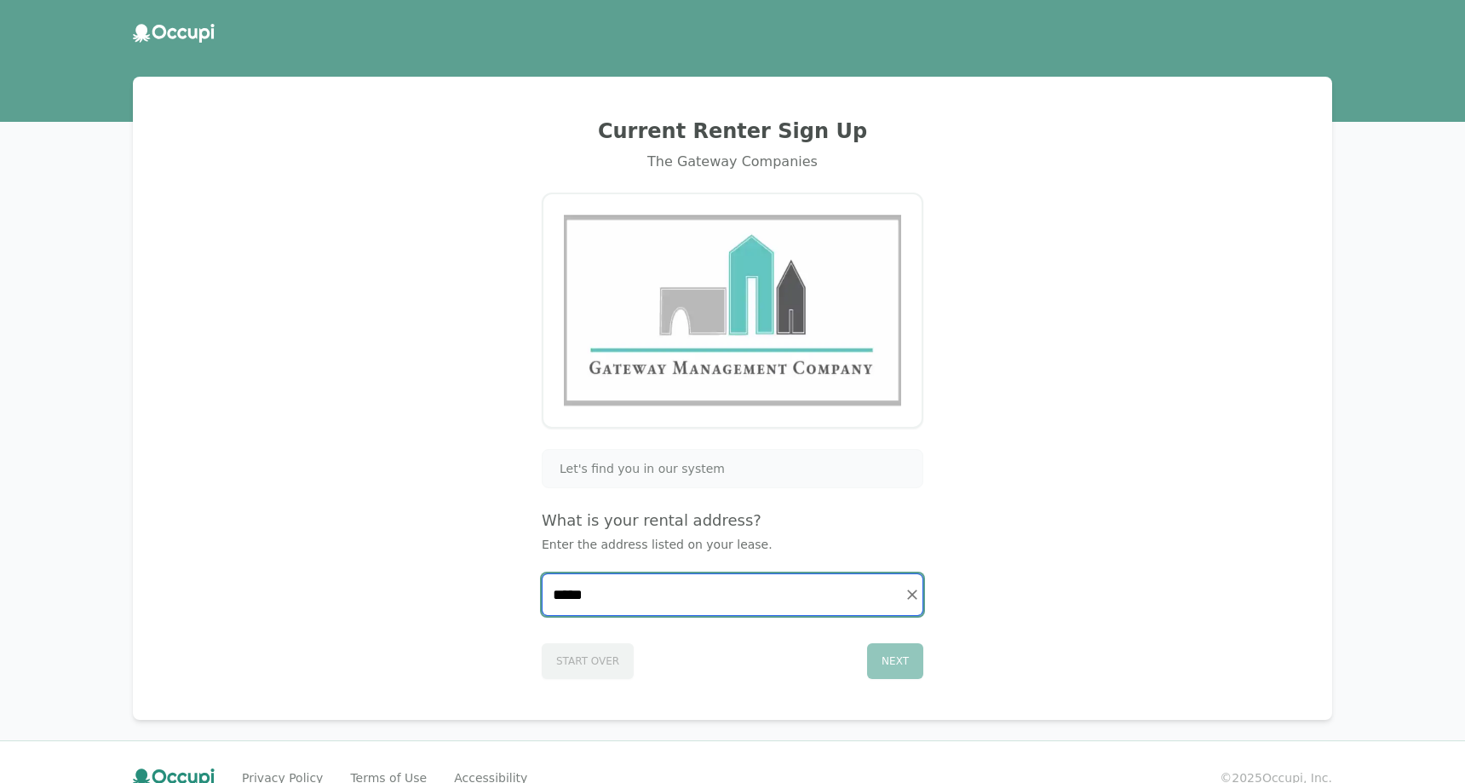
type input "****"
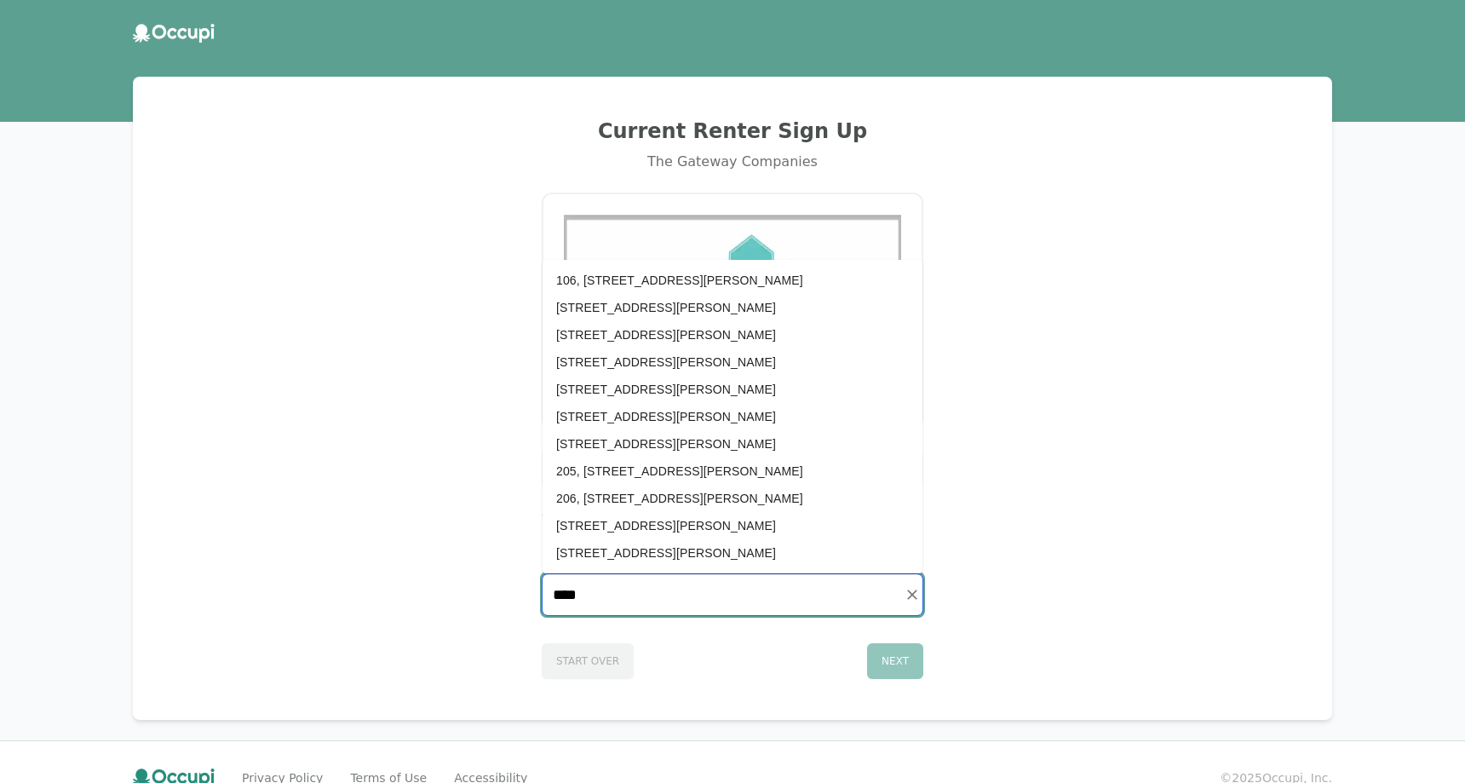
scroll to position [0, 0]
drag, startPoint x: 630, startPoint y: 600, endPoint x: 451, endPoint y: 589, distance: 180.1
click at [543, 589] on input "****" at bounding box center [733, 594] width 380 height 41
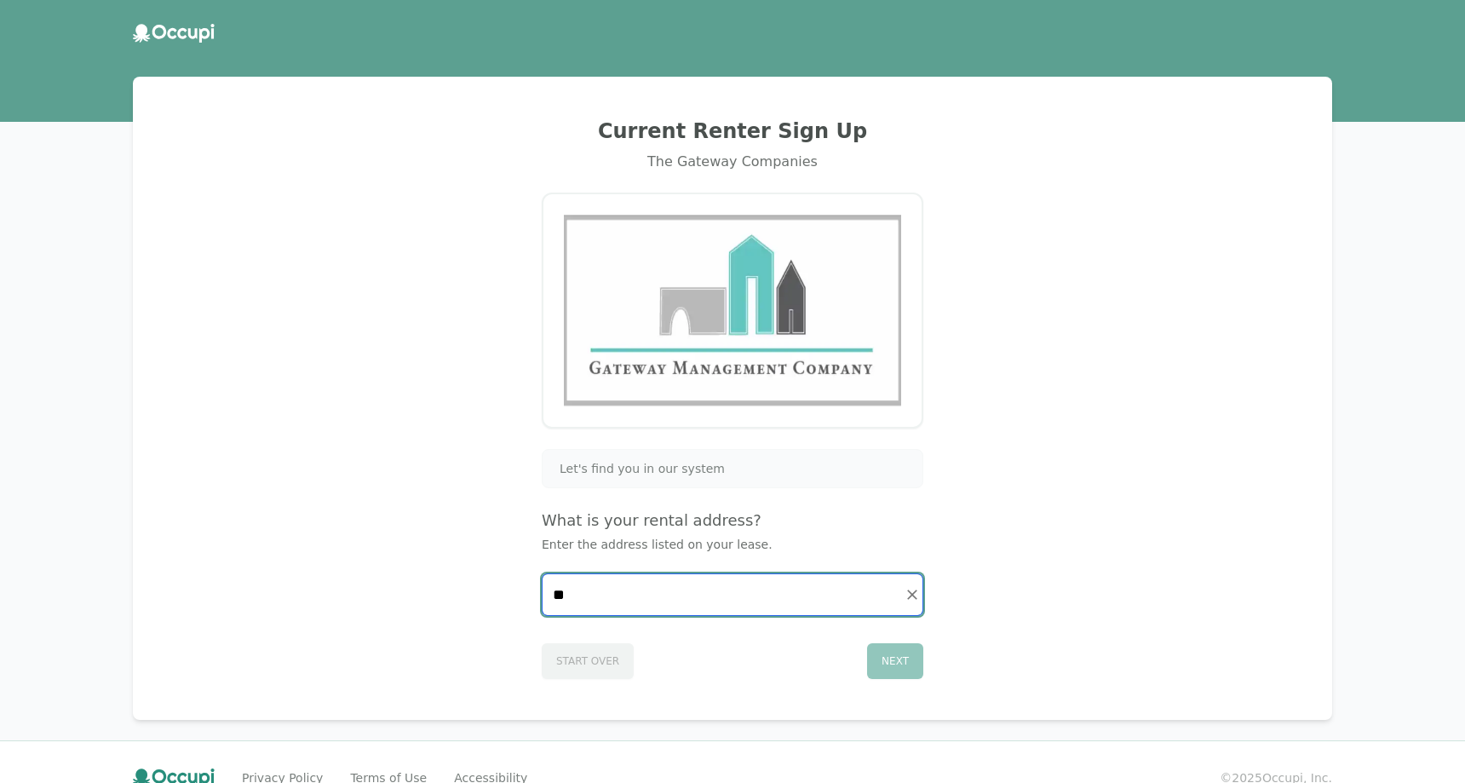
type input "*"
click at [643, 669] on li "335, 100 Woodrow Wilson Way #335, Rome, GA 30165" at bounding box center [733, 665] width 380 height 27
type input "**********"
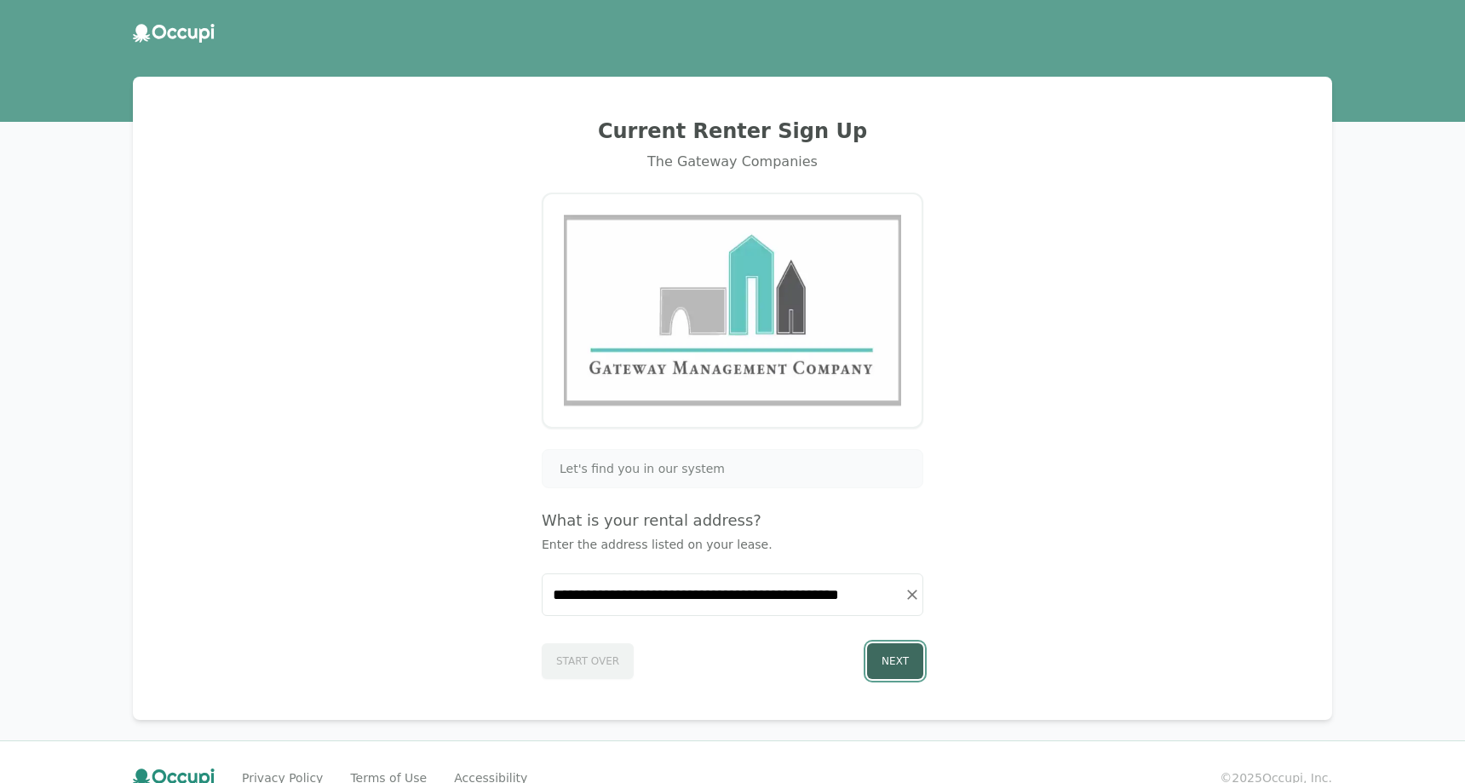
click at [872, 672] on button "Next" at bounding box center [895, 661] width 56 height 36
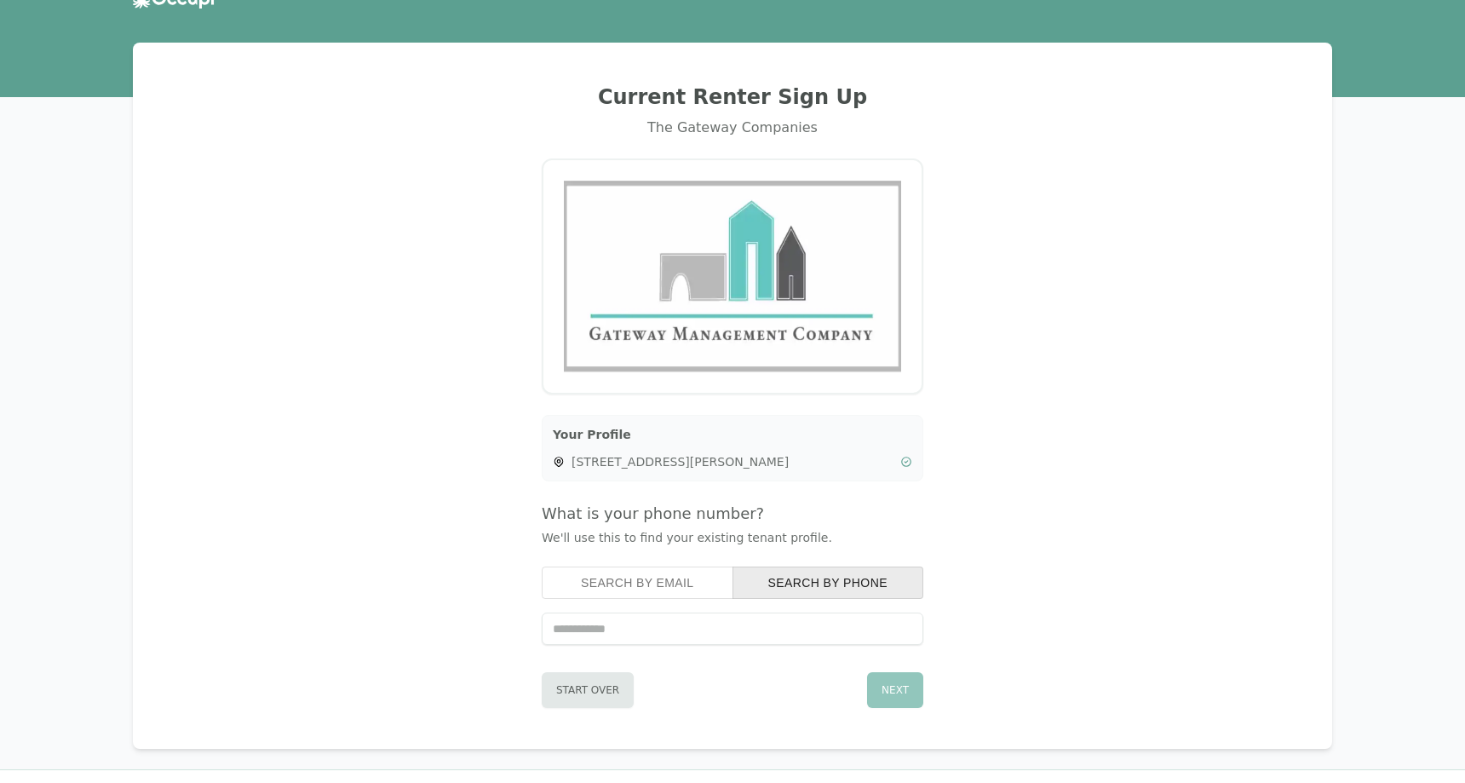
scroll to position [95, 0]
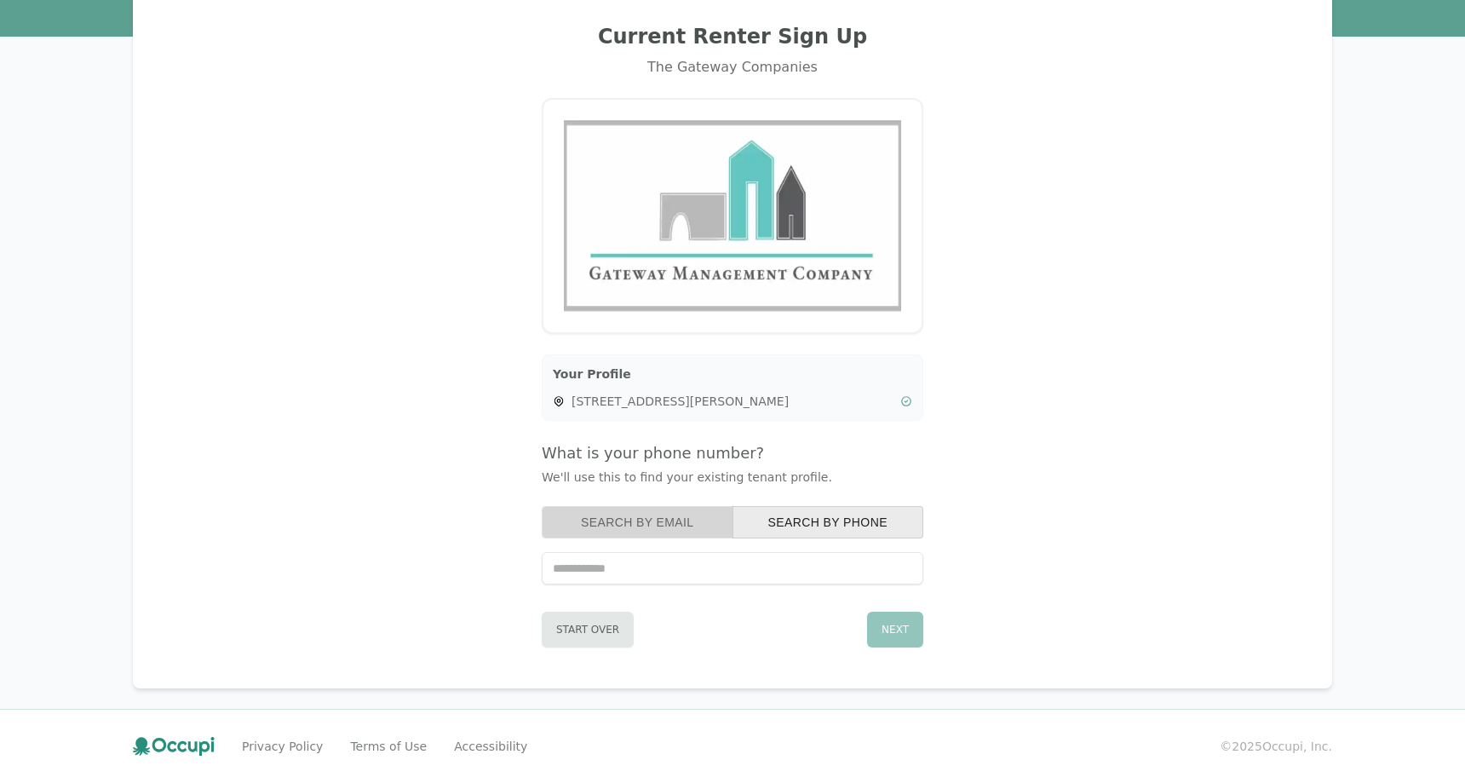
click at [692, 521] on button "Search by Email" at bounding box center [638, 522] width 192 height 32
click at [802, 525] on button "Search by Phone" at bounding box center [829, 522] width 192 height 32
click at [565, 400] on div "335, 100 Woodrow Wilson Way #335, Rome, GA 30165" at bounding box center [732, 401] width 359 height 17
click at [560, 400] on icon at bounding box center [559, 401] width 12 height 12
click at [910, 400] on icon at bounding box center [906, 401] width 12 height 12
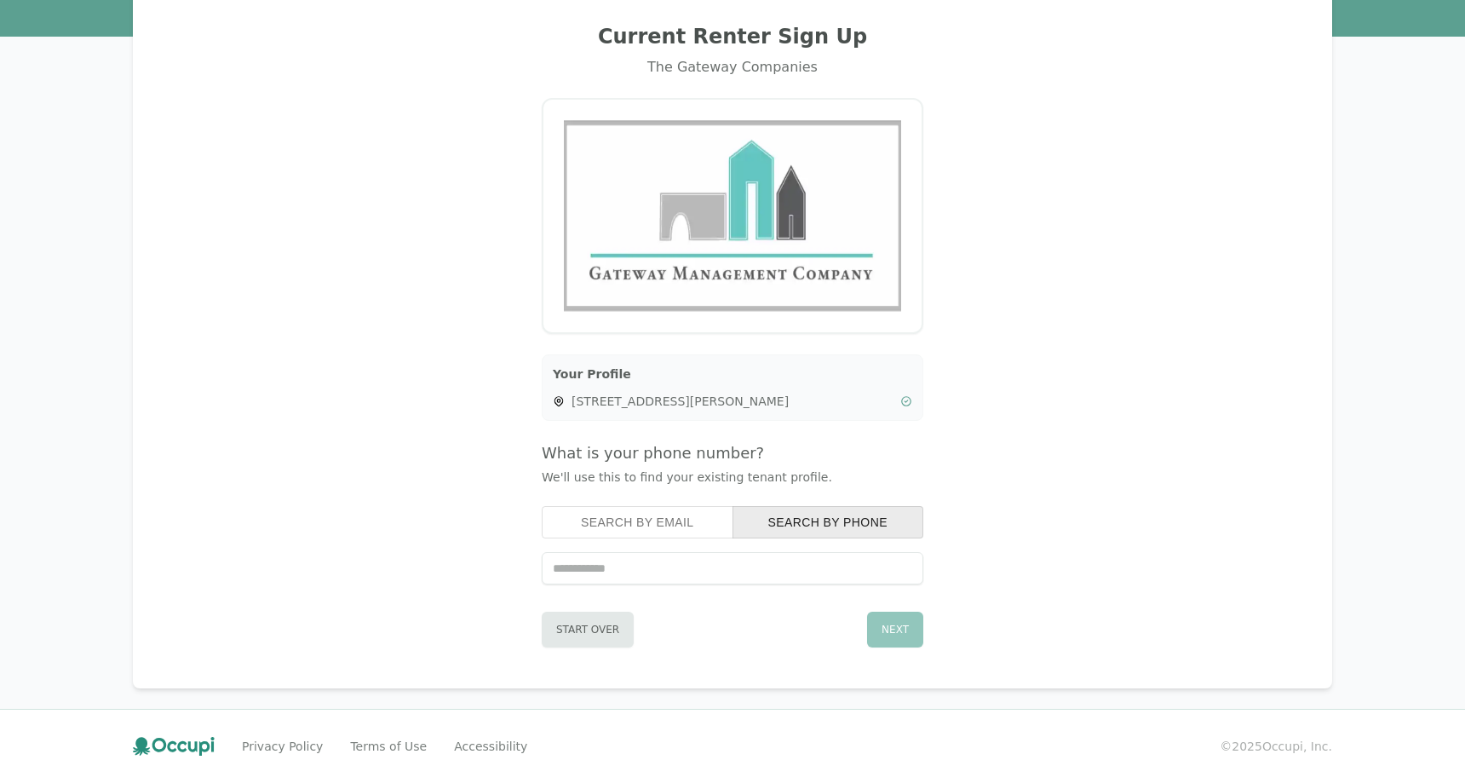
drag, startPoint x: 767, startPoint y: 389, endPoint x: 757, endPoint y: 397, distance: 12.1
click at [763, 392] on div "Your Profile 335, 100 Woodrow Wilson Way #335, Rome, GA 30165" at bounding box center [733, 387] width 382 height 66
click at [580, 643] on button "Start Over" at bounding box center [588, 630] width 92 height 36
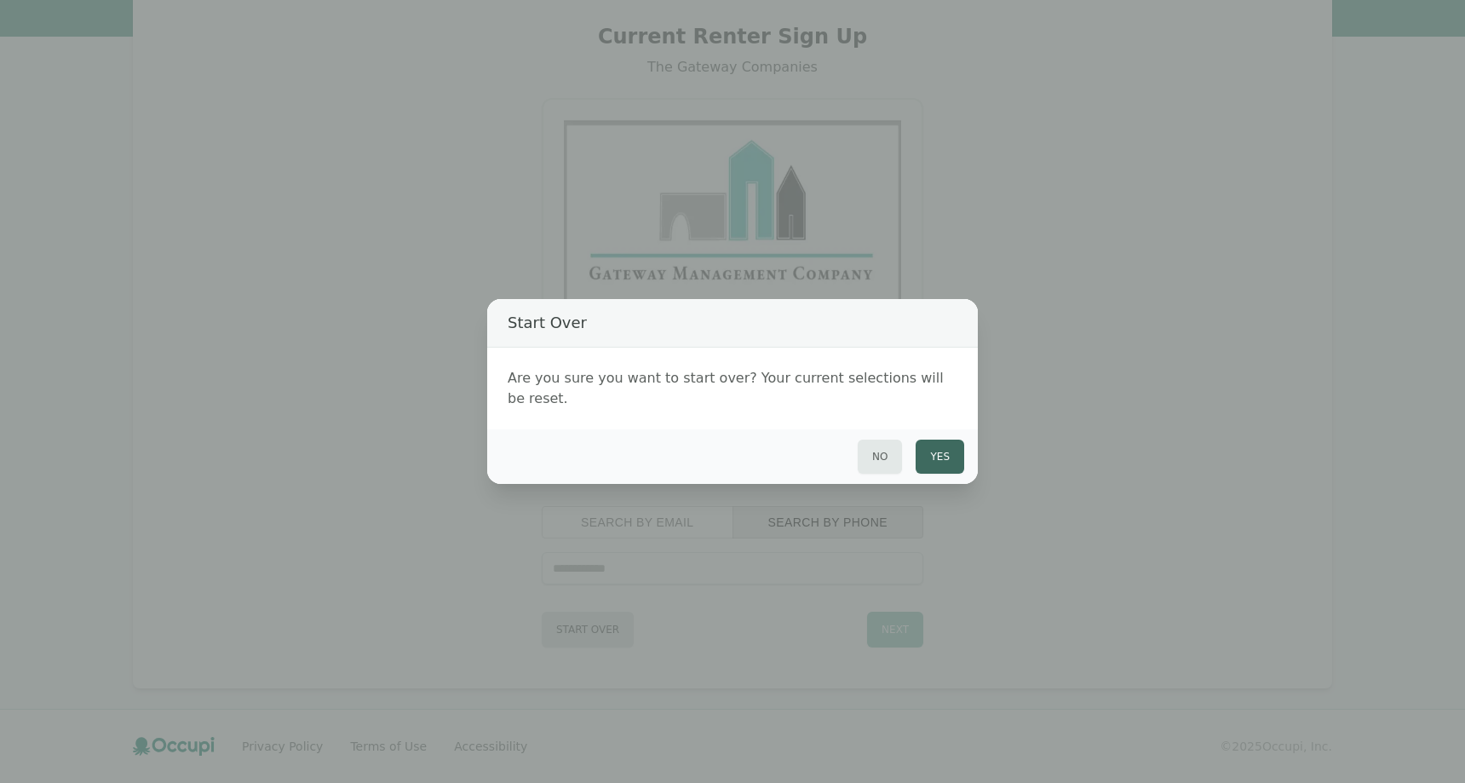
click at [940, 452] on button "Yes" at bounding box center [940, 457] width 49 height 34
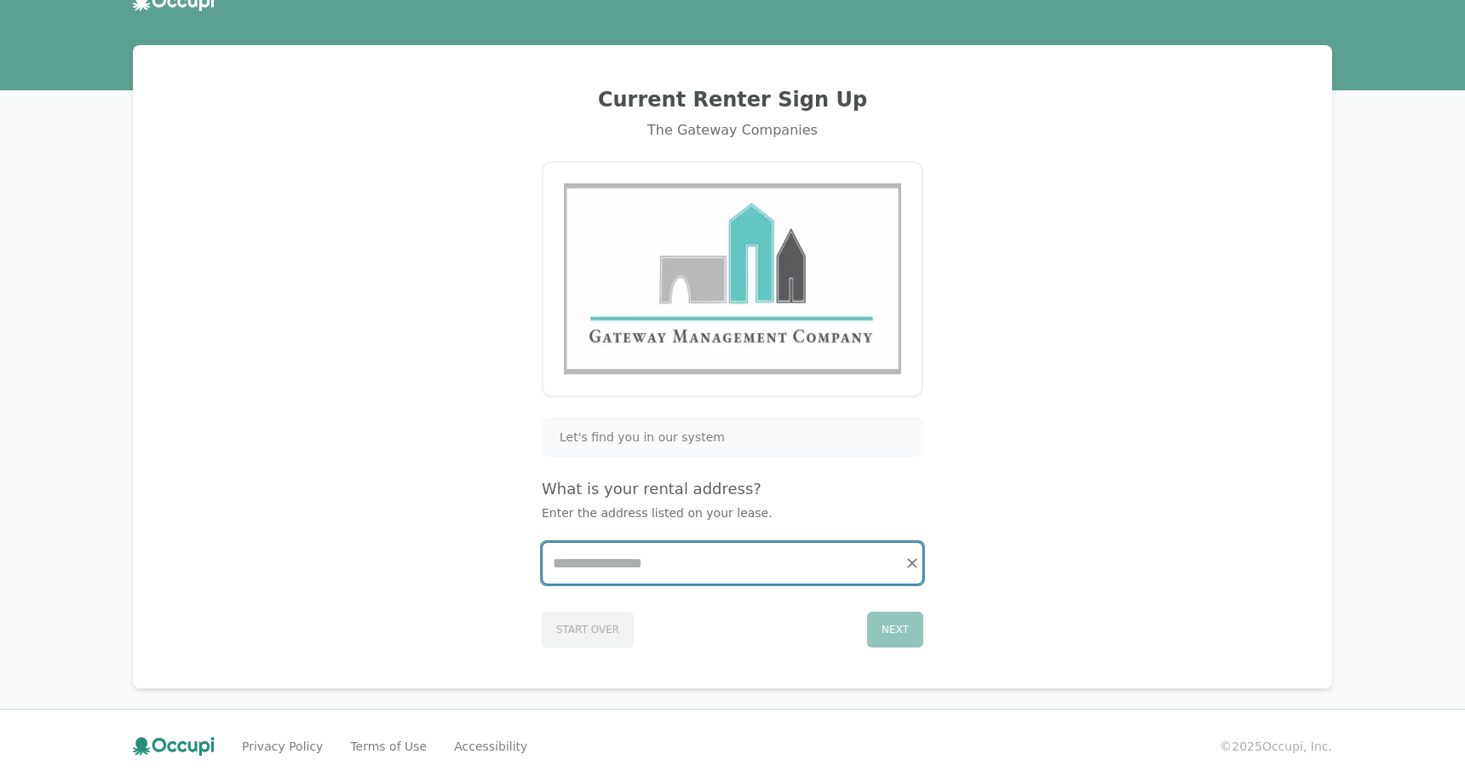
click at [618, 566] on input "Start typing..." at bounding box center [733, 563] width 380 height 41
type input "*"
type input "**********"
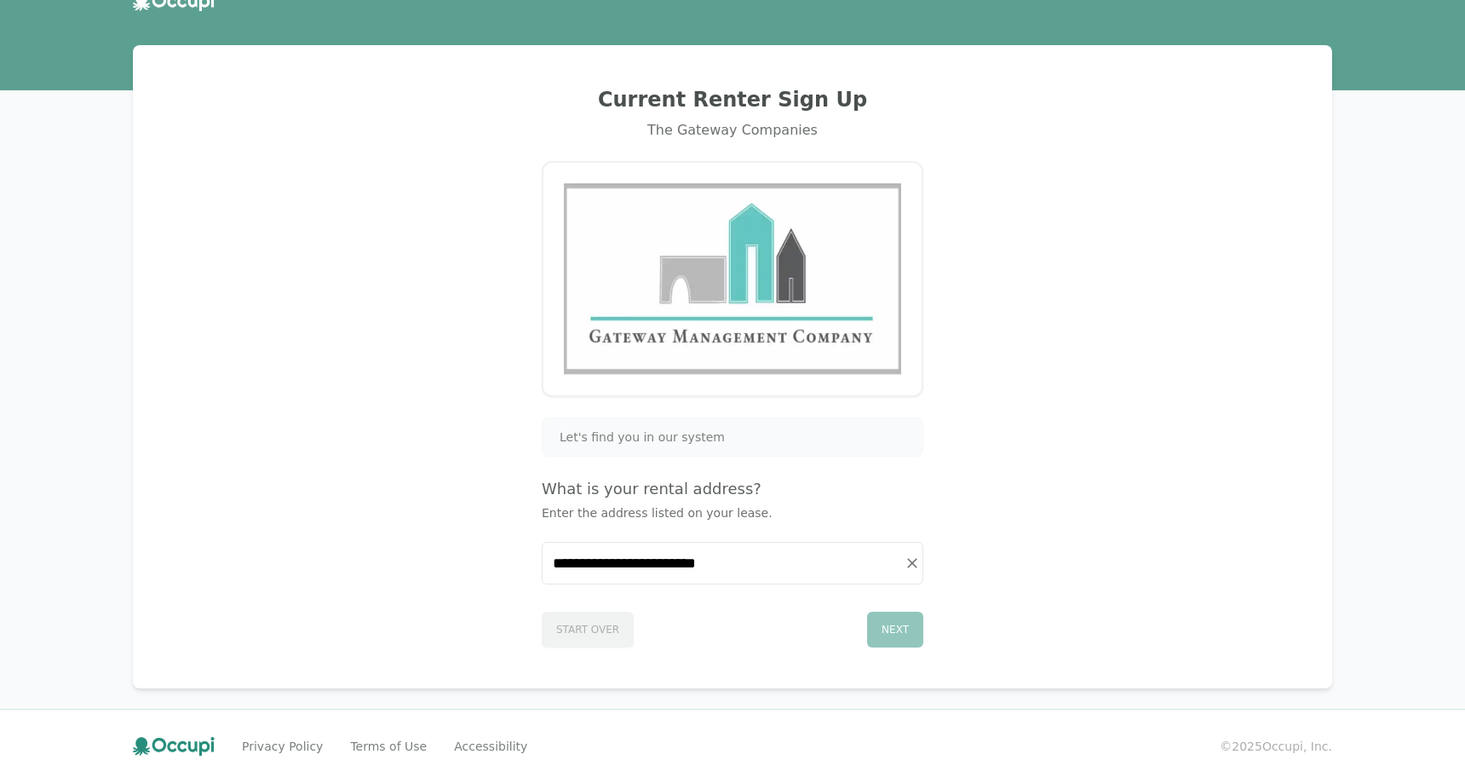
click at [882, 631] on div "Next" at bounding box center [895, 630] width 56 height 36
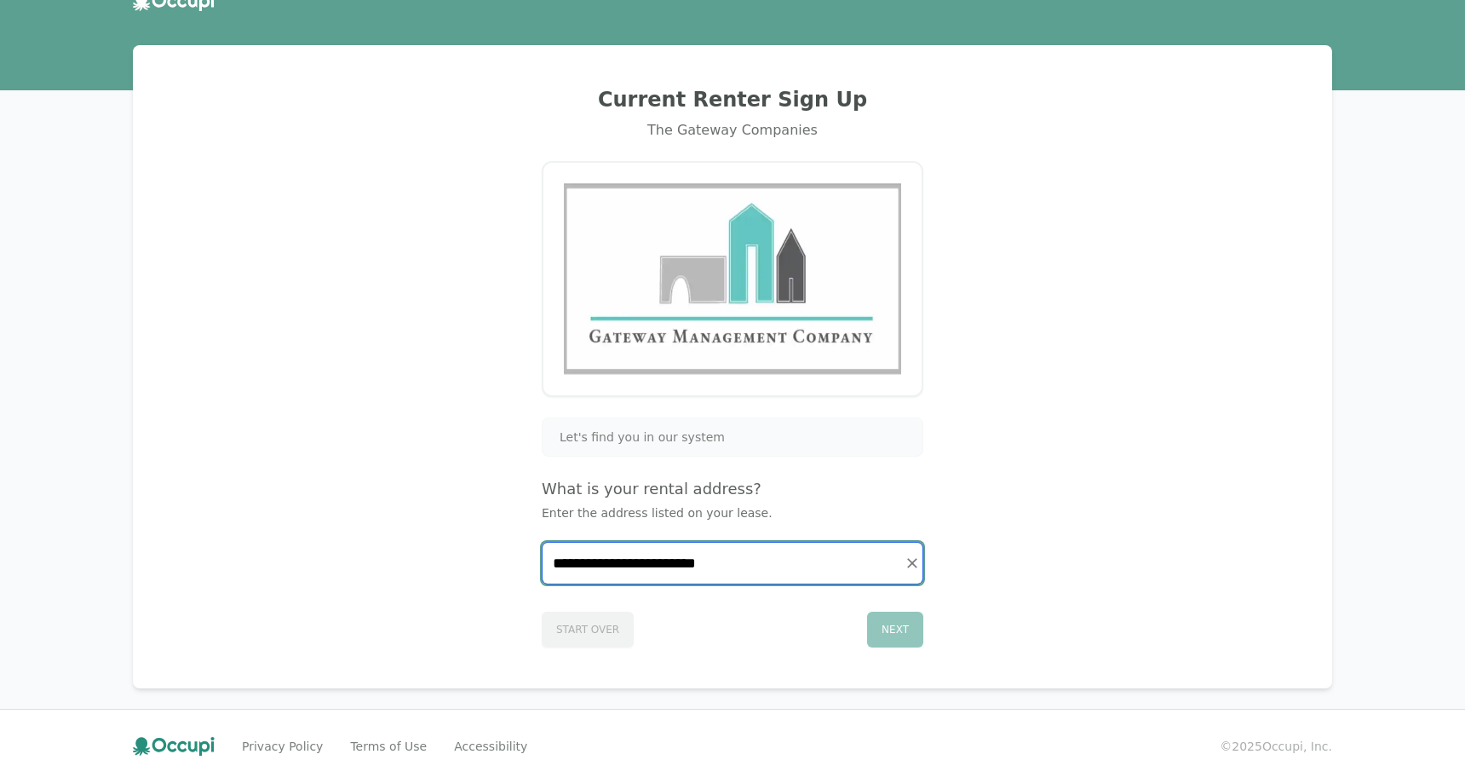
drag, startPoint x: 756, startPoint y: 571, endPoint x: 520, endPoint y: 565, distance: 236.0
click at [543, 565] on input "**********" at bounding box center [733, 563] width 380 height 41
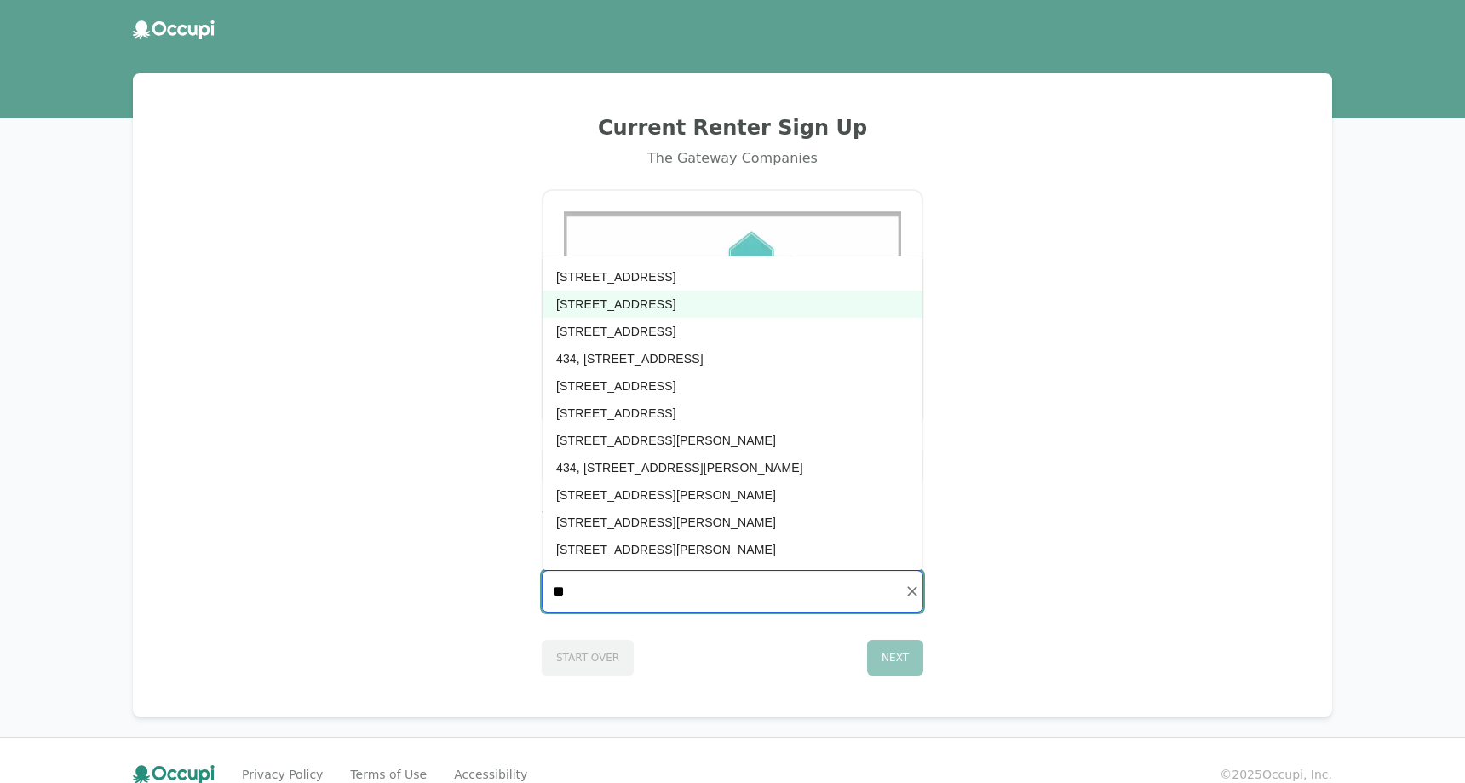
scroll to position [0, 0]
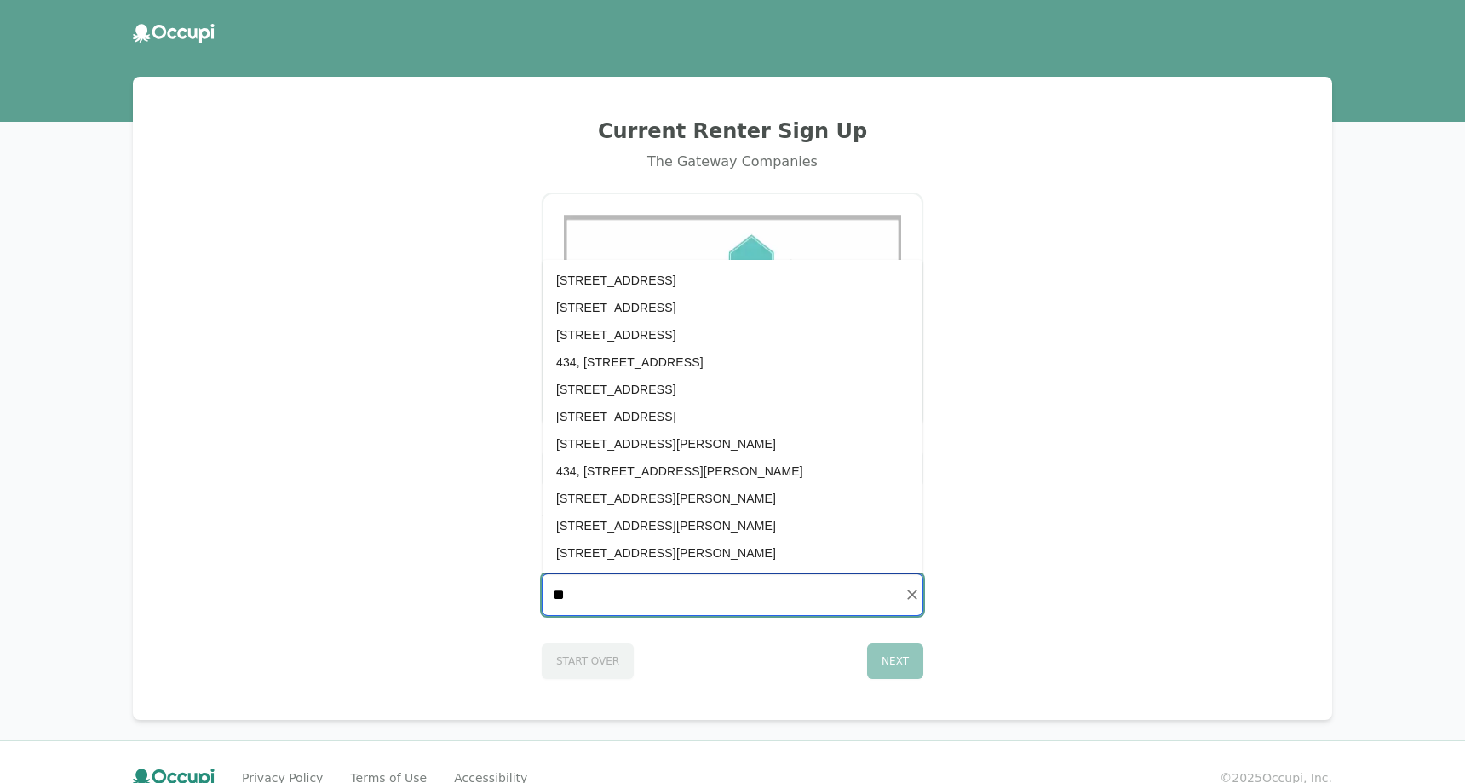
click at [706, 275] on li "134, 100 Tranquility Drive Unit 134, Rossville, GA 30741" at bounding box center [733, 280] width 380 height 27
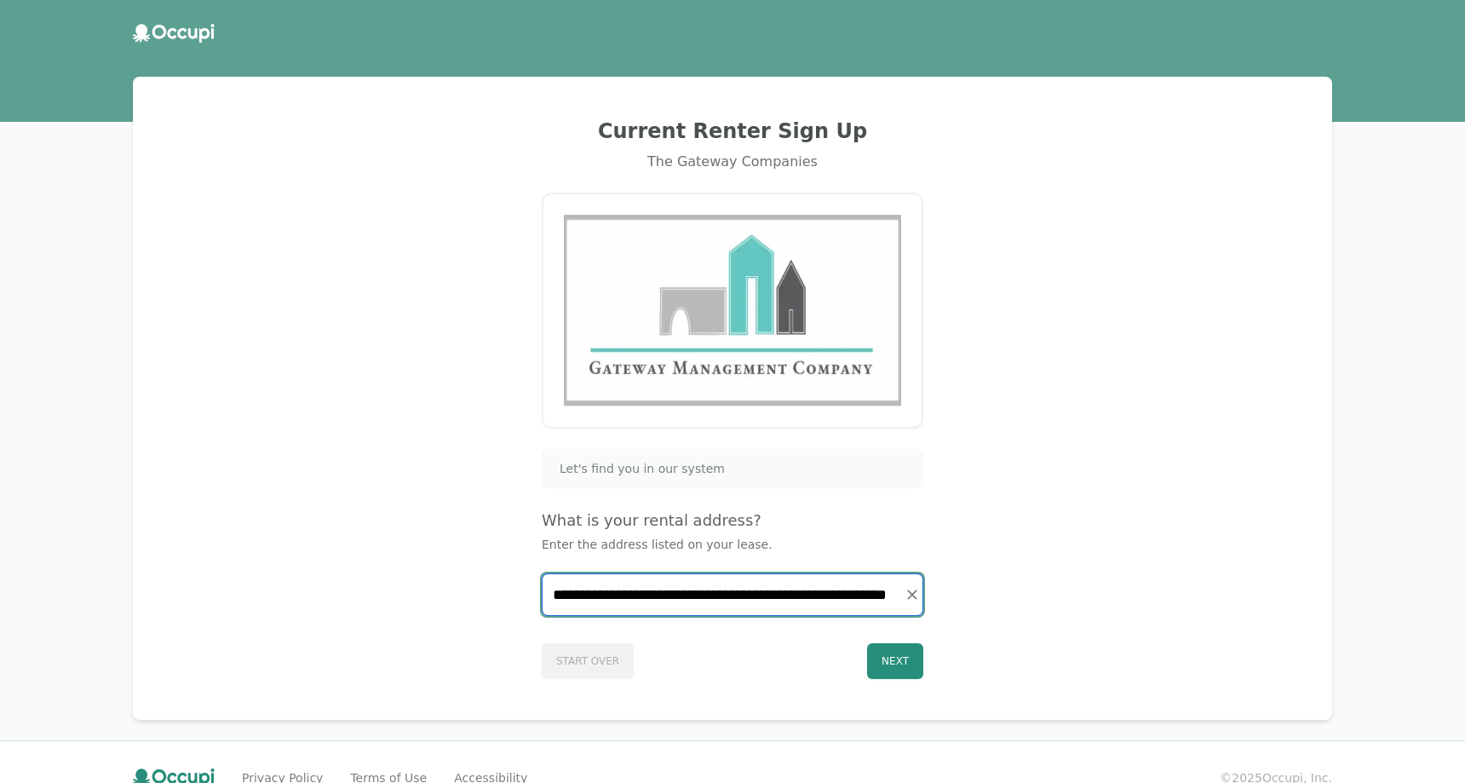
type input "**********"
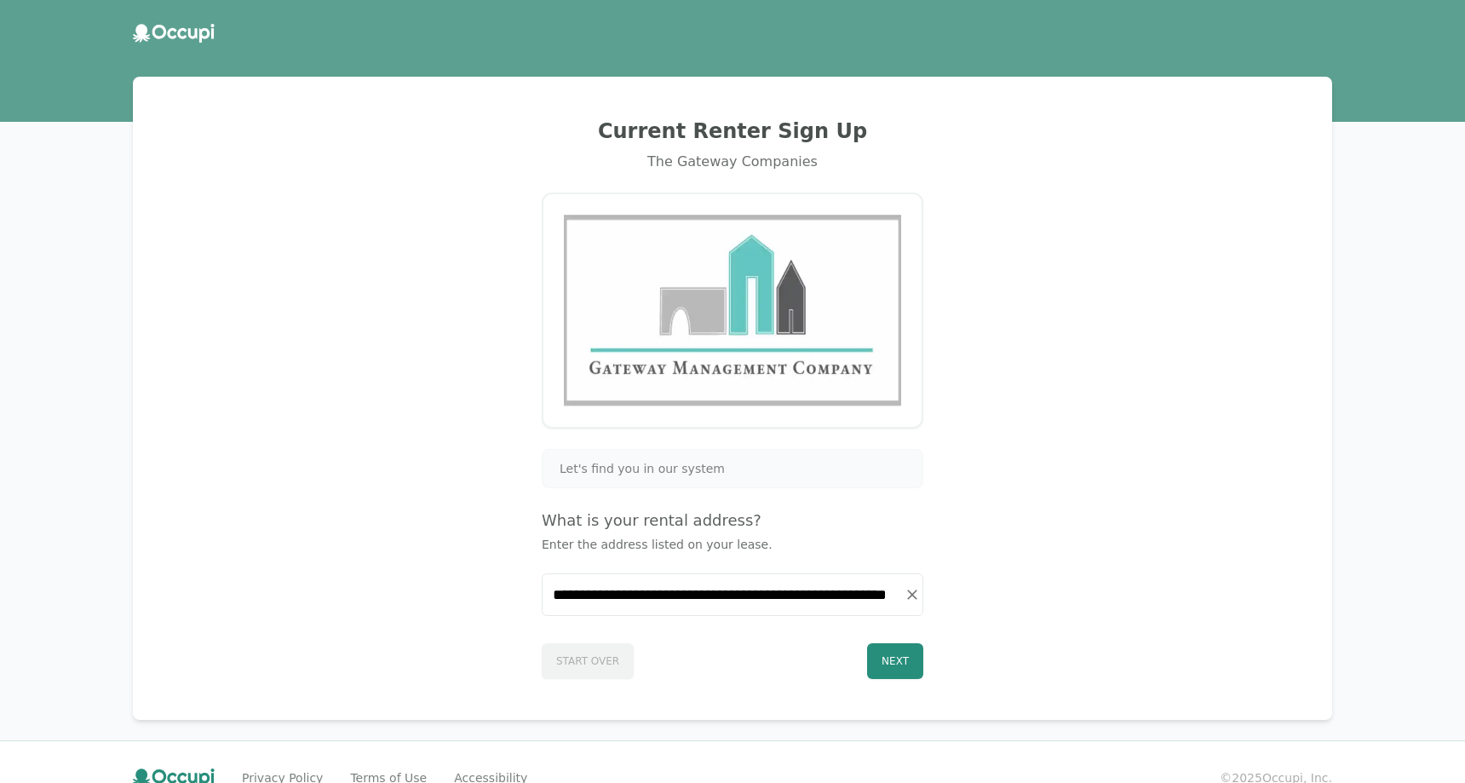
click at [869, 649] on div "Start Over Next" at bounding box center [733, 657] width 382 height 43
click at [874, 658] on button "Next" at bounding box center [895, 661] width 56 height 36
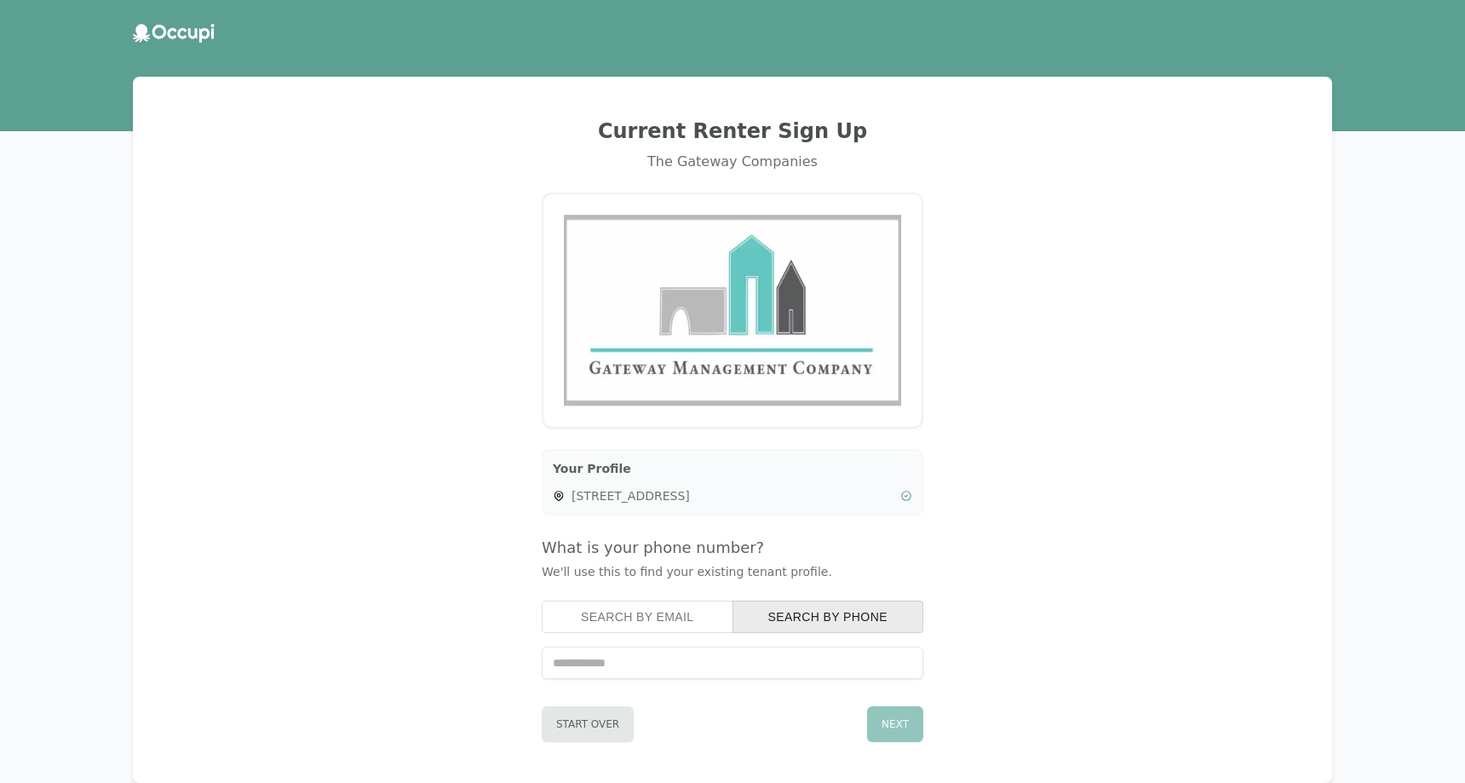
click at [674, 671] on input "tel" at bounding box center [733, 662] width 382 height 32
drag, startPoint x: 674, startPoint y: 671, endPoint x: 669, endPoint y: 623, distance: 48.8
click at [652, 629] on button "Search by Email" at bounding box center [638, 616] width 192 height 32
click at [639, 652] on input "text" at bounding box center [733, 662] width 382 height 32
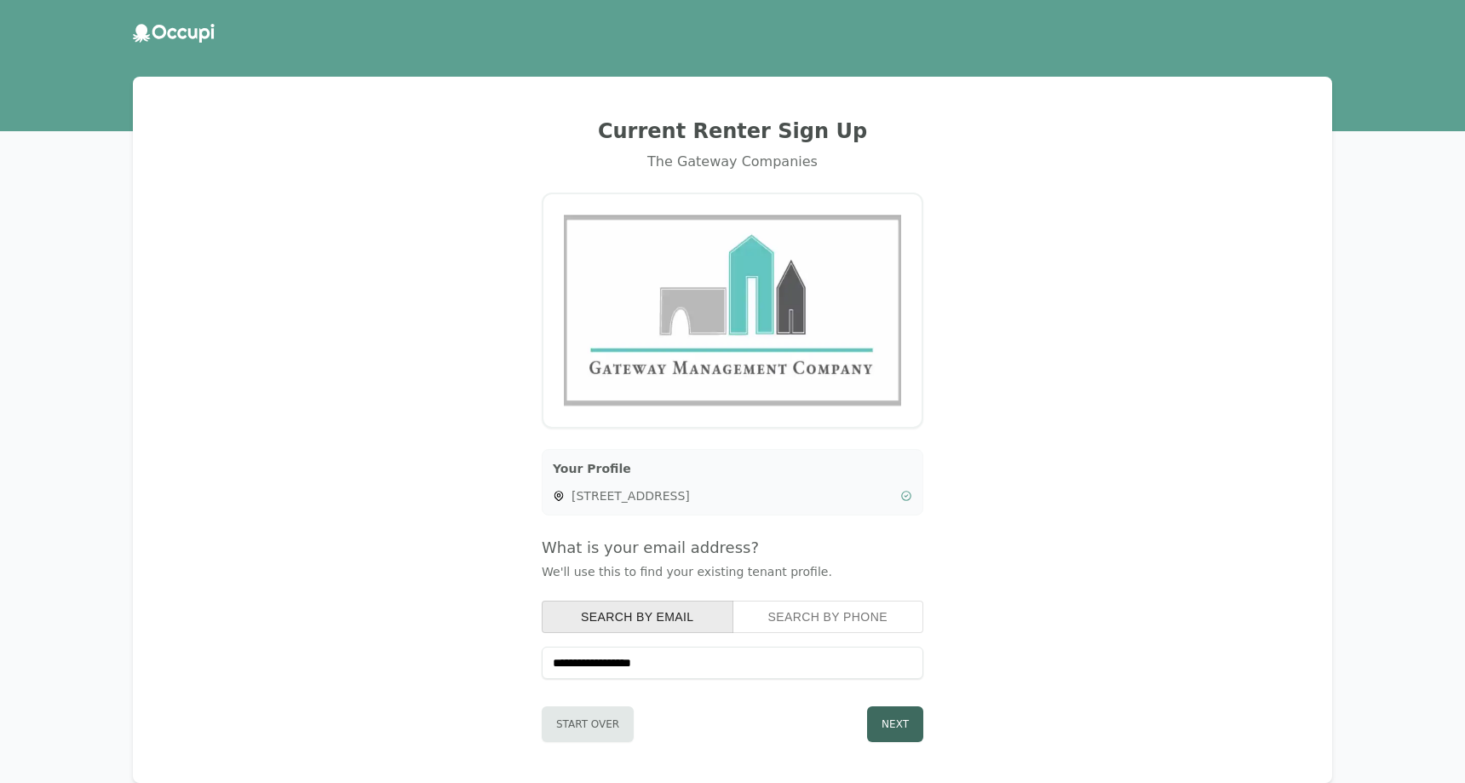
type input "**********"
click at [914, 729] on button "Next" at bounding box center [895, 724] width 56 height 36
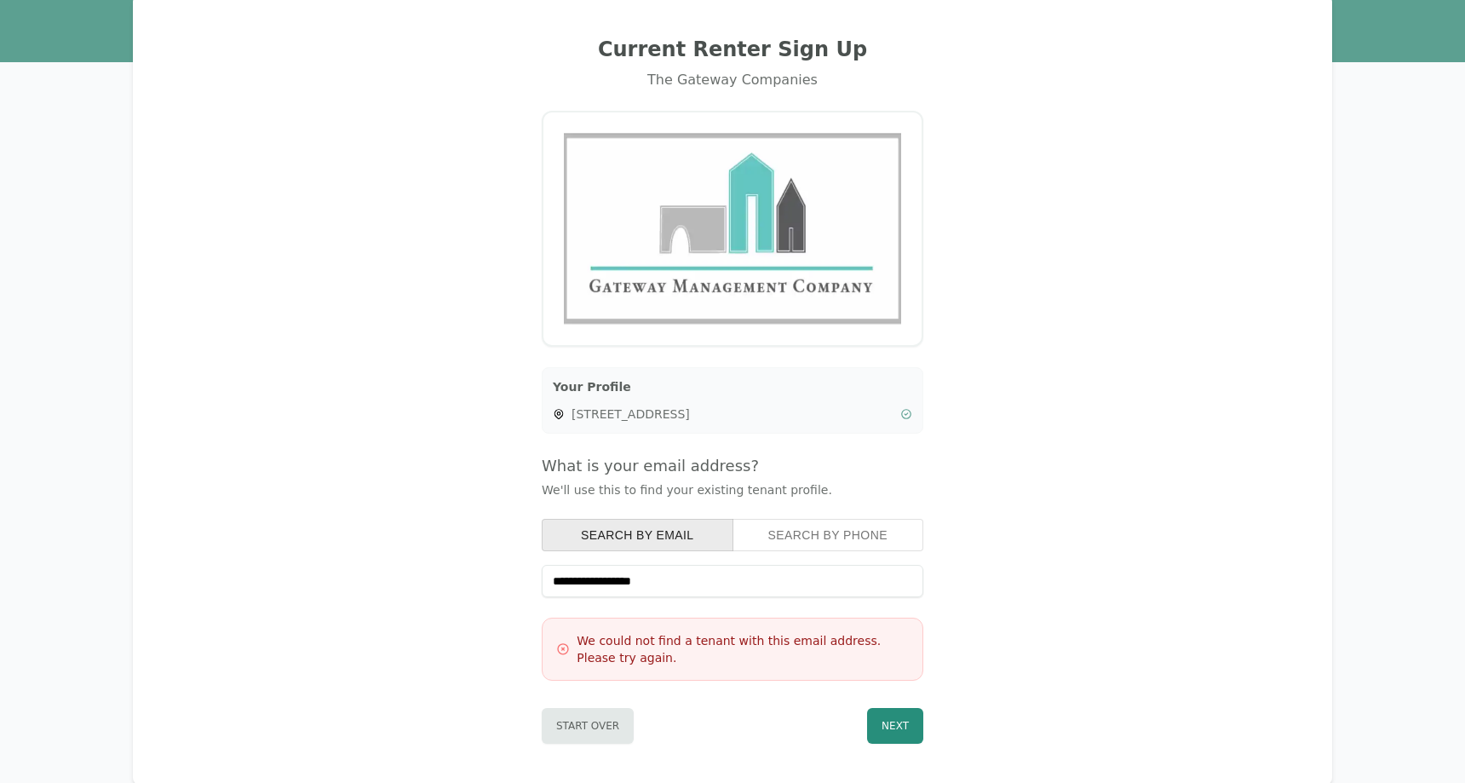
scroll to position [174, 0]
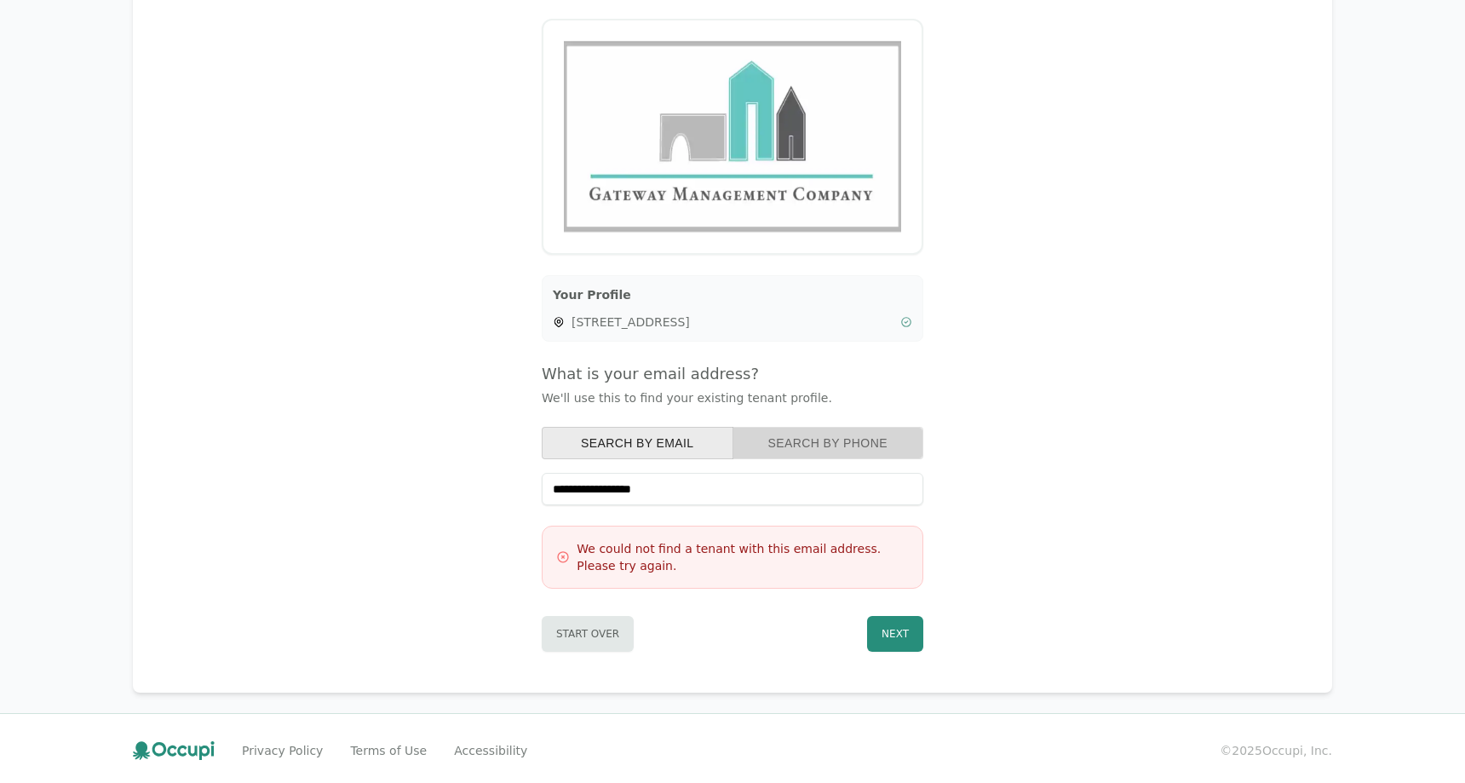
click at [781, 447] on button "Search by Phone" at bounding box center [829, 443] width 192 height 32
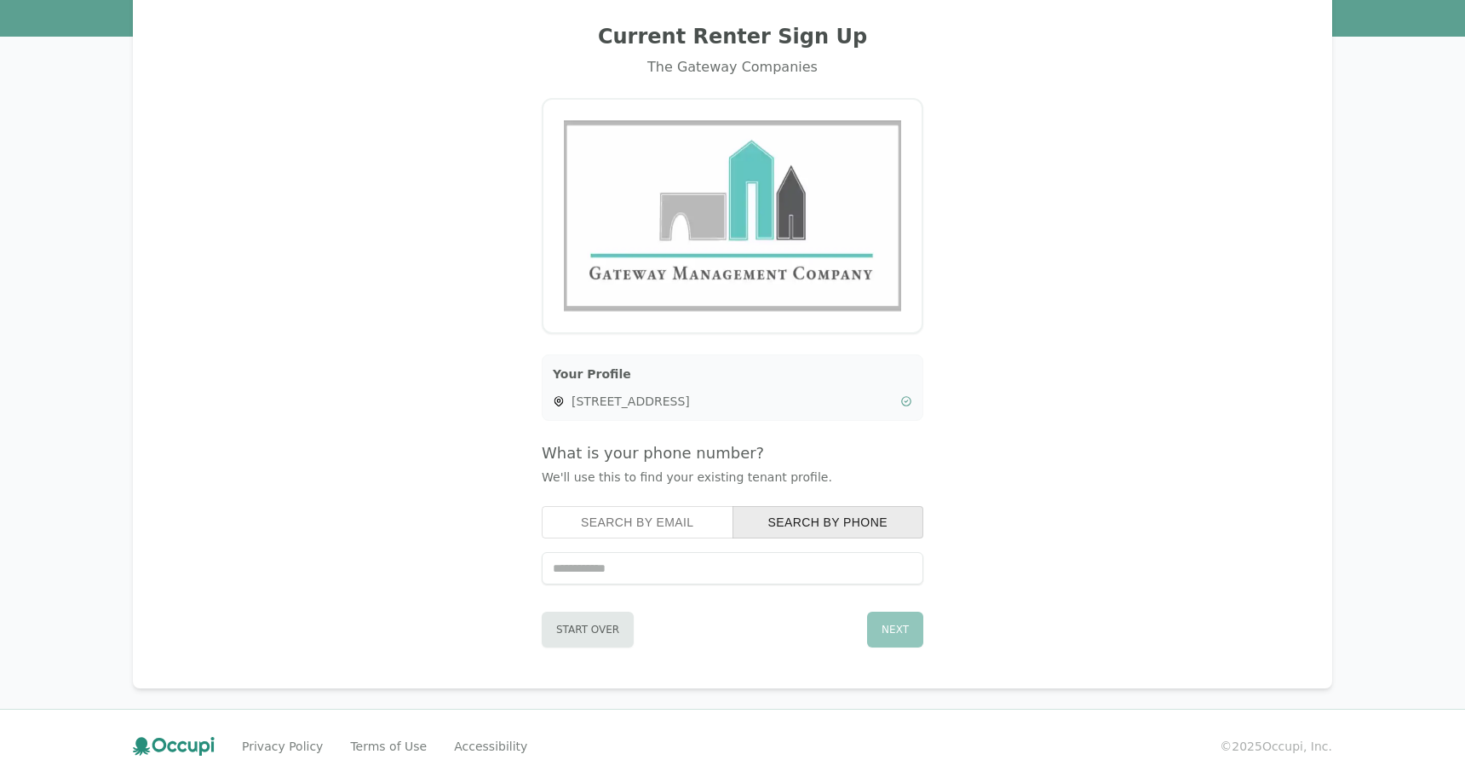
click at [682, 551] on div "Search by Email Search by Phone" at bounding box center [733, 545] width 382 height 78
click at [675, 562] on input "tel" at bounding box center [733, 568] width 382 height 32
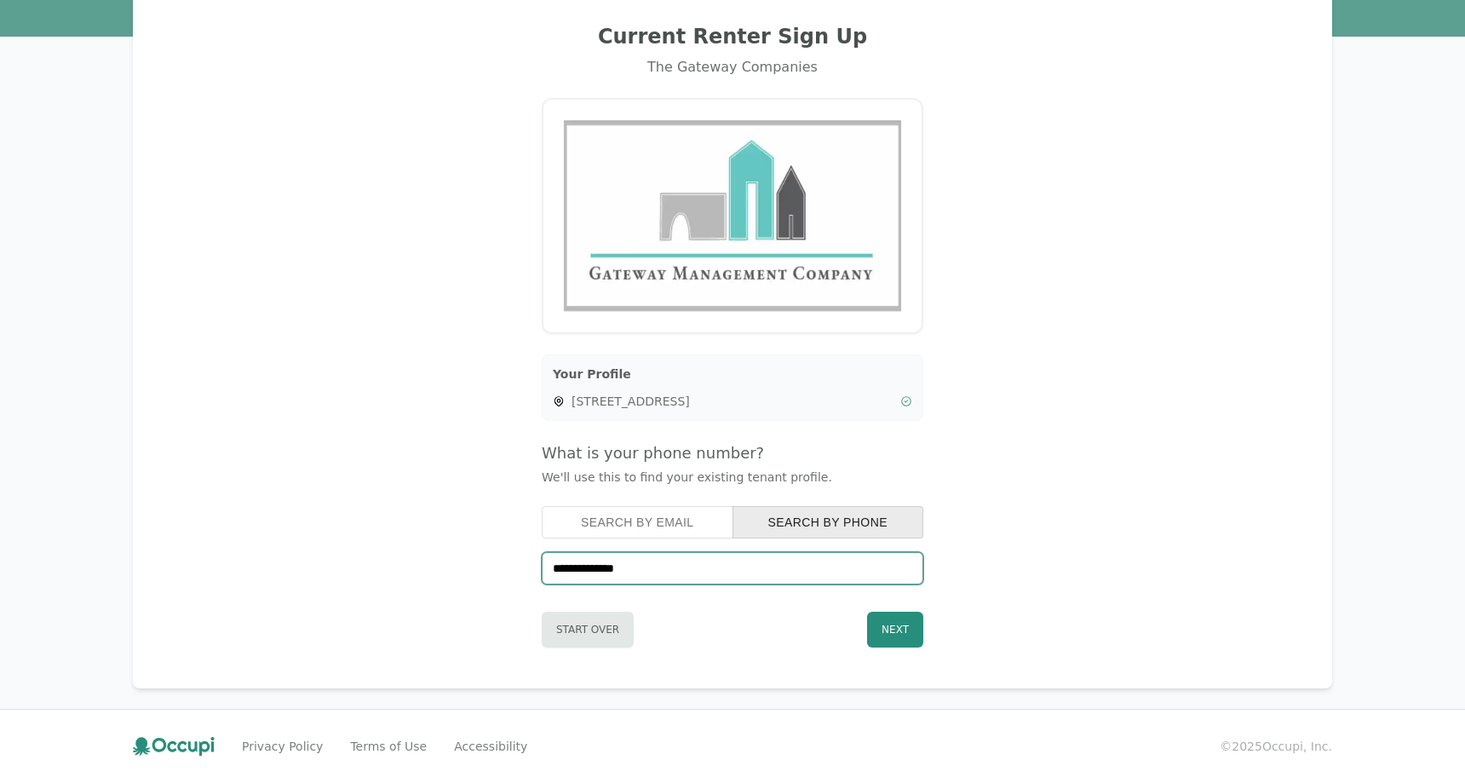
type input "**********"
click at [925, 641] on div "**********" at bounding box center [732, 335] width 1158 height 665
drag, startPoint x: 908, startPoint y: 639, endPoint x: 892, endPoint y: 633, distance: 17.2
click at [908, 638] on button "Next" at bounding box center [895, 630] width 56 height 36
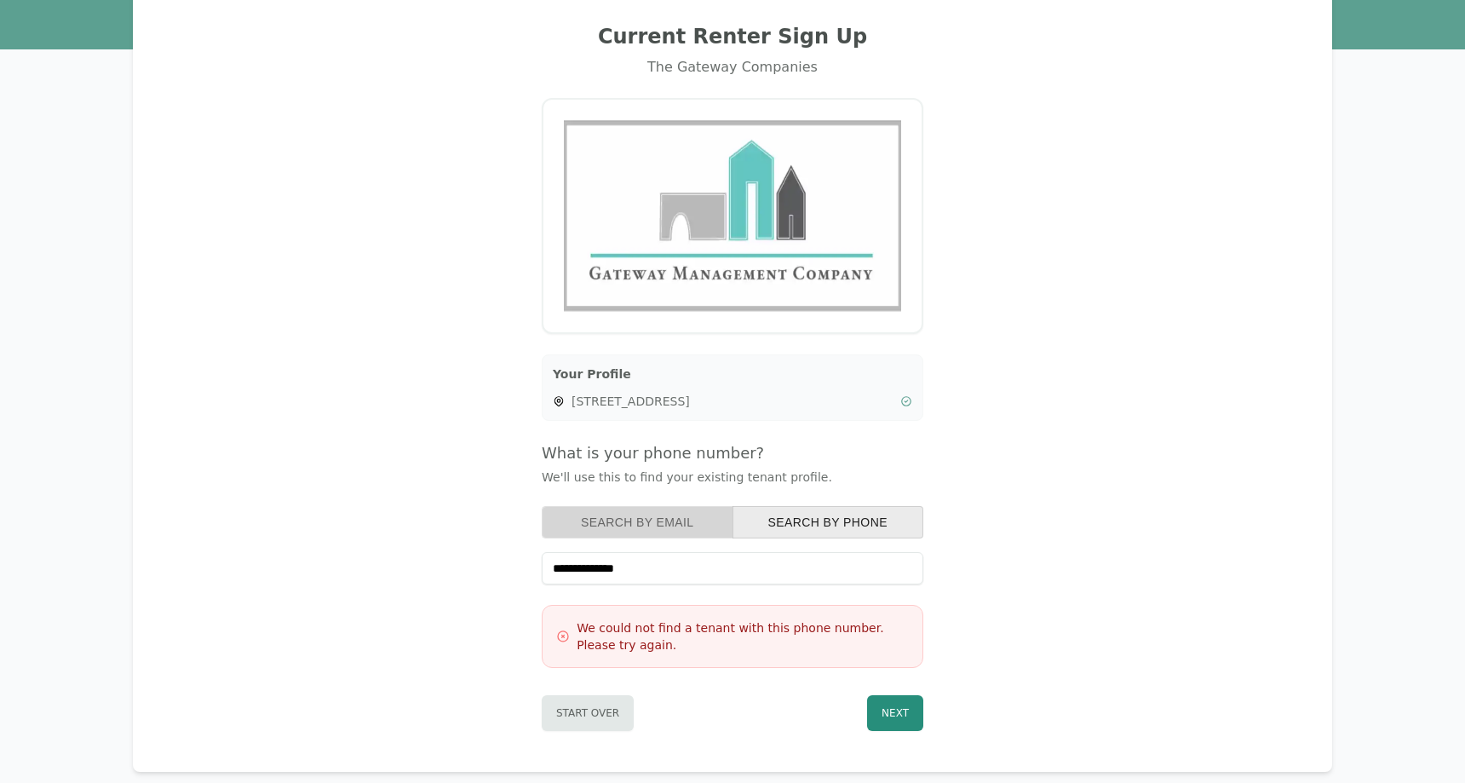
click at [660, 517] on button "Search by Email" at bounding box center [638, 522] width 192 height 32
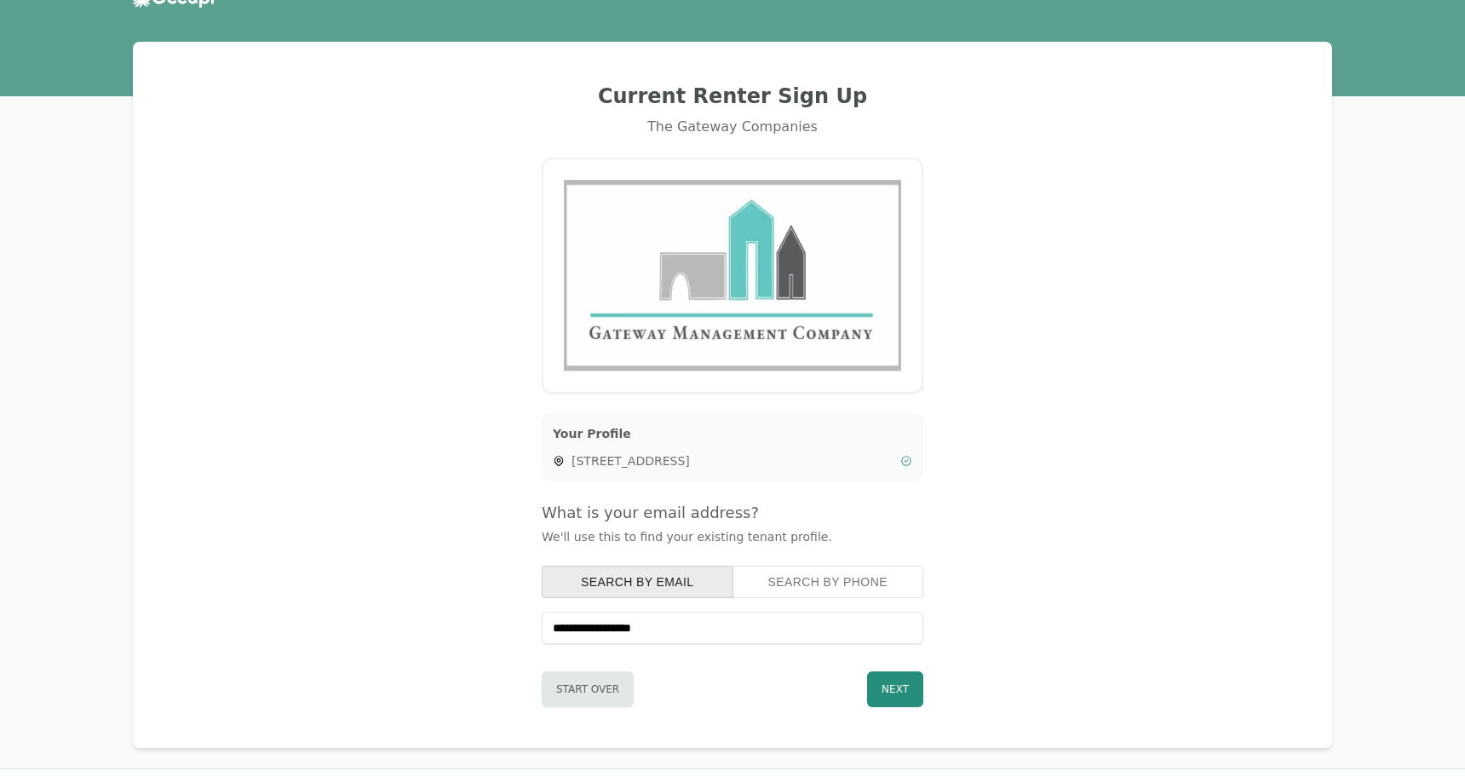
scroll to position [0, 0]
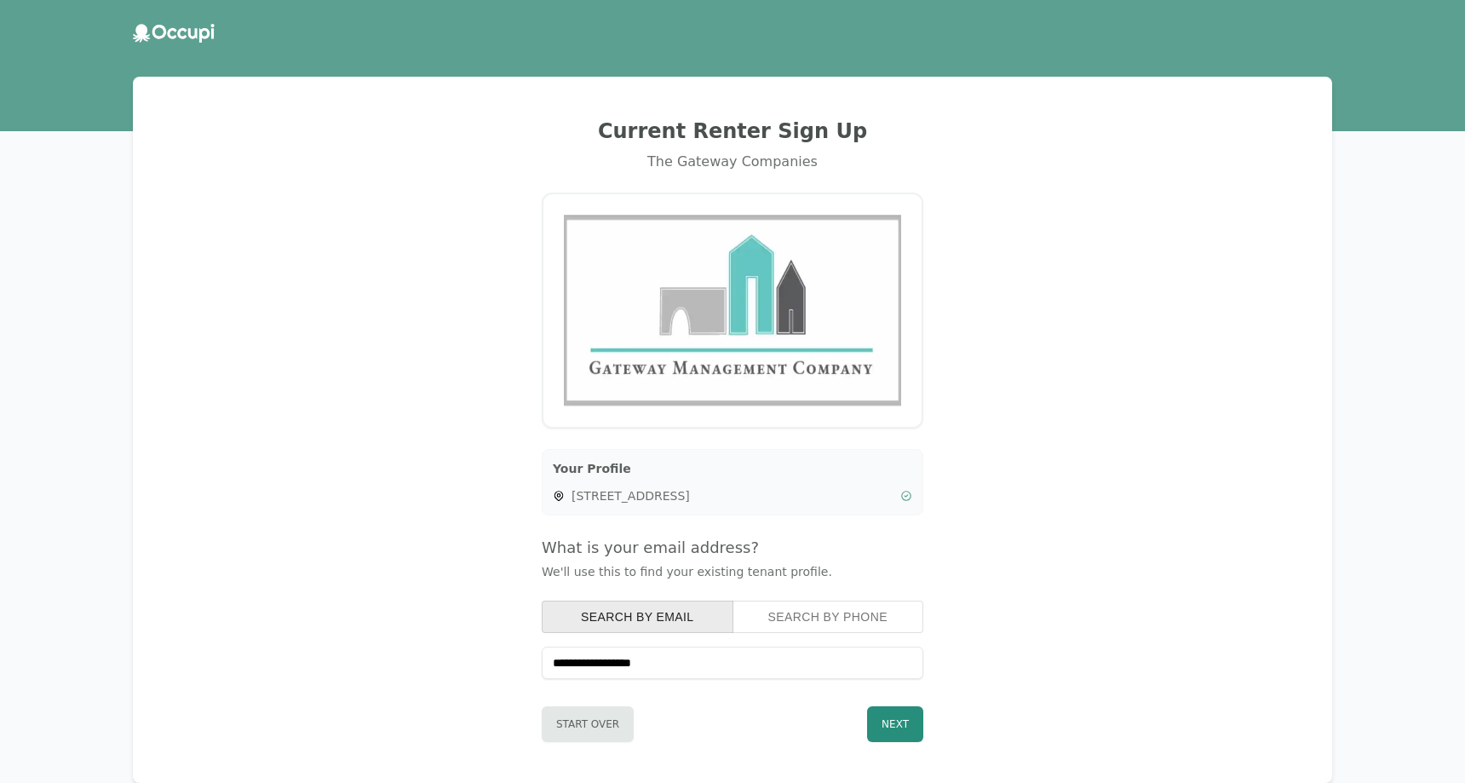
click at [566, 492] on div "134, 100 Tranquility Drive Unit 134, Rossville, GA 30741" at bounding box center [732, 495] width 359 height 17
click at [559, 493] on icon at bounding box center [559, 496] width 12 height 12
drag, startPoint x: 559, startPoint y: 493, endPoint x: 574, endPoint y: 474, distance: 24.2
click at [560, 491] on icon at bounding box center [559, 496] width 12 height 12
drag, startPoint x: 574, startPoint y: 474, endPoint x: 567, endPoint y: 399, distance: 75.3
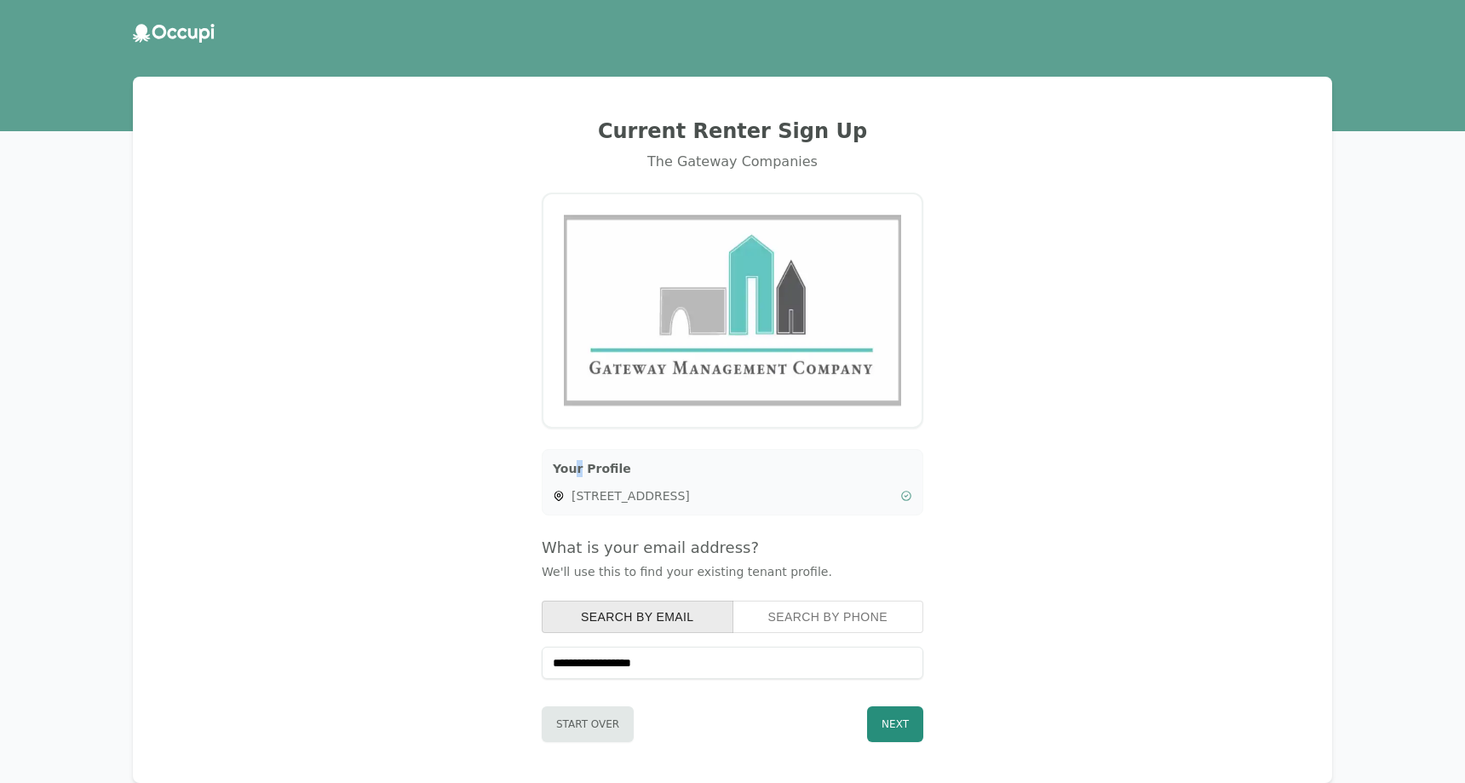
click at [576, 474] on h3 "Your Profile" at bounding box center [732, 468] width 359 height 17
click at [589, 311] on img at bounding box center [732, 311] width 337 height 192
drag, startPoint x: 755, startPoint y: 129, endPoint x: 745, endPoint y: 135, distance: 11.1
click at [752, 129] on h2 "Current Renter Sign Up" at bounding box center [732, 131] width 1158 height 27
click at [164, 39] on icon at bounding box center [174, 33] width 82 height 19
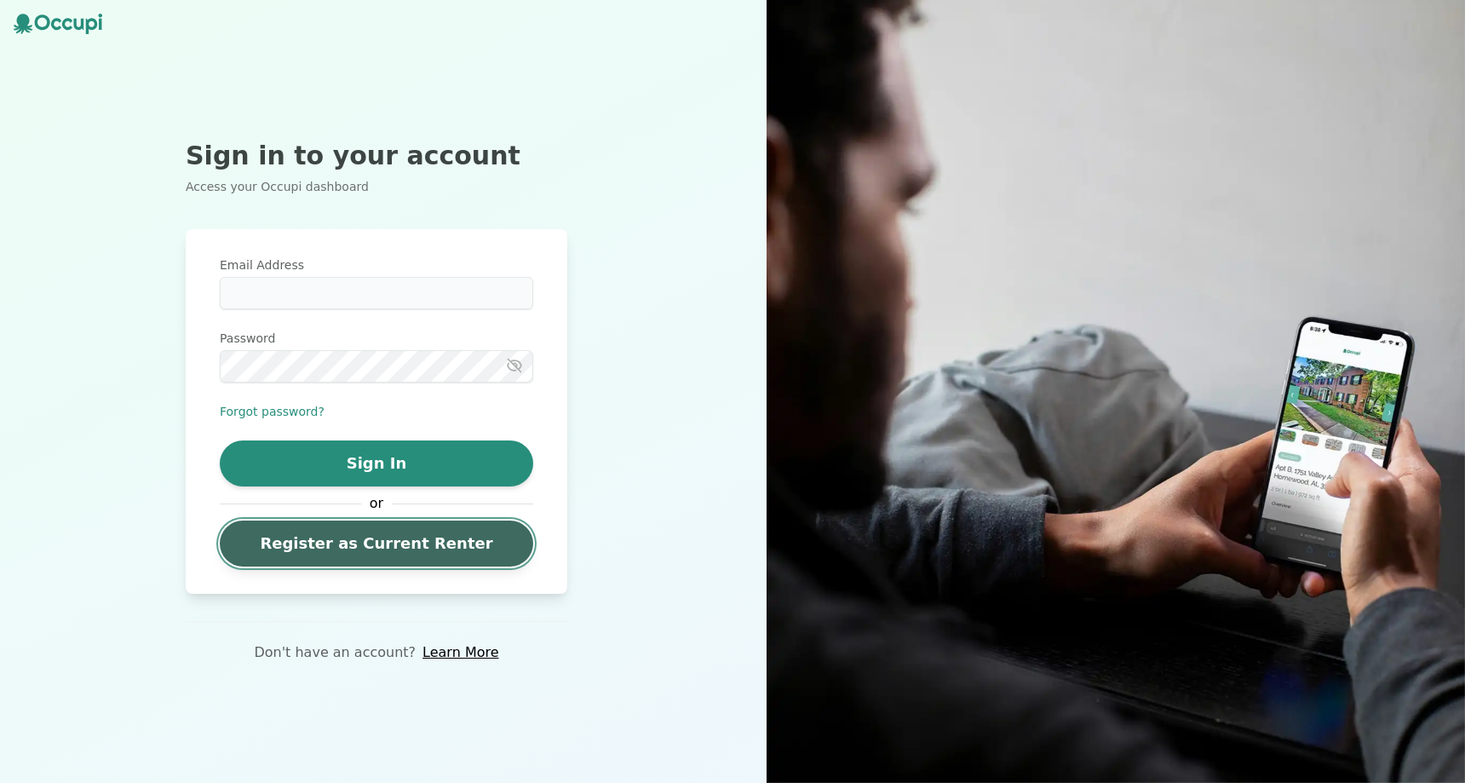
click at [401, 553] on link "Register as Current Renter" at bounding box center [376, 543] width 313 height 46
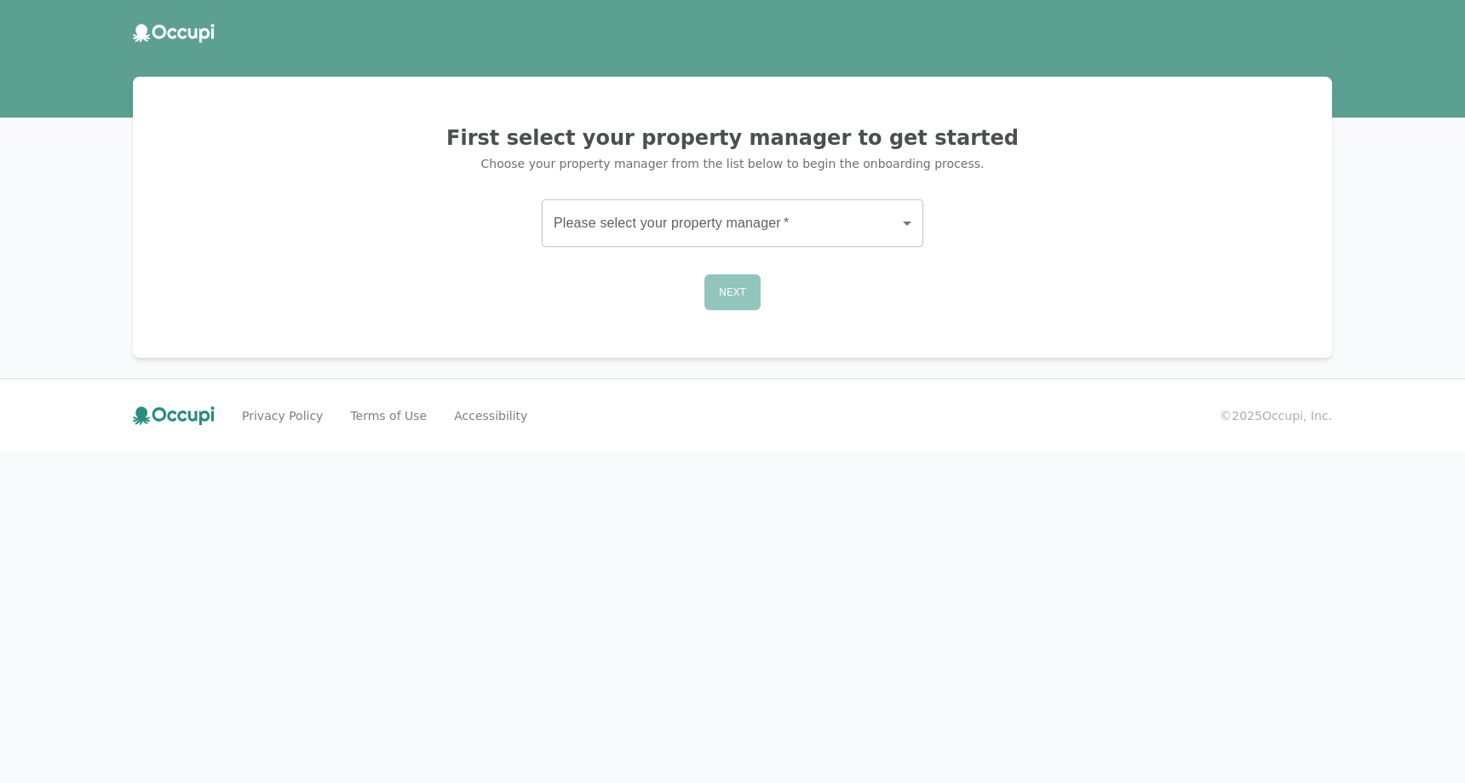
click at [715, 258] on div "First select your property manager to get started Choose your property manager …" at bounding box center [732, 217] width 1158 height 240
click at [719, 215] on body "First select your property manager to get started Choose your property manager …" at bounding box center [732, 391] width 1465 height 783
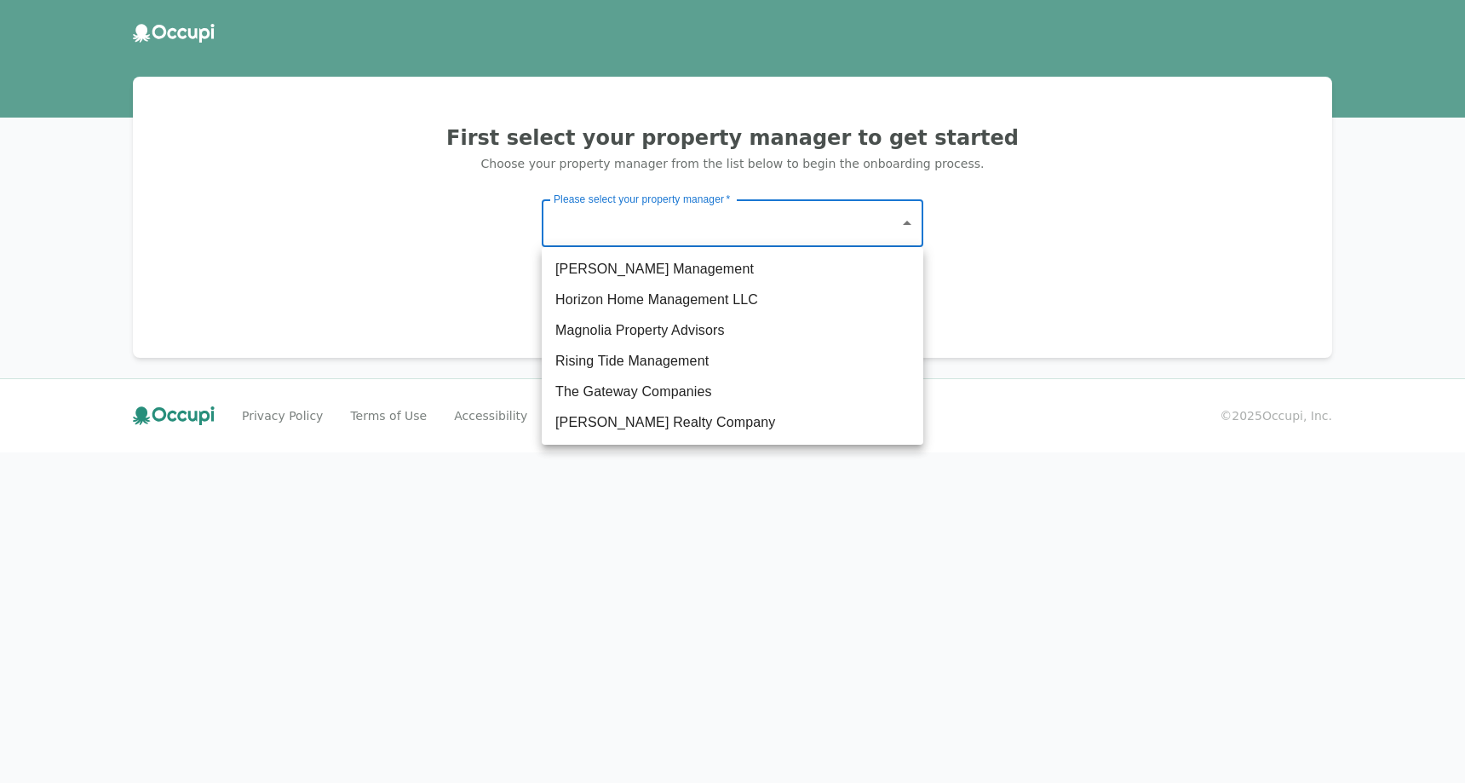
click at [695, 383] on li "The Gateway Companies" at bounding box center [733, 391] width 382 height 31
type input "**********"
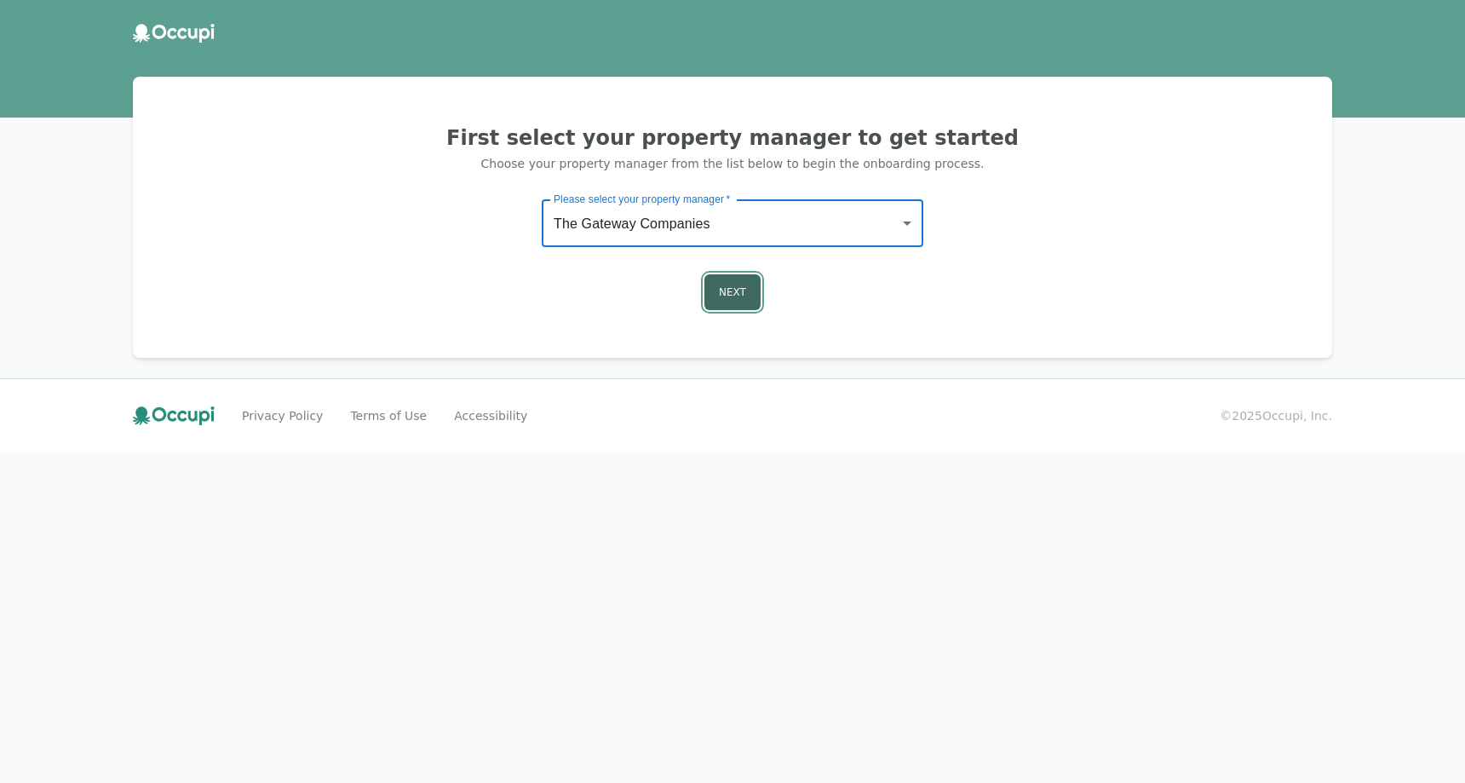
click at [759, 296] on button "Next" at bounding box center [732, 292] width 56 height 36
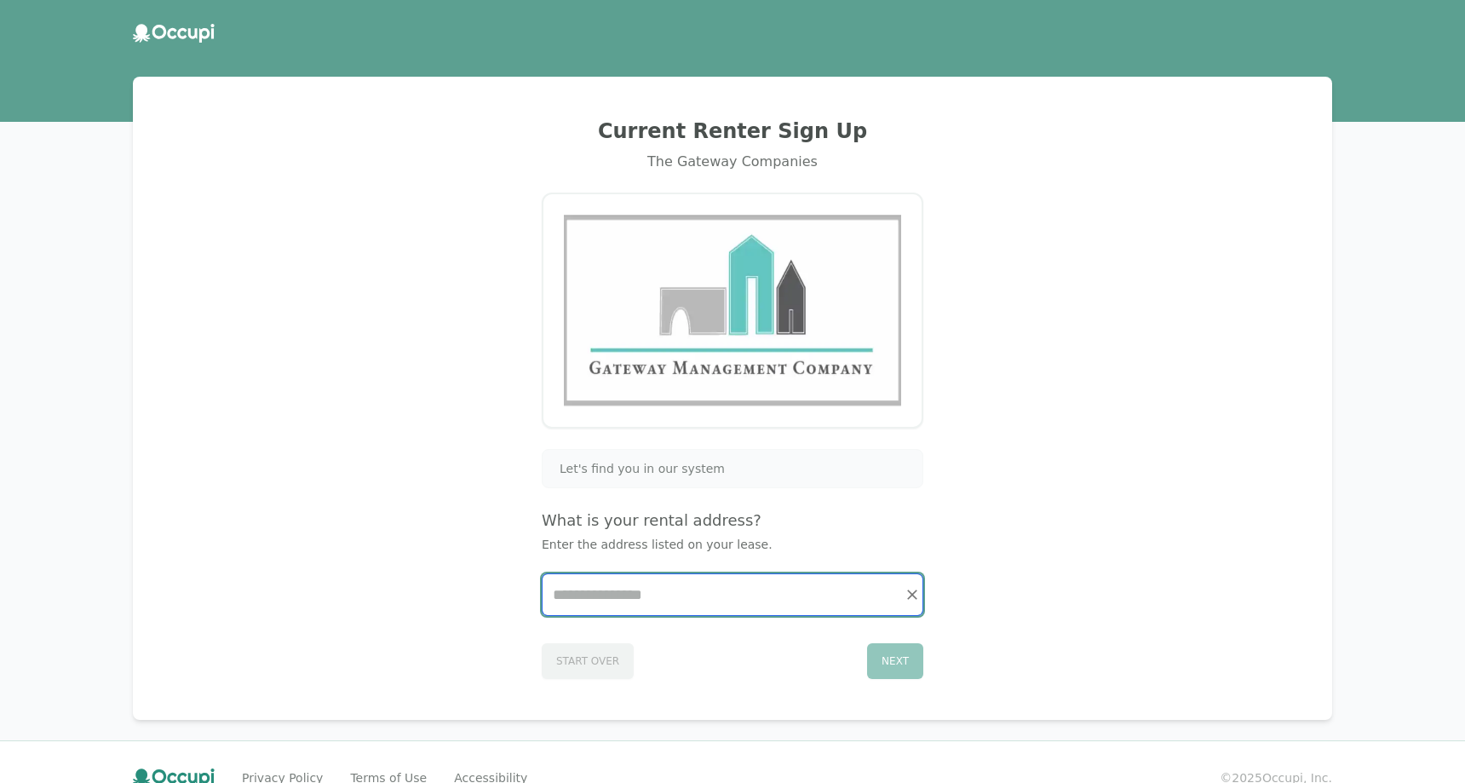
click at [664, 598] on input "Start typing..." at bounding box center [733, 594] width 380 height 41
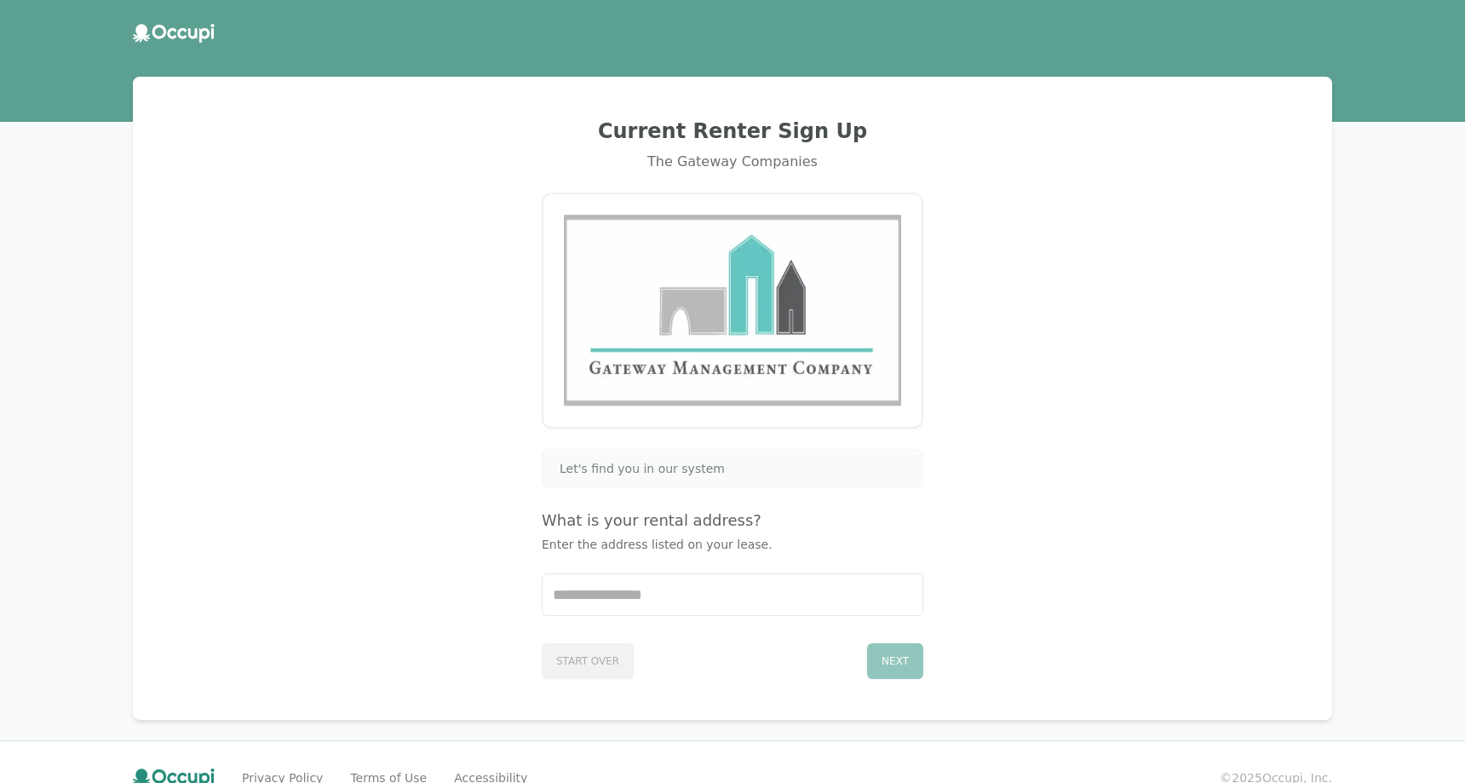
click at [654, 485] on div "Let's find you in our system" at bounding box center [733, 468] width 382 height 39
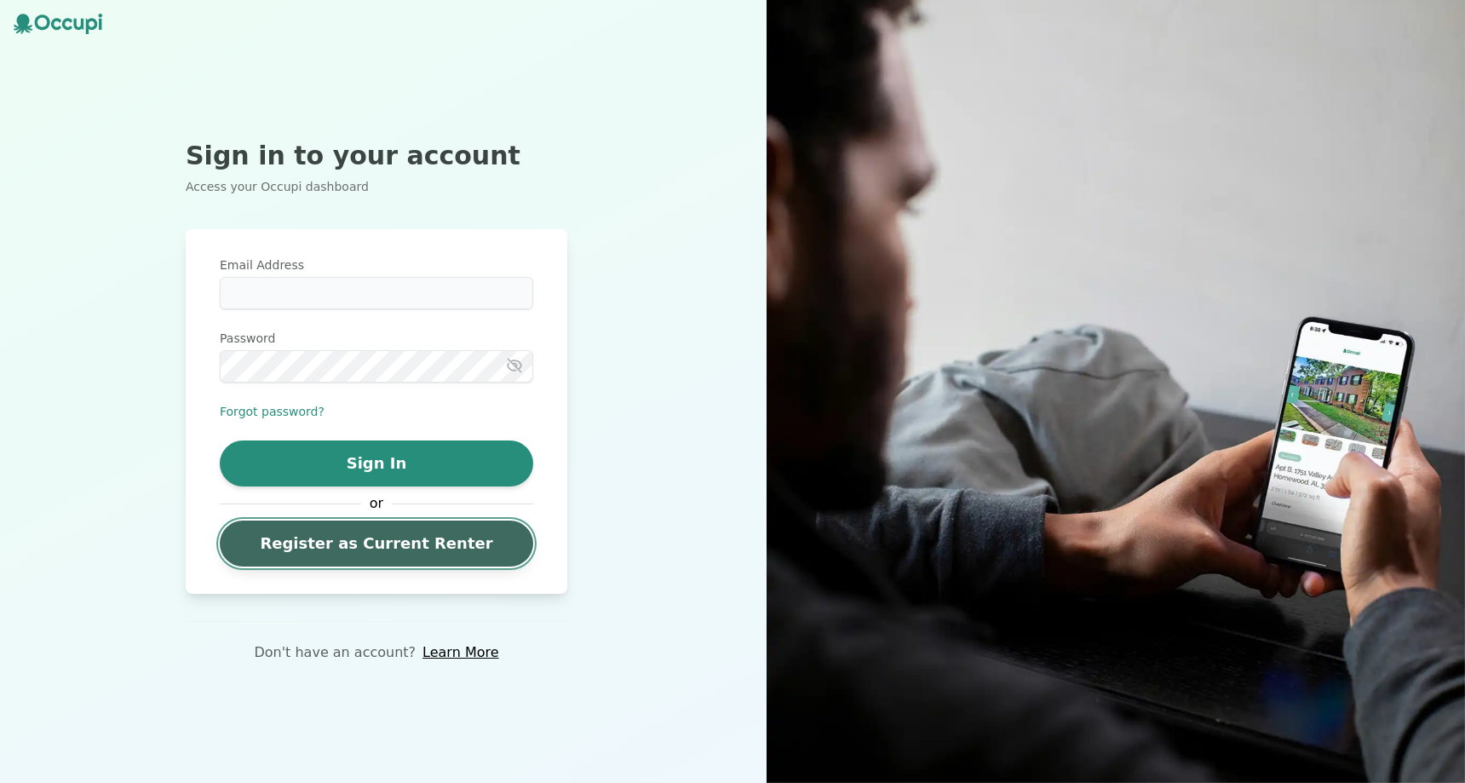
click at [405, 535] on link "Register as Current Renter" at bounding box center [376, 543] width 313 height 46
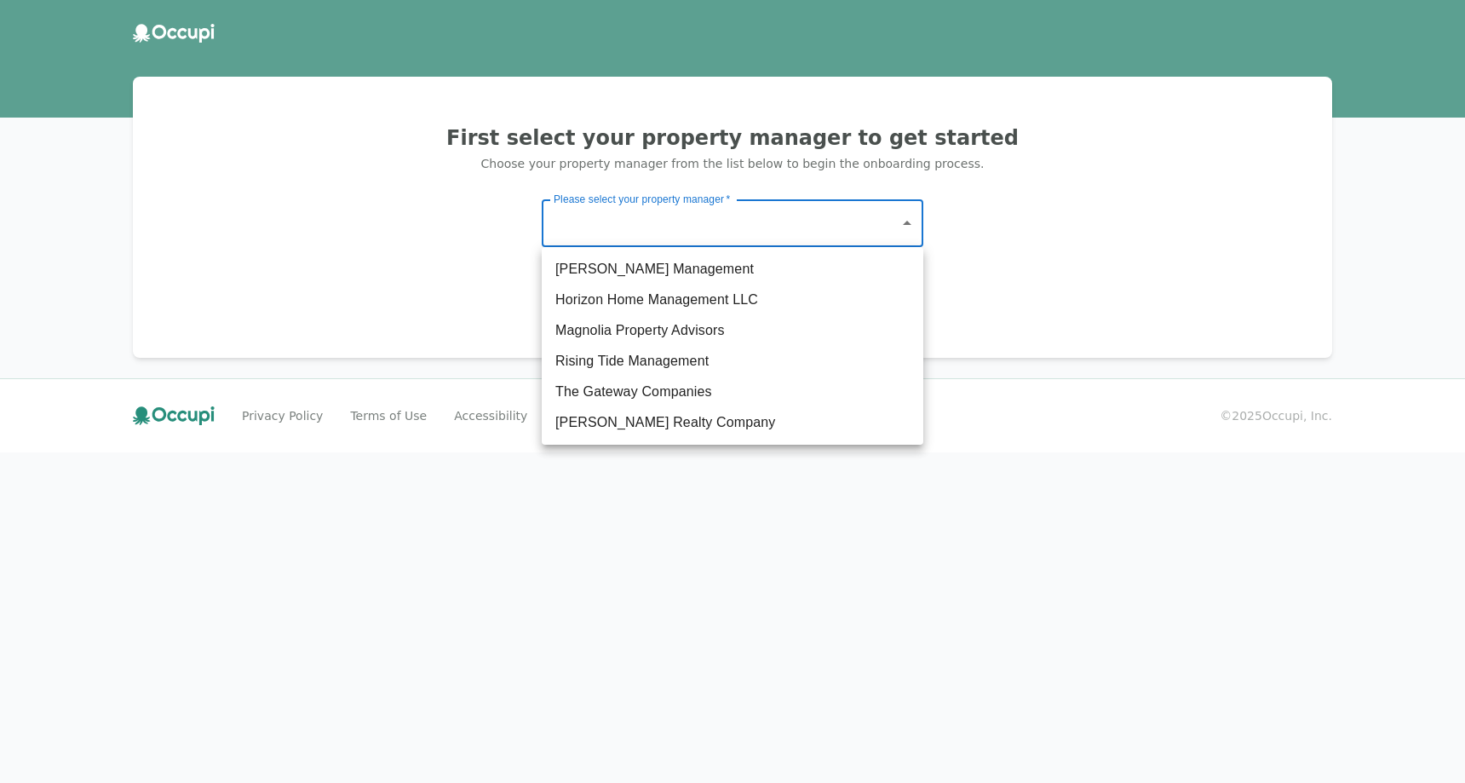
click at [795, 227] on body "First select your property manager to get started Choose your property manager …" at bounding box center [732, 391] width 1465 height 783
click at [712, 396] on li "The Gateway Companies" at bounding box center [733, 391] width 382 height 31
type input "**********"
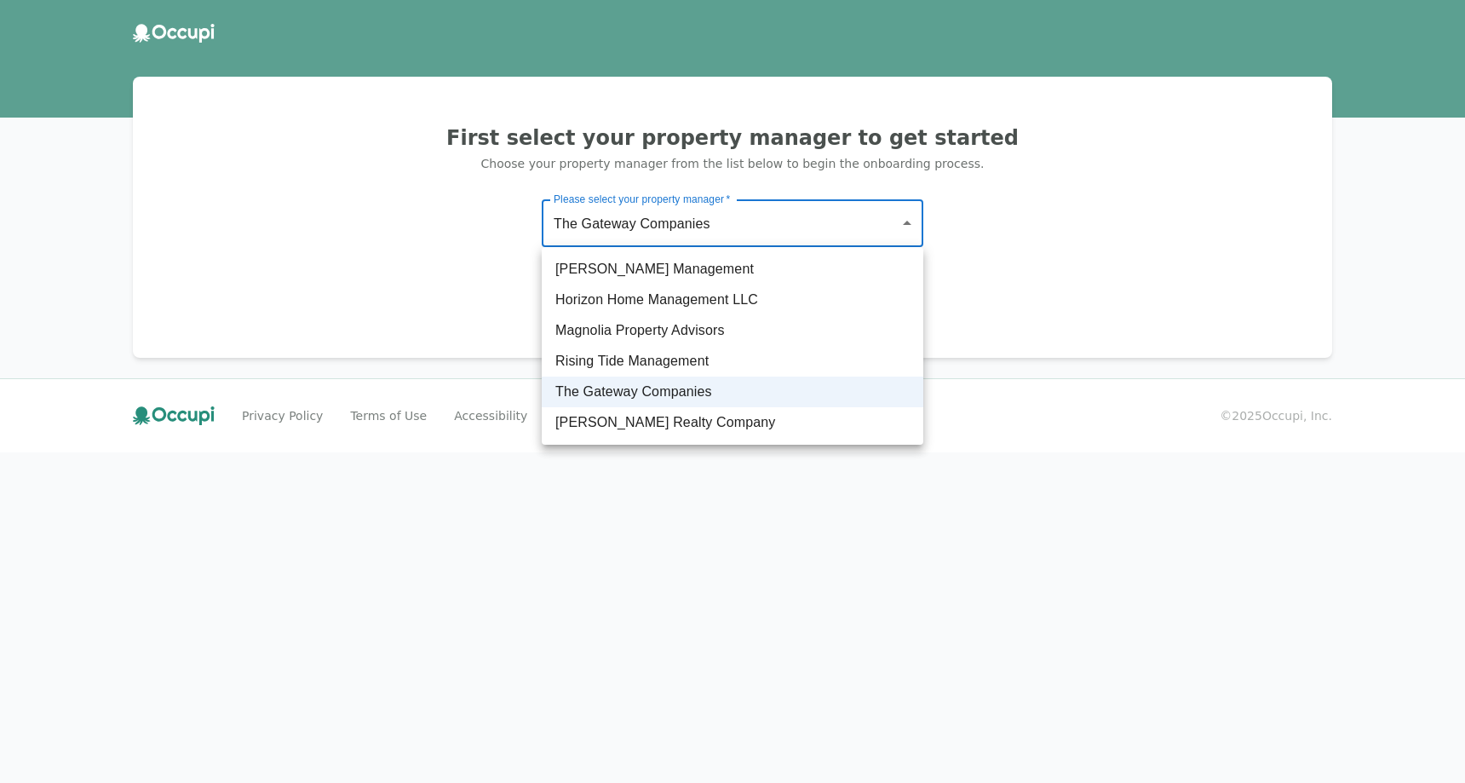
click at [745, 210] on body "**********" at bounding box center [732, 391] width 1465 height 783
click at [433, 326] on div at bounding box center [732, 391] width 1465 height 783
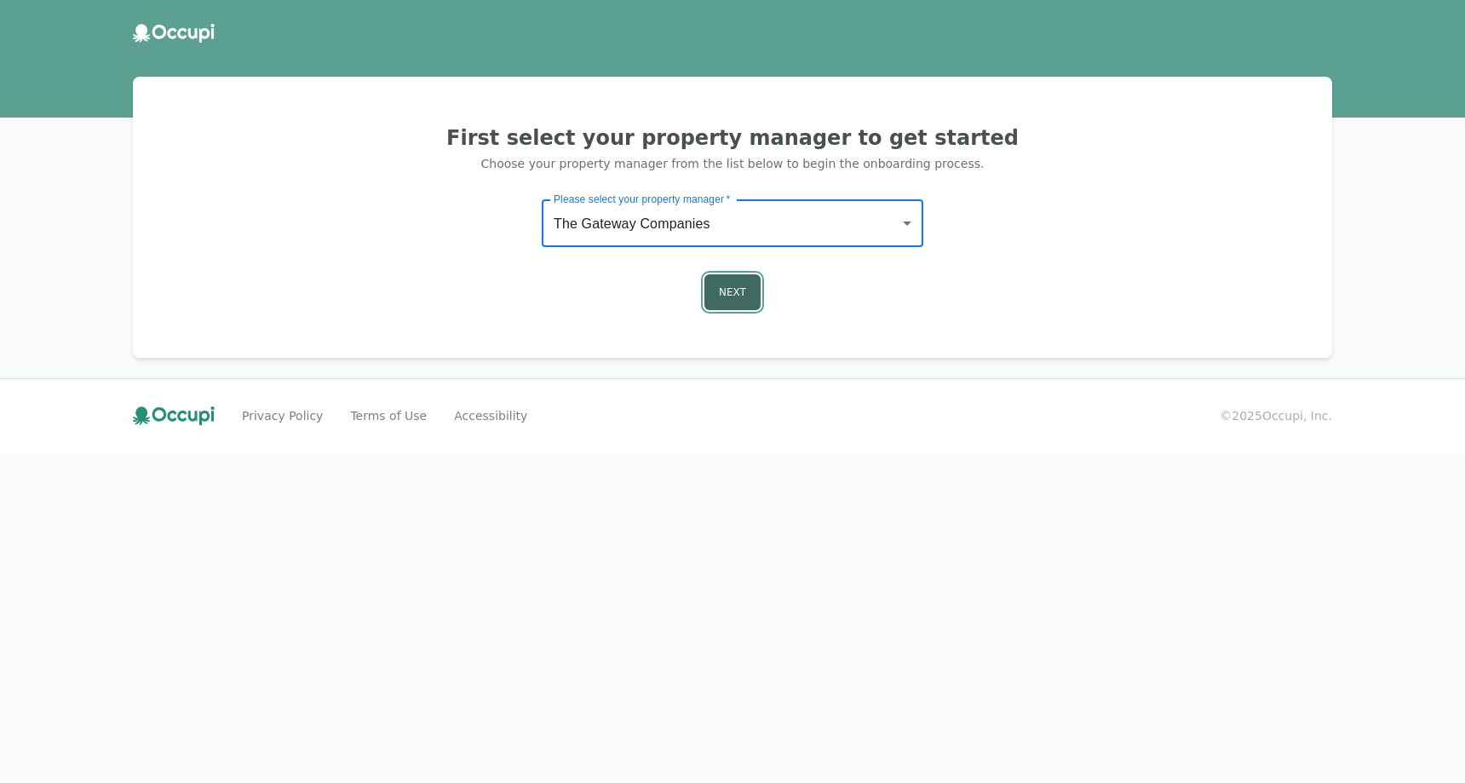
click at [751, 297] on button "Next" at bounding box center [732, 292] width 56 height 36
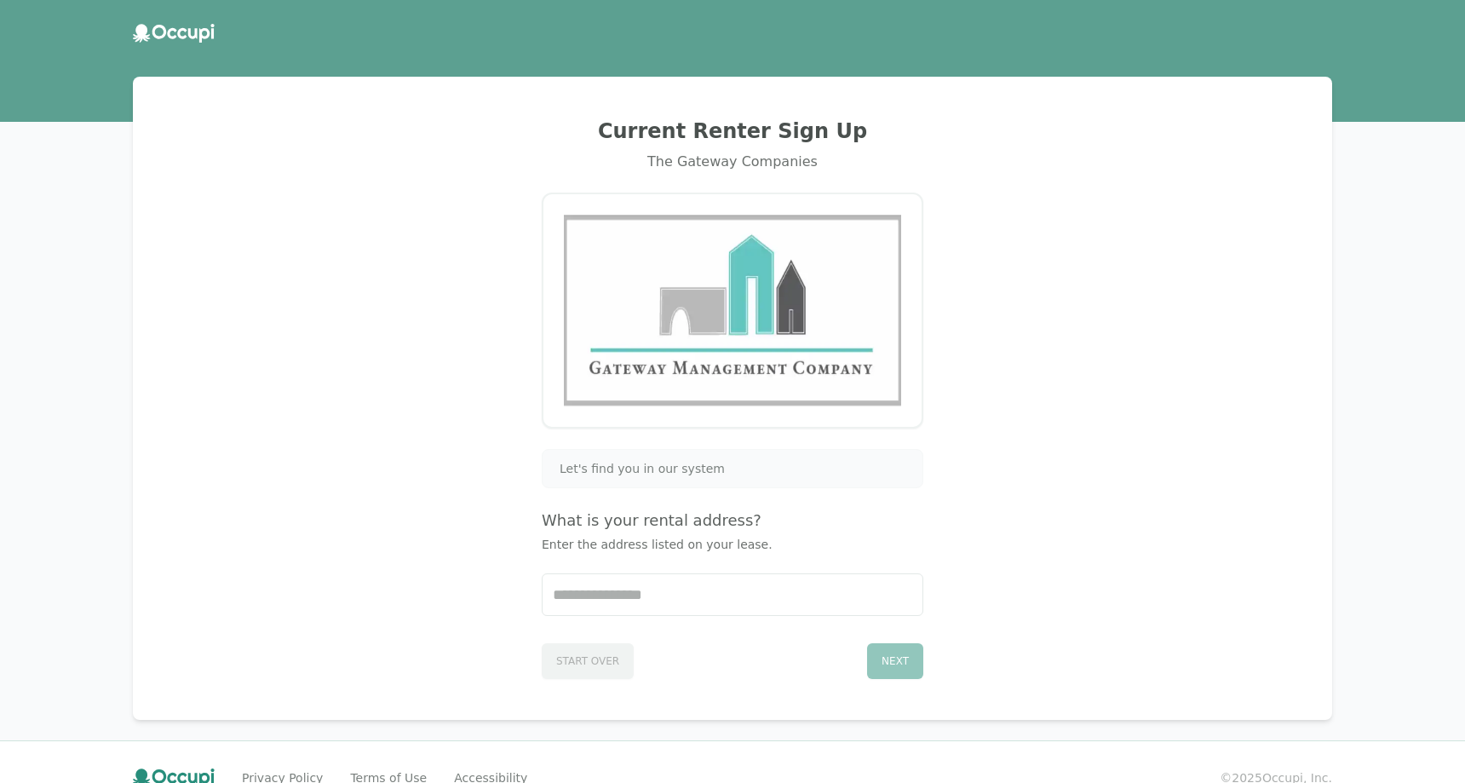
click at [654, 472] on span "Let's find you in our system" at bounding box center [642, 468] width 165 height 17
drag, startPoint x: 584, startPoint y: 523, endPoint x: 687, endPoint y: 529, distance: 102.4
click at [687, 529] on h4 "What is your rental address?" at bounding box center [733, 520] width 382 height 24
click at [578, 545] on p "Enter the address listed on your lease." at bounding box center [733, 544] width 382 height 17
drag, startPoint x: 597, startPoint y: 545, endPoint x: 706, endPoint y: 553, distance: 109.3
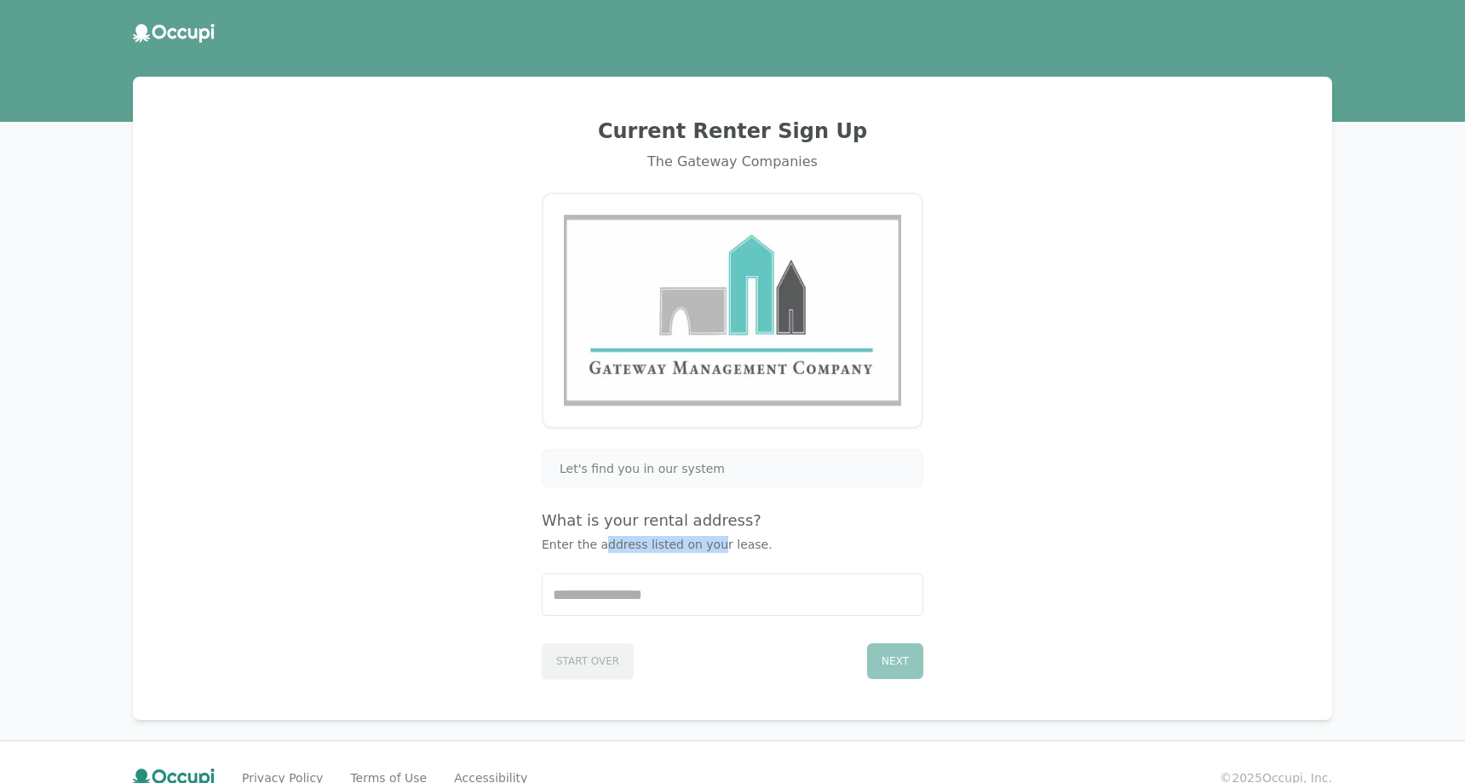
click at [706, 553] on p "Enter the address listed on your lease." at bounding box center [733, 544] width 382 height 17
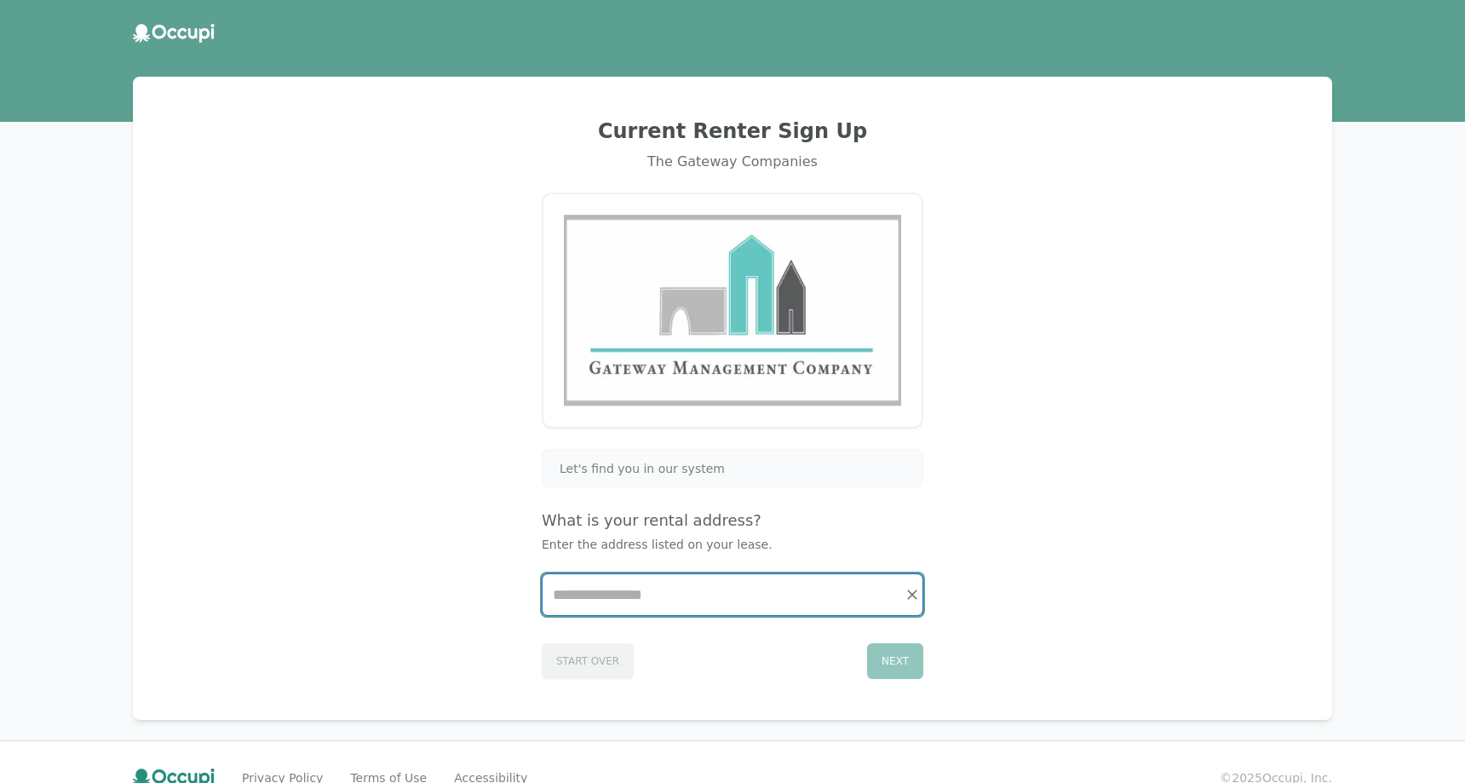
click at [618, 614] on input "Start typing..." at bounding box center [733, 594] width 380 height 41
click at [707, 596] on input "*****" at bounding box center [733, 594] width 380 height 41
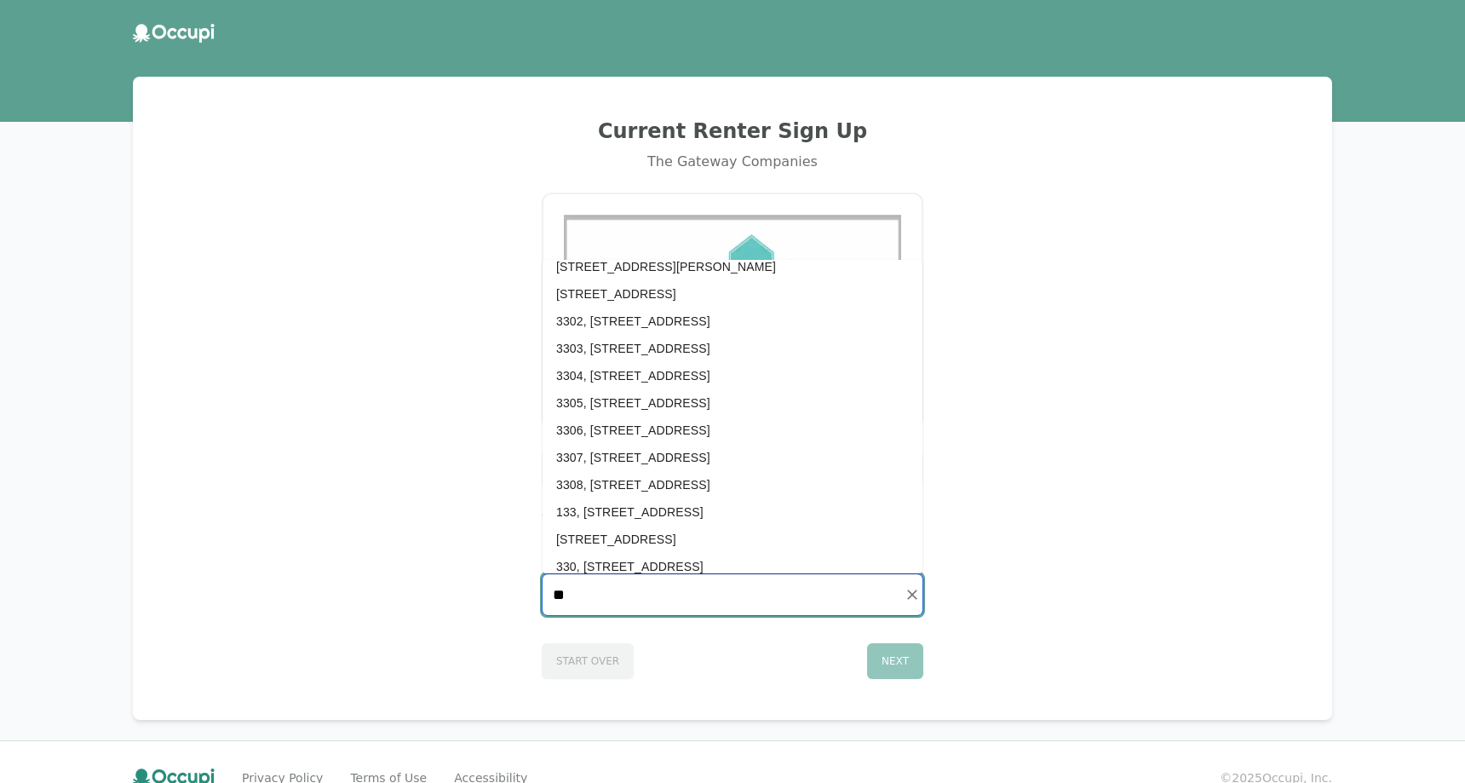
scroll to position [954, 0]
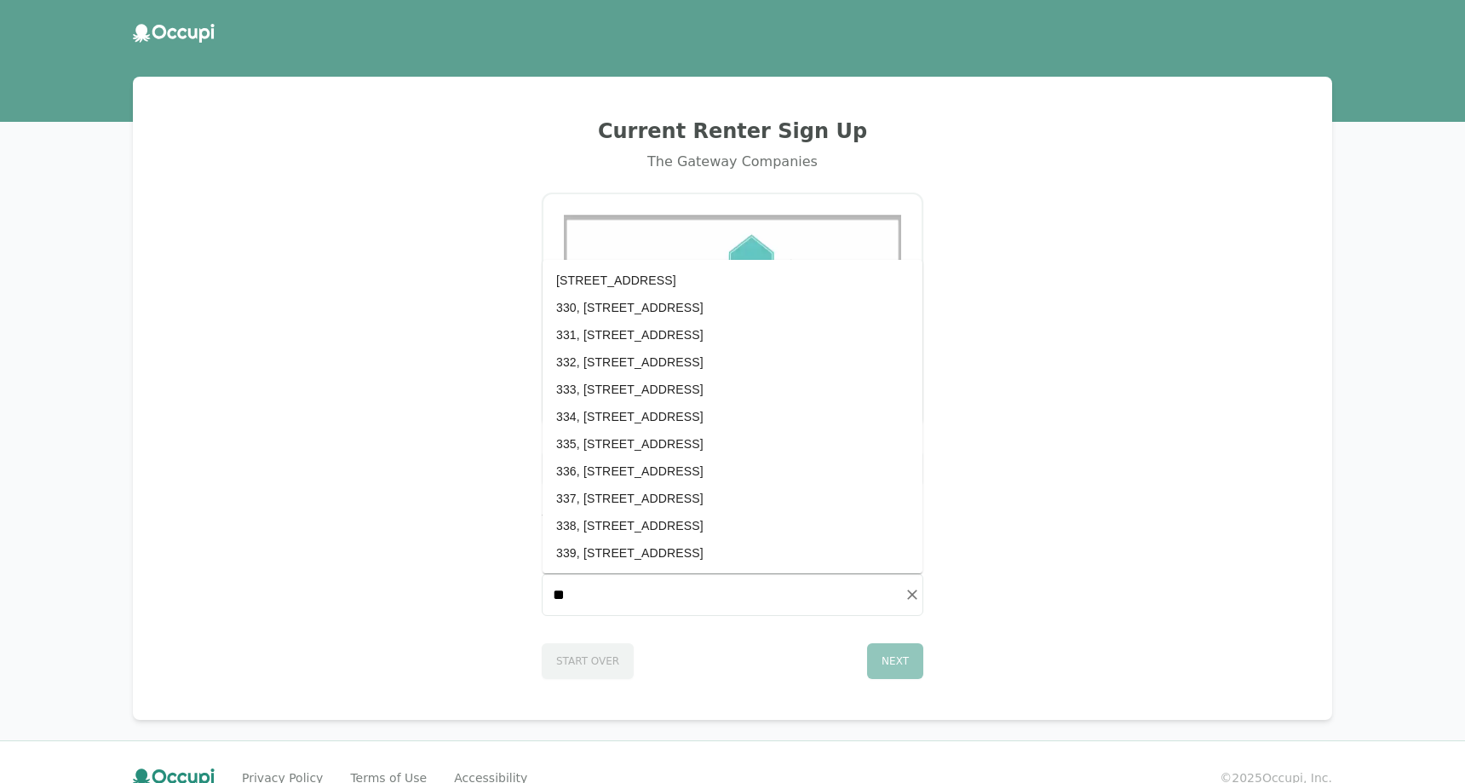
click at [439, 538] on div "Current Renter Sign Up The Gateway Companies Let's find you in our system What …" at bounding box center [732, 398] width 1158 height 602
click at [575, 662] on div "Start Over Next" at bounding box center [733, 657] width 382 height 43
drag, startPoint x: 692, startPoint y: 614, endPoint x: 579, endPoint y: 593, distance: 115.3
click at [581, 591] on input "**" at bounding box center [733, 594] width 380 height 41
type input "*"
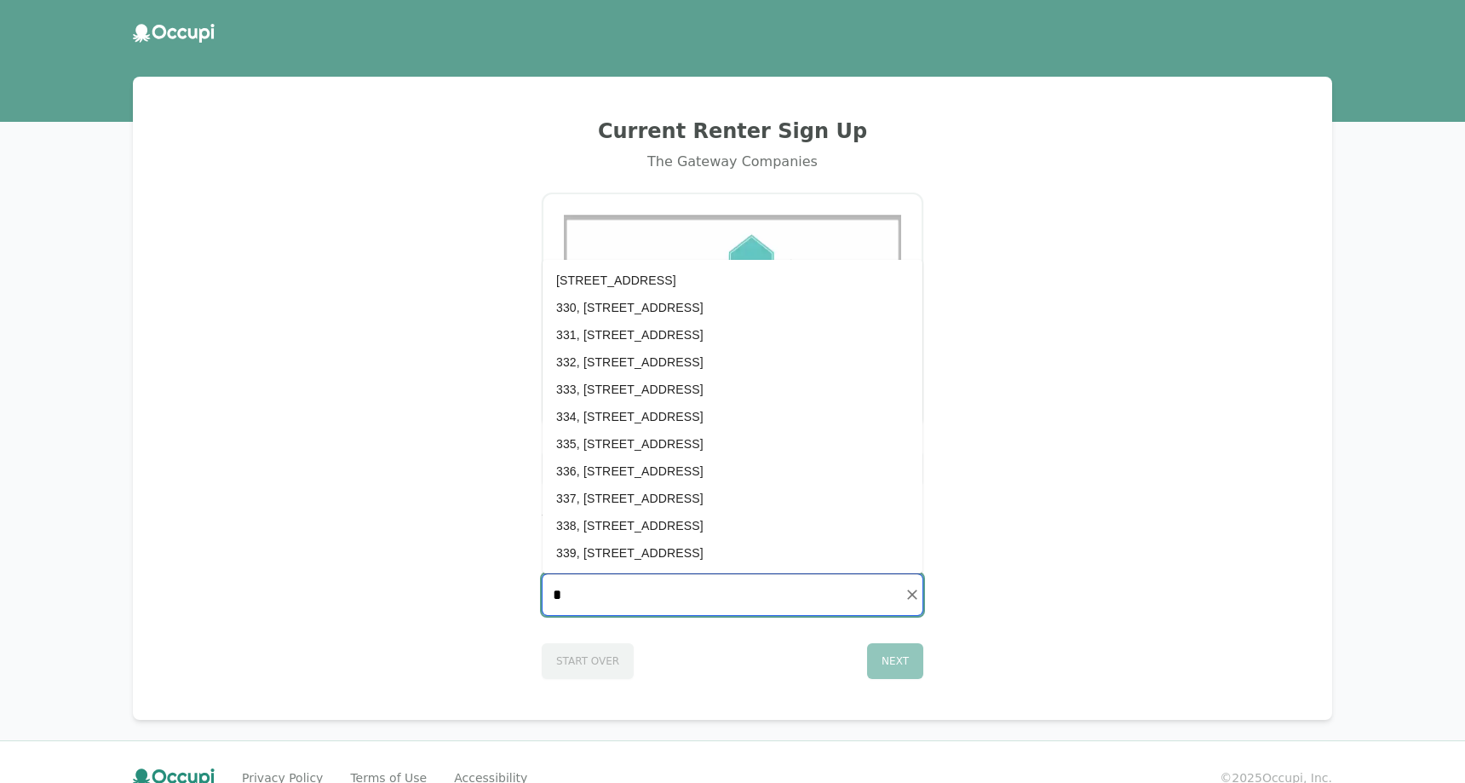
scroll to position [0, 0]
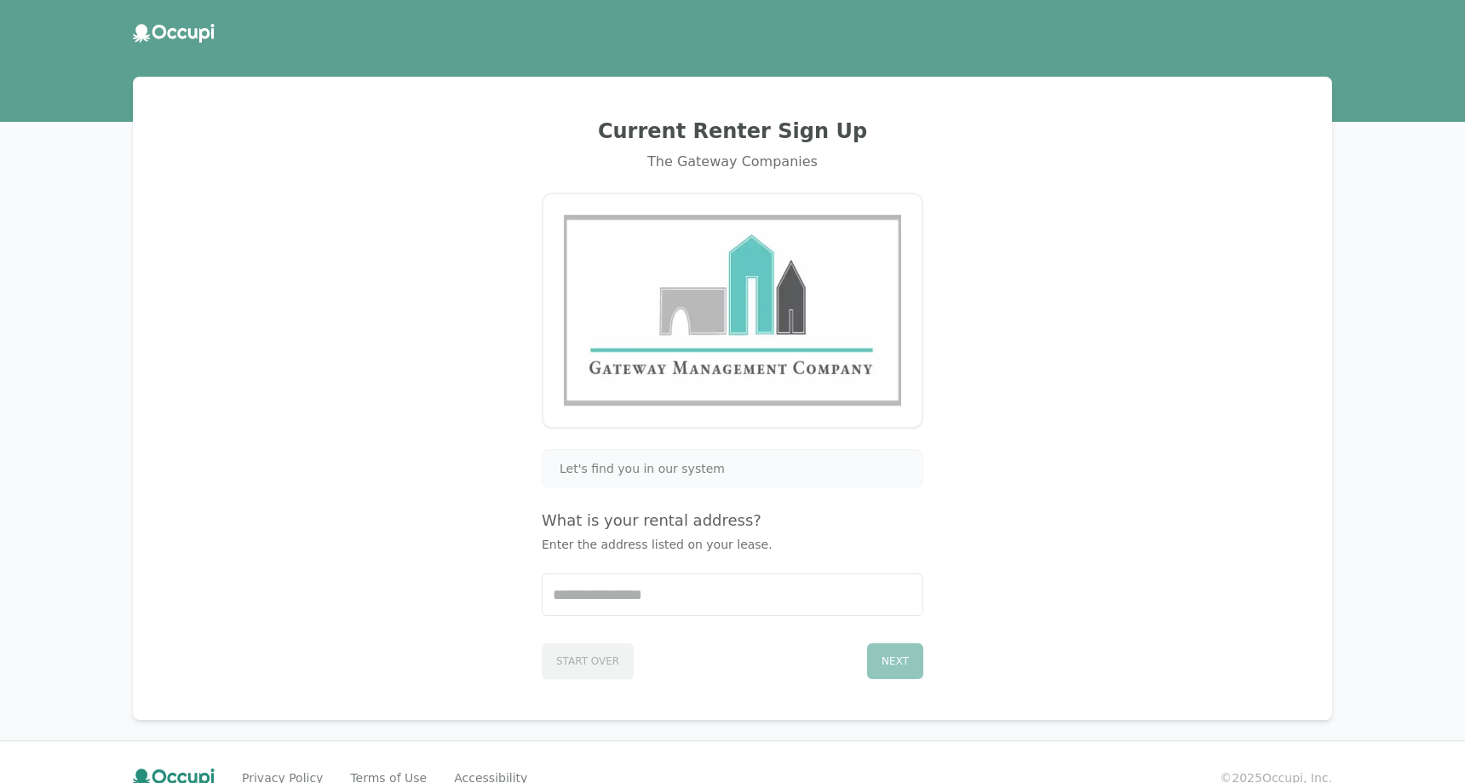
drag, startPoint x: 624, startPoint y: 470, endPoint x: 621, endPoint y: 459, distance: 11.6
click at [623, 463] on span "Let's find you in our system" at bounding box center [642, 468] width 165 height 17
click at [621, 459] on div "Let's find you in our system" at bounding box center [733, 468] width 382 height 39
click at [622, 476] on span "Let's find you in our system" at bounding box center [642, 468] width 165 height 17
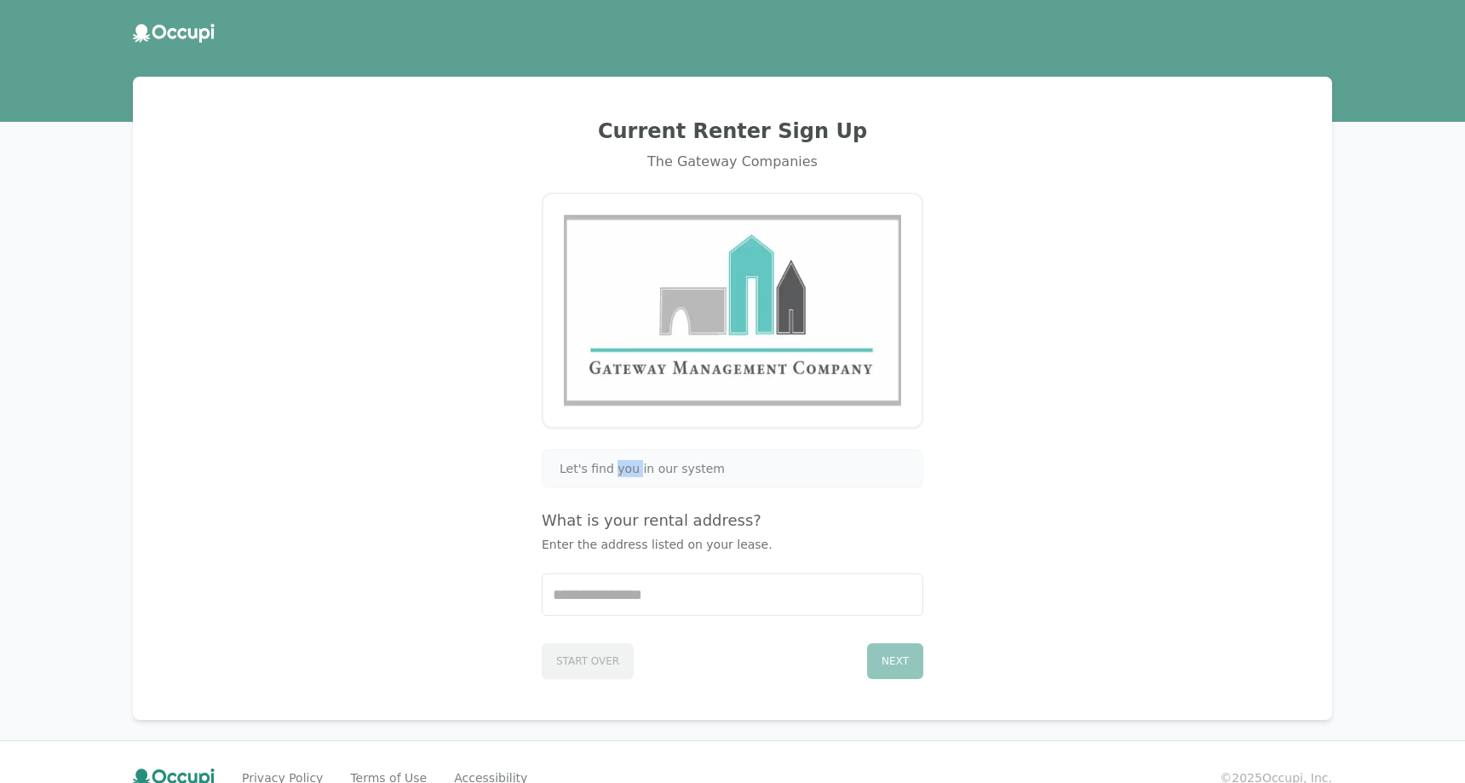
click at [622, 475] on span "Let's find you in our system" at bounding box center [642, 468] width 165 height 17
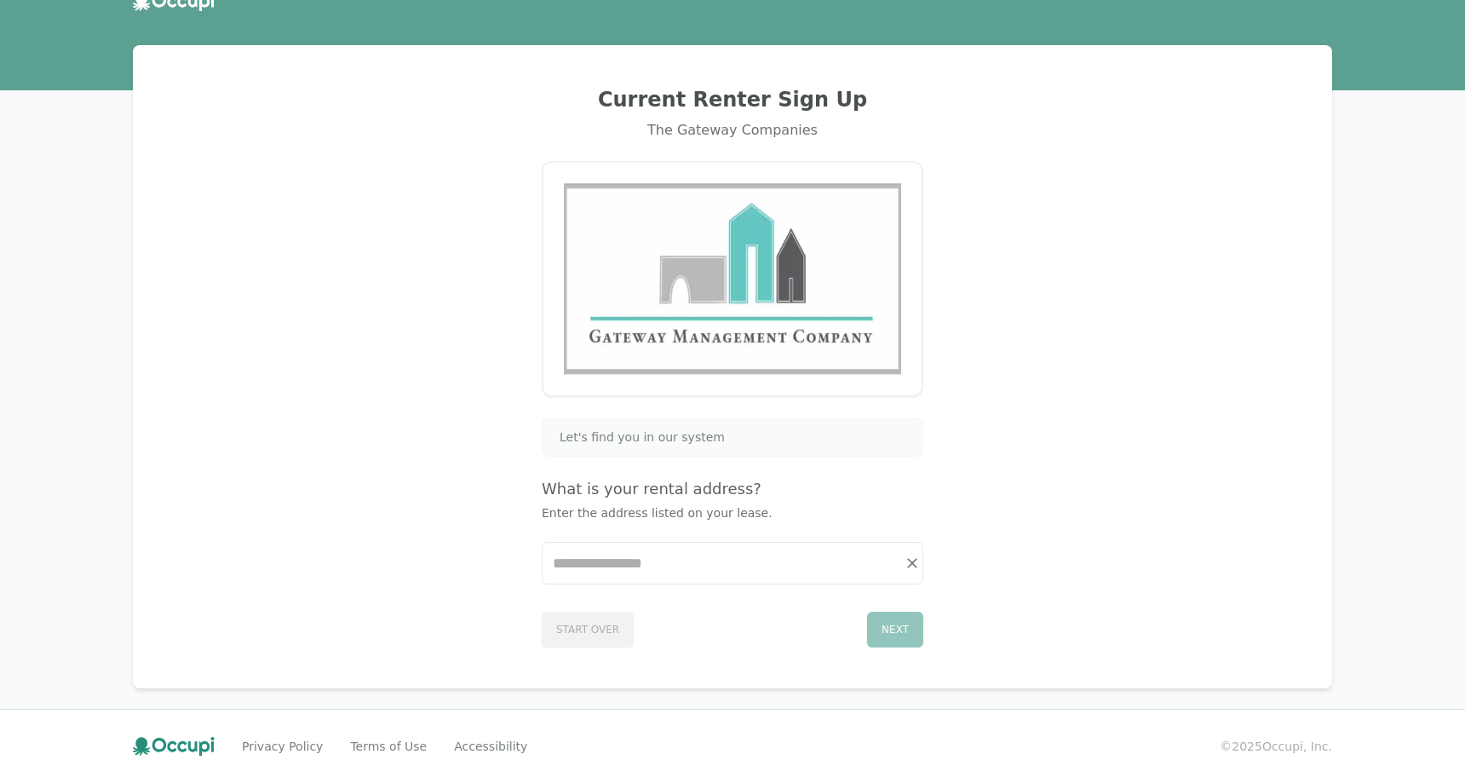
drag, startPoint x: 527, startPoint y: 526, endPoint x: 554, endPoint y: 580, distance: 60.9
click at [527, 527] on div "Current Renter Sign Up The Gateway Companies Let's find you in our system What …" at bounding box center [732, 367] width 1158 height 602
click at [558, 625] on div "Start Over Next" at bounding box center [733, 626] width 382 height 43
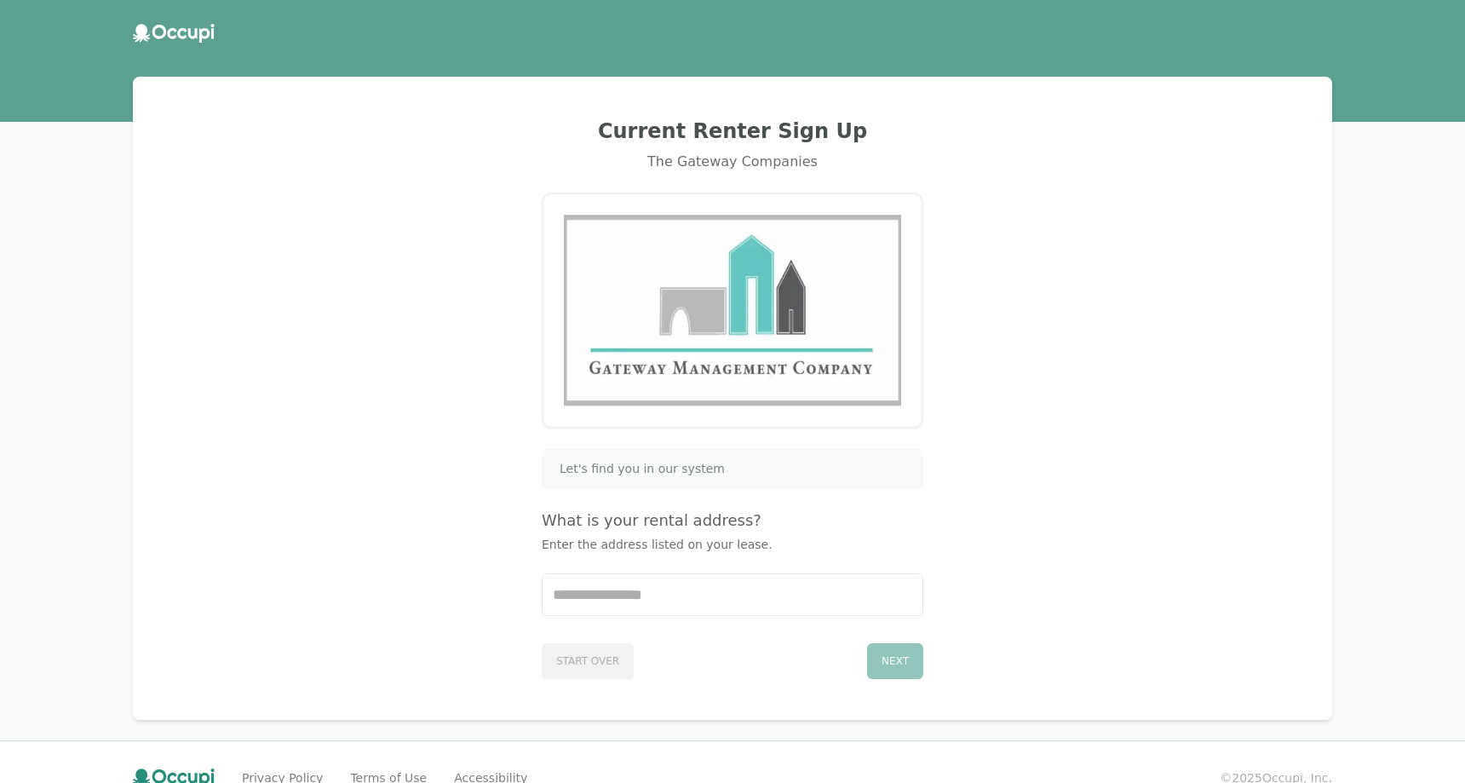
click at [667, 307] on img at bounding box center [732, 311] width 337 height 192
click at [668, 307] on img at bounding box center [732, 311] width 337 height 192
click at [191, 28] on icon at bounding box center [174, 33] width 82 height 19
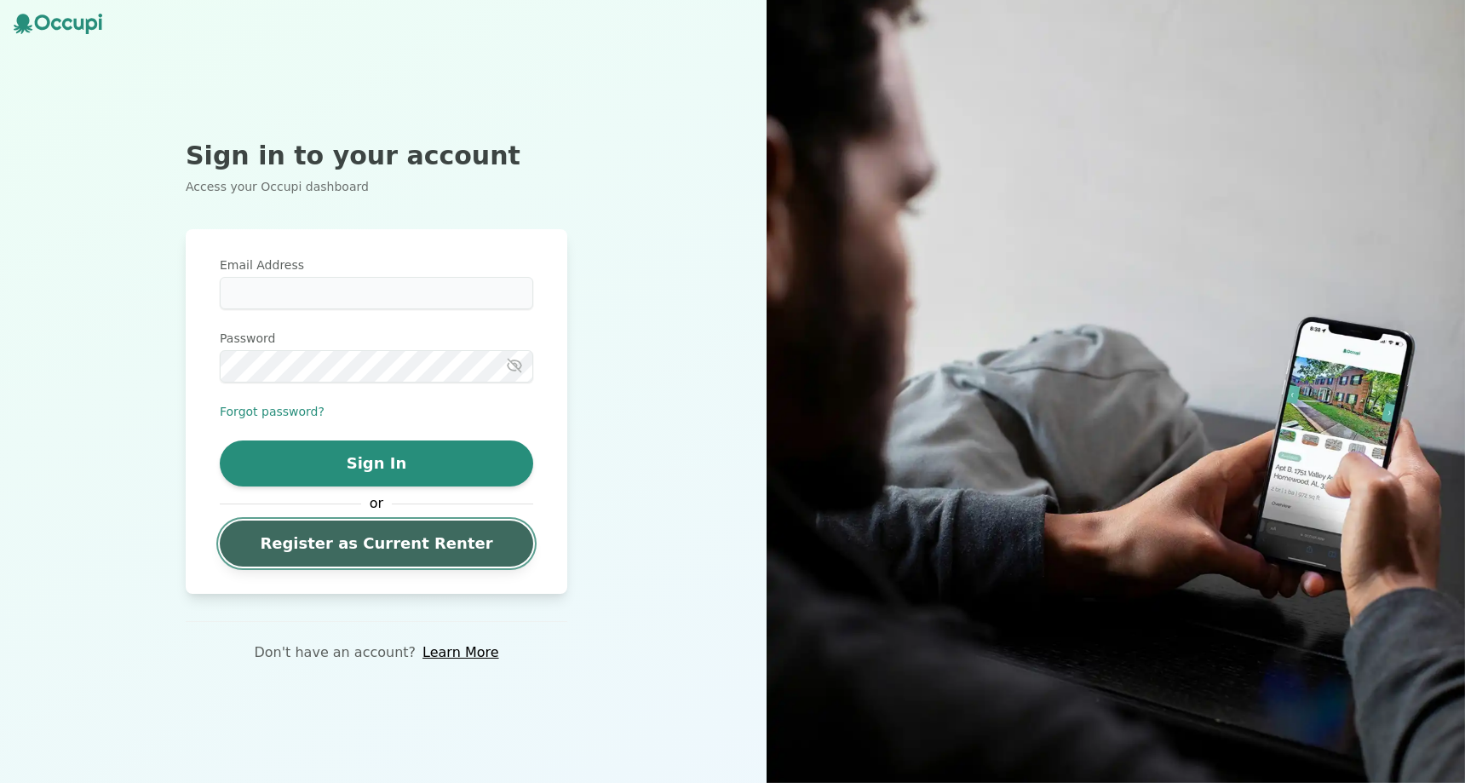
click at [398, 539] on link "Register as Current Renter" at bounding box center [376, 543] width 313 height 46
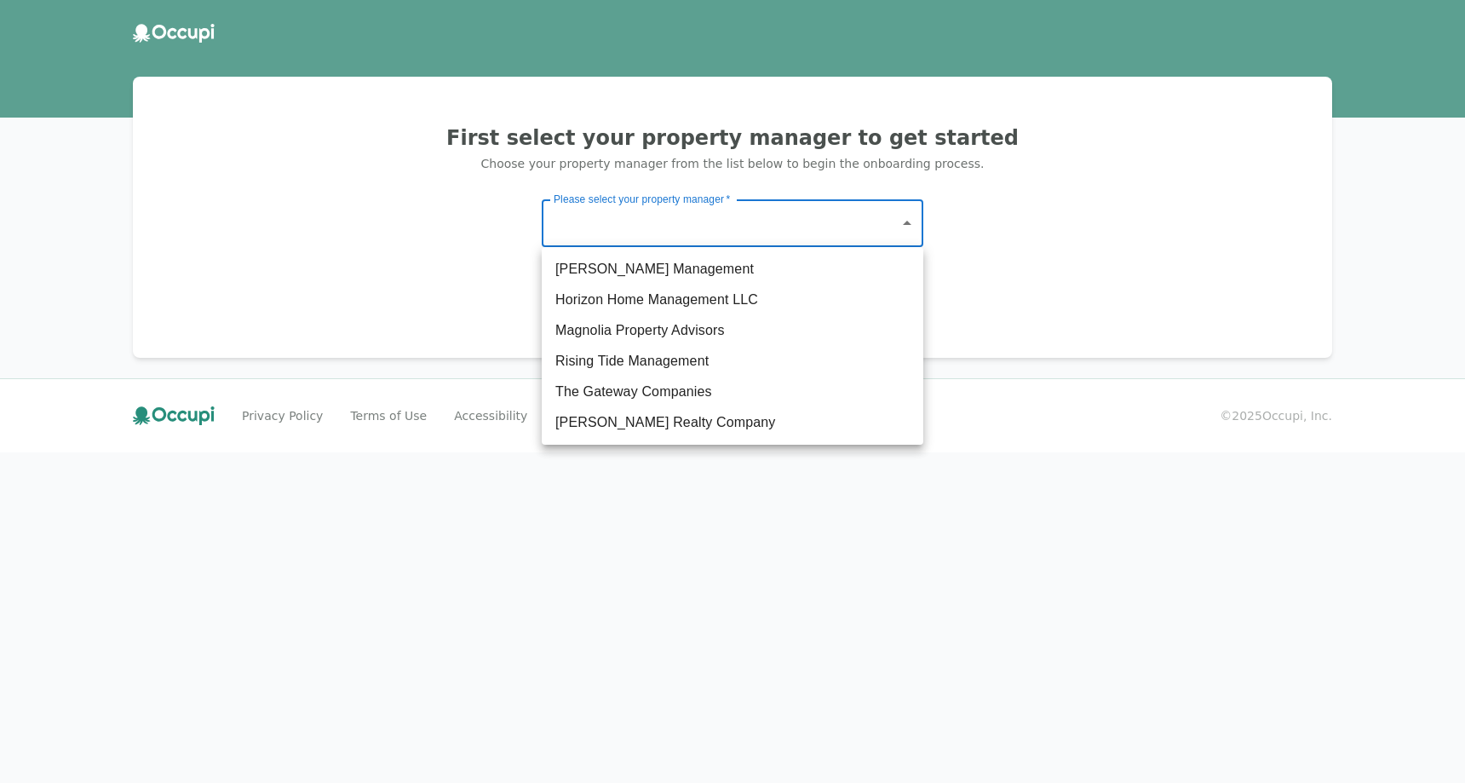
click at [635, 227] on body "First select your property manager to get started Choose your property manager …" at bounding box center [732, 391] width 1465 height 783
click at [644, 200] on div at bounding box center [732, 391] width 1465 height 783
click at [649, 220] on body "First select your property manager to get started Choose your property manager …" at bounding box center [732, 391] width 1465 height 783
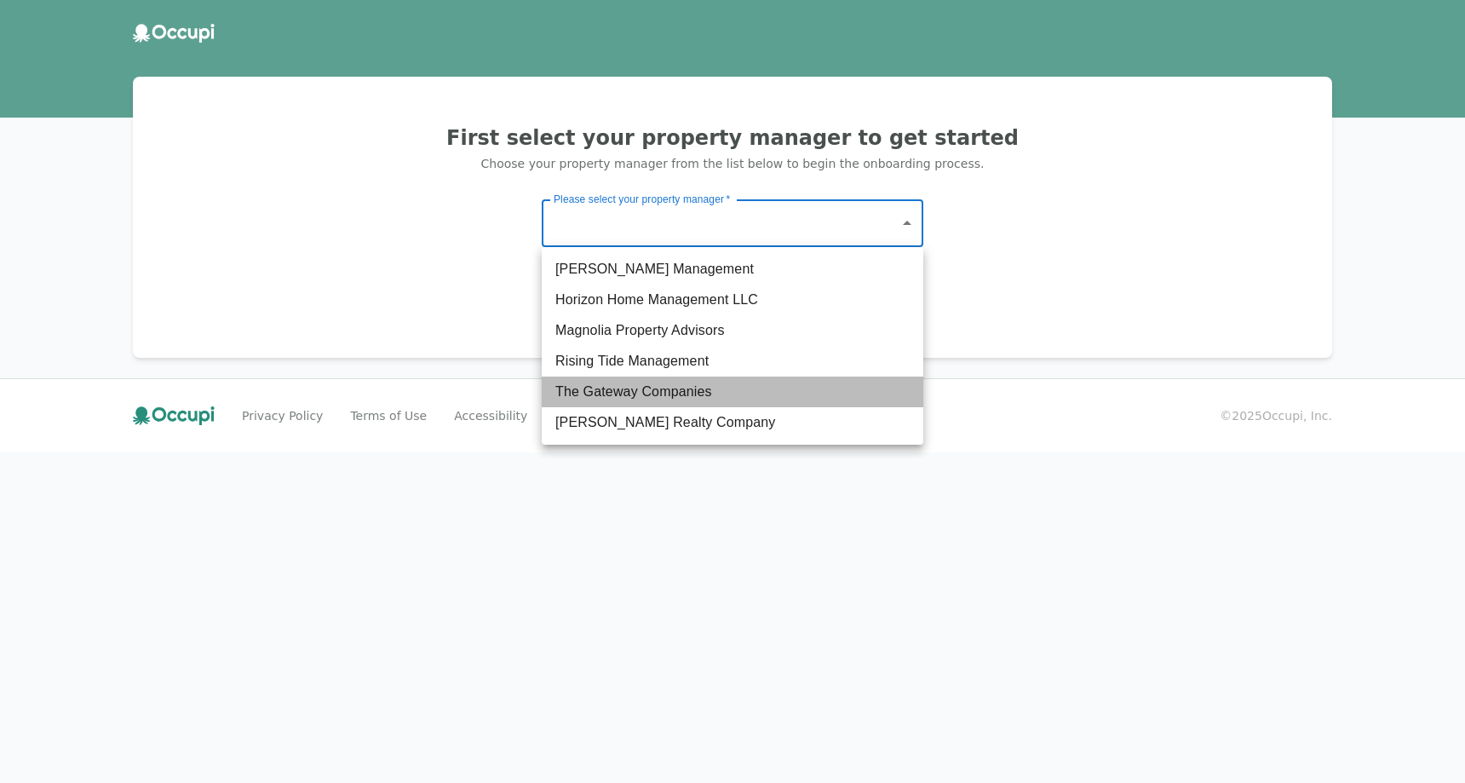
click at [645, 394] on li "The Gateway Companies" at bounding box center [733, 391] width 382 height 31
type input "**********"
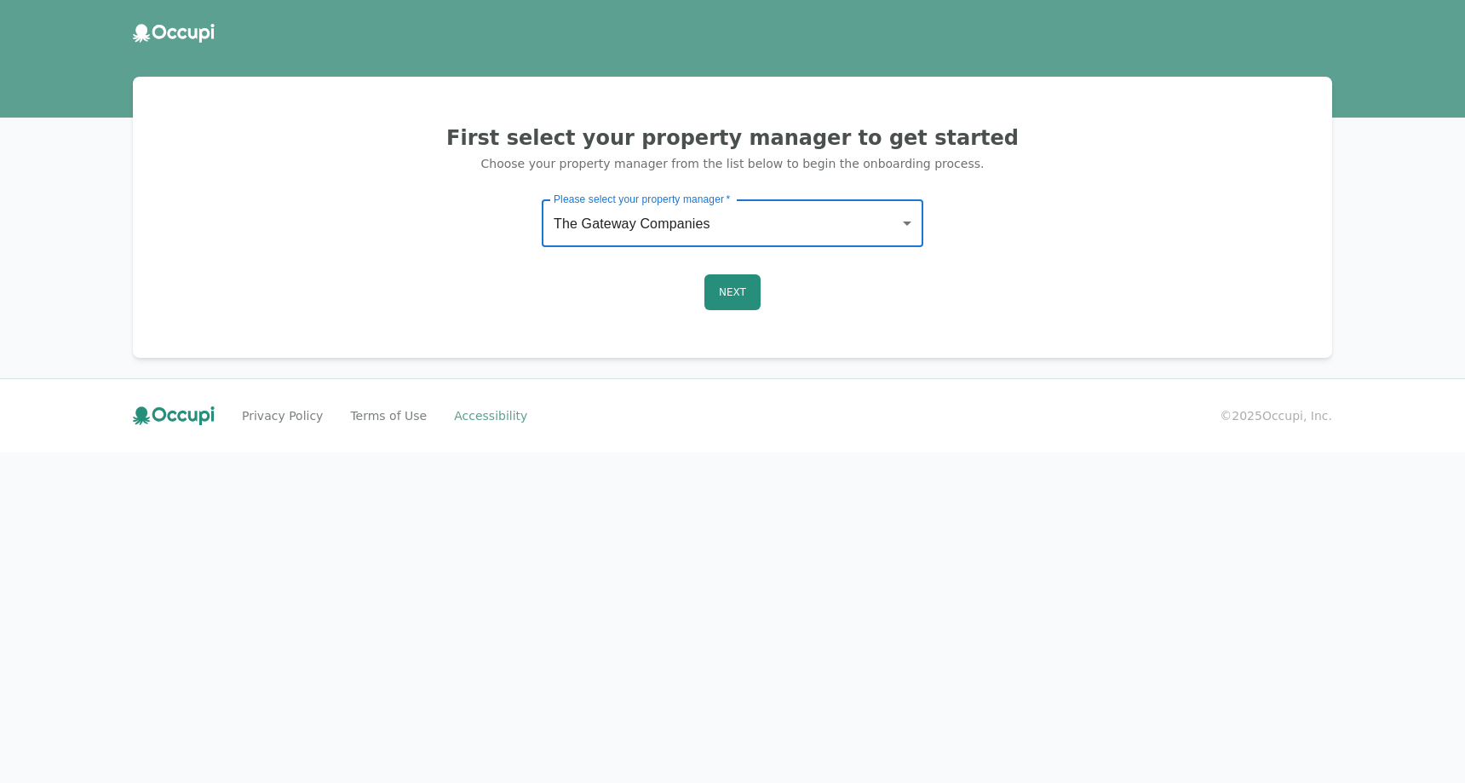
click at [480, 414] on link "Accessibility" at bounding box center [490, 415] width 73 height 17
click at [296, 418] on link "Privacy Policy" at bounding box center [282, 415] width 81 height 17
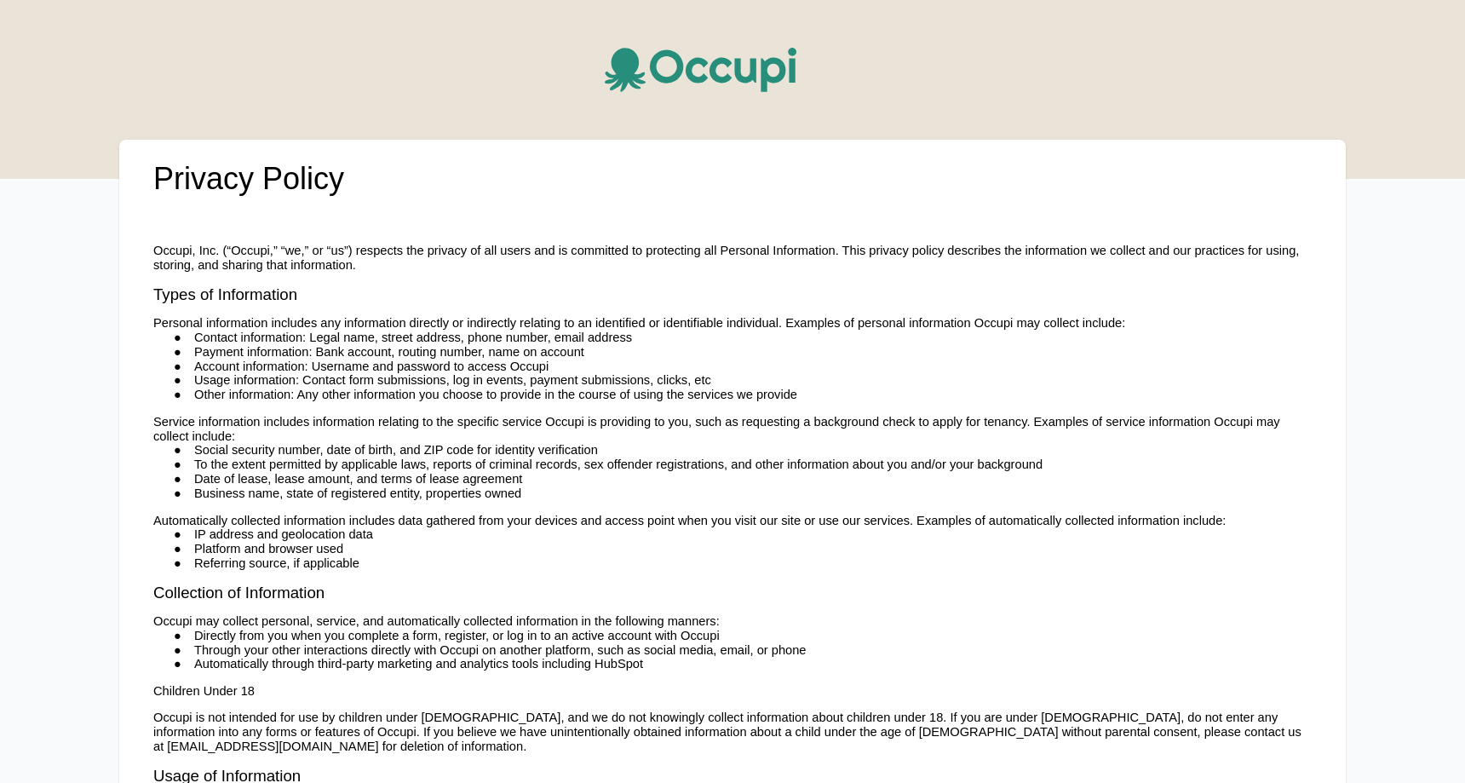
click at [630, 59] on icon at bounding box center [625, 69] width 41 height 43
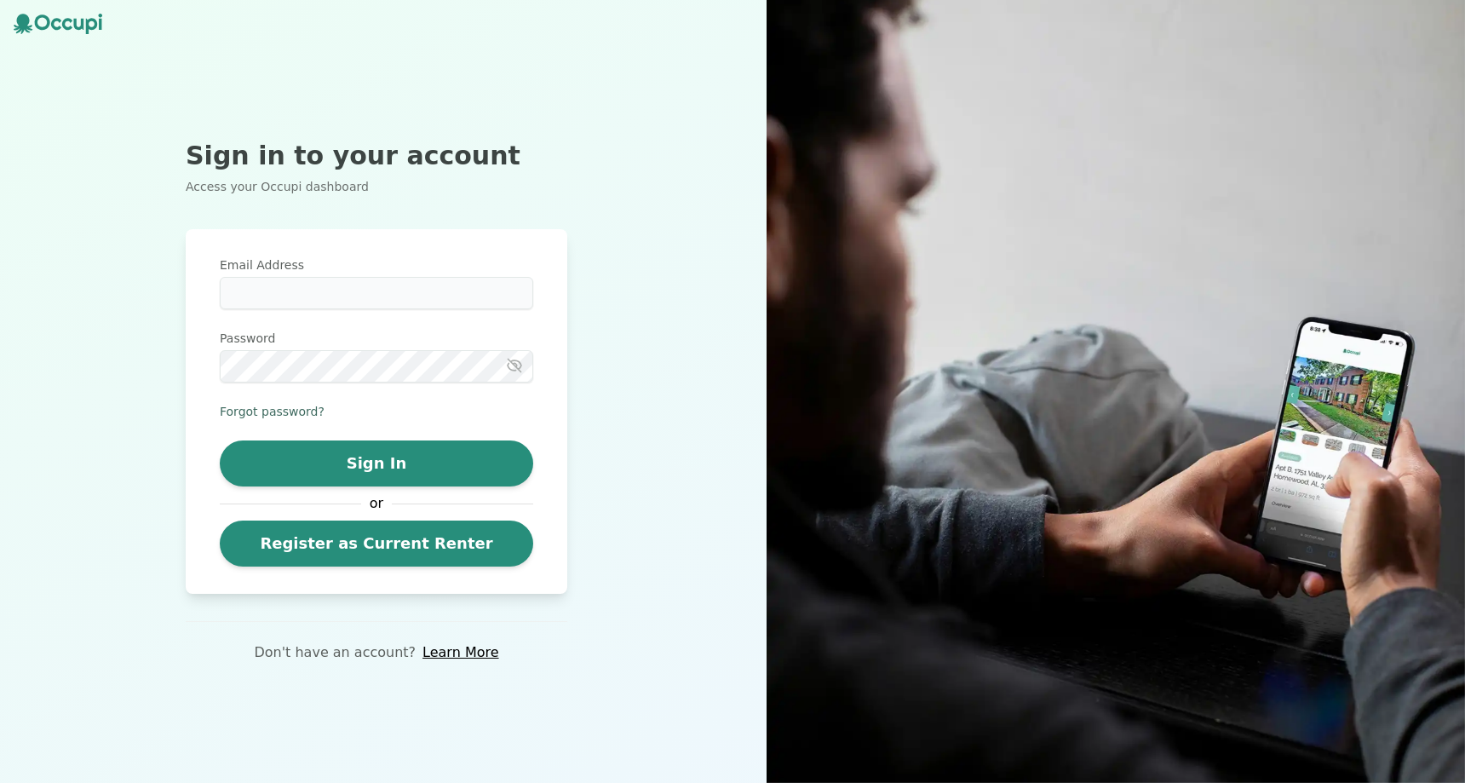
click at [299, 405] on button "Forgot password?" at bounding box center [272, 411] width 105 height 17
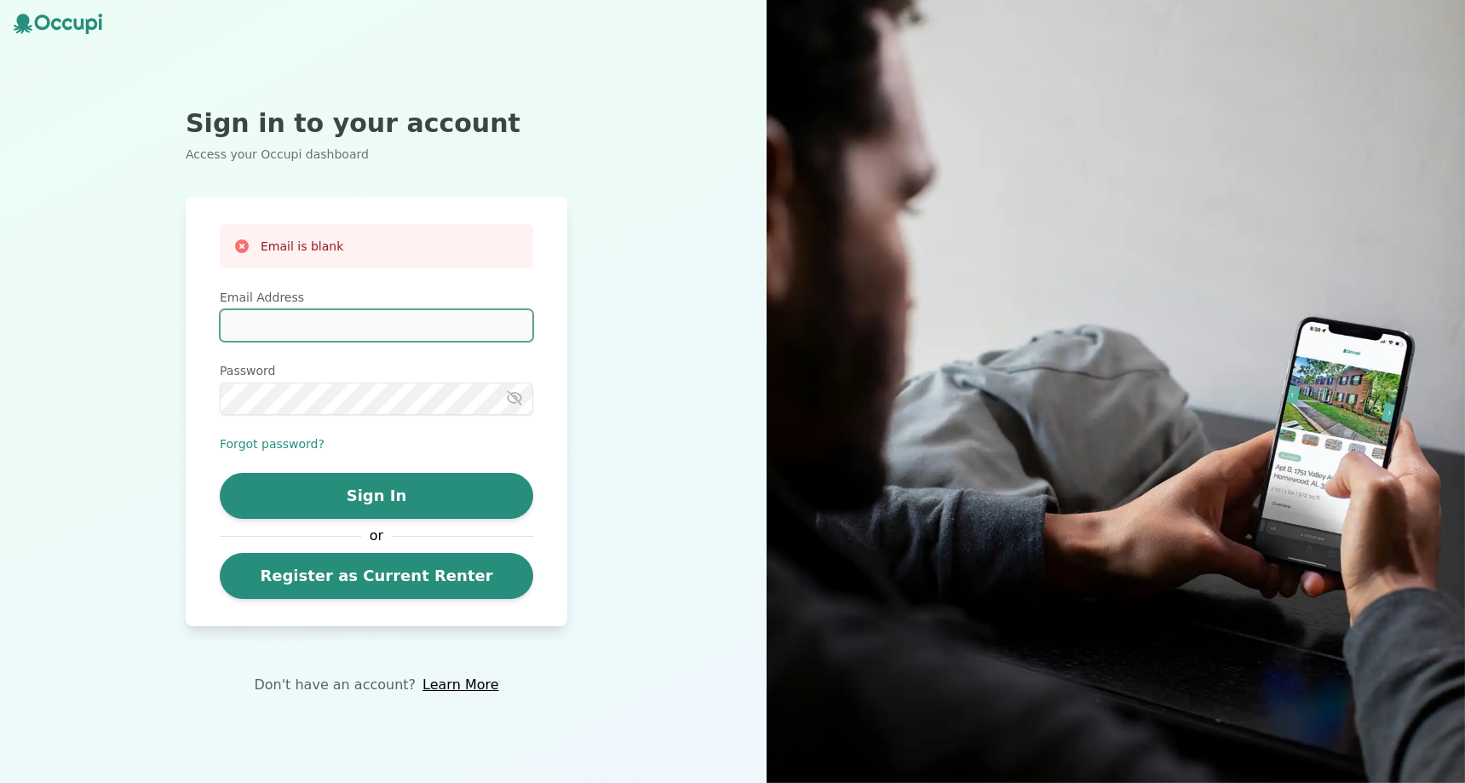
drag, startPoint x: 329, startPoint y: 337, endPoint x: 330, endPoint y: 329, distance: 8.7
click at [329, 336] on input "Email Address" at bounding box center [376, 325] width 313 height 32
type input "**********"
click at [252, 441] on button "Forgot password?" at bounding box center [272, 443] width 105 height 17
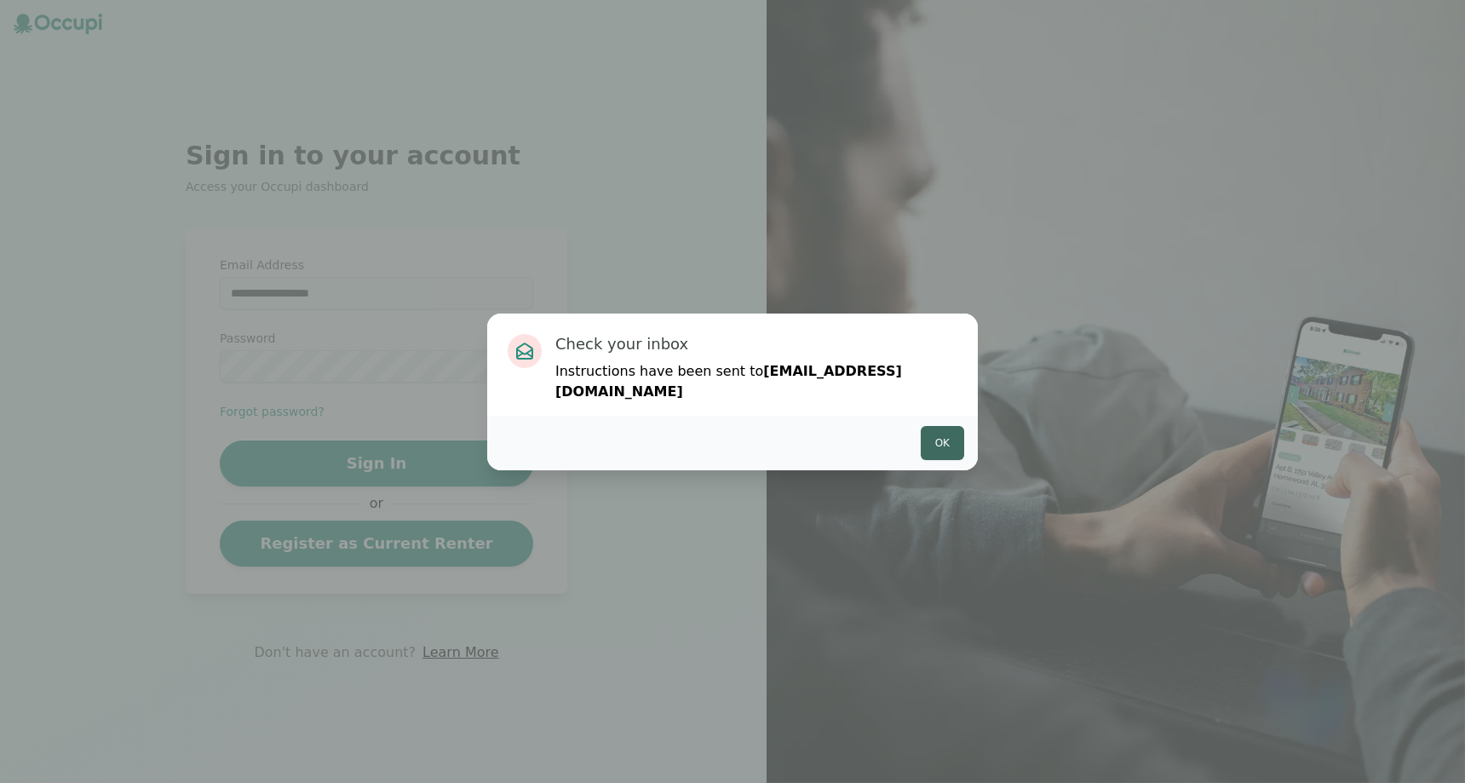
click at [939, 428] on button "Ok" at bounding box center [942, 443] width 43 height 34
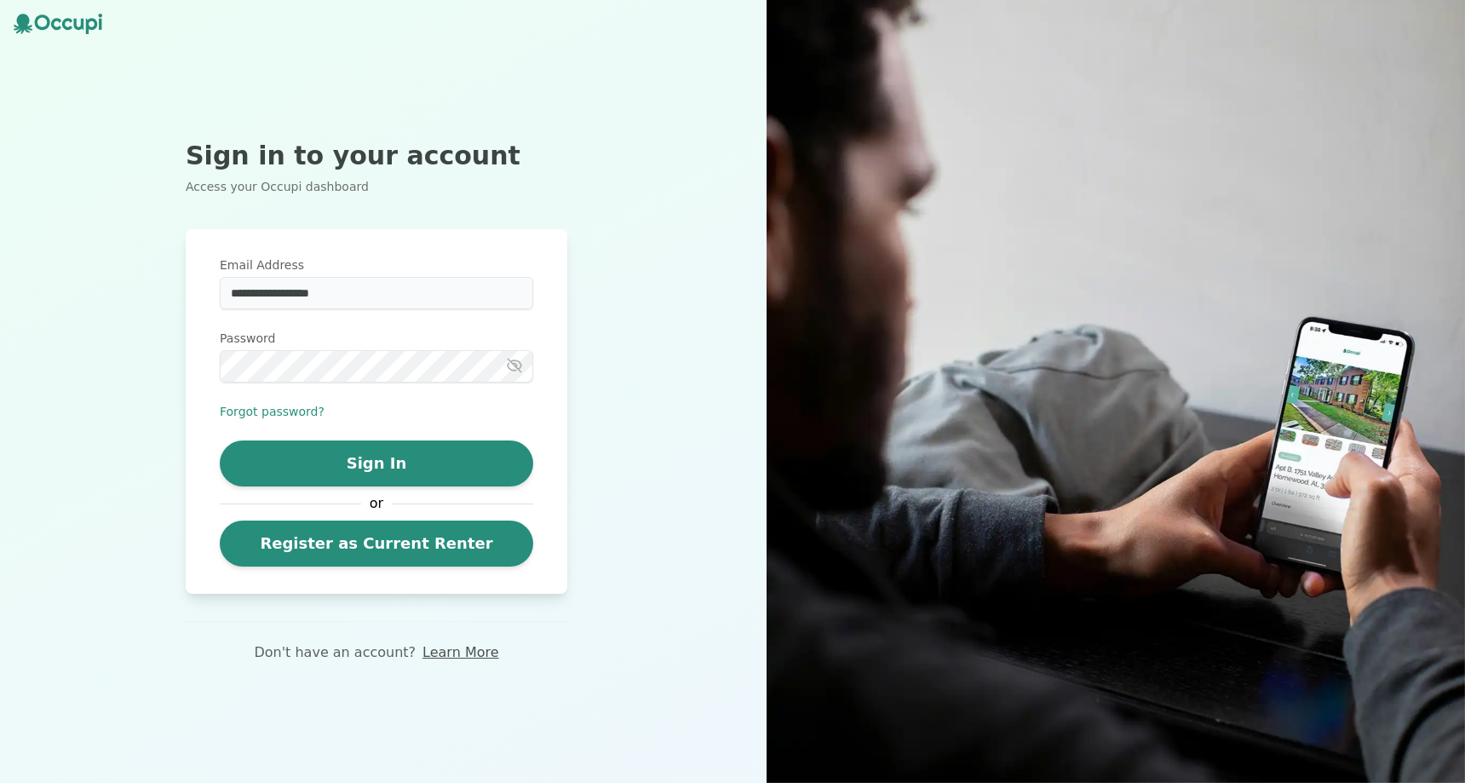
click at [451, 653] on link "Learn More" at bounding box center [460, 652] width 76 height 20
